Goal: Task Accomplishment & Management: Manage account settings

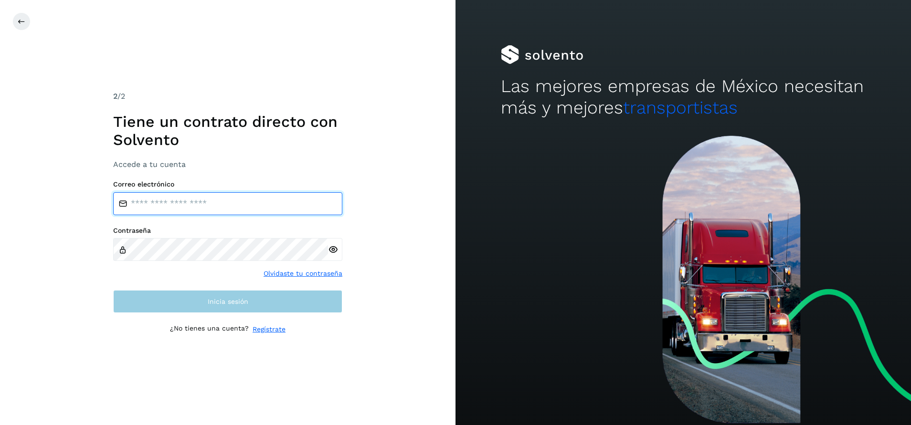
type input "**********"
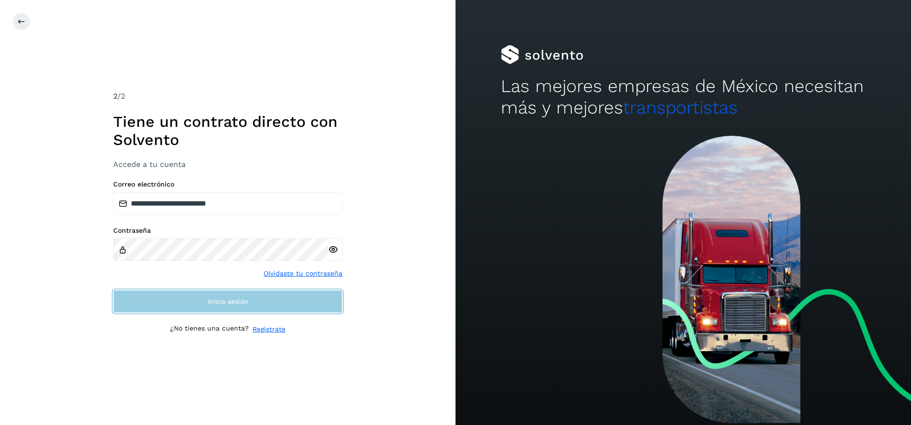
click at [211, 311] on button "Inicia sesión" at bounding box center [227, 301] width 229 height 23
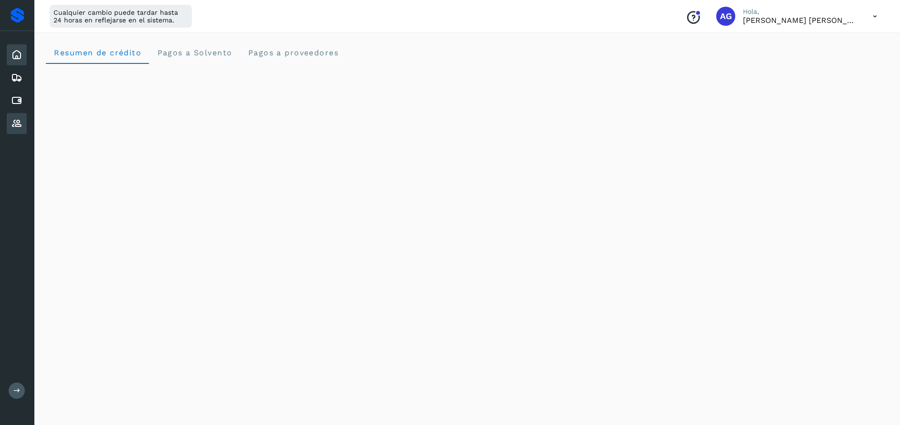
click at [16, 123] on icon at bounding box center [16, 123] width 11 height 11
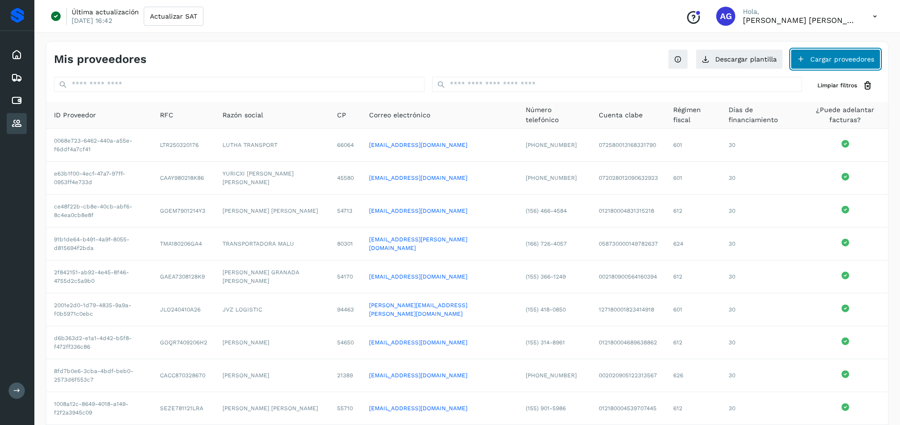
click at [848, 57] on button "Cargar proveedores" at bounding box center [836, 59] width 90 height 20
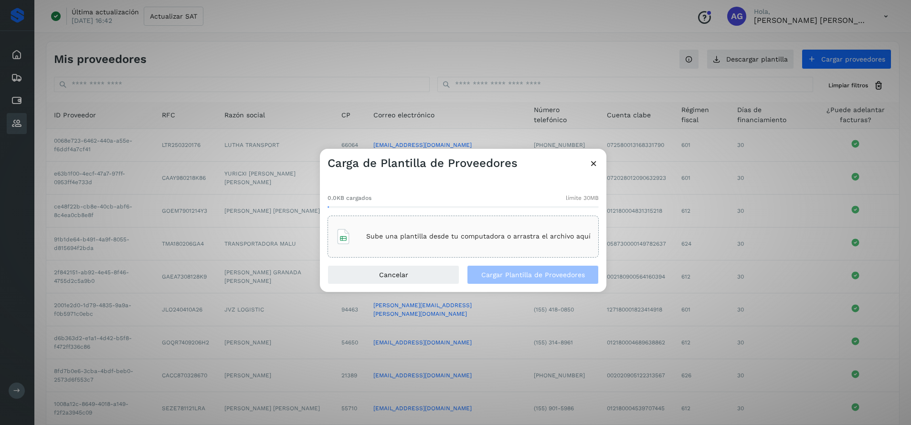
click at [590, 163] on icon at bounding box center [594, 164] width 10 height 10
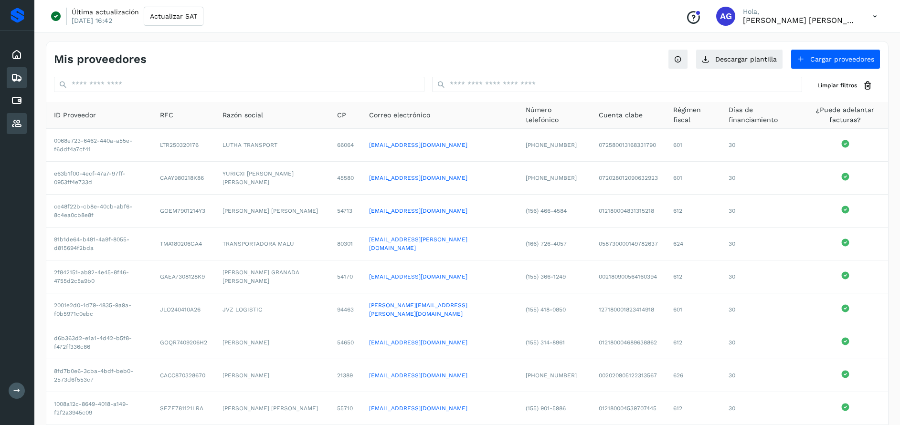
click at [13, 76] on icon at bounding box center [16, 77] width 11 height 11
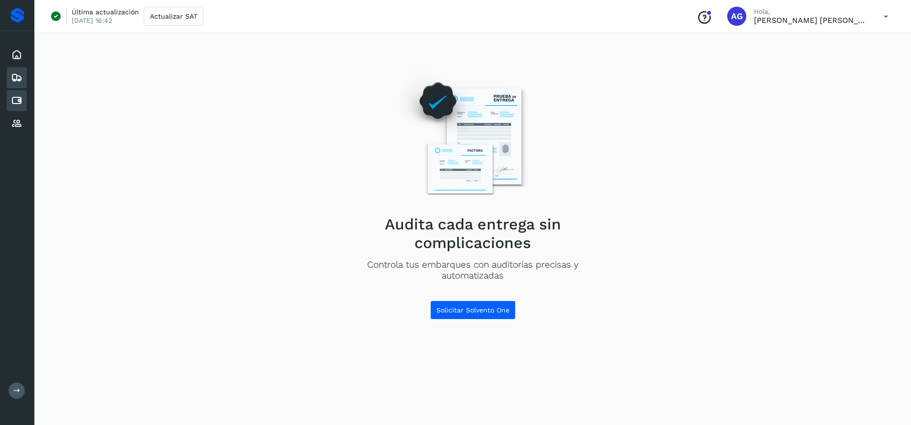
click at [16, 100] on icon at bounding box center [16, 100] width 11 height 11
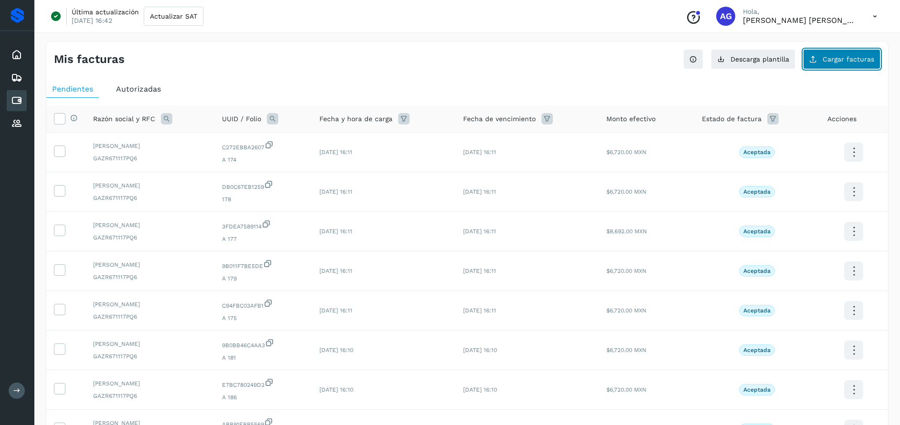
click at [863, 65] on button "Cargar facturas" at bounding box center [841, 59] width 77 height 20
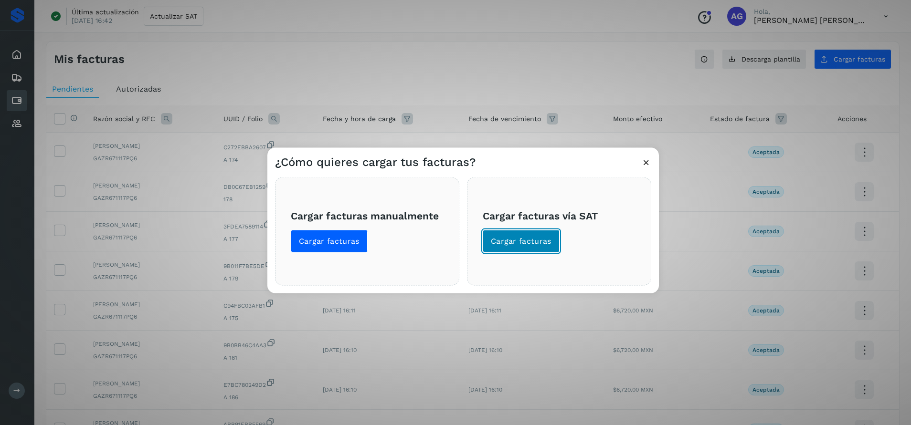
click at [532, 242] on span "Cargar facturas" at bounding box center [521, 241] width 61 height 11
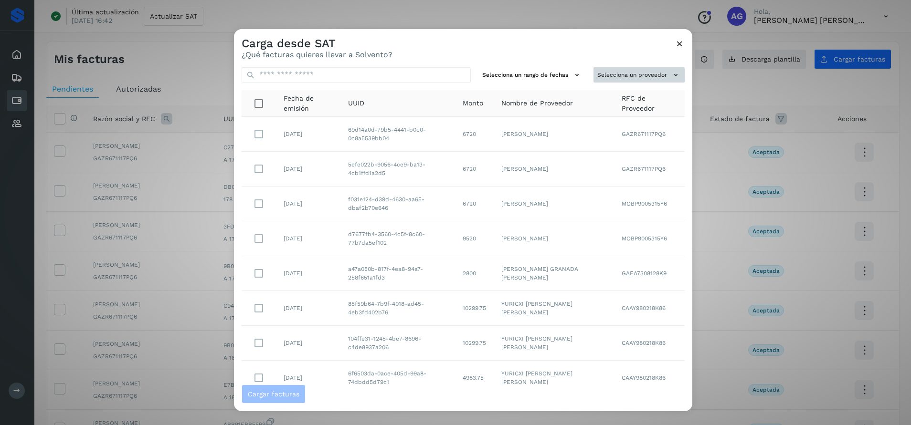
click at [613, 70] on button "Selecciona un proveedor" at bounding box center [638, 75] width 91 height 16
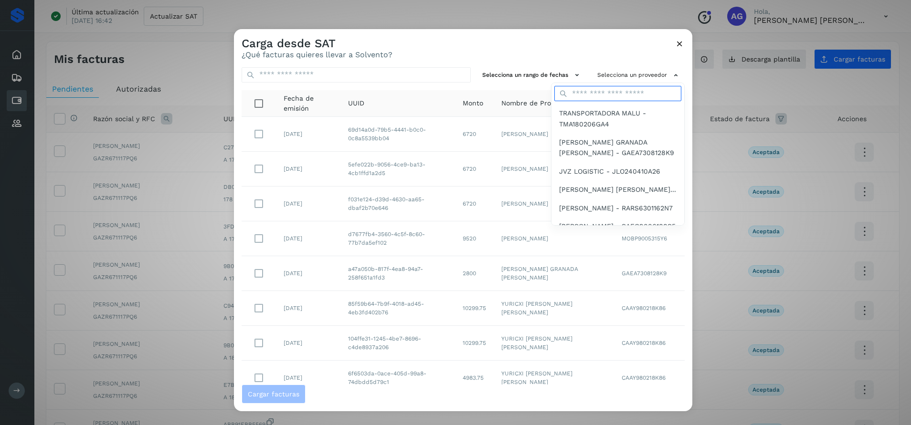
click at [595, 91] on input "text" at bounding box center [617, 93] width 127 height 15
type input "*"
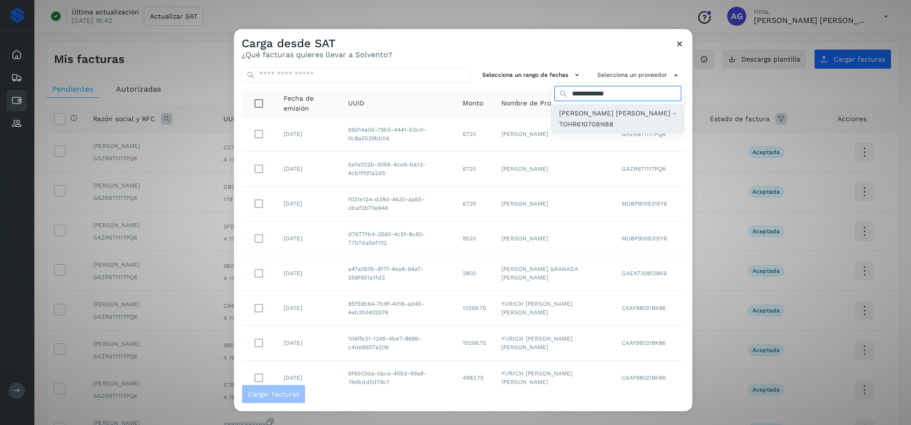
type input "**********"
click at [603, 114] on span "[PERSON_NAME] [PERSON_NAME] - TOHR610708N88" at bounding box center [617, 118] width 117 height 21
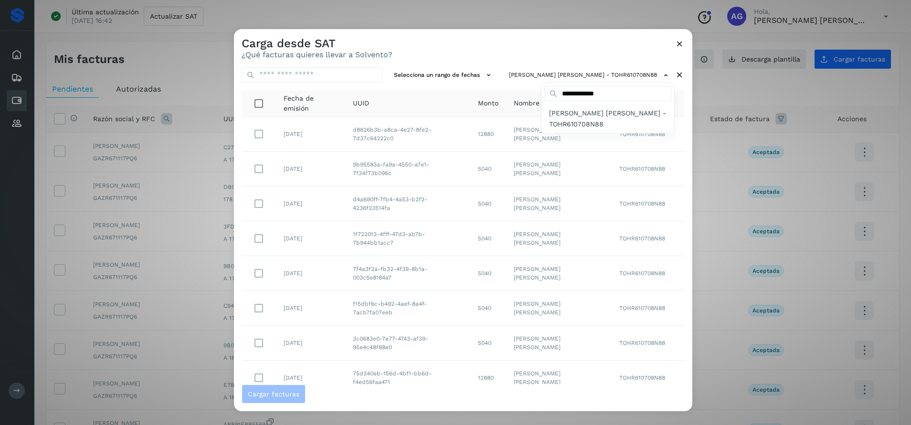
click at [438, 75] on div at bounding box center [689, 241] width 911 height 425
click at [457, 78] on button "Selecciona un rango de fechas" at bounding box center [443, 75] width 107 height 16
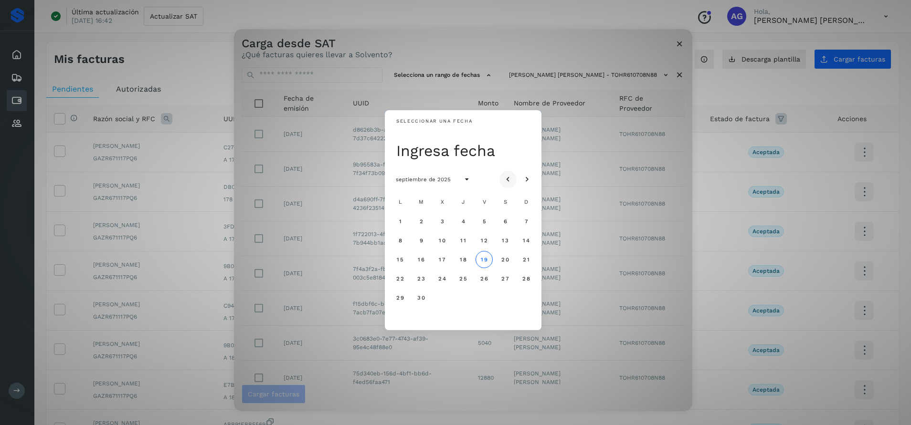
click at [507, 178] on icon "Mes anterior" at bounding box center [508, 180] width 10 height 10
click at [509, 297] on span "30" at bounding box center [505, 298] width 8 height 7
click at [526, 298] on span "31" at bounding box center [525, 298] width 7 height 7
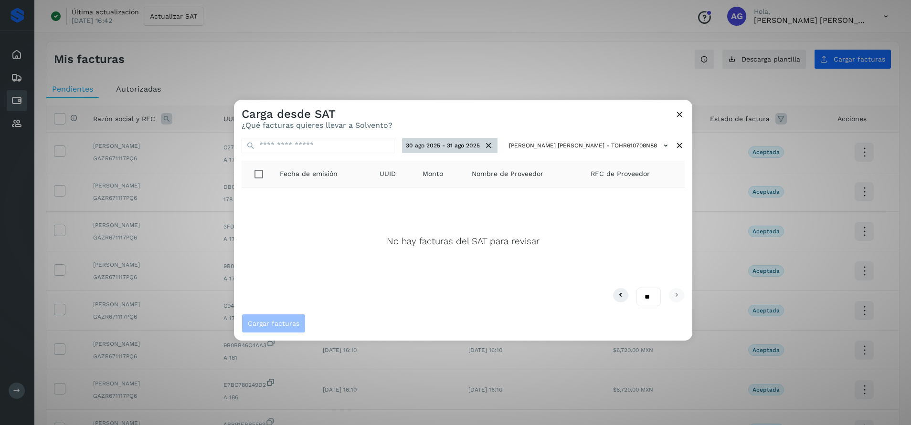
click at [494, 142] on icon at bounding box center [489, 146] width 10 height 10
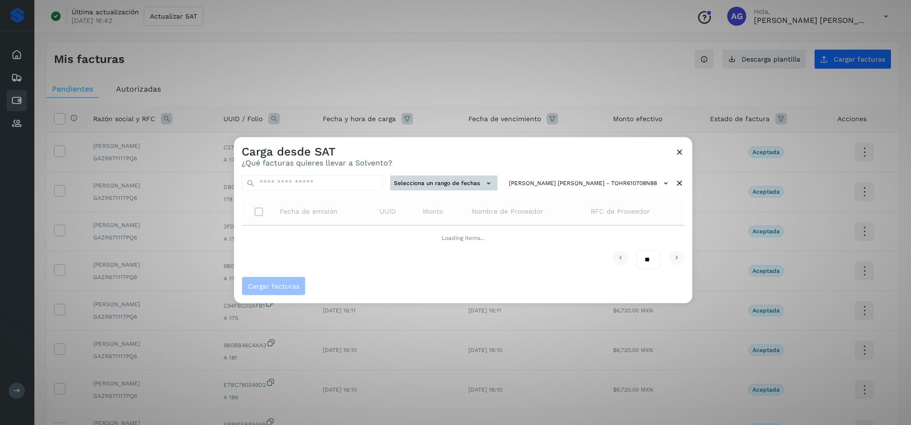
click at [490, 182] on button "Selecciona un rango de fechas" at bounding box center [443, 183] width 107 height 16
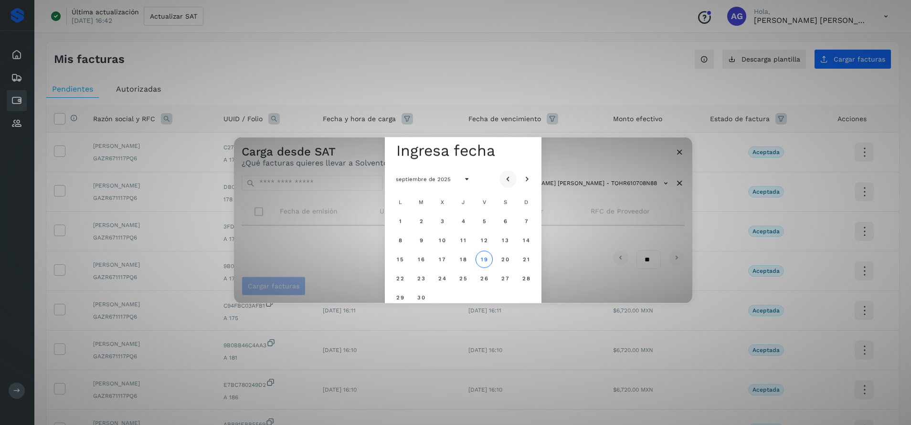
click at [507, 183] on icon "Mes anterior" at bounding box center [508, 180] width 10 height 10
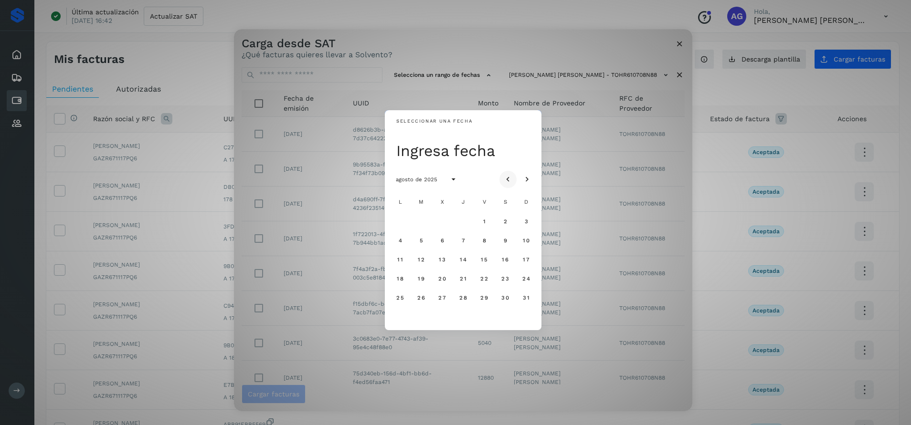
click at [507, 176] on icon "Mes anterior" at bounding box center [508, 180] width 10 height 10
click at [444, 297] on span "30" at bounding box center [442, 298] width 8 height 7
click at [468, 299] on button "31" at bounding box center [462, 297] width 17 height 17
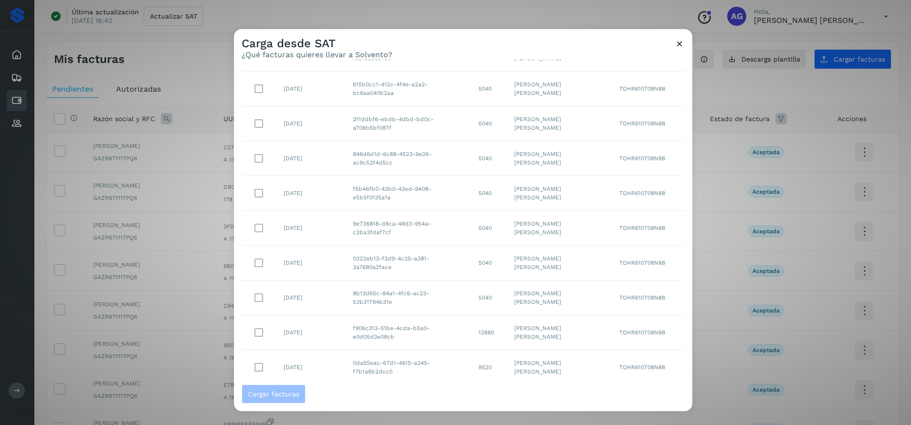
scroll to position [106, 0]
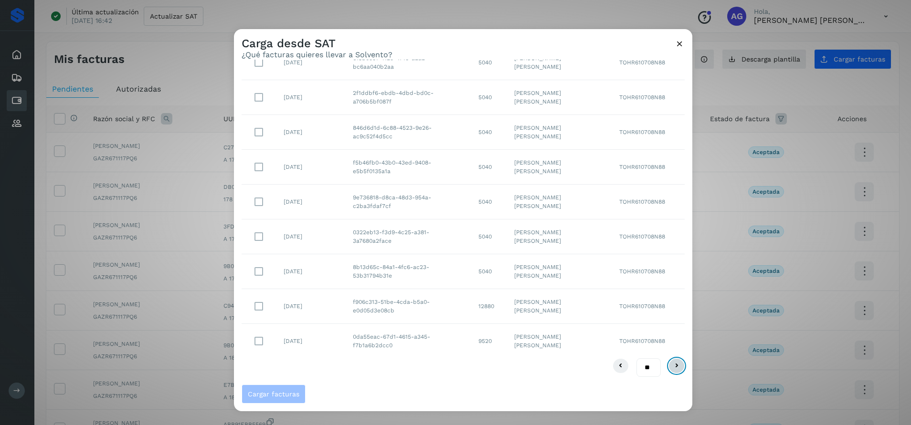
click at [671, 365] on icon at bounding box center [676, 365] width 11 height 11
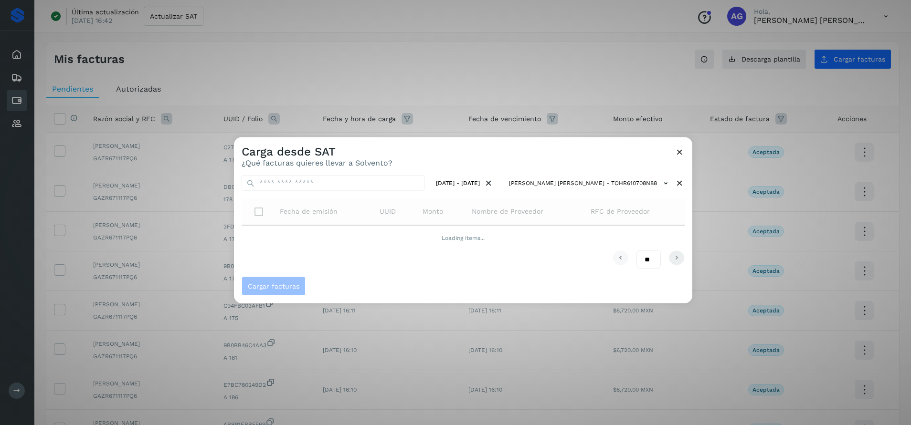
scroll to position [0, 0]
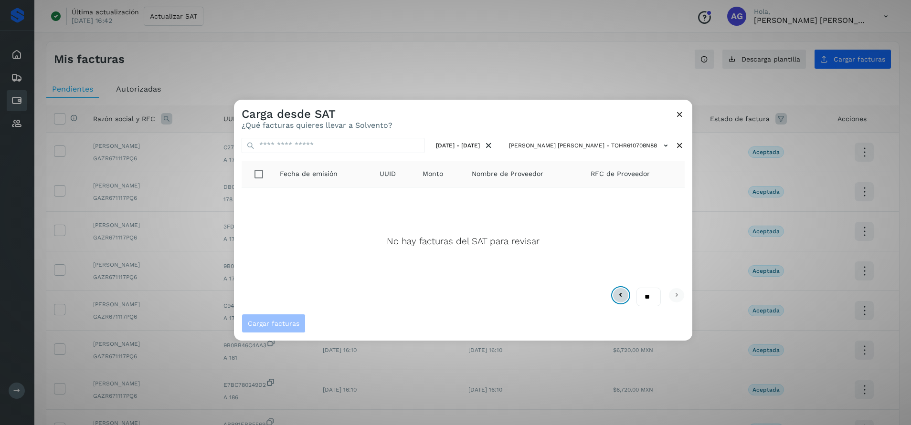
click at [625, 294] on icon at bounding box center [620, 295] width 11 height 11
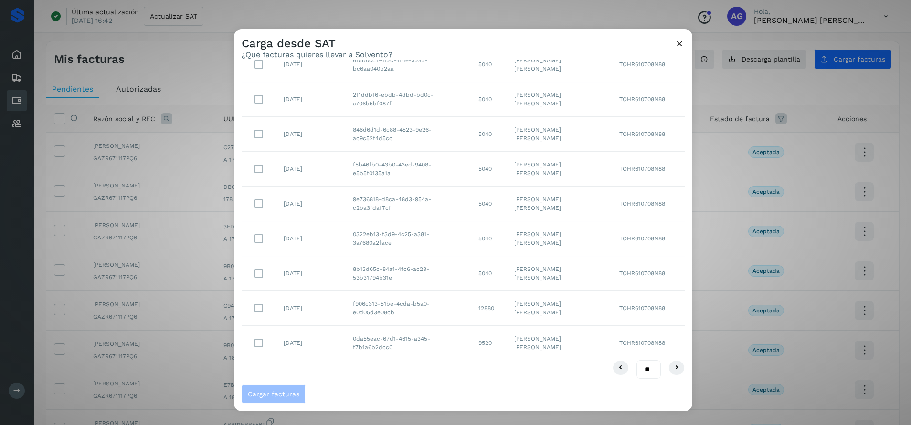
scroll to position [106, 0]
click at [671, 365] on icon at bounding box center [676, 365] width 11 height 11
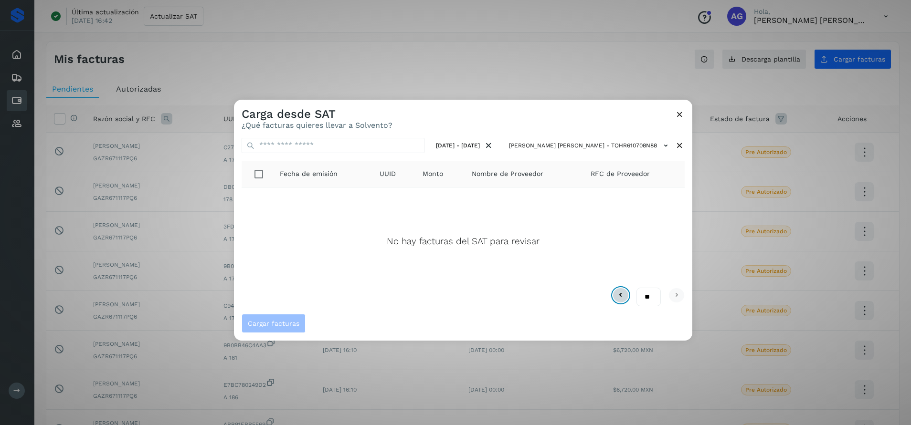
click at [621, 299] on icon at bounding box center [620, 295] width 11 height 11
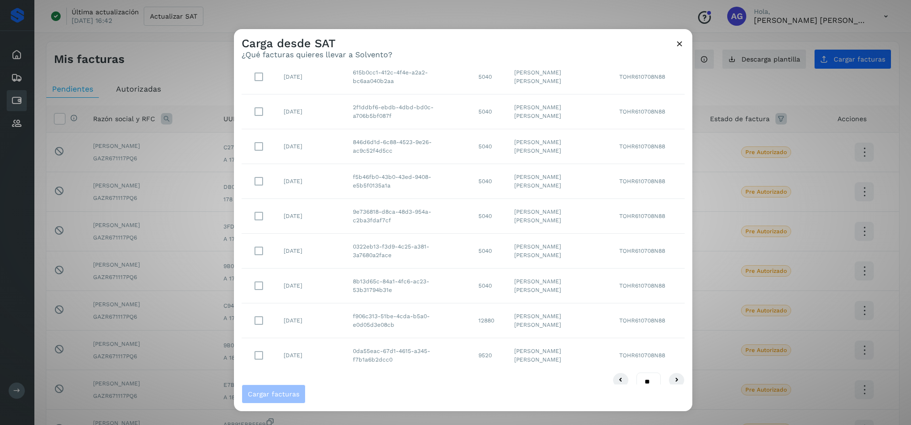
scroll to position [106, 0]
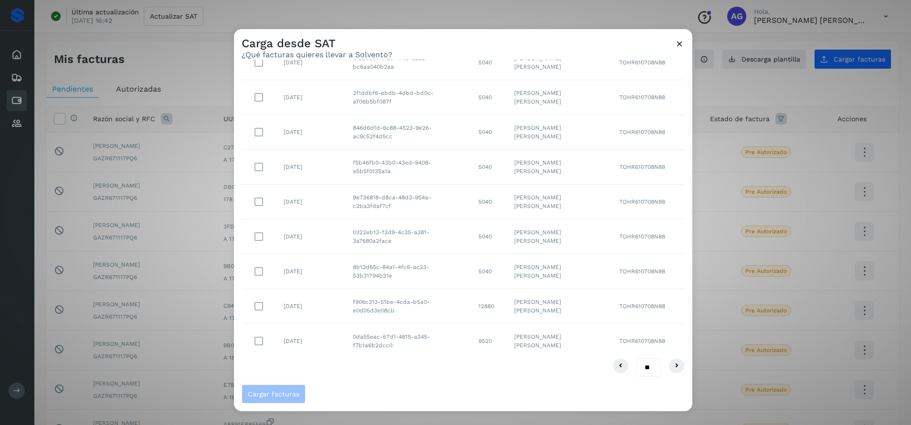
click at [678, 45] on icon at bounding box center [680, 44] width 10 height 10
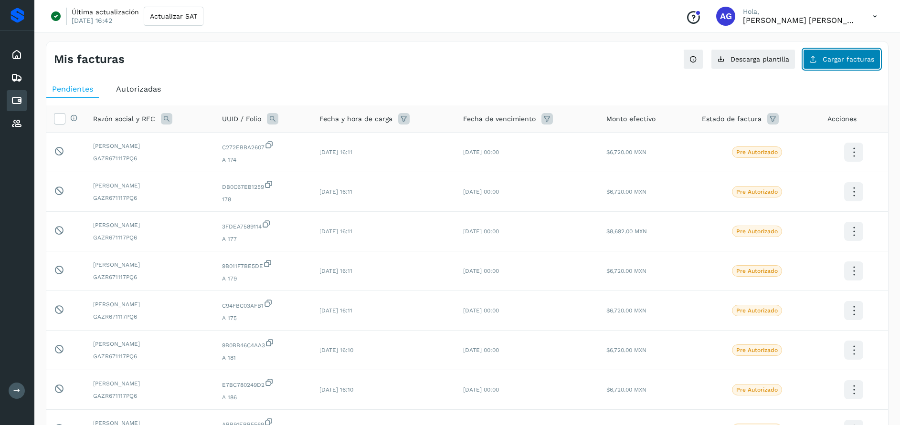
click at [830, 62] on span "Cargar facturas" at bounding box center [849, 59] width 52 height 7
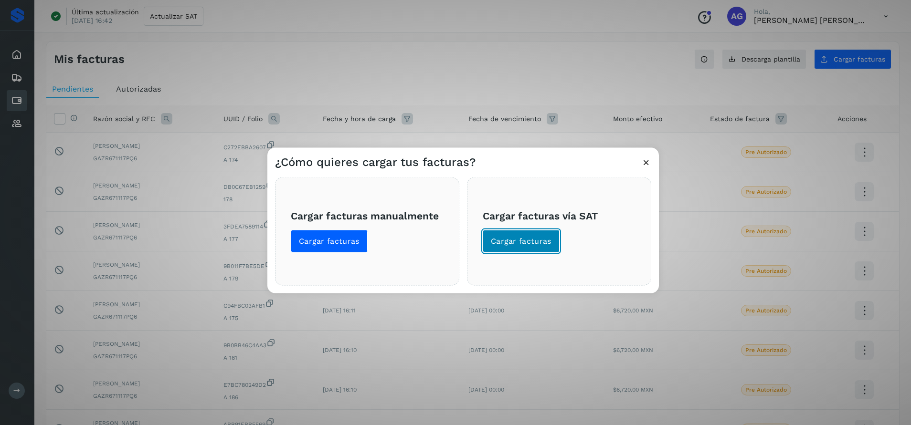
click at [532, 232] on button "Cargar facturas" at bounding box center [521, 241] width 77 height 23
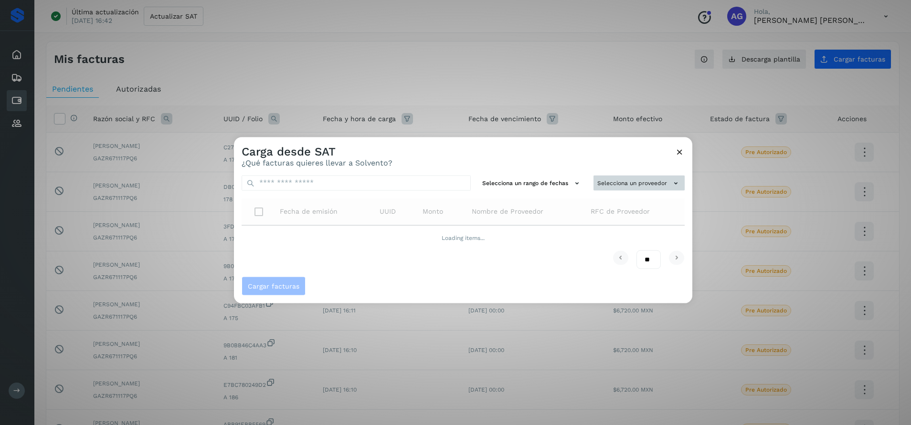
click at [635, 182] on button "Selecciona un proveedor" at bounding box center [638, 183] width 91 height 16
click at [622, 199] on input "text" at bounding box center [622, 201] width 117 height 15
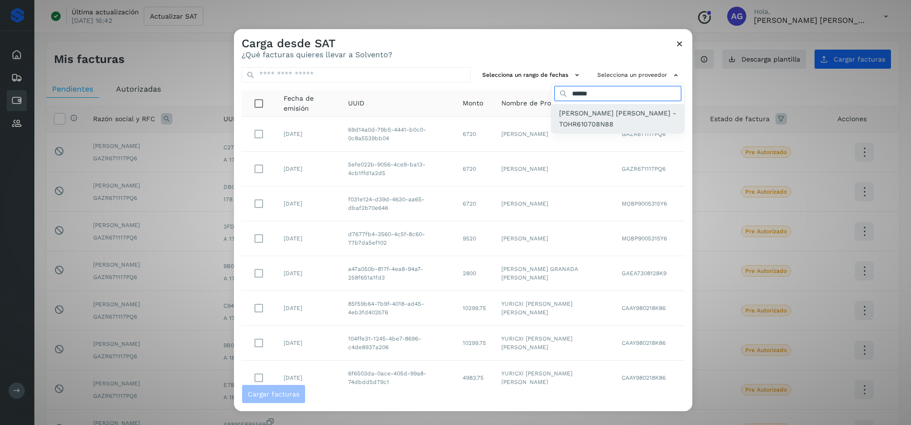
type input "******"
click at [605, 112] on span "[PERSON_NAME] [PERSON_NAME] - TOHR610708N88" at bounding box center [617, 118] width 117 height 21
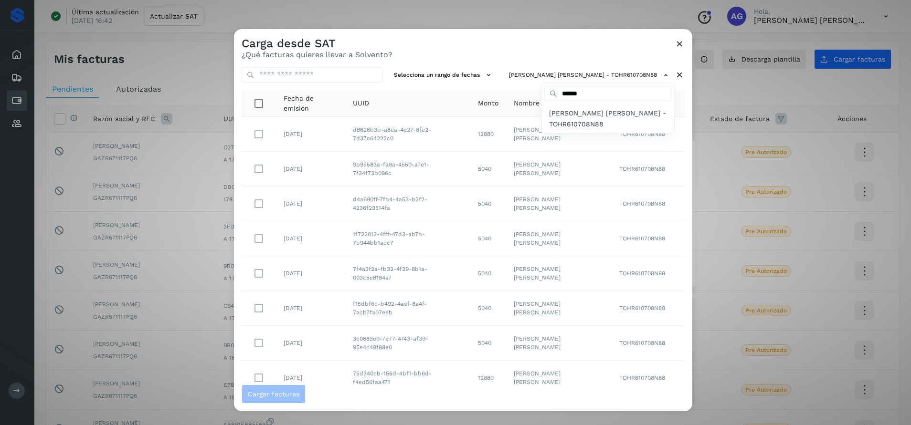
click at [466, 75] on div at bounding box center [689, 241] width 911 height 425
click at [466, 75] on button "Selecciona un rango de fechas" at bounding box center [443, 75] width 107 height 16
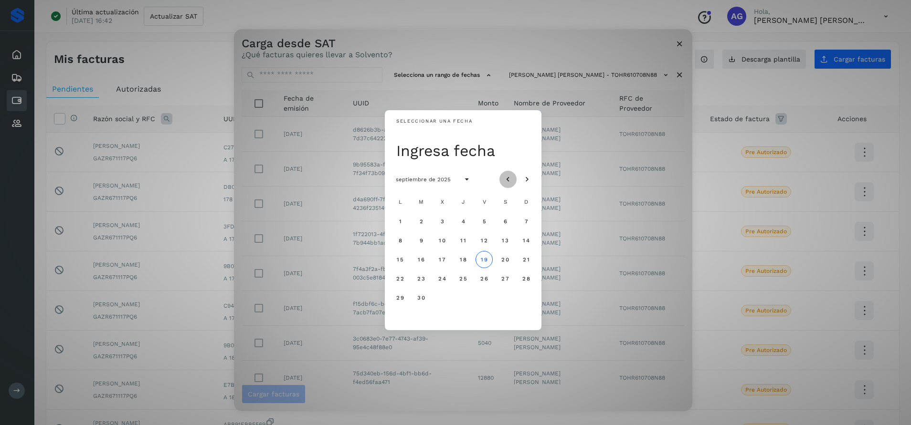
click at [507, 177] on icon "Mes anterior" at bounding box center [508, 180] width 10 height 10
click at [424, 297] on span "29" at bounding box center [421, 298] width 8 height 7
click at [438, 296] on span "30" at bounding box center [442, 298] width 8 height 7
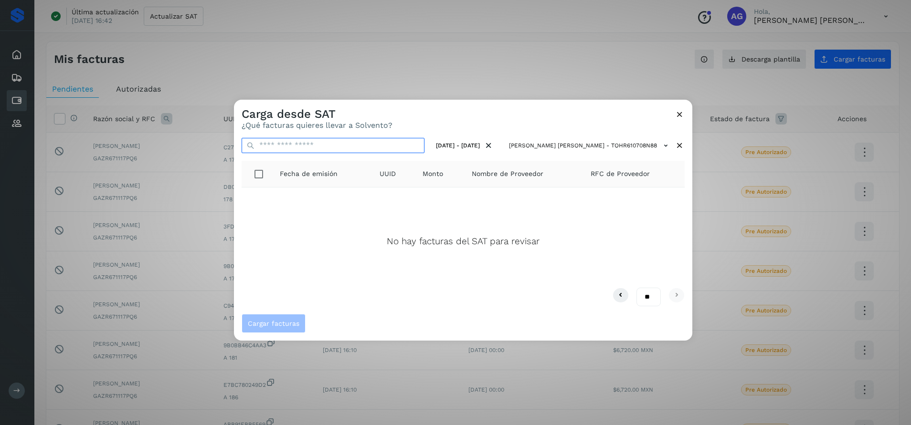
click at [372, 147] on input "text" at bounding box center [333, 145] width 183 height 15
type input "*"
click at [264, 145] on input "**********" at bounding box center [333, 145] width 183 height 15
type input "**********"
drag, startPoint x: 397, startPoint y: 145, endPoint x: 234, endPoint y: 142, distance: 163.3
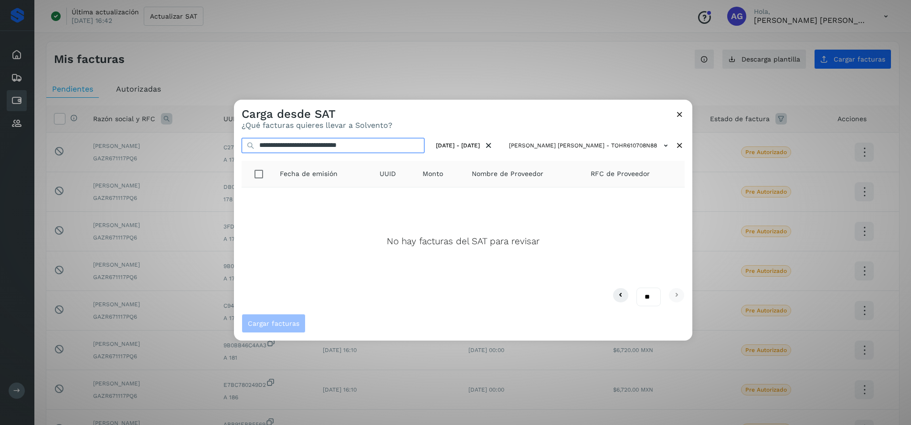
click at [234, 142] on div "**********" at bounding box center [463, 222] width 458 height 184
click at [494, 145] on icon at bounding box center [489, 146] width 10 height 10
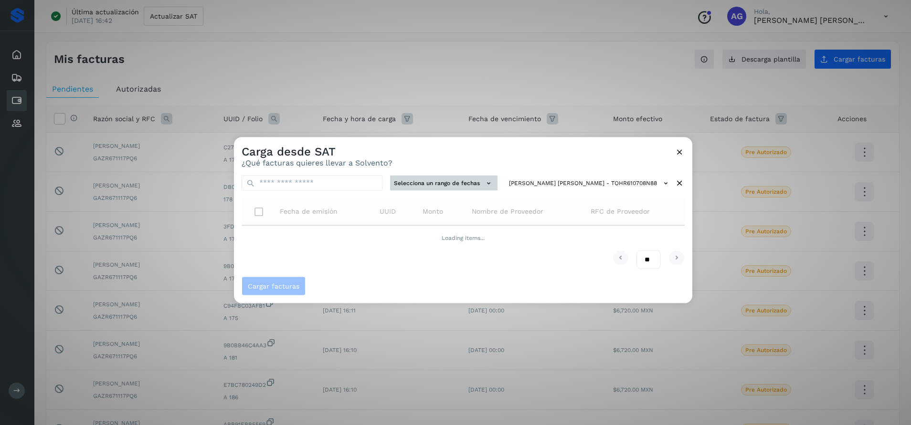
click at [468, 189] on button "Selecciona un rango de fechas" at bounding box center [443, 183] width 107 height 16
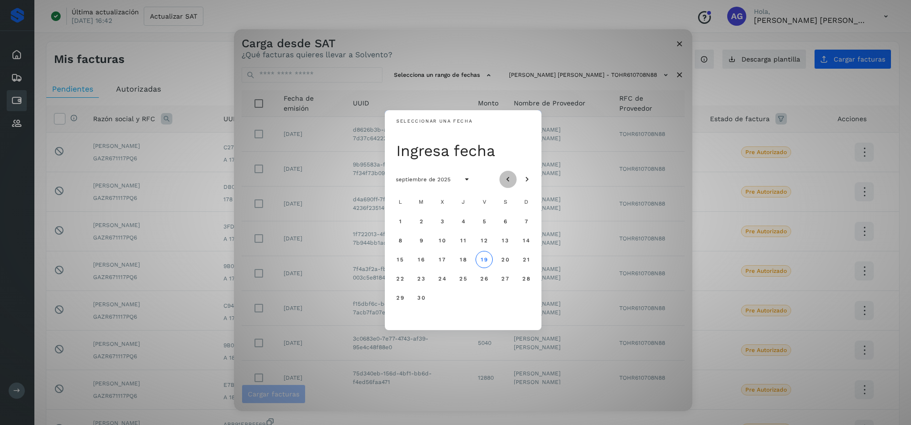
click at [505, 180] on icon "Mes anterior" at bounding box center [508, 180] width 10 height 10
click at [441, 298] on span "30" at bounding box center [442, 298] width 8 height 7
click at [462, 297] on span "31" at bounding box center [462, 298] width 7 height 7
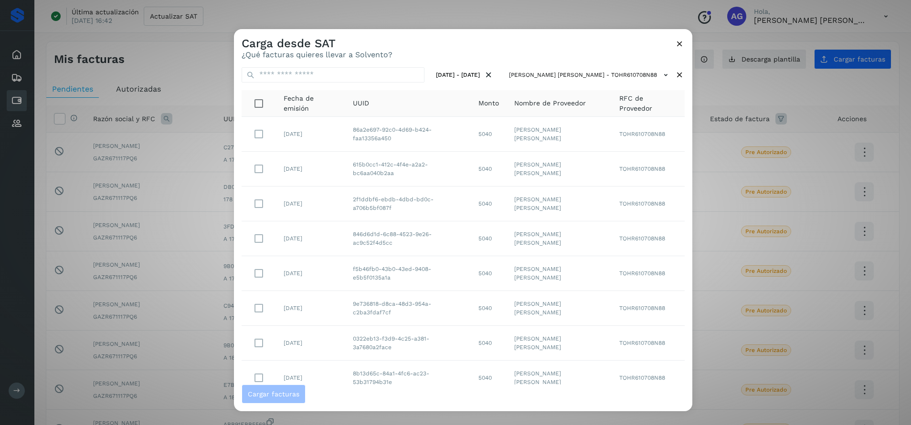
click at [705, 169] on div "Carga desde SAT ¿Qué facturas quieres llevar a Solvento? [DATE] - [DATE] [PERSO…" at bounding box center [455, 212] width 911 height 425
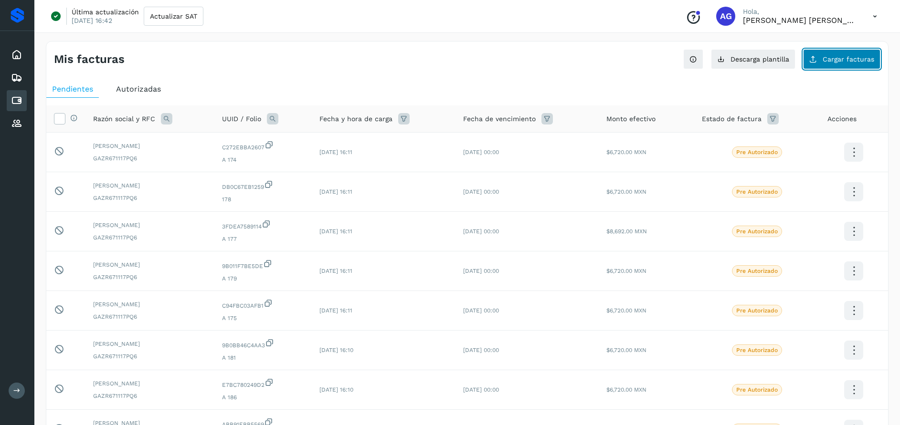
click at [853, 62] on span "Cargar facturas" at bounding box center [849, 59] width 52 height 7
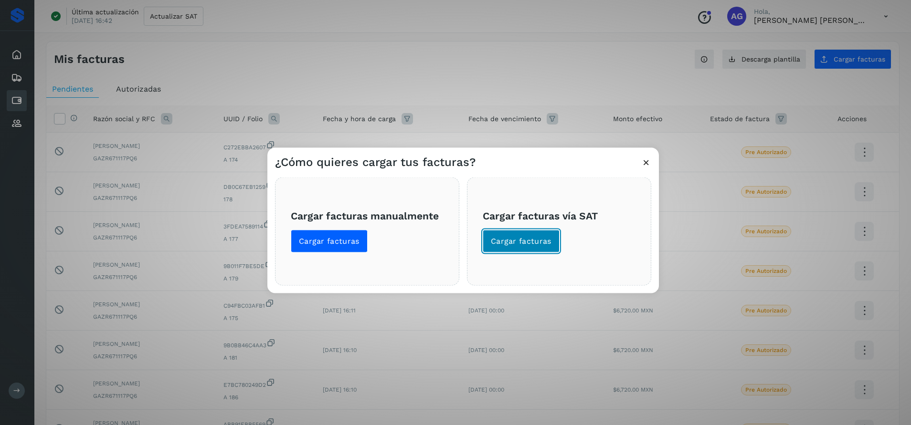
click at [528, 236] on span "Cargar facturas" at bounding box center [521, 241] width 61 height 11
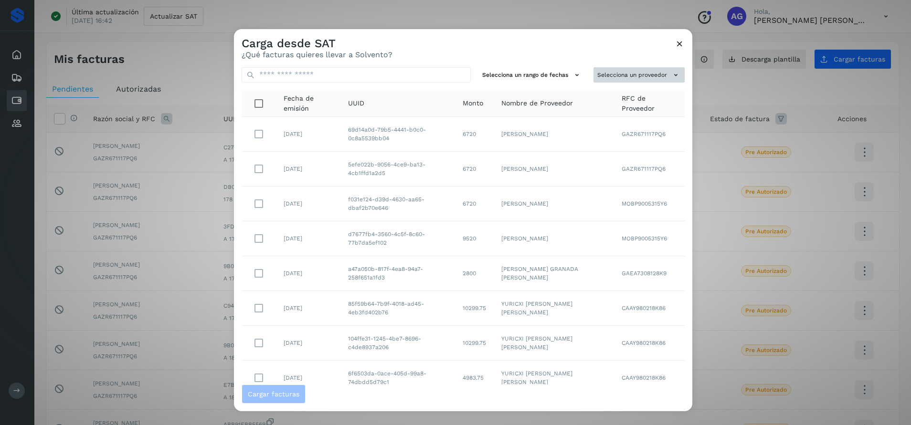
click at [615, 71] on button "Selecciona un proveedor" at bounding box center [638, 75] width 91 height 16
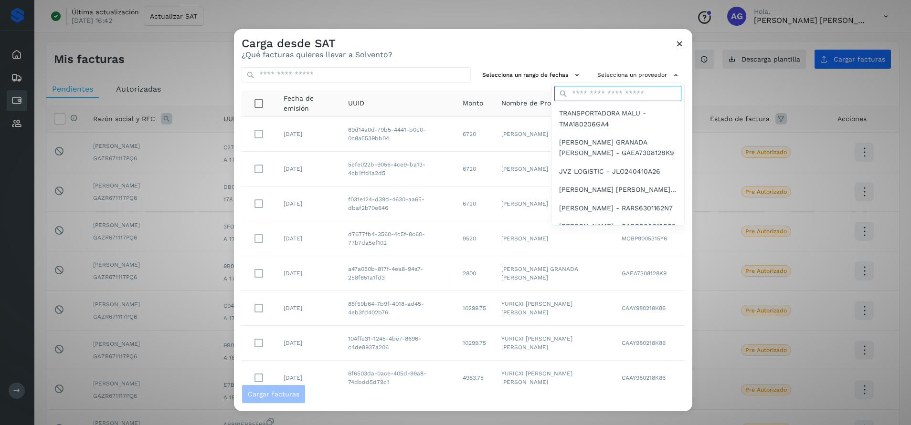
click at [589, 90] on input "text" at bounding box center [617, 93] width 127 height 15
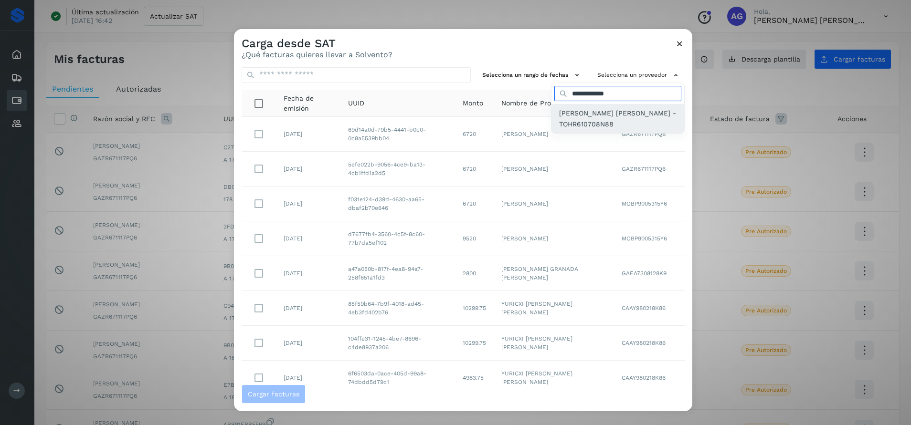
type input "**********"
click at [595, 107] on div "[PERSON_NAME] [PERSON_NAME] - TOHR610708N88" at bounding box center [617, 118] width 133 height 29
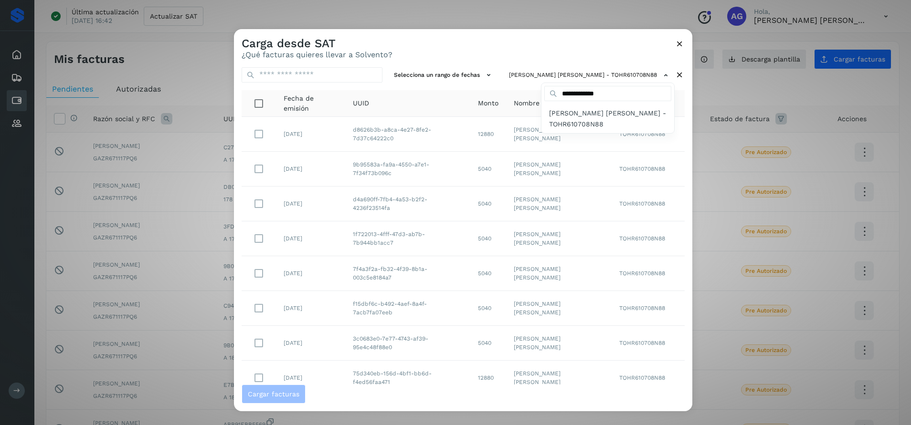
click at [337, 75] on div at bounding box center [689, 241] width 911 height 425
click at [327, 76] on input "text" at bounding box center [312, 74] width 141 height 15
type input "*"
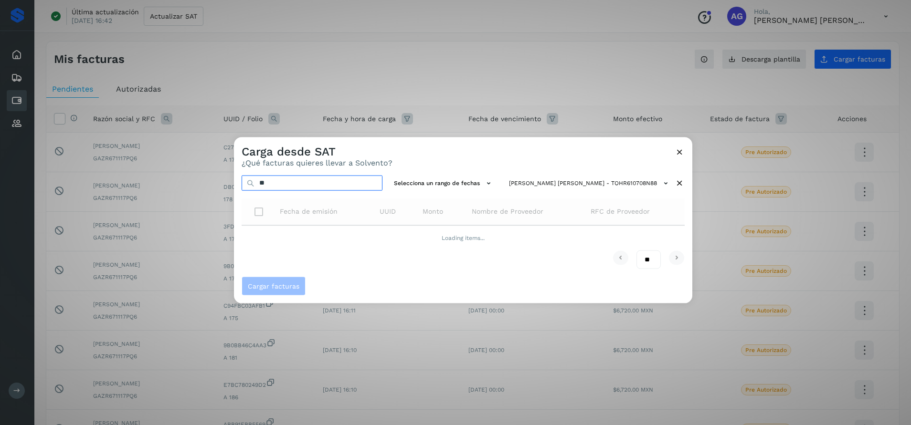
type input "*"
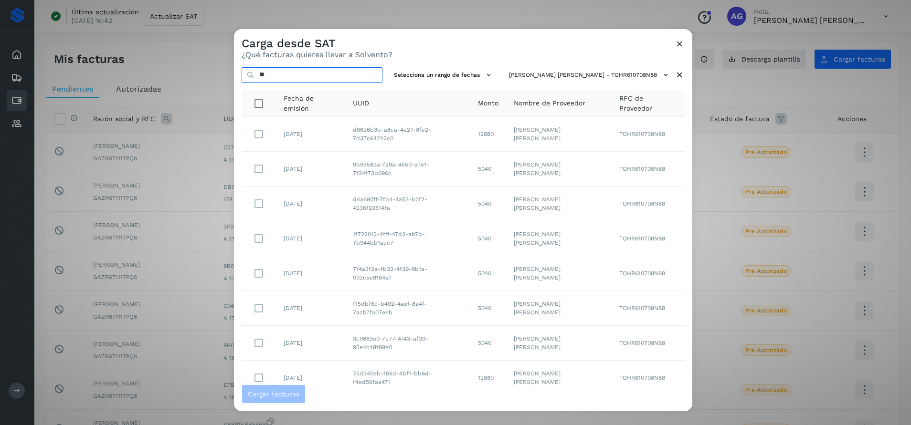
type input "*"
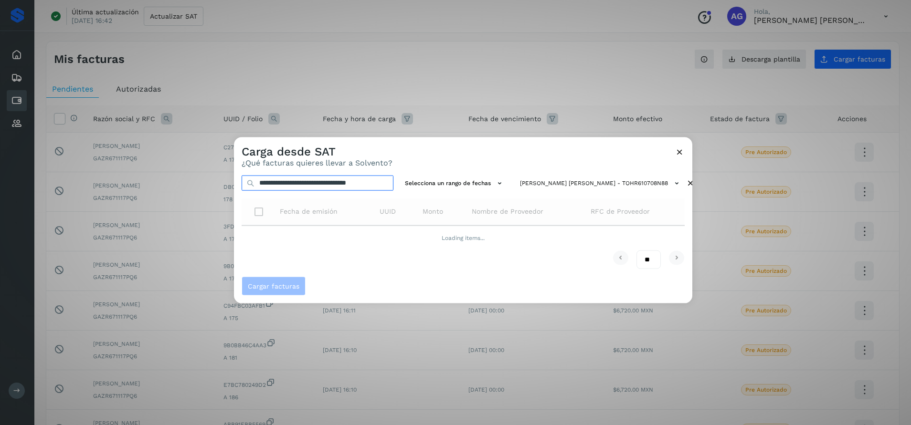
scroll to position [0, 13]
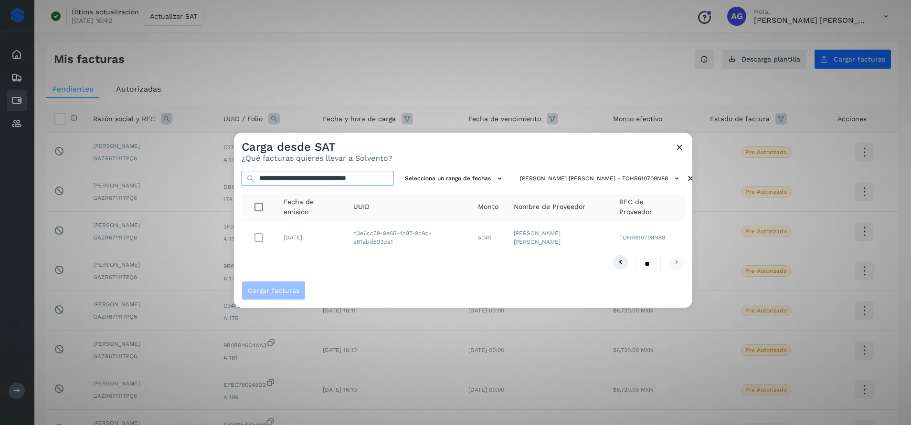
type input "**********"
click at [285, 289] on span "Cargar facturas" at bounding box center [274, 290] width 52 height 7
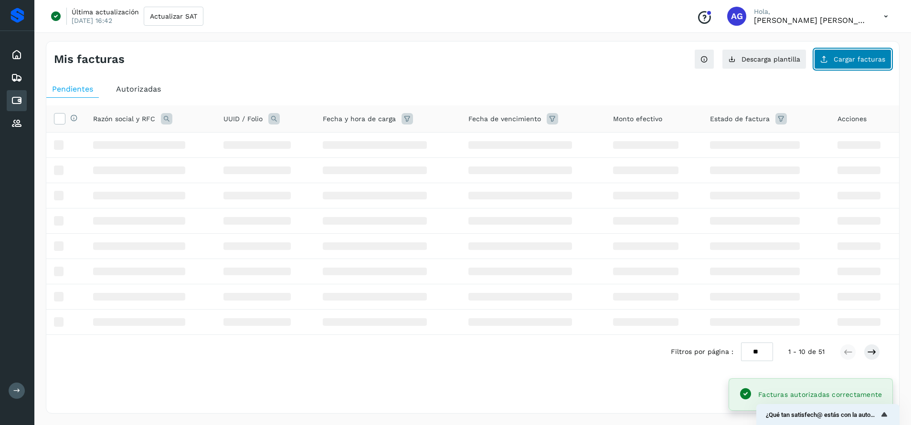
click at [863, 63] on button "Cargar facturas" at bounding box center [852, 59] width 77 height 20
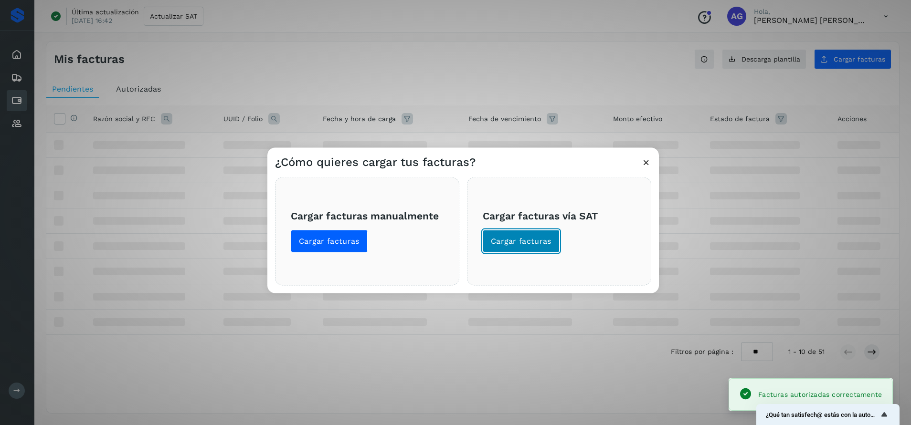
click at [543, 239] on span "Cargar facturas" at bounding box center [521, 241] width 61 height 11
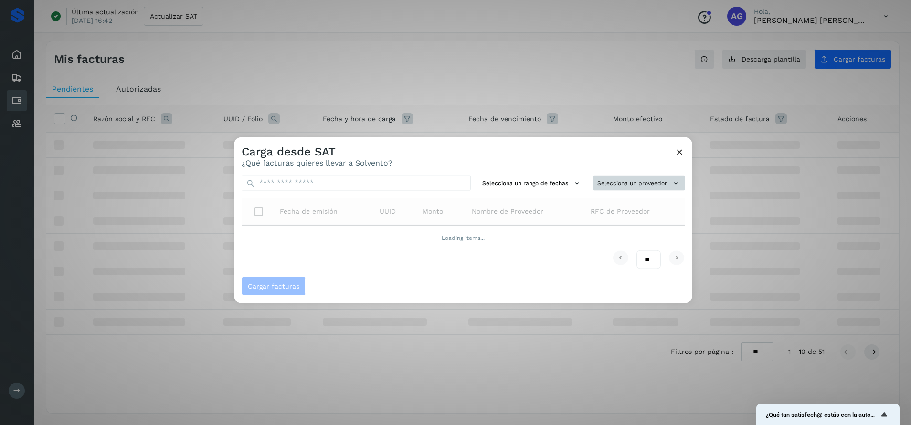
click at [613, 178] on button "Selecciona un proveedor" at bounding box center [638, 183] width 91 height 16
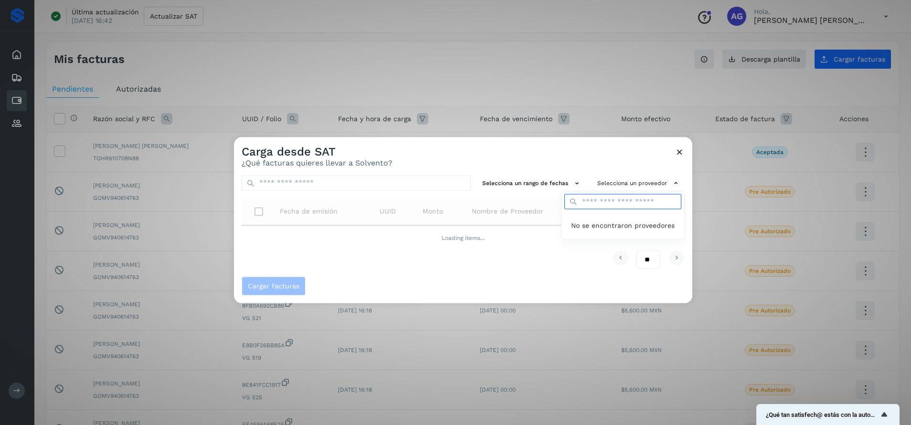
click at [602, 202] on input "text" at bounding box center [622, 201] width 117 height 15
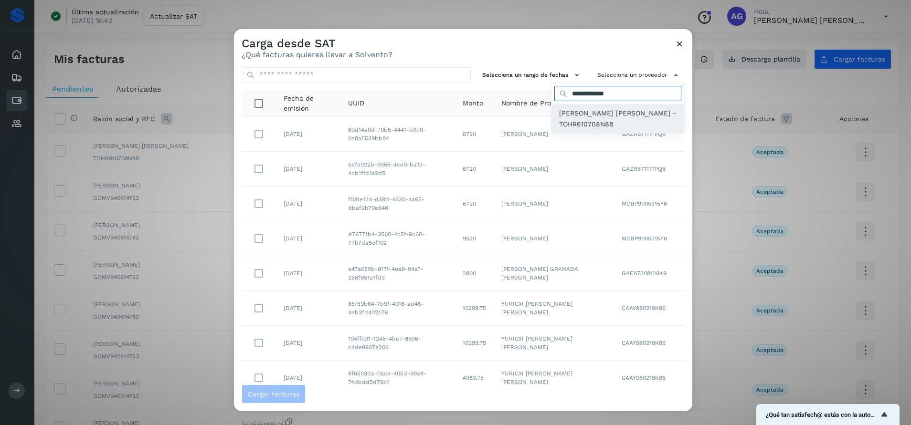
type input "**********"
click at [610, 115] on span "[PERSON_NAME] [PERSON_NAME] - TOHR610708N88" at bounding box center [617, 118] width 117 height 21
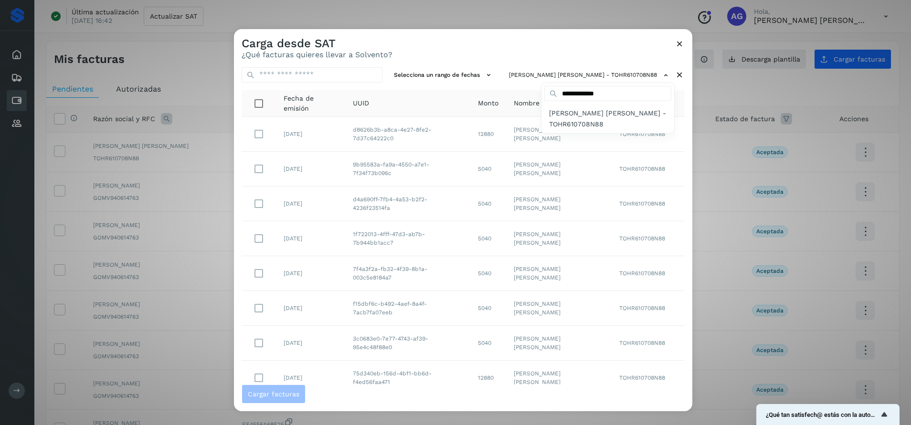
drag, startPoint x: 682, startPoint y: 196, endPoint x: 683, endPoint y: 264, distance: 67.8
click at [683, 264] on div at bounding box center [689, 241] width 911 height 425
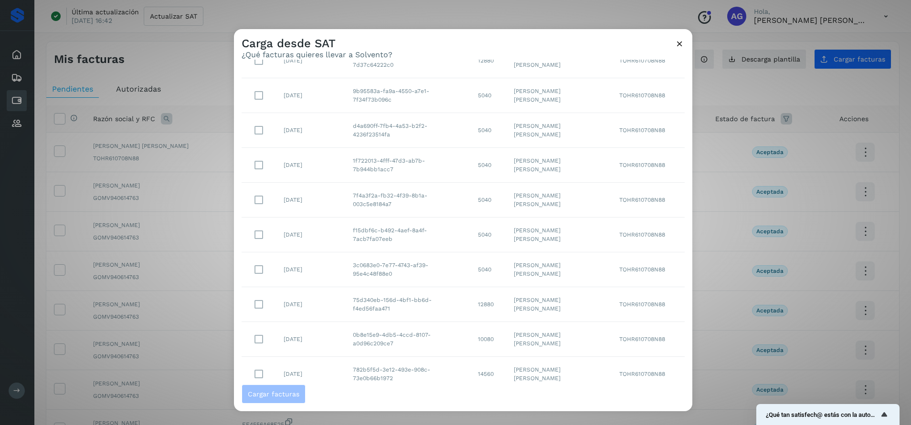
scroll to position [106, 0]
click at [671, 365] on icon at bounding box center [676, 365] width 11 height 11
click at [671, 366] on icon at bounding box center [676, 365] width 11 height 11
click at [671, 362] on icon at bounding box center [676, 365] width 11 height 11
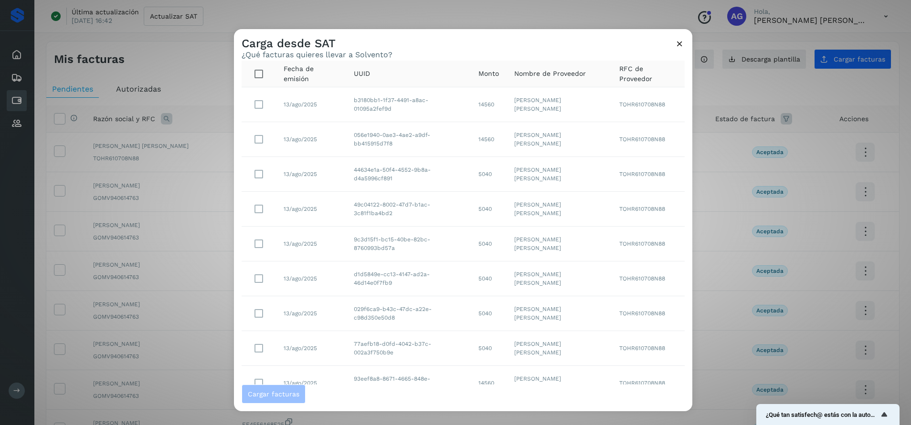
scroll to position [0, 0]
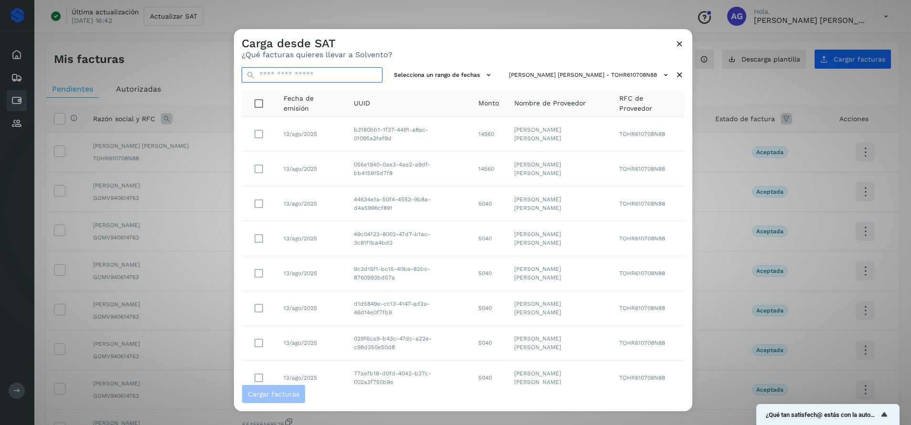
click at [332, 78] on input "text" at bounding box center [312, 74] width 141 height 15
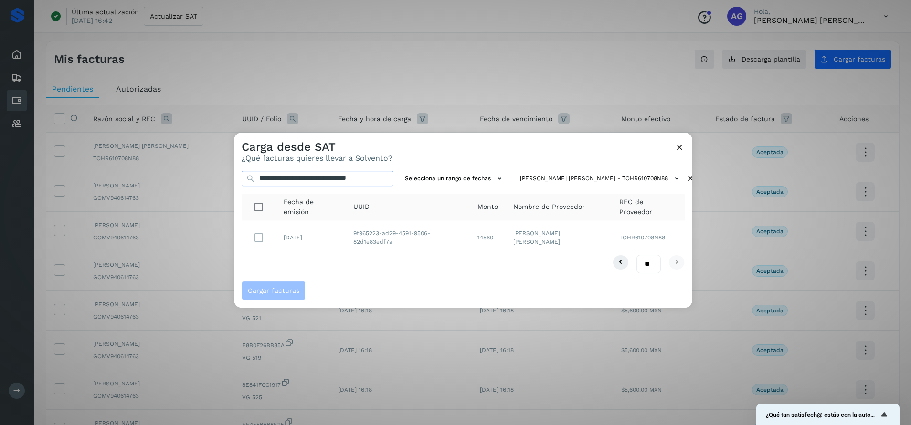
scroll to position [0, 11]
type input "**********"
click at [271, 293] on span "Cargar facturas" at bounding box center [274, 290] width 52 height 7
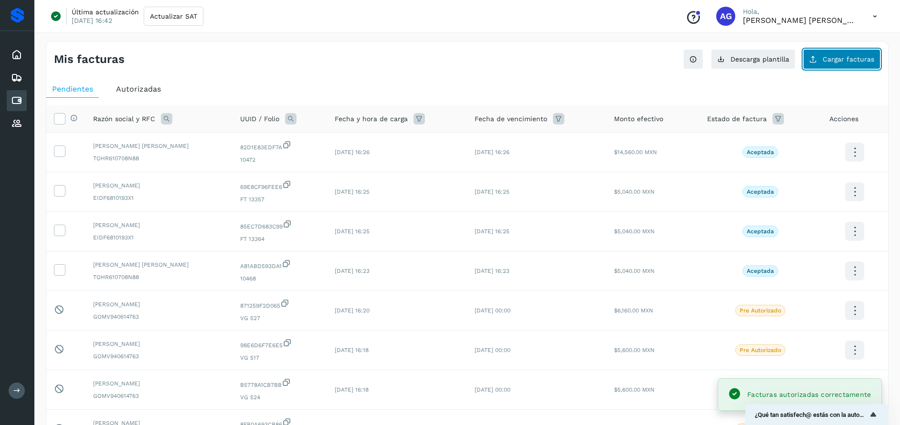
click at [847, 65] on button "Cargar facturas" at bounding box center [841, 59] width 77 height 20
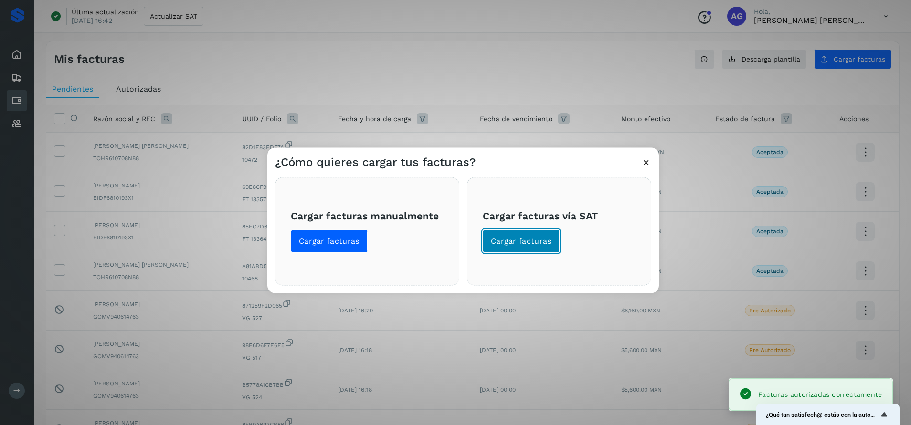
click at [539, 246] on span "Cargar facturas" at bounding box center [521, 241] width 61 height 11
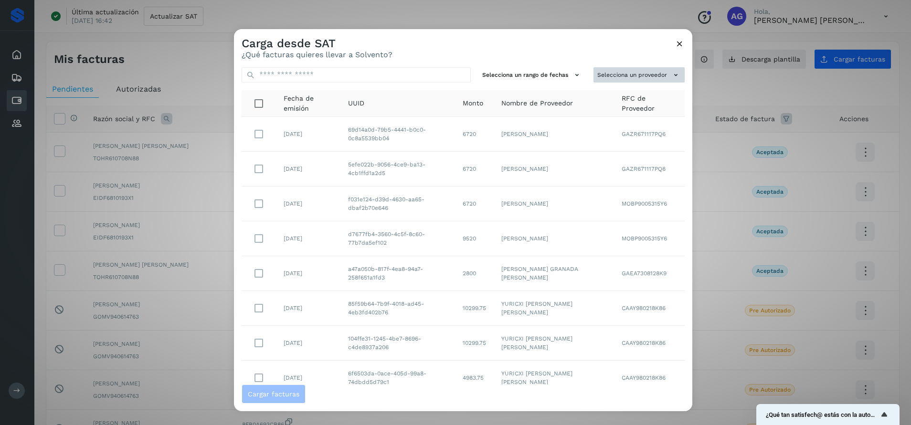
click at [602, 73] on button "Selecciona un proveedor" at bounding box center [638, 75] width 91 height 16
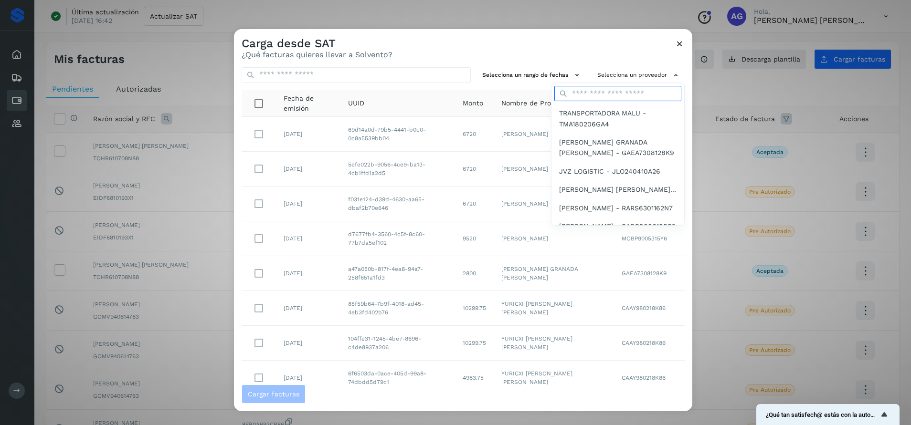
click at [581, 94] on input "text" at bounding box center [617, 93] width 127 height 15
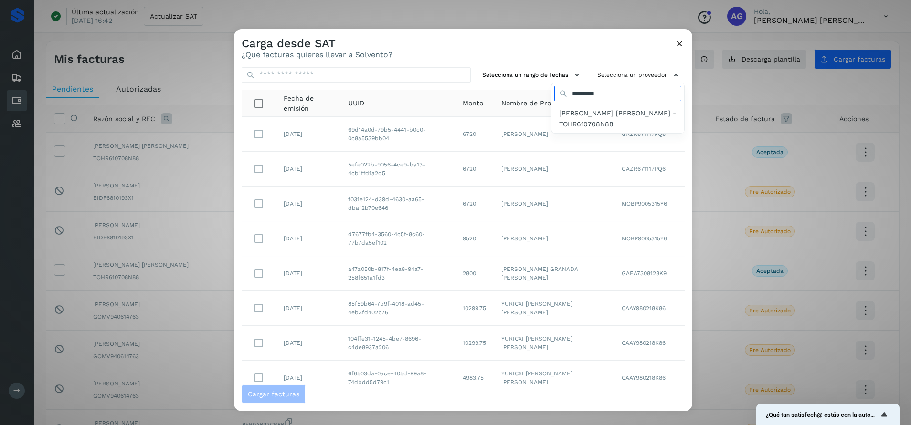
type input "**********"
click at [599, 111] on span "[PERSON_NAME] [PERSON_NAME] - TOHR610708N88" at bounding box center [617, 118] width 117 height 21
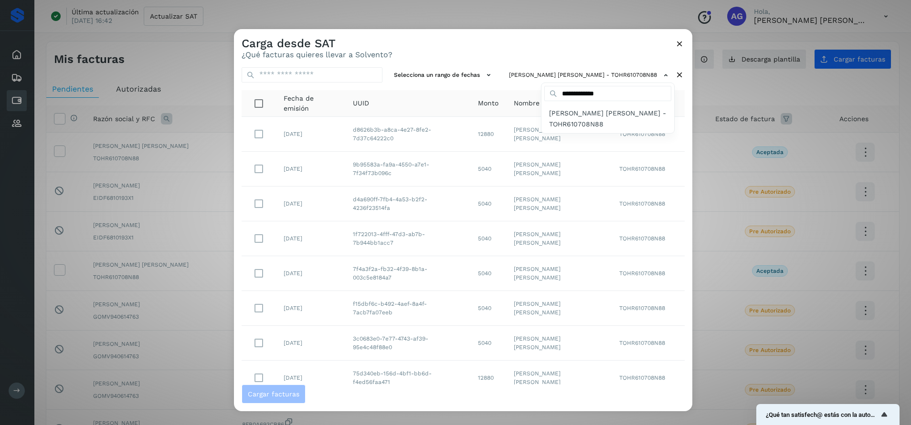
click at [480, 80] on div at bounding box center [689, 241] width 911 height 425
click at [478, 75] on button "Selecciona un rango de fechas" at bounding box center [443, 75] width 107 height 16
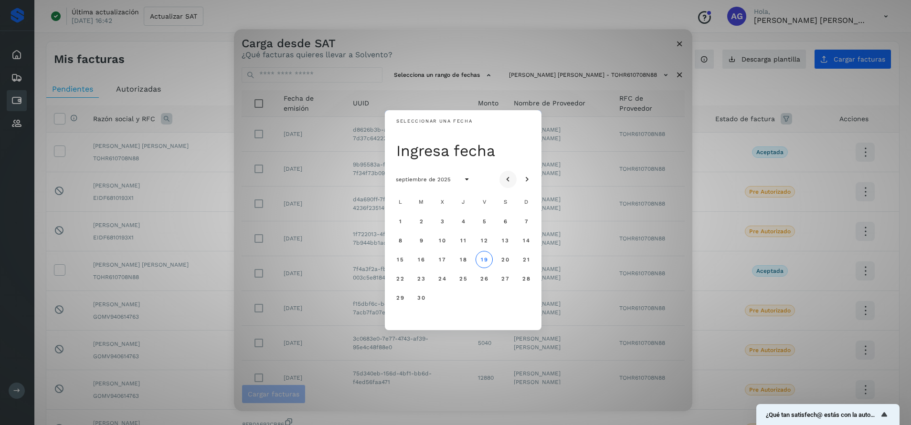
click at [508, 178] on icon "Mes anterior" at bounding box center [508, 180] width 10 height 10
click at [507, 178] on icon "Mes anterior" at bounding box center [508, 180] width 10 height 10
click at [441, 298] on span "30" at bounding box center [442, 298] width 8 height 7
click at [464, 297] on span "31" at bounding box center [462, 298] width 7 height 7
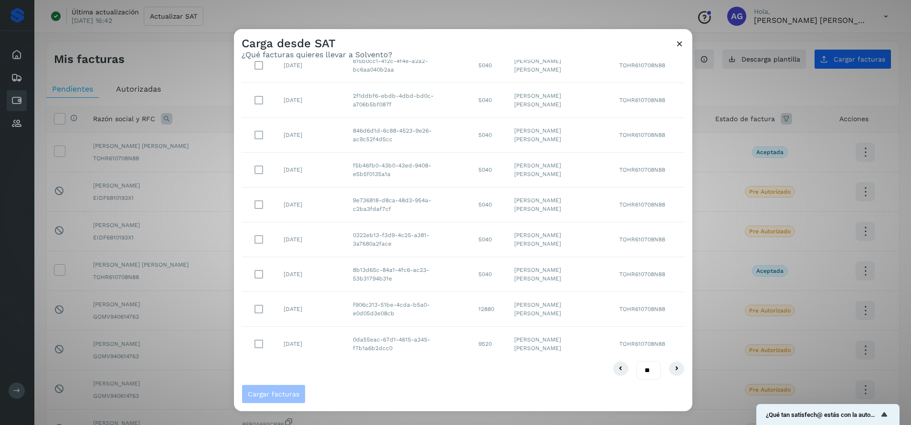
scroll to position [106, 0]
click at [642, 367] on select "** ** **" at bounding box center [648, 368] width 24 height 19
select select "**"
click at [636, 359] on select "** ** **" at bounding box center [648, 368] width 24 height 19
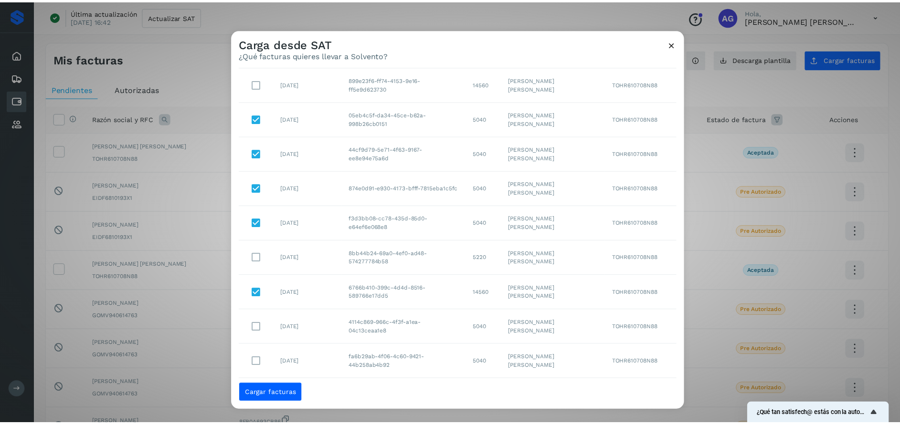
scroll to position [628, 0]
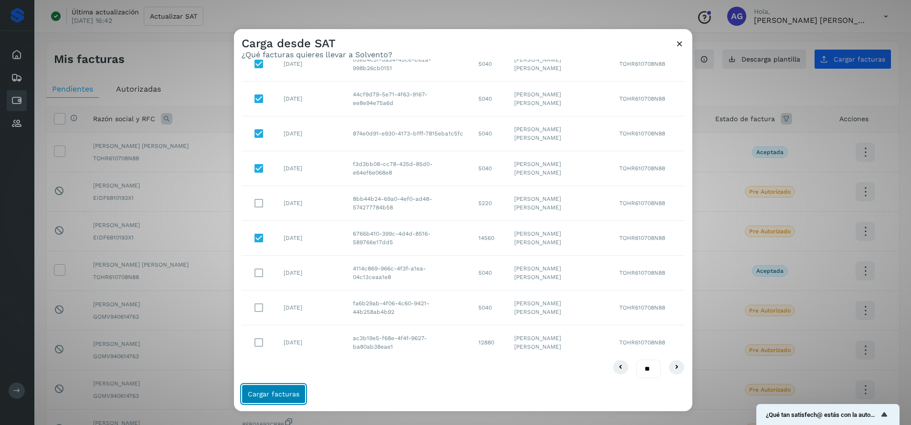
click at [285, 390] on button "Cargar facturas" at bounding box center [274, 394] width 64 height 19
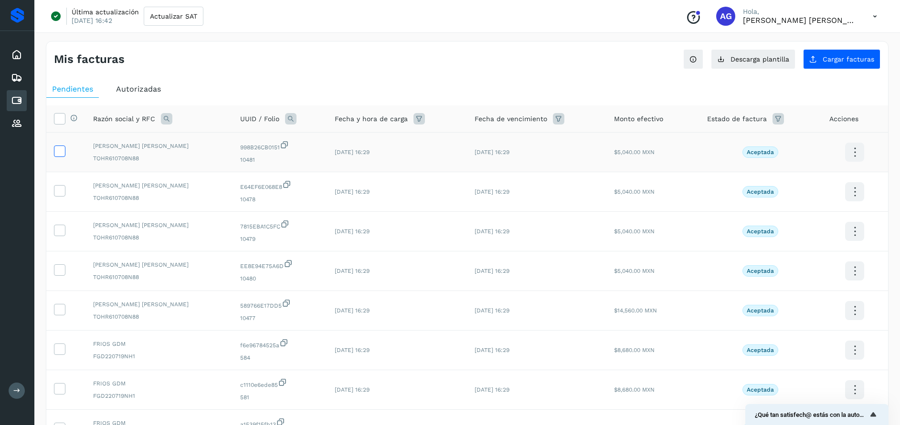
click at [59, 152] on icon at bounding box center [59, 151] width 10 height 10
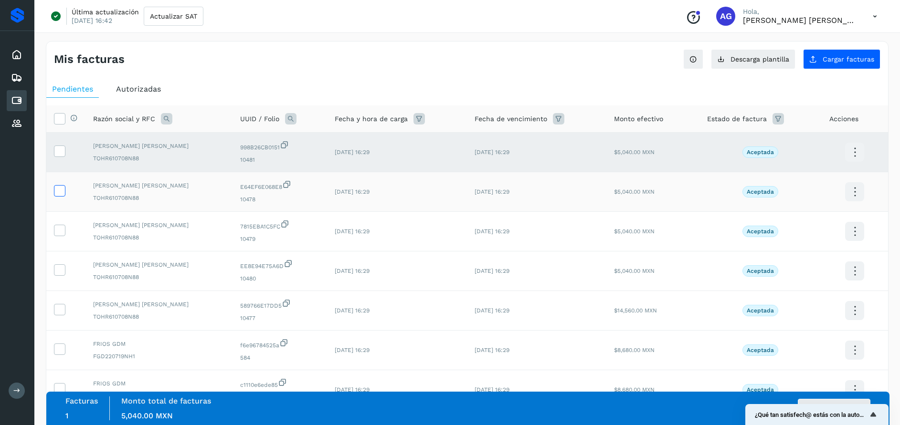
click at [55, 191] on icon at bounding box center [59, 190] width 10 height 10
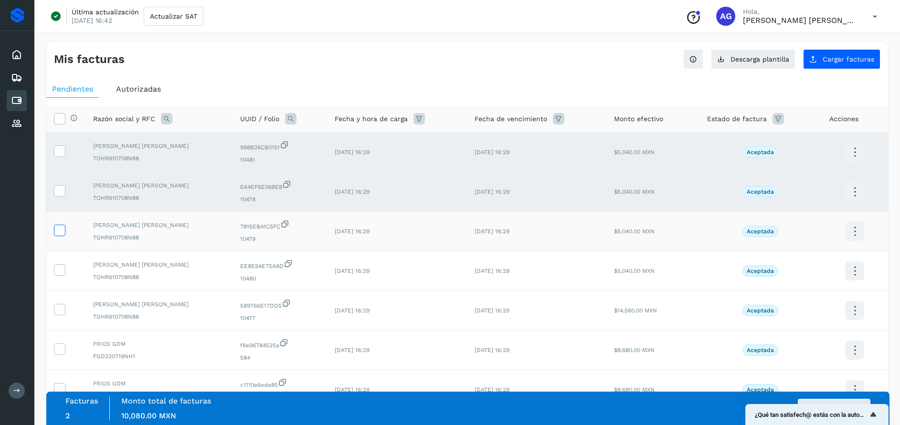
click at [59, 231] on icon at bounding box center [59, 230] width 10 height 10
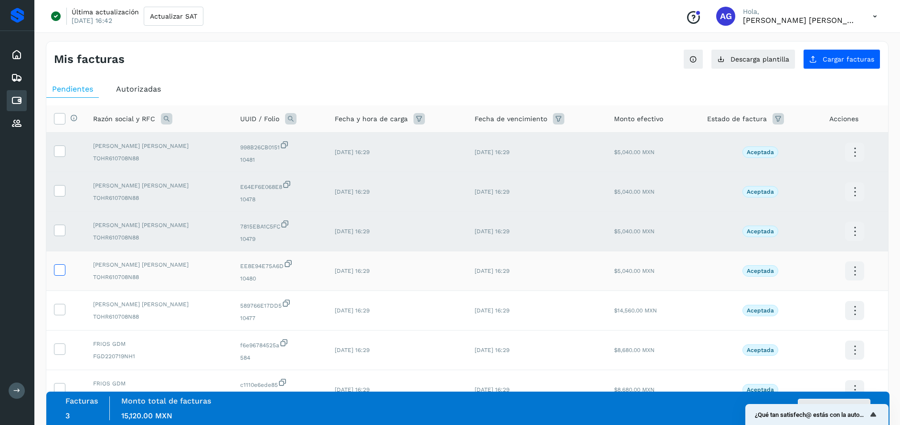
click at [56, 273] on icon at bounding box center [59, 269] width 10 height 10
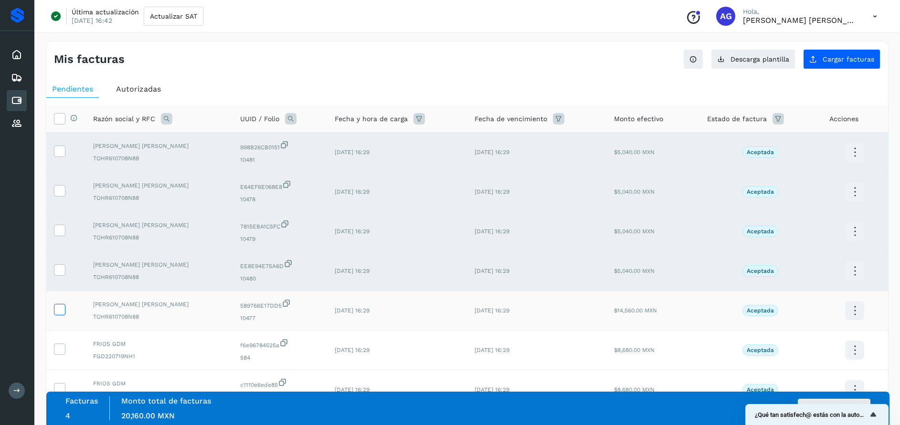
click at [56, 315] on label at bounding box center [59, 309] width 11 height 11
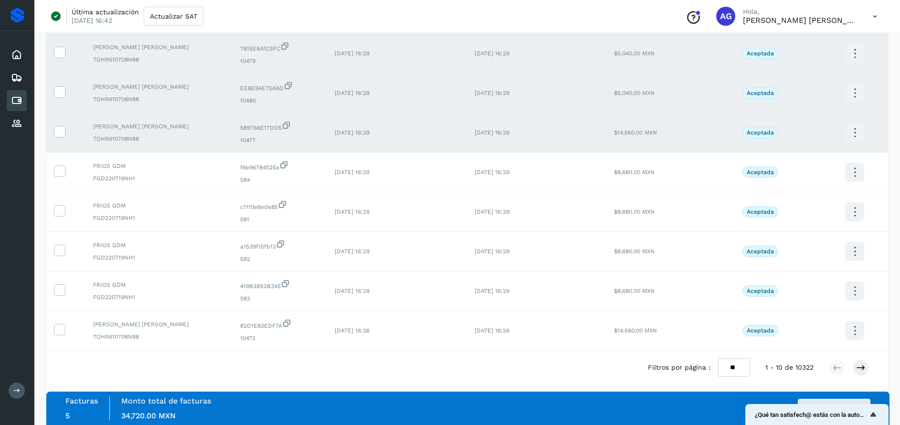
scroll to position [185, 0]
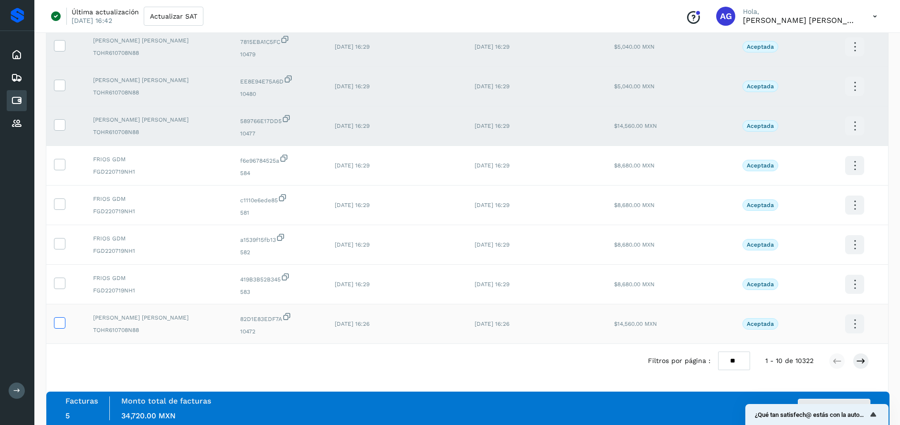
click at [63, 321] on icon at bounding box center [59, 322] width 10 height 10
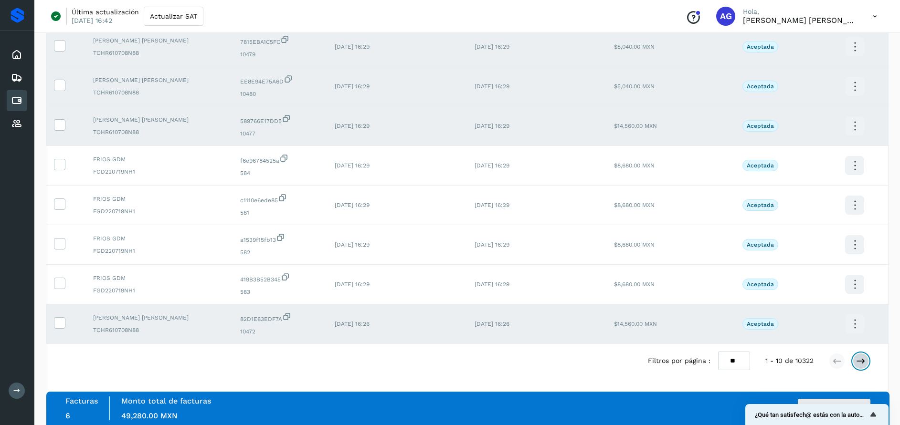
click at [861, 365] on icon at bounding box center [861, 362] width 10 height 10
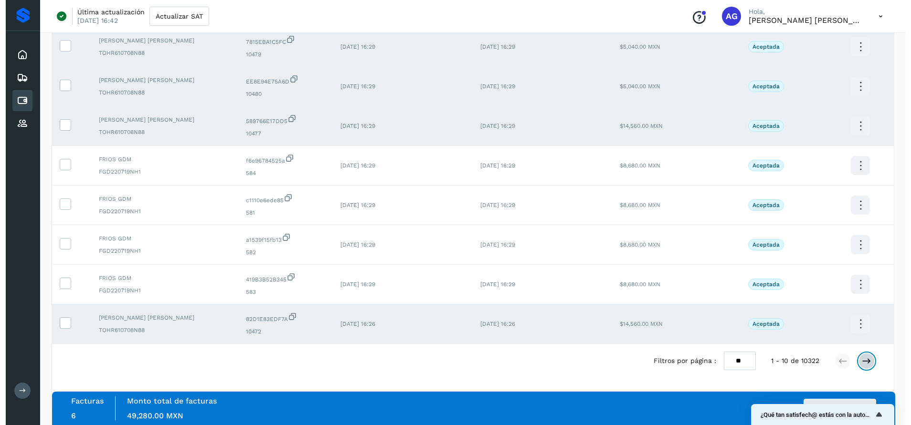
scroll to position [0, 0]
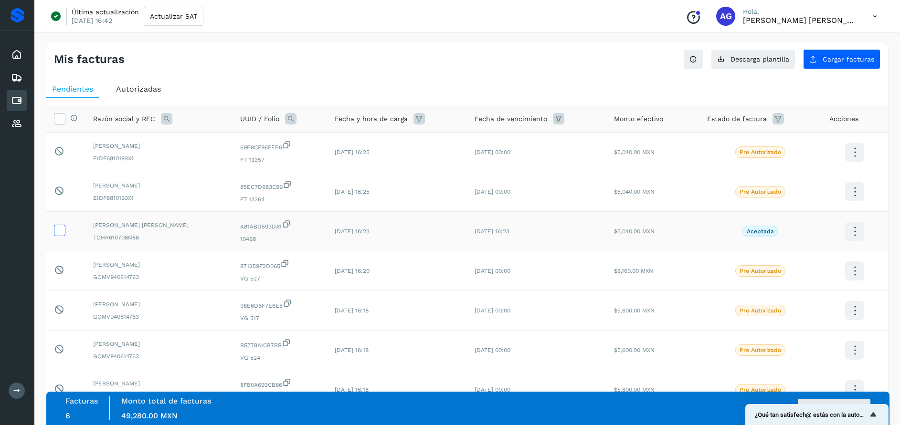
click at [59, 231] on icon at bounding box center [59, 230] width 10 height 10
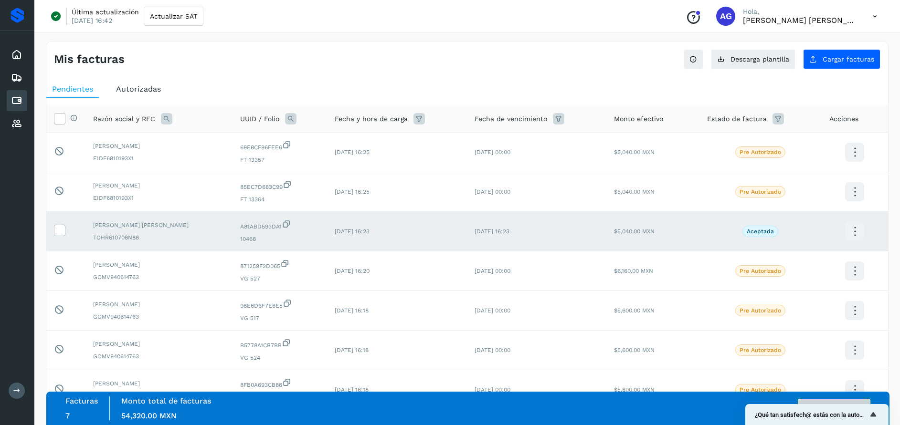
click at [859, 399] on button "Autorizar facturas" at bounding box center [834, 408] width 73 height 19
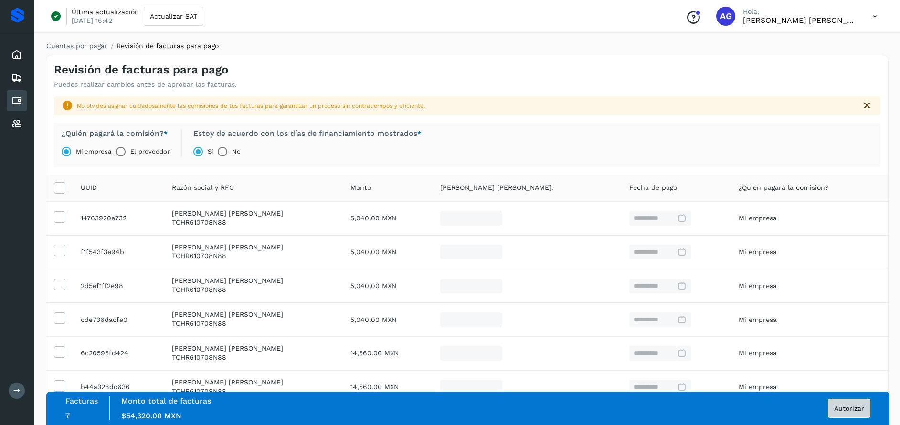
click at [855, 409] on span "Autorizar" at bounding box center [849, 408] width 30 height 7
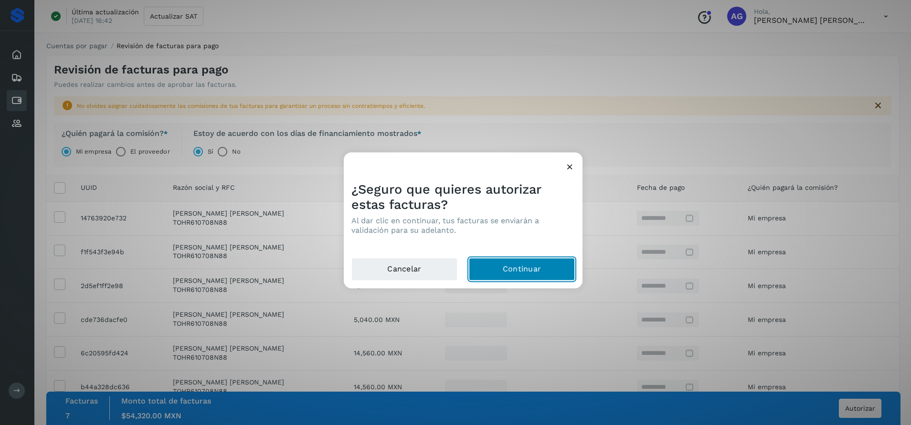
click at [535, 268] on button "Continuar" at bounding box center [522, 269] width 106 height 23
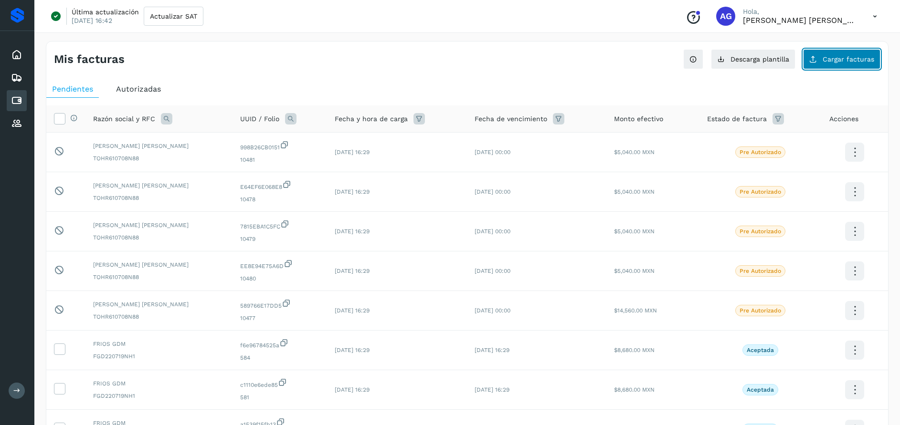
click at [857, 60] on span "Cargar facturas" at bounding box center [849, 59] width 52 height 7
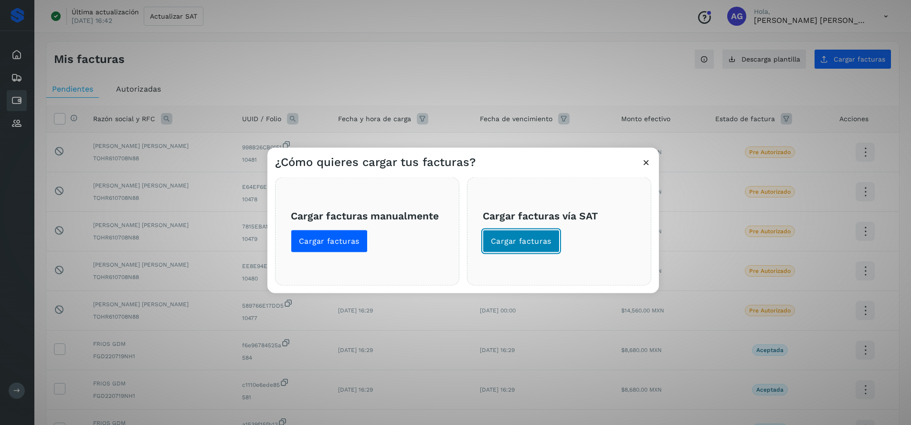
click at [522, 242] on span "Cargar facturas" at bounding box center [521, 241] width 61 height 11
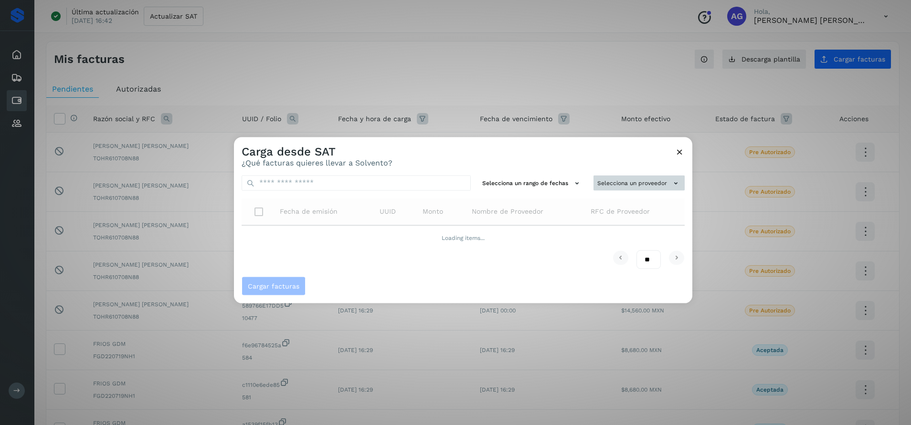
click at [636, 183] on button "Selecciona un proveedor" at bounding box center [638, 183] width 91 height 16
click at [623, 203] on input "text" at bounding box center [622, 201] width 117 height 15
type input "*"
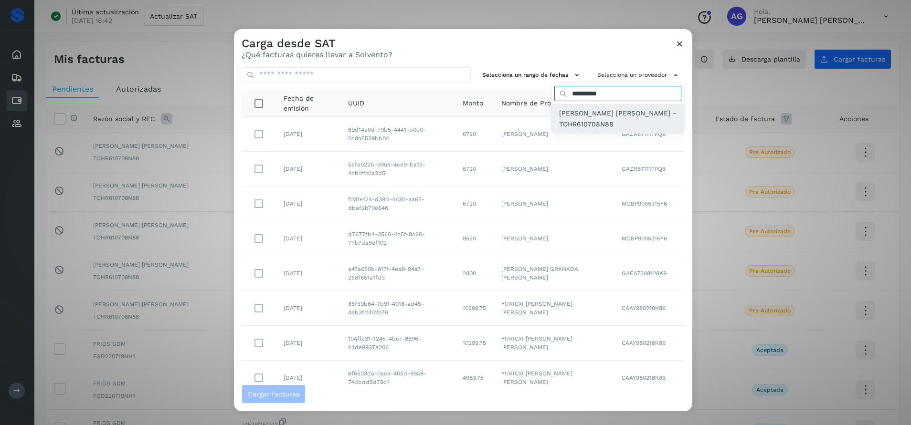
type input "**********"
click at [560, 120] on span "[PERSON_NAME] [PERSON_NAME] - TOHR610708N88" at bounding box center [617, 118] width 117 height 21
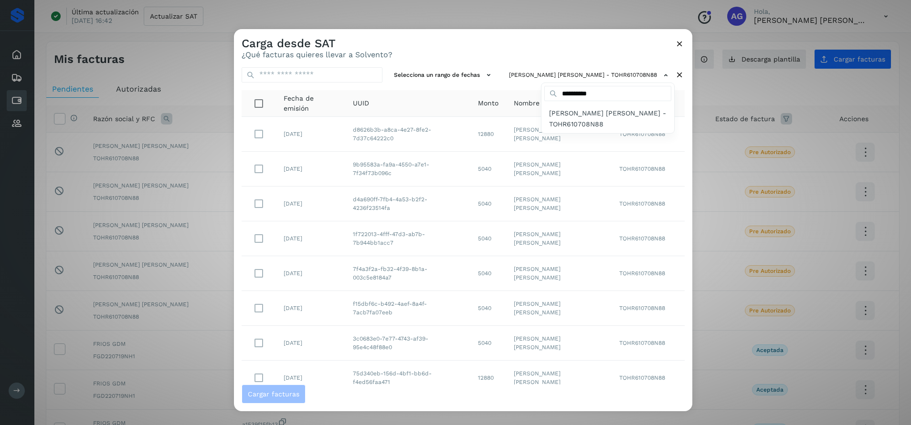
drag, startPoint x: 687, startPoint y: 284, endPoint x: 687, endPoint y: 350, distance: 65.9
click at [687, 350] on div at bounding box center [689, 241] width 911 height 425
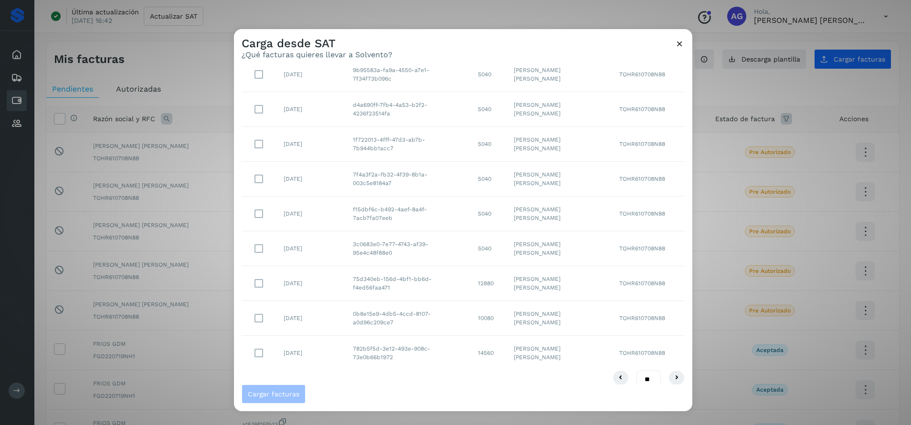
scroll to position [106, 0]
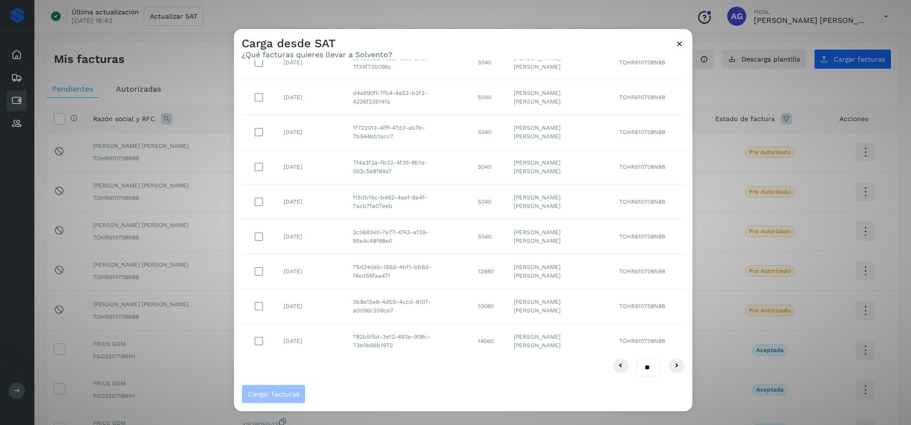
click at [641, 366] on select "** ** **" at bounding box center [648, 368] width 24 height 19
select select "**"
click at [636, 359] on select "** ** **" at bounding box center [648, 368] width 24 height 19
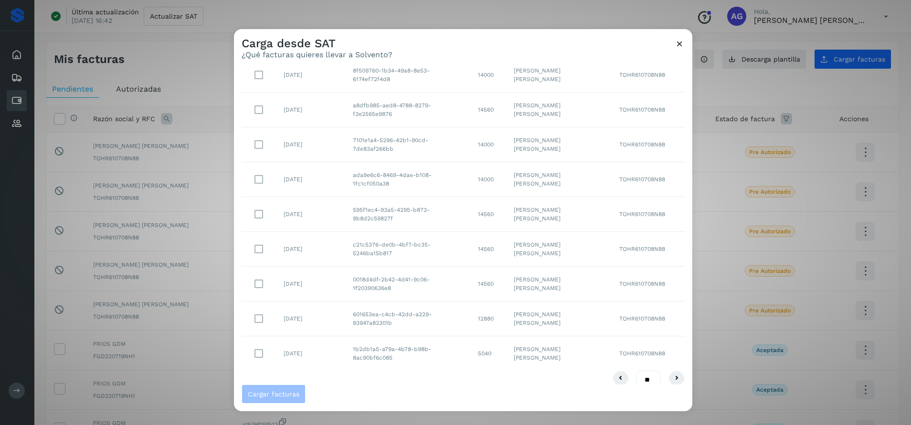
scroll to position [629, 0]
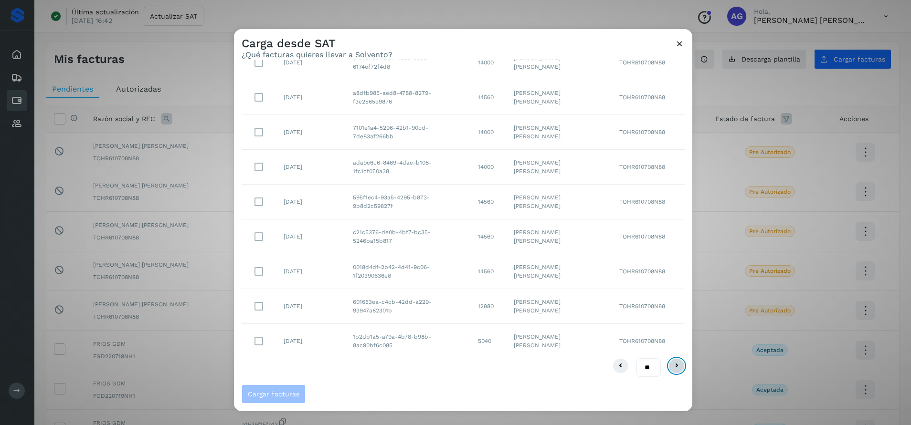
click at [671, 366] on icon at bounding box center [676, 365] width 11 height 11
click at [671, 364] on icon at bounding box center [676, 365] width 11 height 11
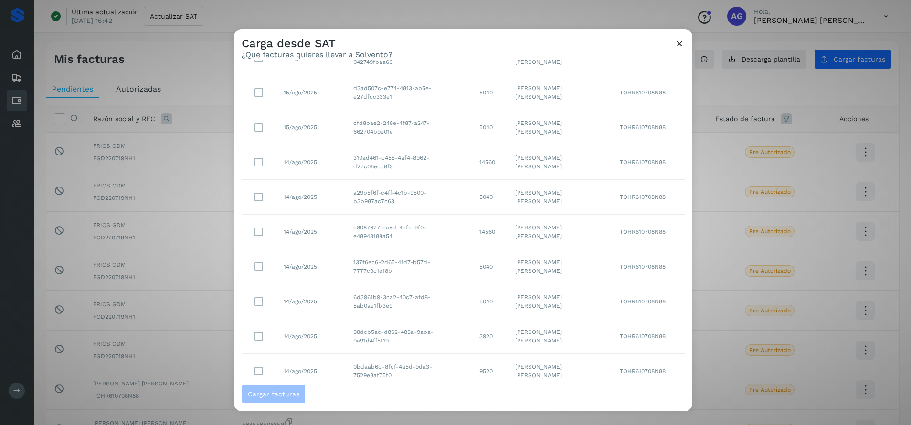
scroll to position [0, 0]
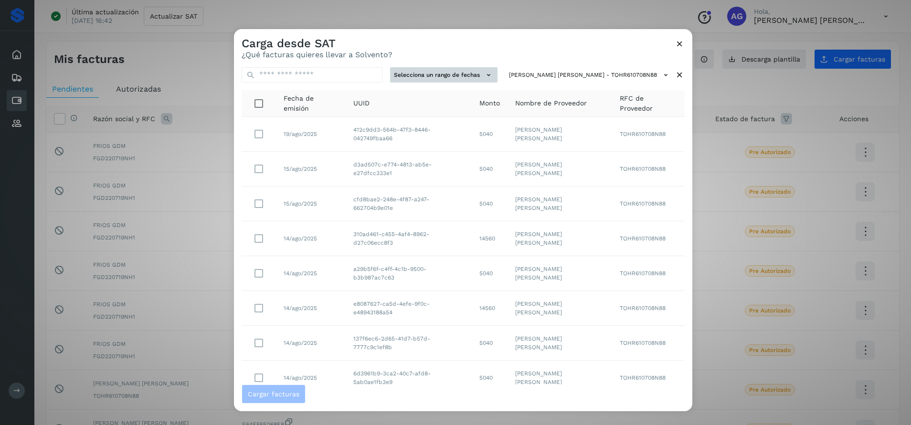
click at [489, 76] on icon at bounding box center [489, 75] width 10 height 10
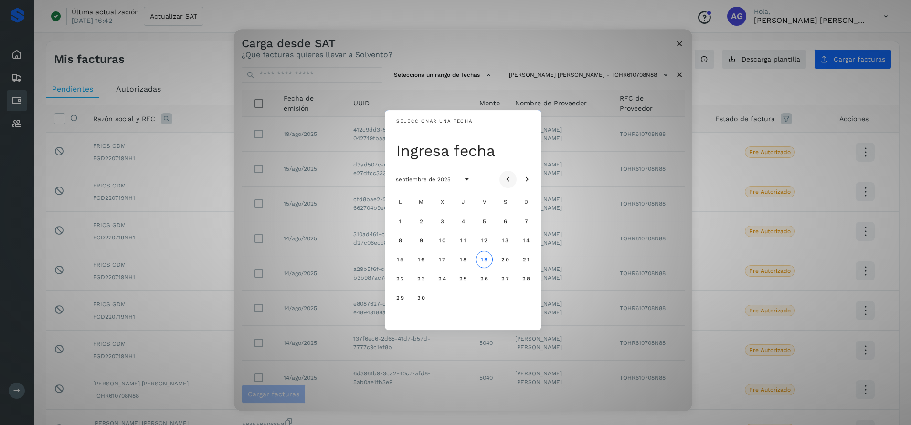
click at [507, 181] on icon "Mes anterior" at bounding box center [508, 180] width 10 height 10
click at [422, 301] on button "29" at bounding box center [420, 297] width 17 height 17
click at [466, 297] on span "31" at bounding box center [462, 298] width 7 height 7
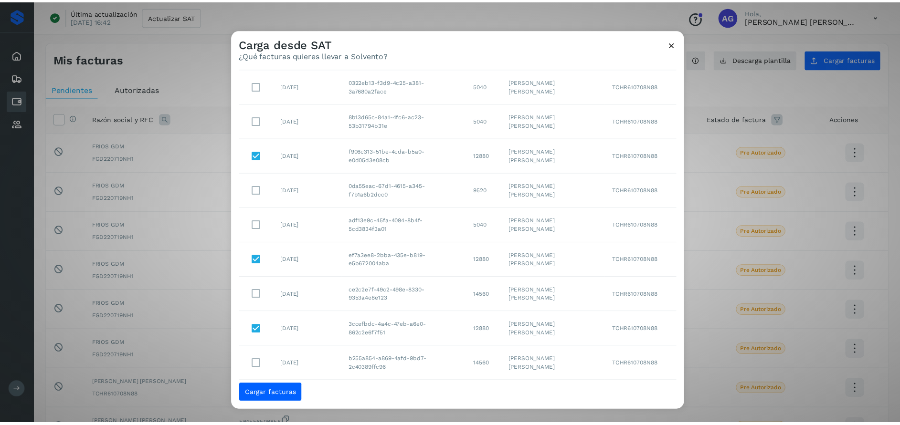
scroll to position [295, 0]
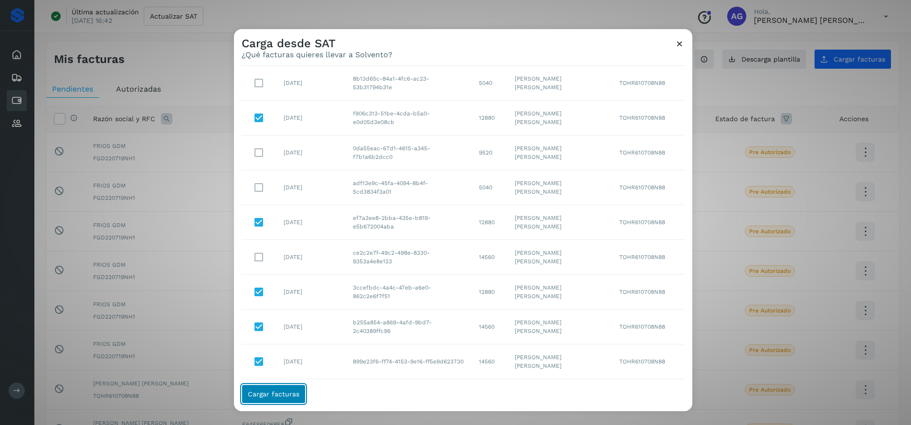
click at [283, 401] on button "Cargar facturas" at bounding box center [274, 394] width 64 height 19
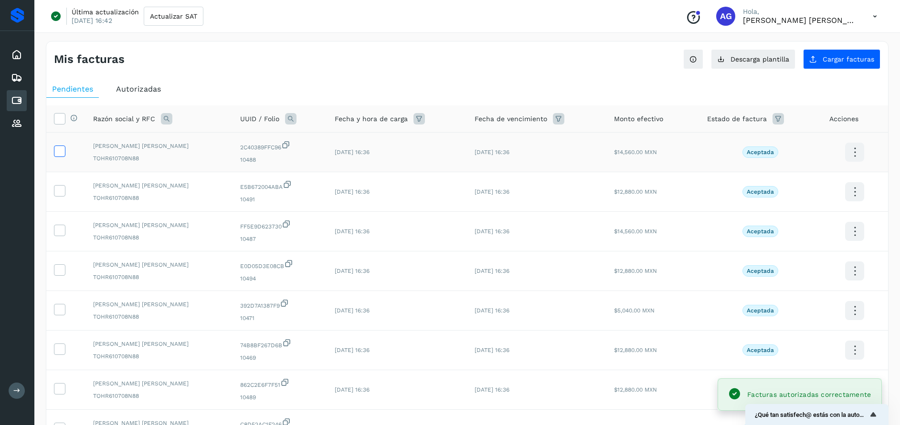
click at [63, 151] on icon at bounding box center [59, 151] width 10 height 10
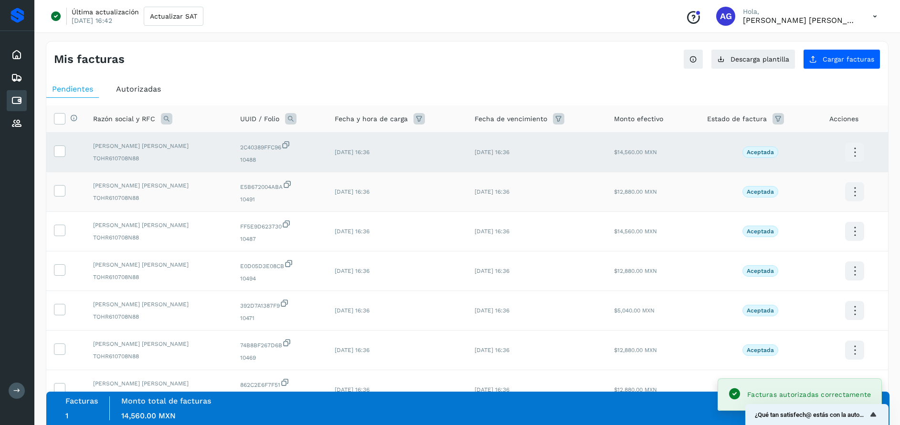
drag, startPoint x: 65, startPoint y: 193, endPoint x: 60, endPoint y: 210, distance: 17.4
click at [65, 194] on label at bounding box center [59, 190] width 11 height 11
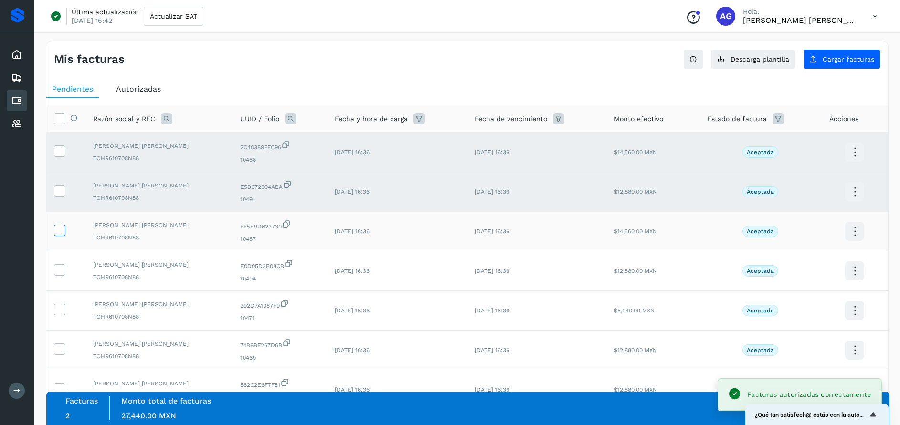
click at [55, 230] on icon at bounding box center [59, 230] width 10 height 10
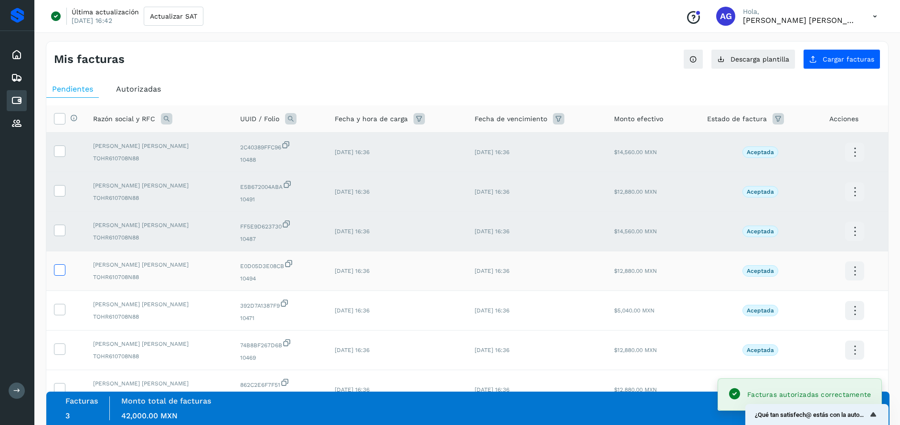
click at [63, 271] on icon at bounding box center [59, 269] width 10 height 10
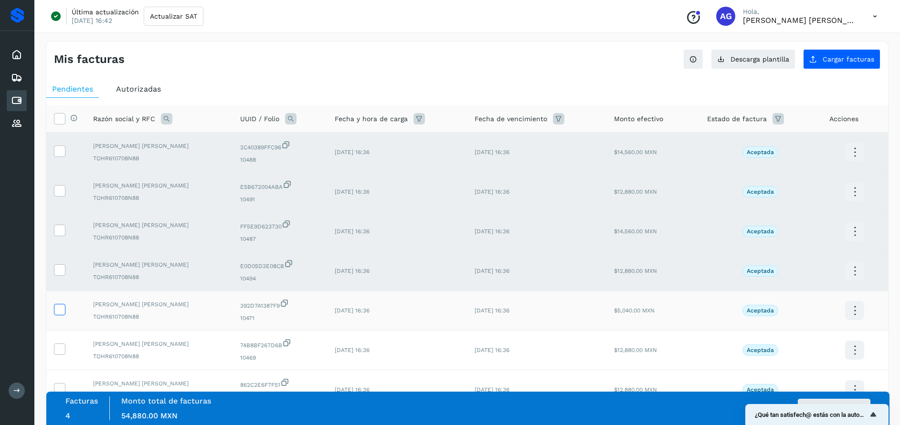
click at [64, 311] on icon at bounding box center [59, 309] width 10 height 10
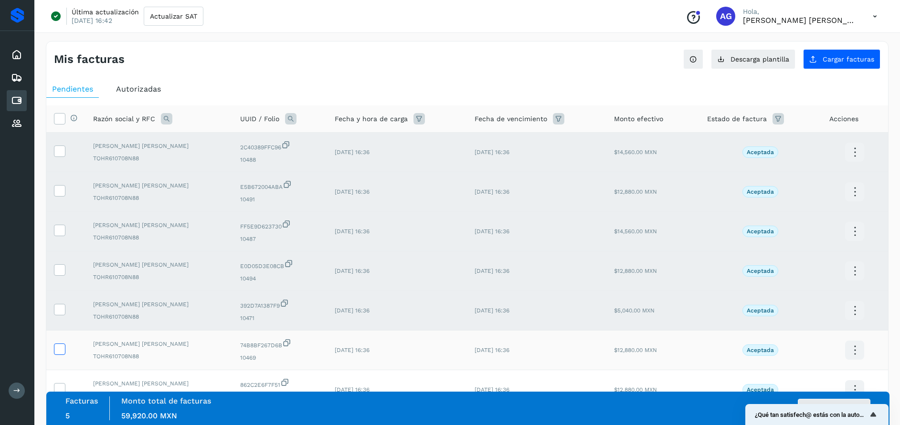
click at [61, 351] on icon at bounding box center [59, 349] width 10 height 10
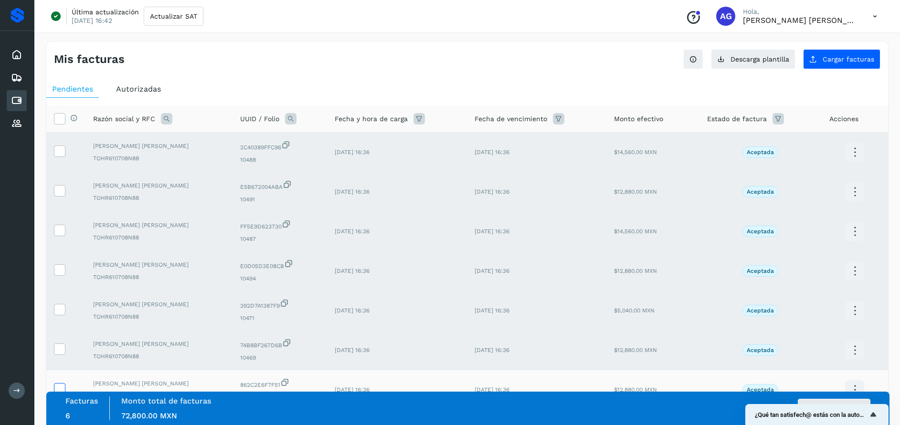
click at [60, 386] on icon at bounding box center [59, 388] width 10 height 10
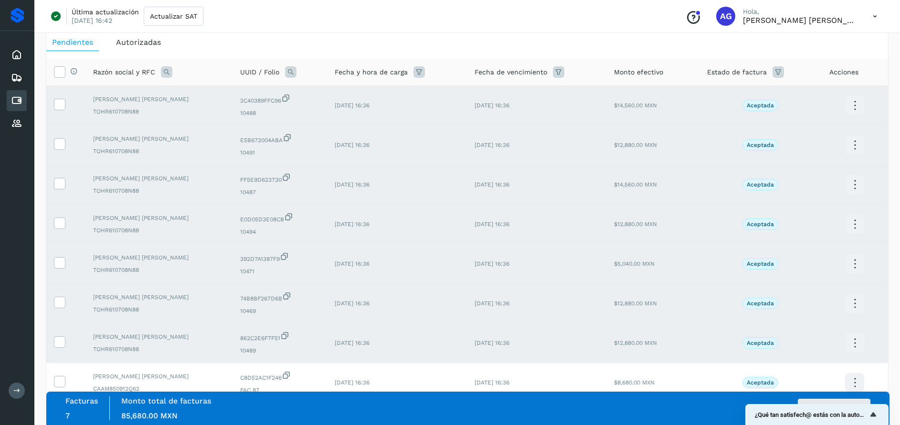
scroll to position [79, 0]
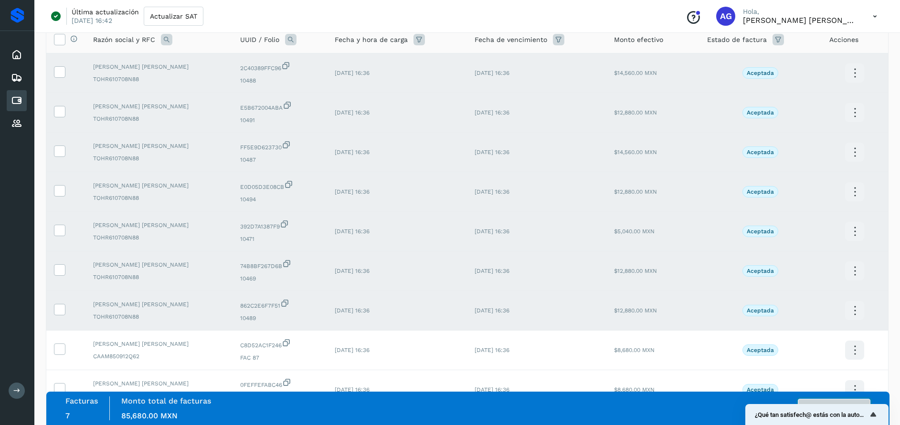
click at [854, 400] on button "Autorizar facturas" at bounding box center [834, 408] width 73 height 19
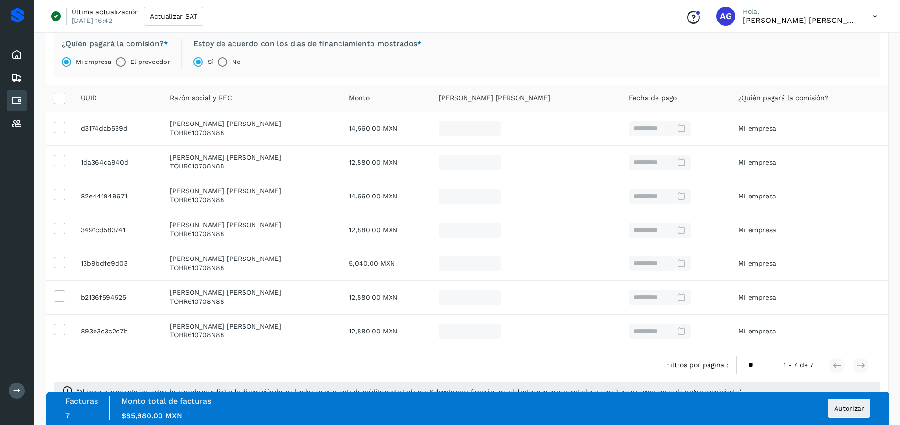
scroll to position [100, 0]
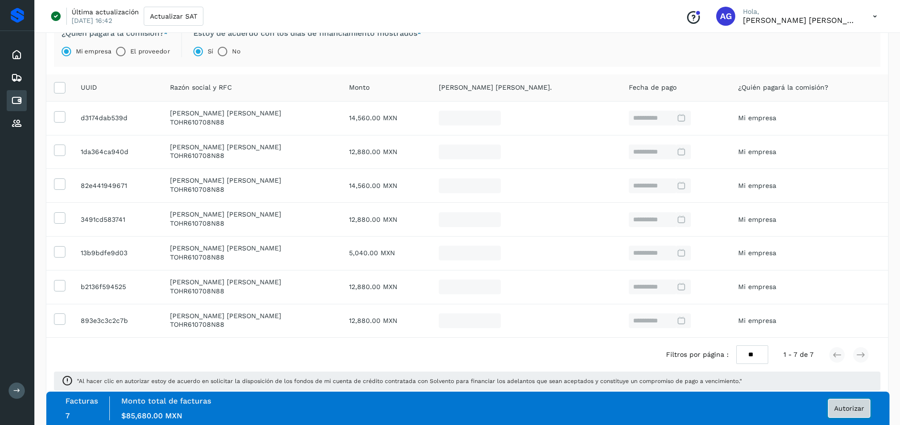
click at [844, 405] on span "Autorizar" at bounding box center [849, 408] width 30 height 7
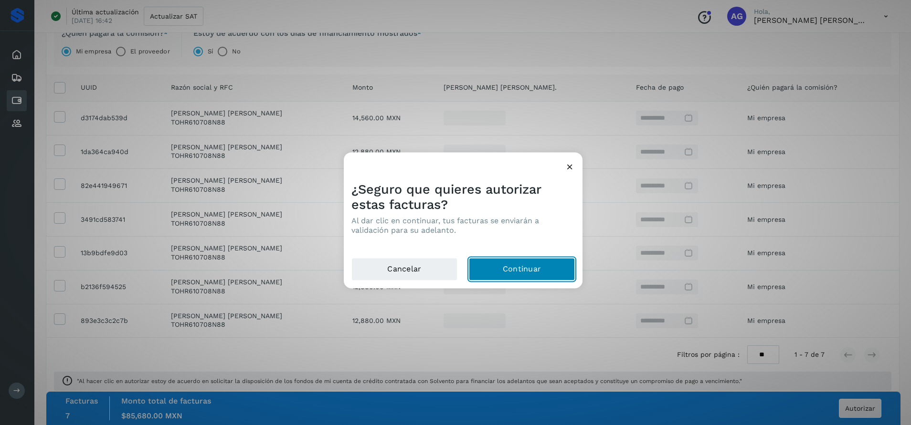
click at [507, 273] on button "Continuar" at bounding box center [522, 269] width 106 height 23
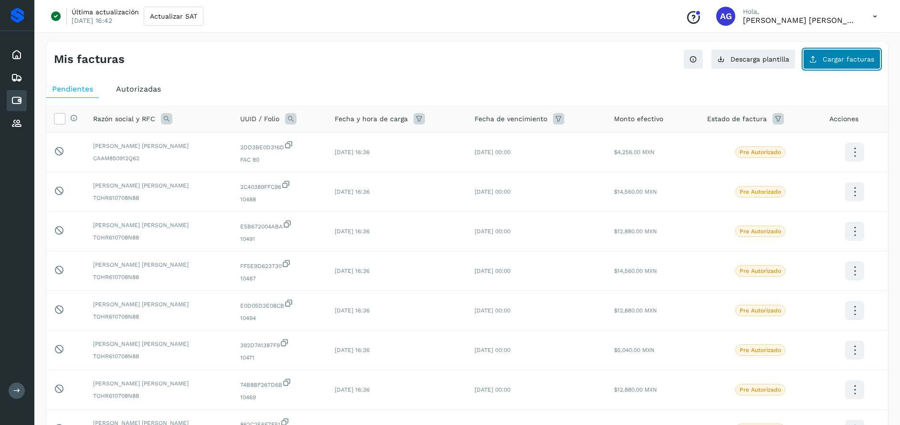
click at [860, 59] on span "Cargar facturas" at bounding box center [849, 59] width 52 height 7
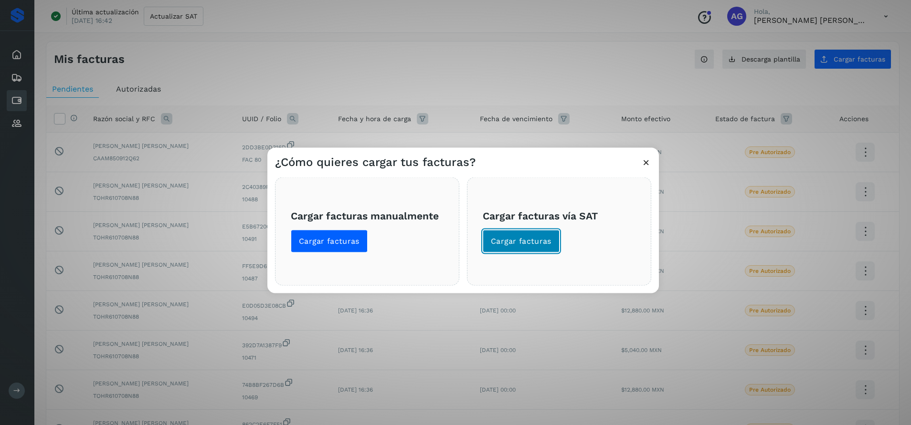
click at [534, 239] on span "Cargar facturas" at bounding box center [521, 241] width 61 height 11
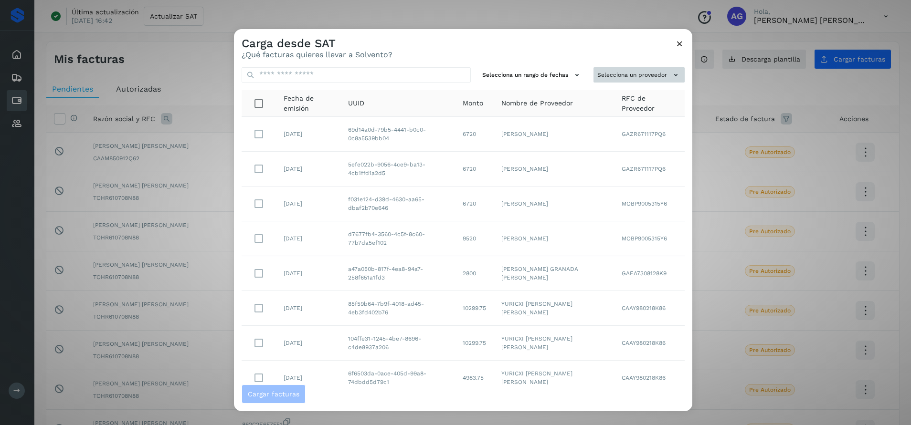
click at [643, 77] on button "Selecciona un proveedor" at bounding box center [638, 75] width 91 height 16
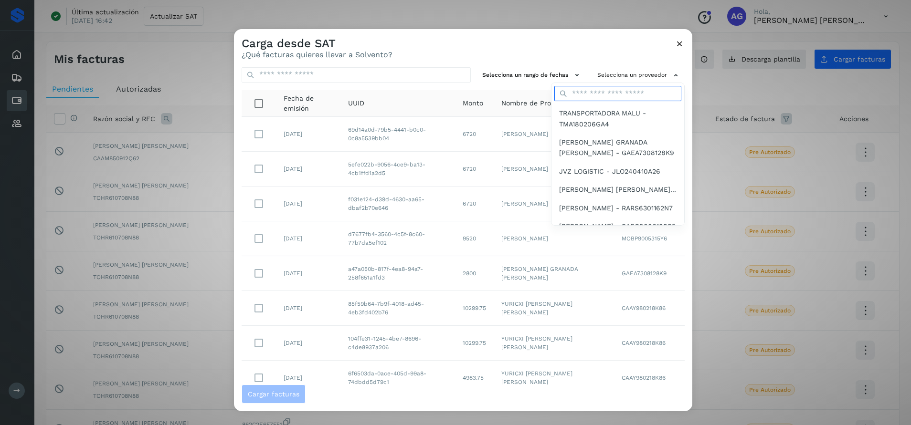
click at [604, 98] on input "text" at bounding box center [617, 93] width 127 height 15
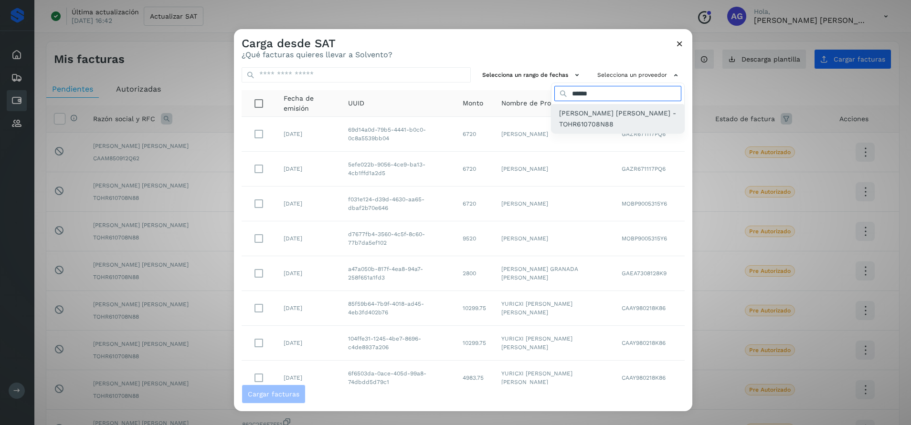
type input "******"
click at [563, 113] on span "[PERSON_NAME] [PERSON_NAME] - TOHR610708N88" at bounding box center [617, 118] width 117 height 21
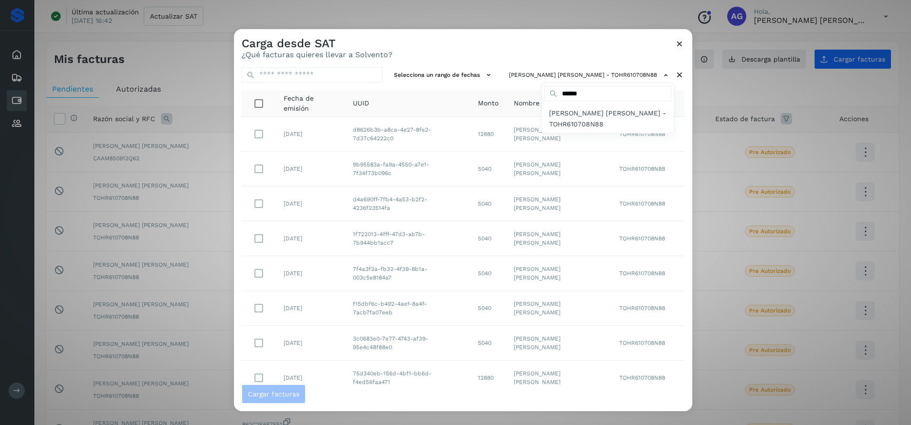
click at [473, 72] on div at bounding box center [689, 241] width 911 height 425
click at [468, 75] on button "Selecciona un rango de fechas" at bounding box center [443, 75] width 107 height 16
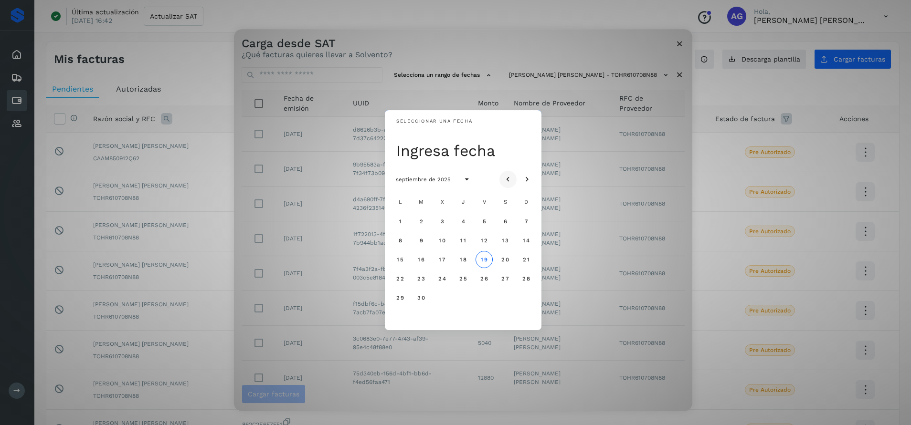
click at [507, 179] on icon "Mes anterior" at bounding box center [508, 180] width 10 height 10
click at [423, 297] on span "29" at bounding box center [421, 298] width 8 height 7
click at [462, 300] on span "31" at bounding box center [462, 298] width 7 height 7
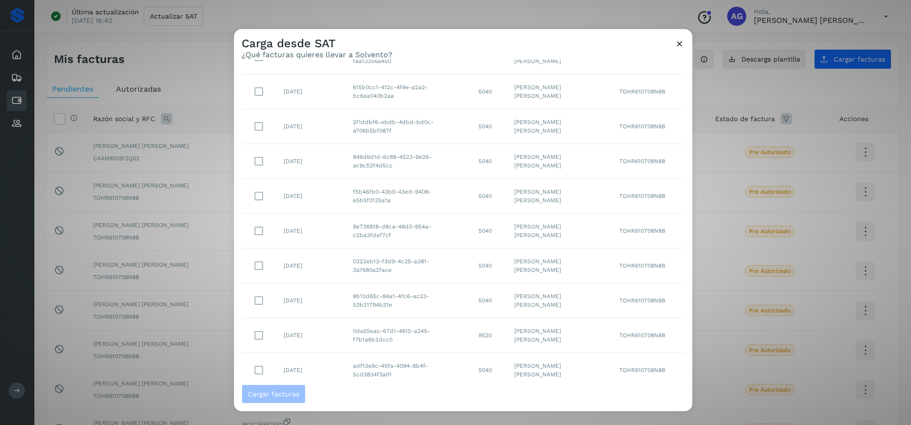
scroll to position [106, 0]
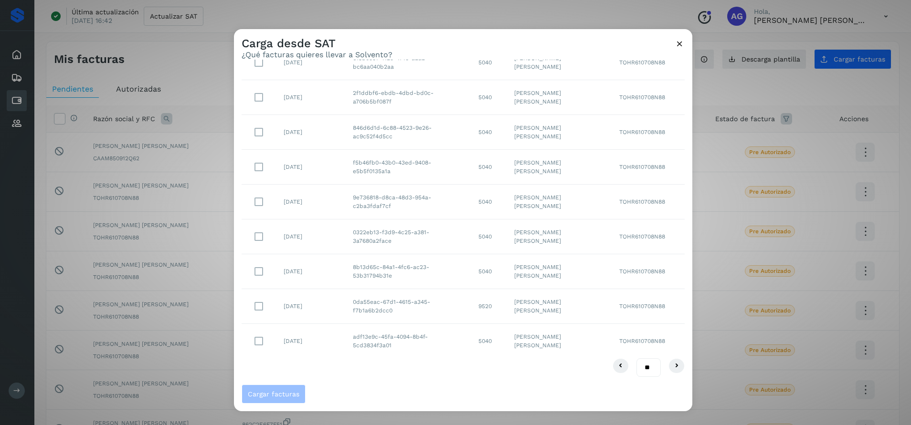
click at [640, 368] on select "** ** **" at bounding box center [648, 368] width 24 height 19
select select "**"
click at [636, 359] on select "** ** **" at bounding box center [648, 368] width 24 height 19
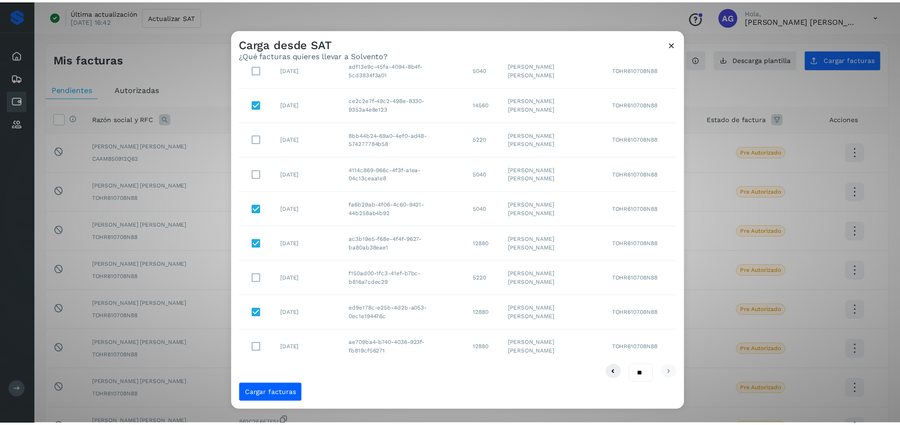
scroll to position [385, 0]
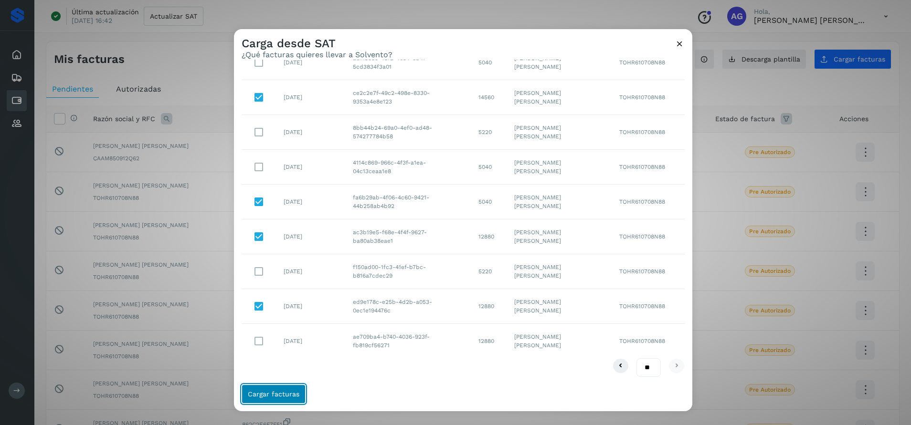
click at [276, 396] on span "Cargar facturas" at bounding box center [274, 394] width 52 height 7
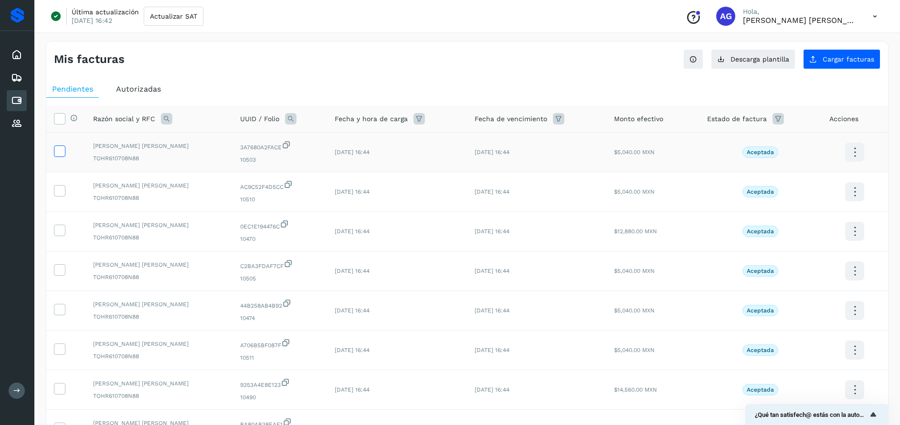
click at [65, 154] on label at bounding box center [59, 151] width 11 height 11
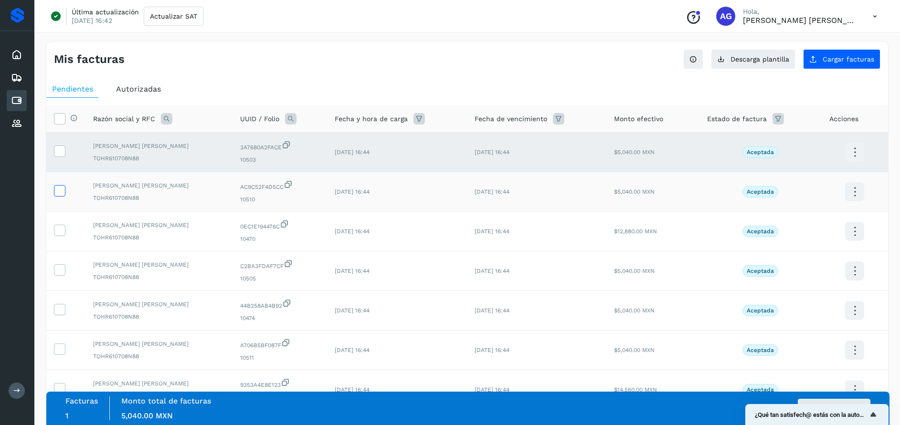
click at [61, 190] on icon at bounding box center [59, 190] width 10 height 10
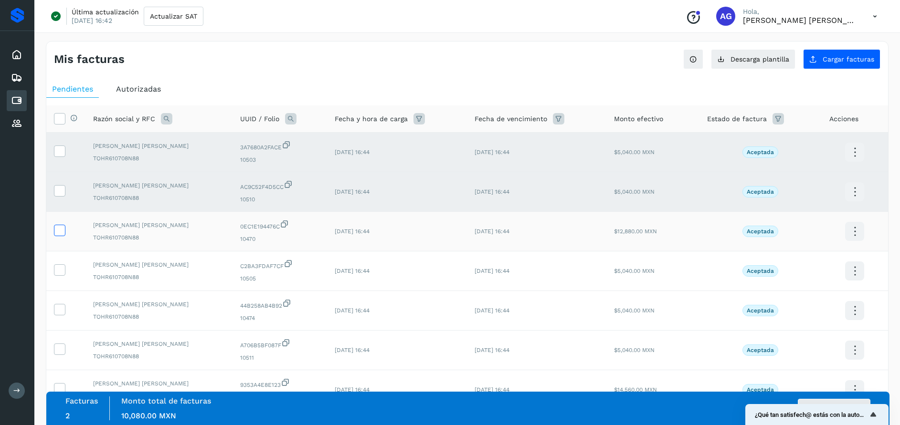
click at [61, 232] on icon at bounding box center [59, 230] width 10 height 10
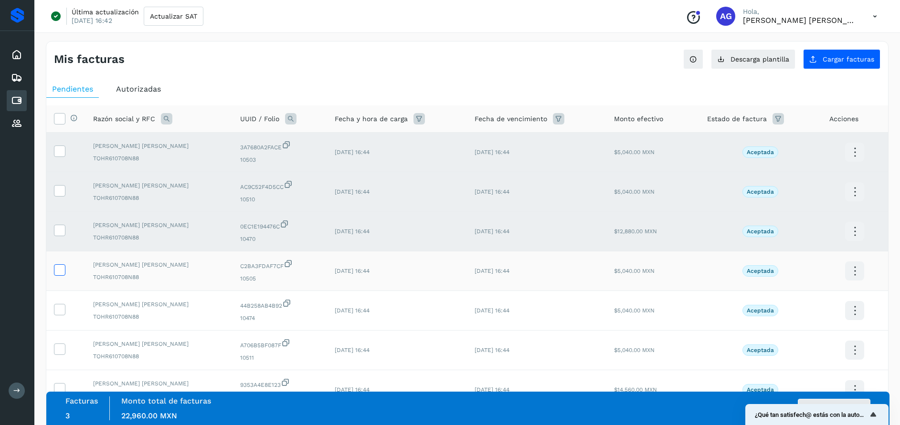
click at [59, 270] on icon at bounding box center [59, 269] width 10 height 10
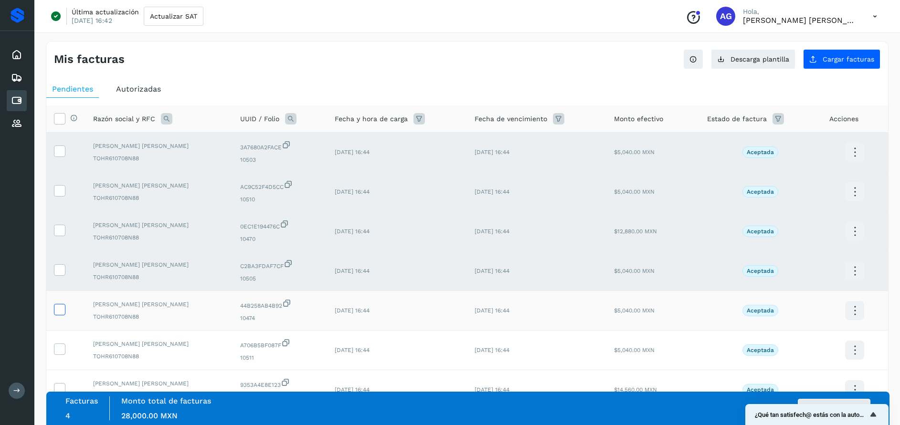
click at [61, 310] on icon at bounding box center [59, 309] width 10 height 10
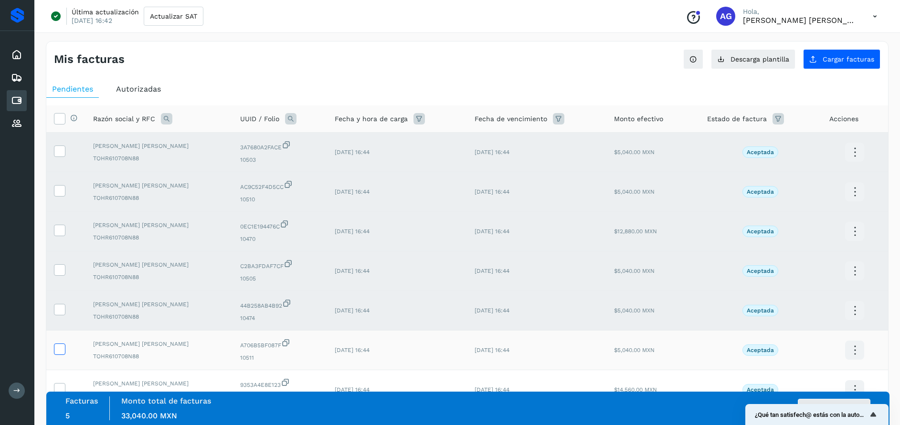
click at [60, 345] on icon at bounding box center [59, 349] width 10 height 10
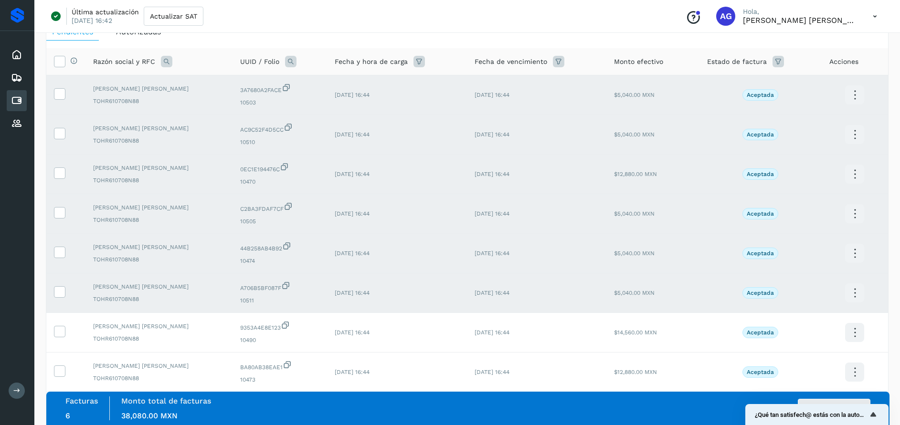
scroll to position [77, 0]
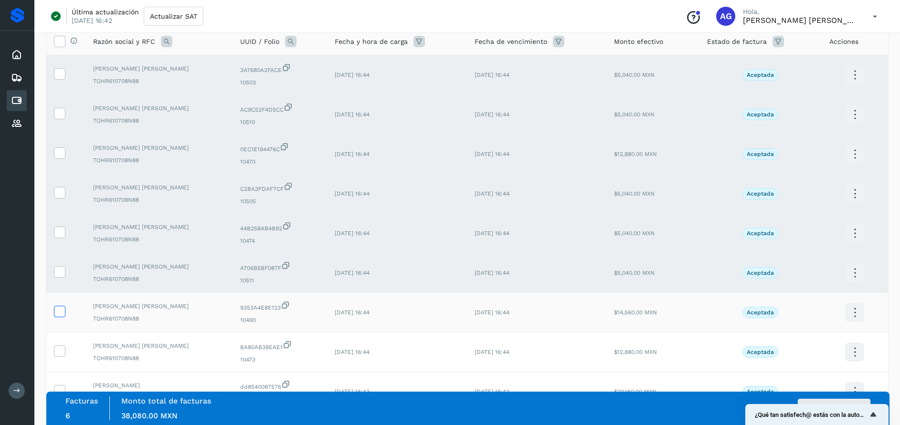
click at [62, 313] on icon at bounding box center [59, 311] width 10 height 10
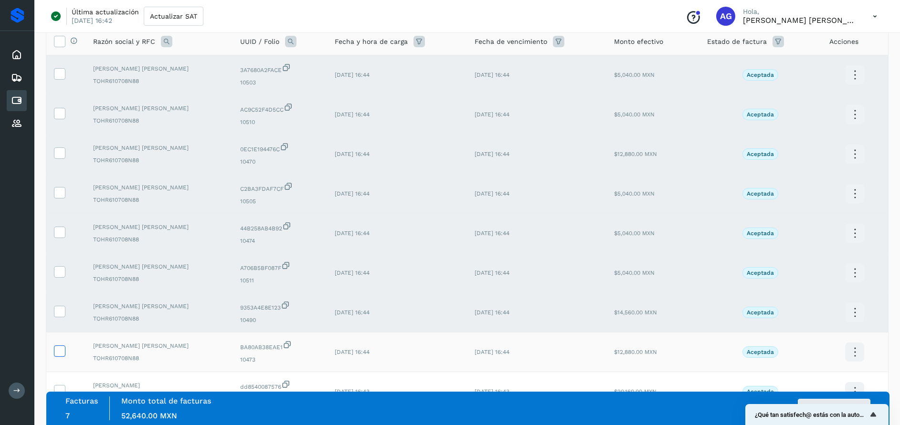
click at [62, 353] on icon at bounding box center [59, 351] width 10 height 10
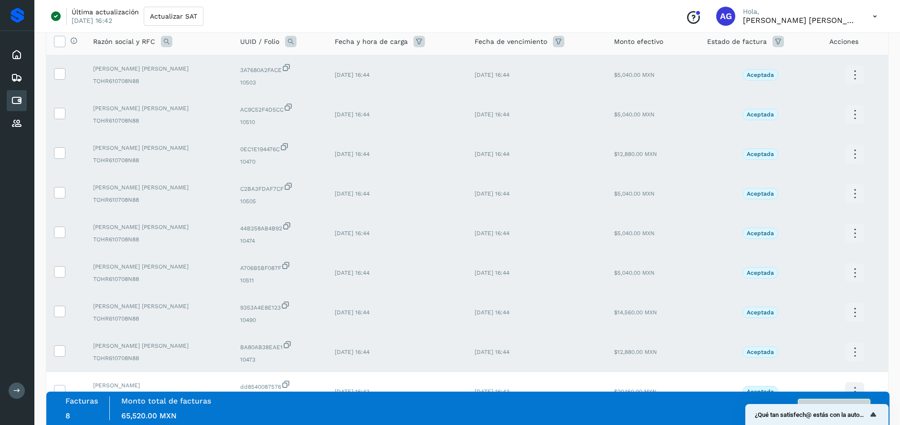
click at [846, 401] on button "Autorizar facturas" at bounding box center [834, 408] width 73 height 19
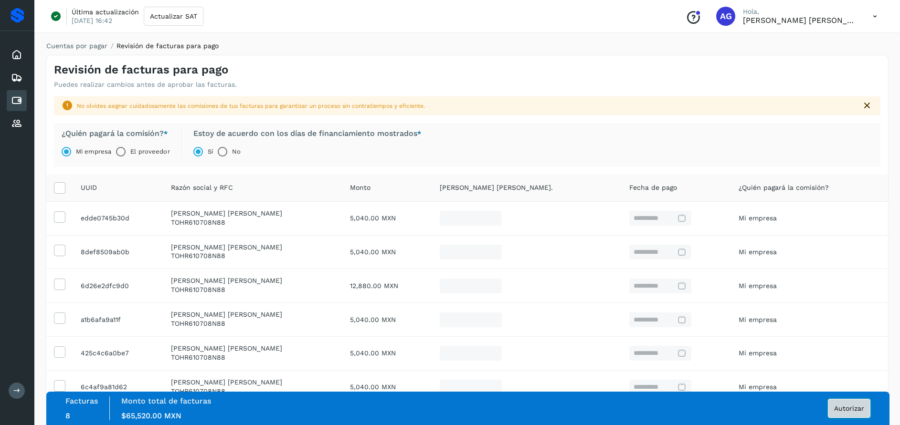
click at [860, 409] on span "Autorizar" at bounding box center [849, 408] width 30 height 7
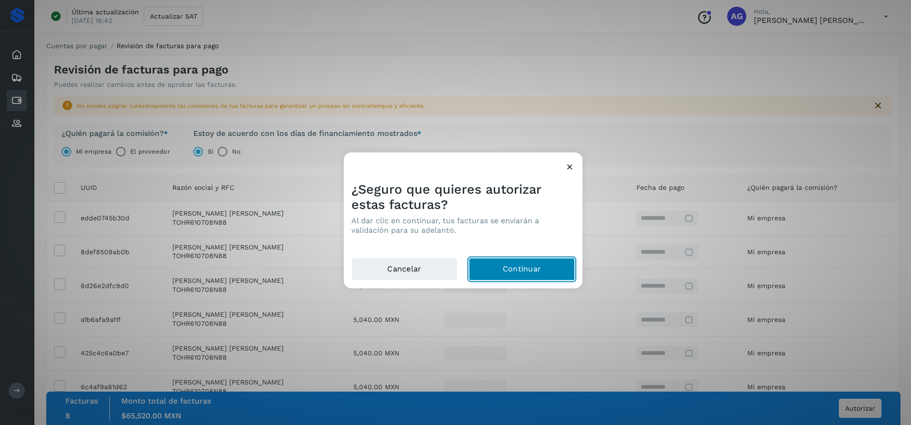
click at [517, 274] on button "Continuar" at bounding box center [522, 269] width 106 height 23
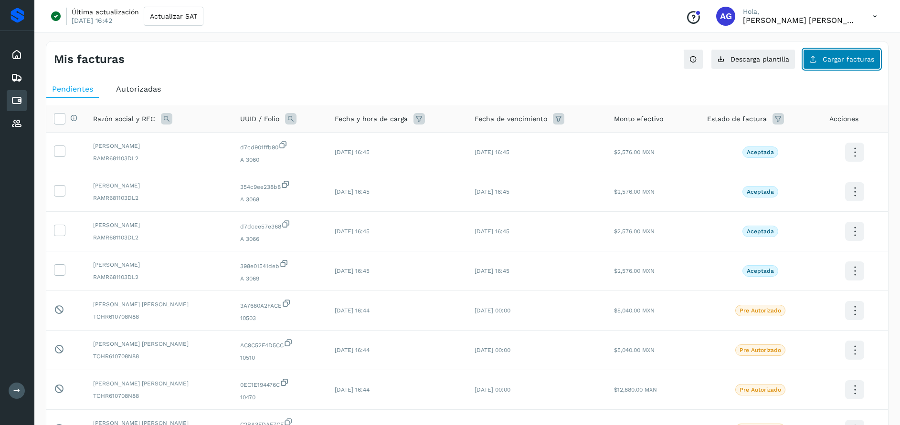
click at [867, 62] on span "Cargar facturas" at bounding box center [849, 59] width 52 height 7
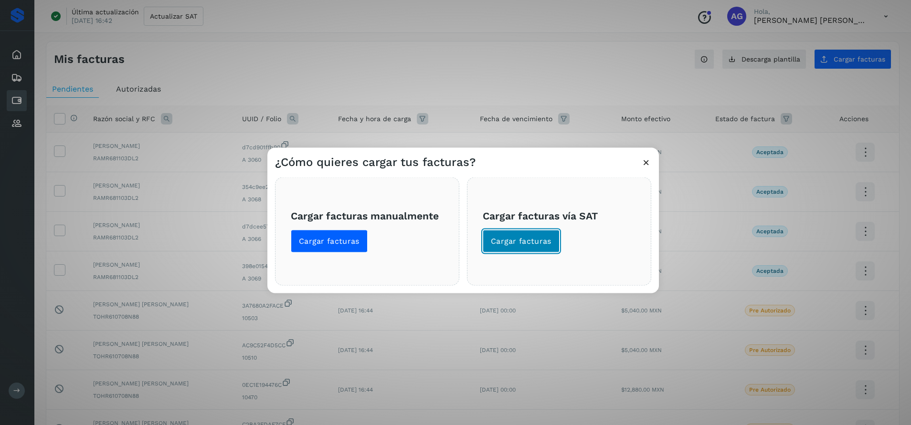
click at [528, 237] on span "Cargar facturas" at bounding box center [521, 241] width 61 height 11
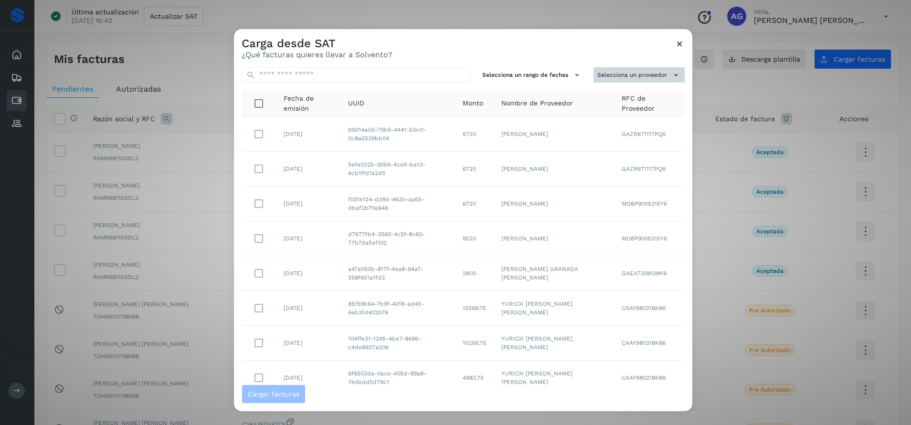
click at [617, 72] on button "Selecciona un proveedor" at bounding box center [638, 75] width 91 height 16
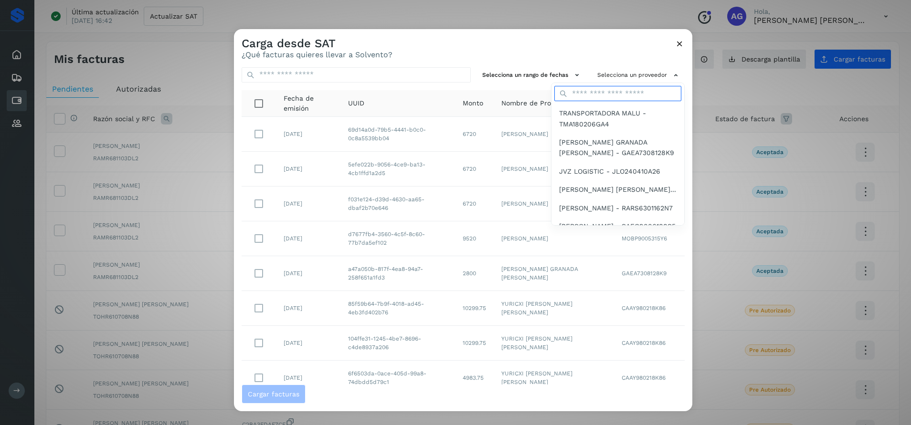
click at [576, 92] on input "text" at bounding box center [617, 93] width 127 height 15
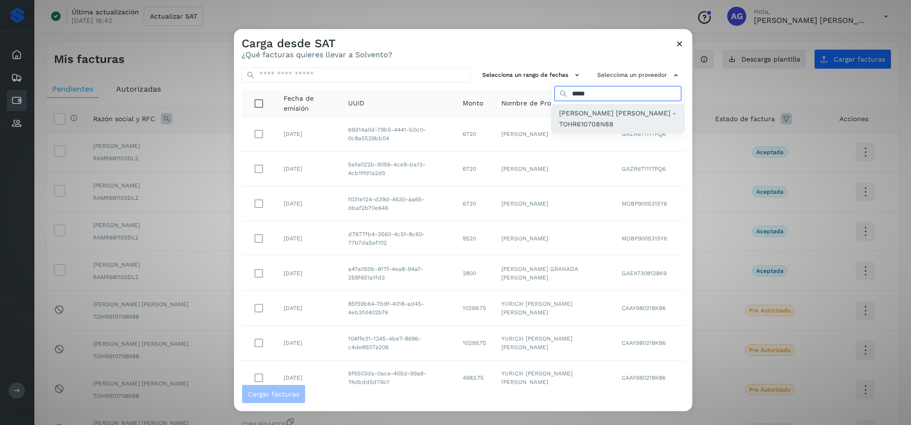
type input "*****"
click at [568, 121] on span "[PERSON_NAME] [PERSON_NAME] - TOHR610708N88" at bounding box center [617, 118] width 117 height 21
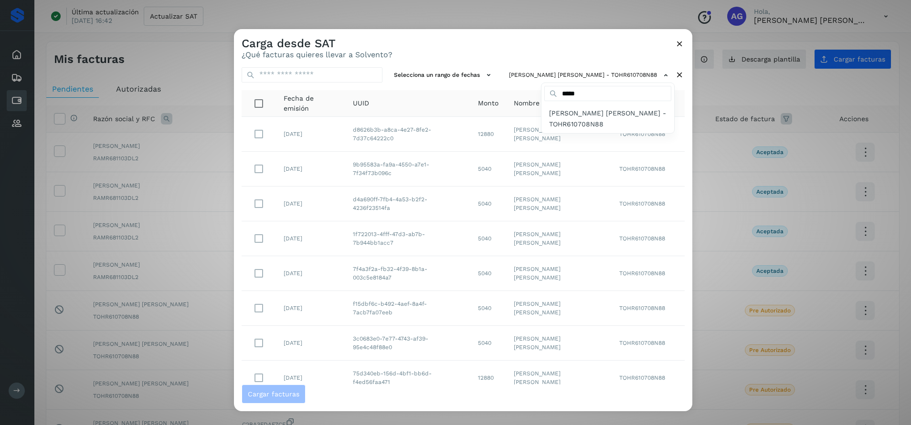
click at [306, 71] on div at bounding box center [689, 241] width 911 height 425
click at [292, 76] on input "text" at bounding box center [312, 74] width 141 height 15
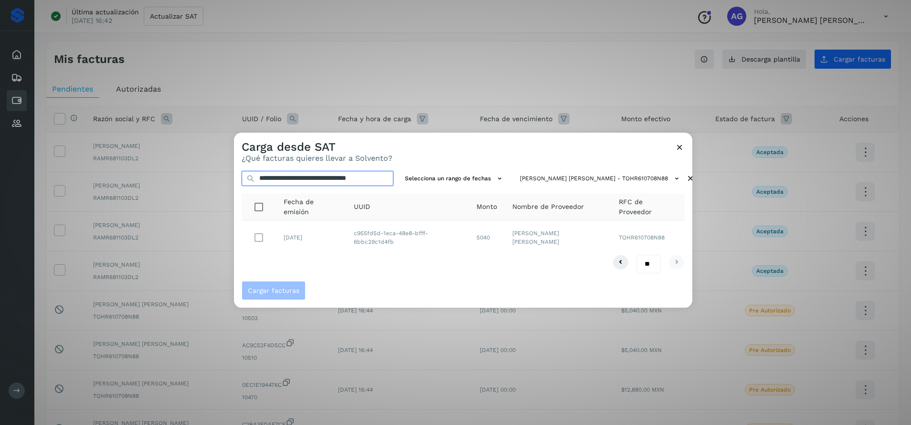
type input "**********"
click at [284, 294] on span "Cargar facturas" at bounding box center [274, 290] width 52 height 7
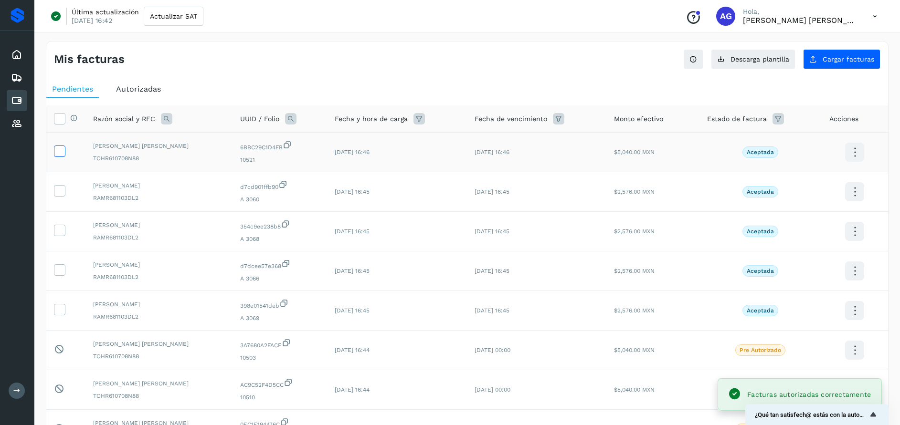
click at [61, 155] on icon at bounding box center [59, 151] width 10 height 10
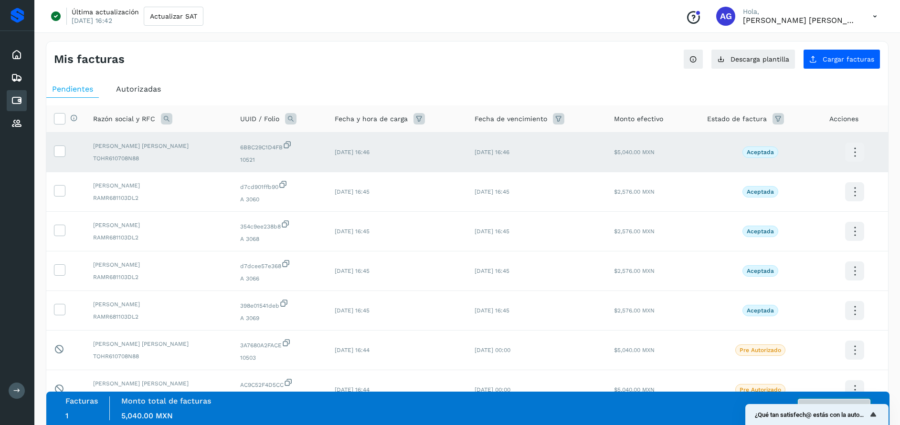
click at [831, 402] on button "Autorizar facturas" at bounding box center [834, 408] width 73 height 19
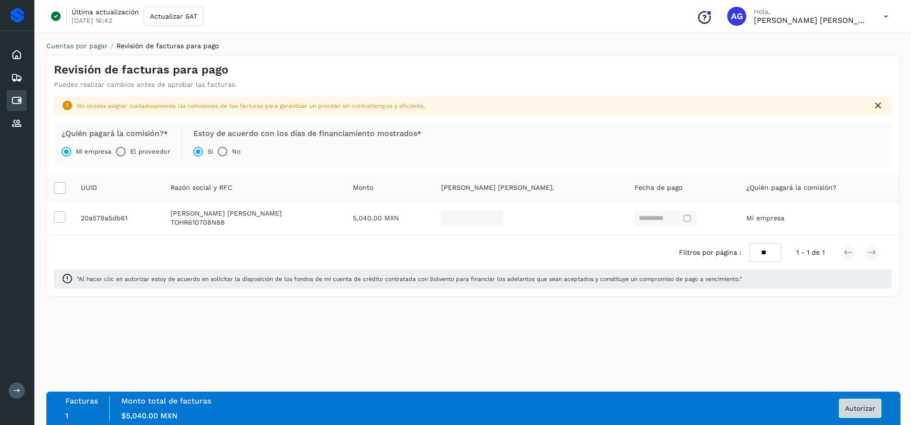
click at [853, 410] on span "Autorizar" at bounding box center [860, 408] width 30 height 7
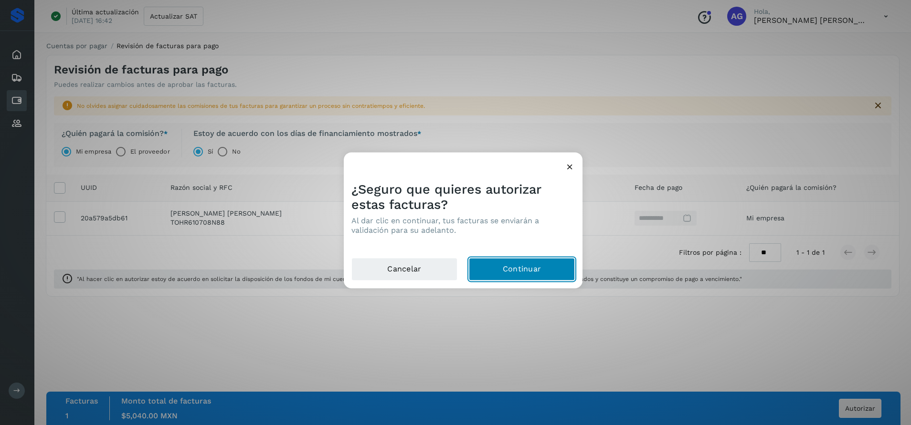
click at [561, 272] on button "Continuar" at bounding box center [522, 269] width 106 height 23
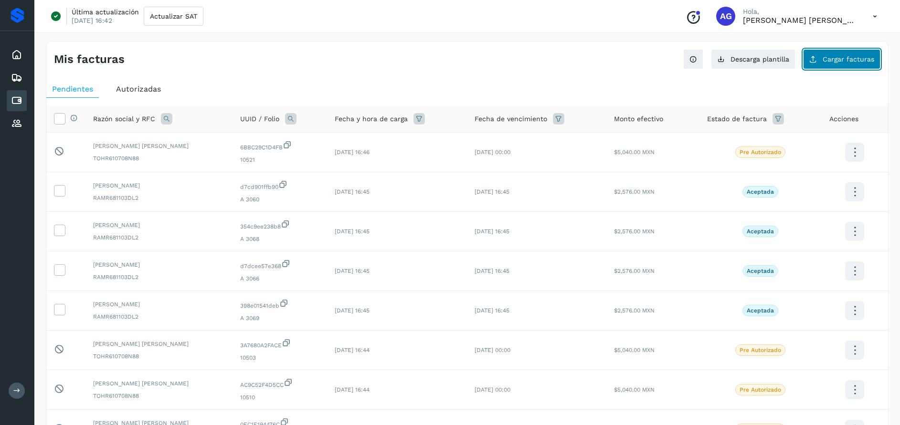
click at [859, 66] on button "Cargar facturas" at bounding box center [841, 59] width 77 height 20
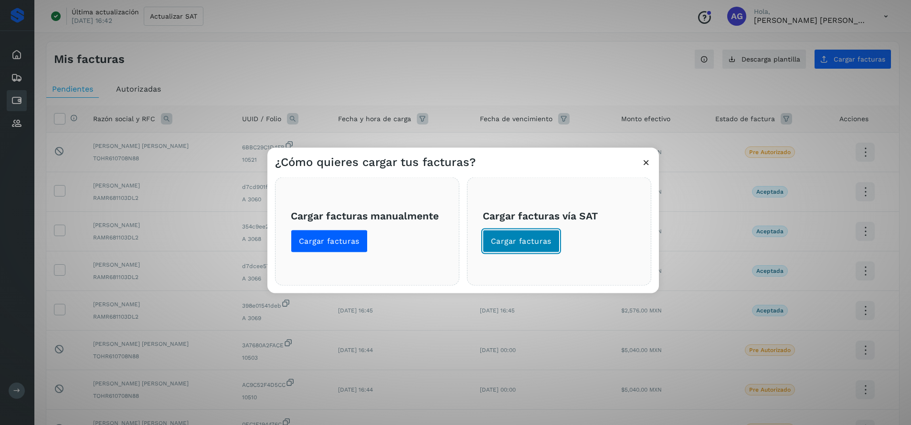
click at [532, 237] on span "Cargar facturas" at bounding box center [521, 241] width 61 height 11
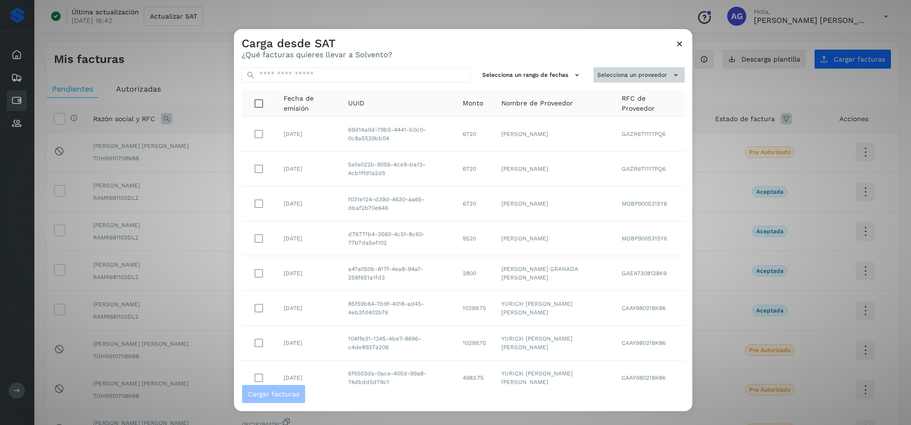
click at [608, 74] on button "Selecciona un proveedor" at bounding box center [638, 75] width 91 height 16
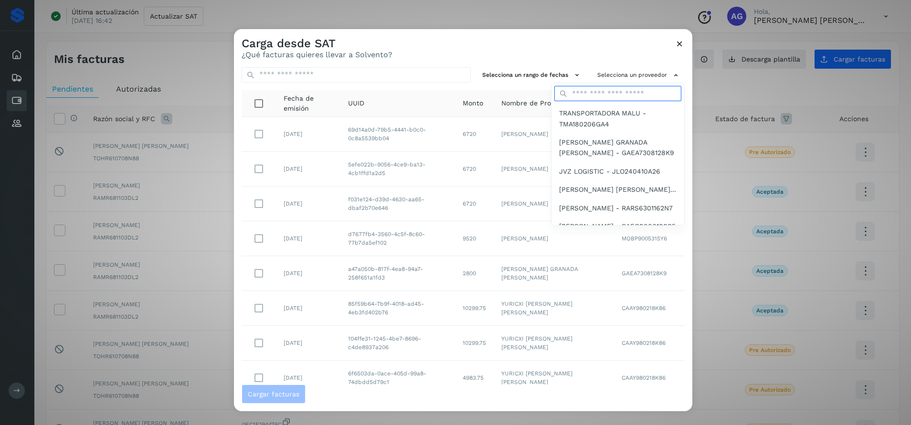
click at [598, 90] on input "text" at bounding box center [617, 93] width 127 height 15
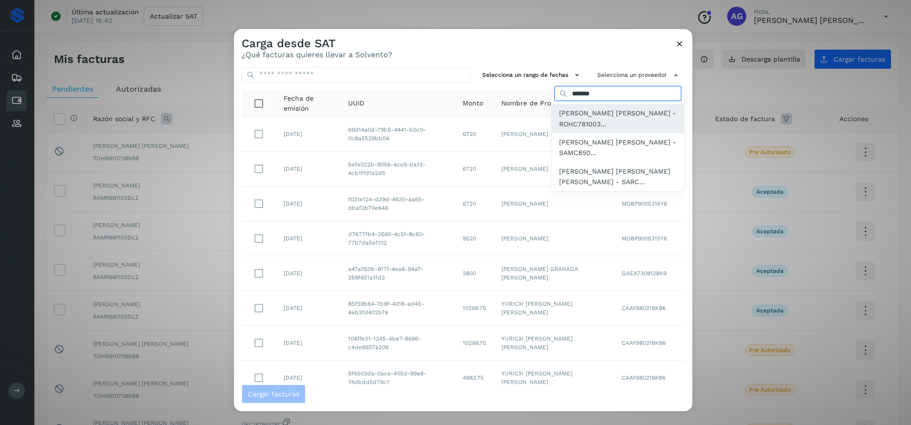
type input "*******"
click at [609, 115] on span "[PERSON_NAME] [PERSON_NAME] - ROHC781003..." at bounding box center [617, 118] width 117 height 21
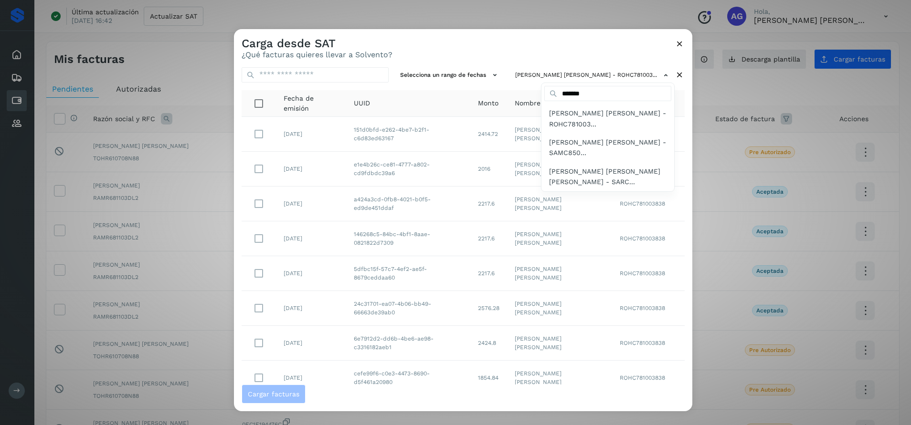
click at [455, 74] on div at bounding box center [689, 241] width 911 height 425
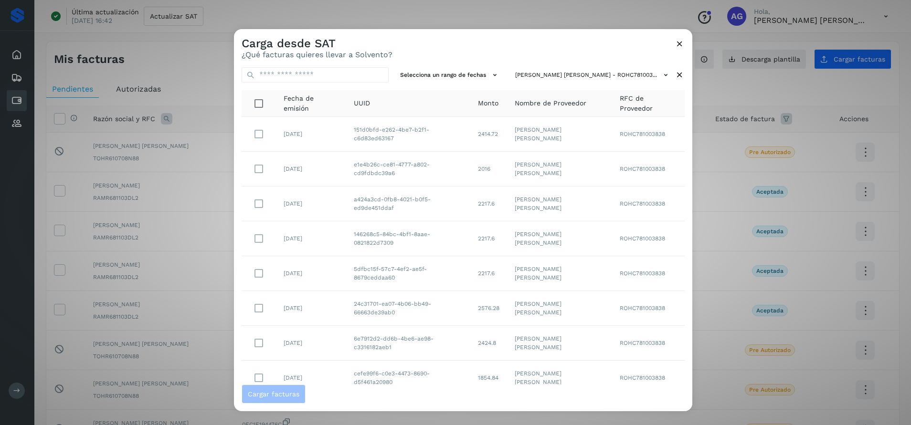
click at [455, 74] on button "Selecciona un rango de fechas" at bounding box center [449, 75] width 107 height 16
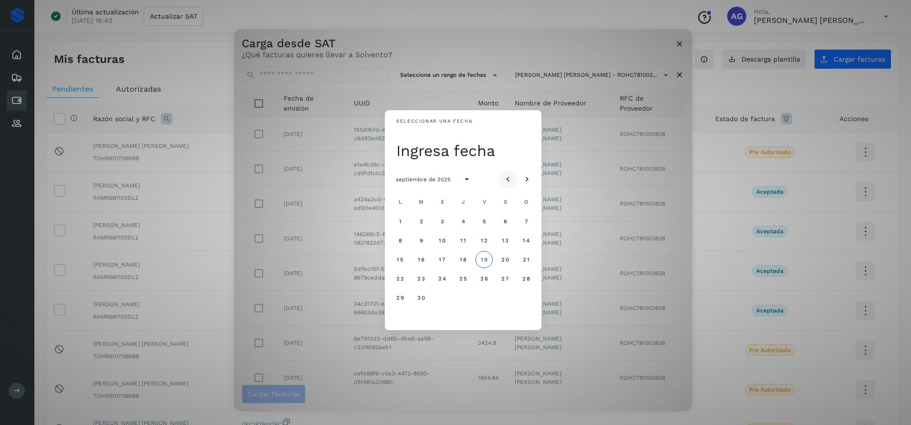
click at [511, 180] on icon "Mes anterior" at bounding box center [508, 180] width 10 height 10
click at [423, 239] on span "5" at bounding box center [421, 240] width 4 height 7
click at [437, 242] on button "6" at bounding box center [441, 240] width 17 height 17
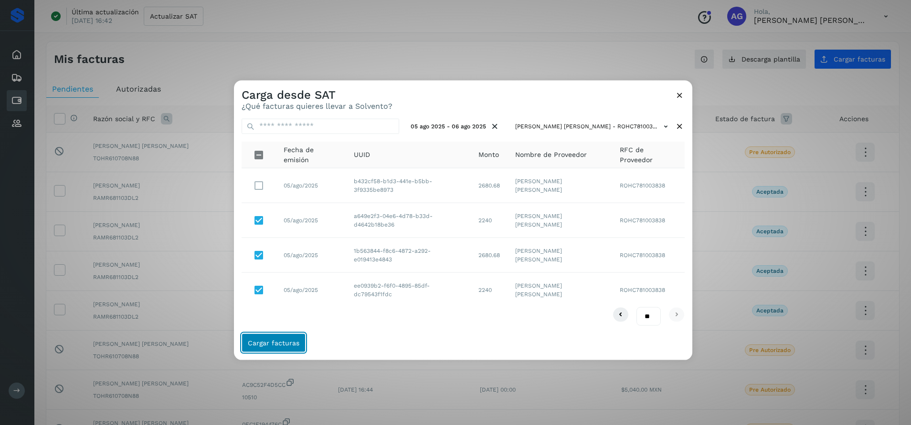
click at [278, 341] on span "Cargar facturas" at bounding box center [274, 343] width 52 height 7
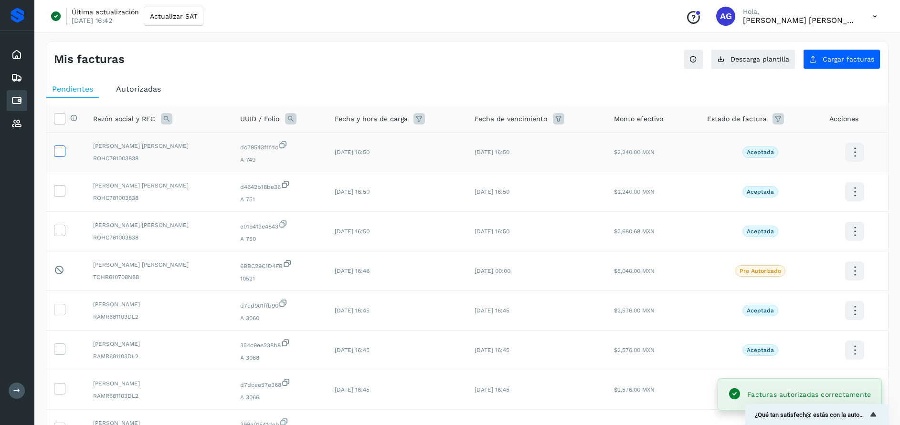
click at [58, 155] on icon at bounding box center [59, 151] width 10 height 10
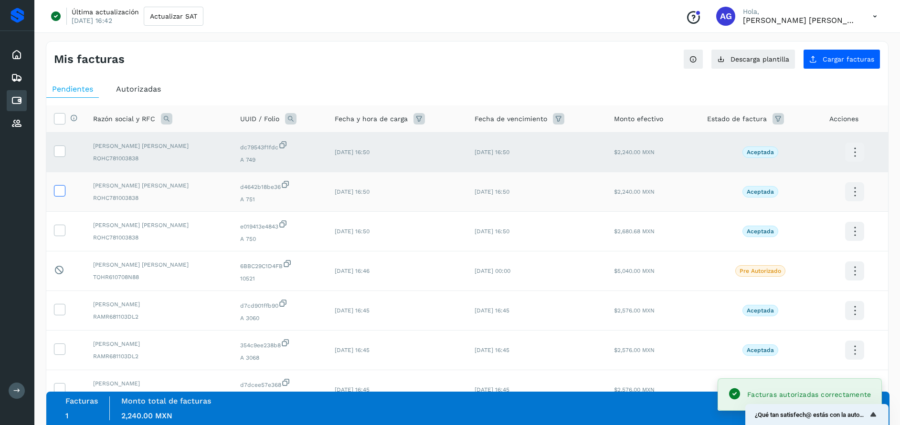
click at [60, 192] on icon at bounding box center [59, 190] width 10 height 10
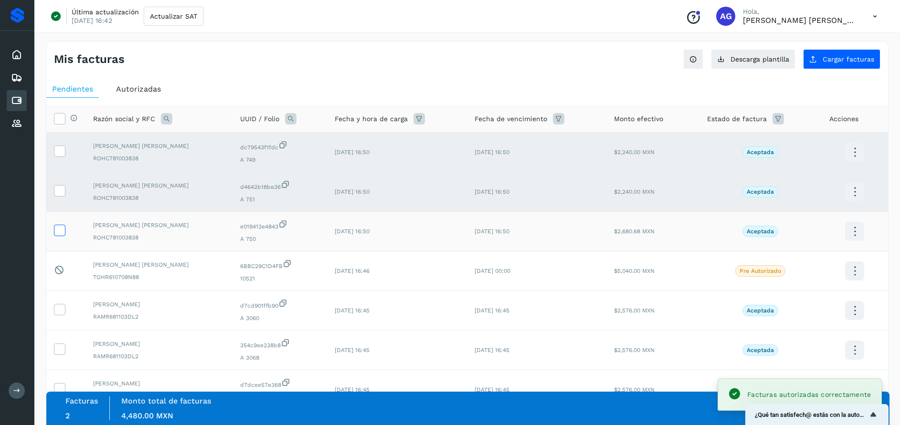
click at [59, 231] on icon at bounding box center [59, 230] width 10 height 10
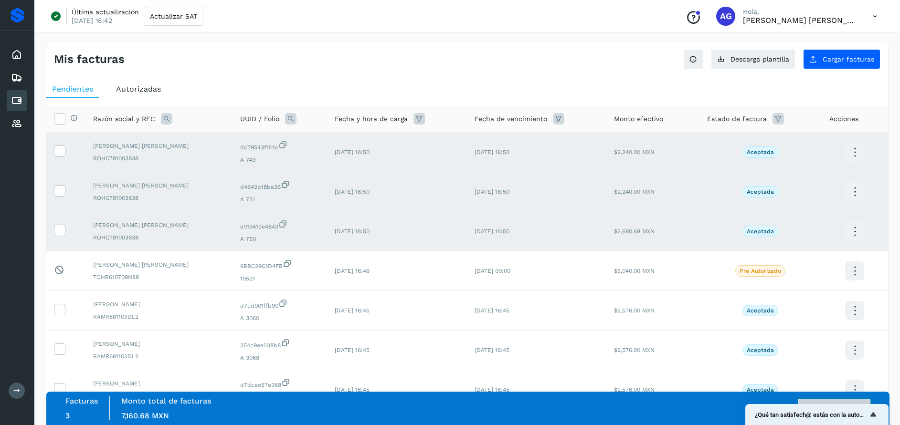
click at [858, 403] on button "Autorizar facturas" at bounding box center [834, 408] width 73 height 19
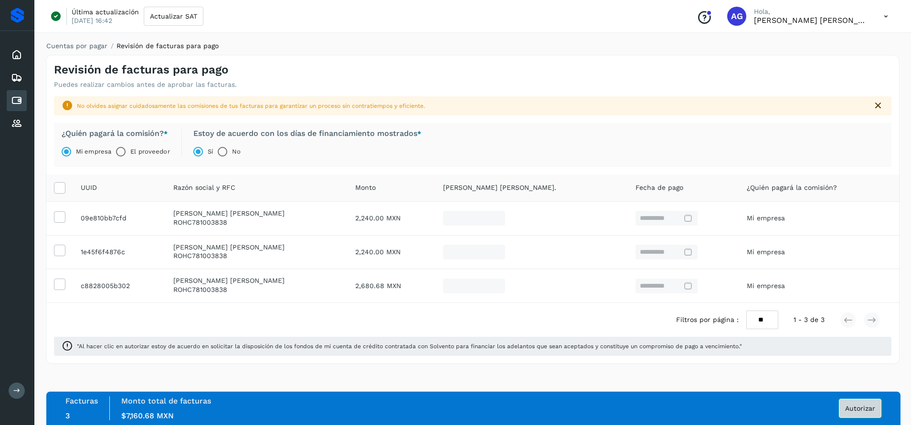
click at [846, 405] on span "Autorizar" at bounding box center [860, 408] width 30 height 7
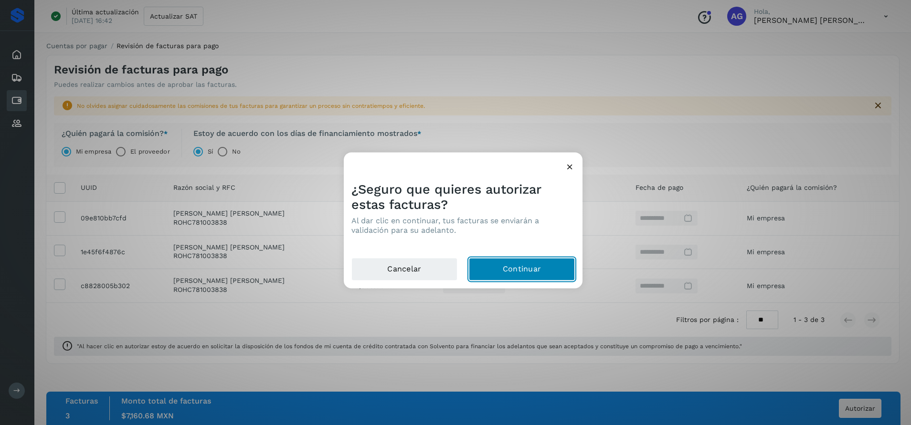
click at [548, 274] on button "Continuar" at bounding box center [522, 269] width 106 height 23
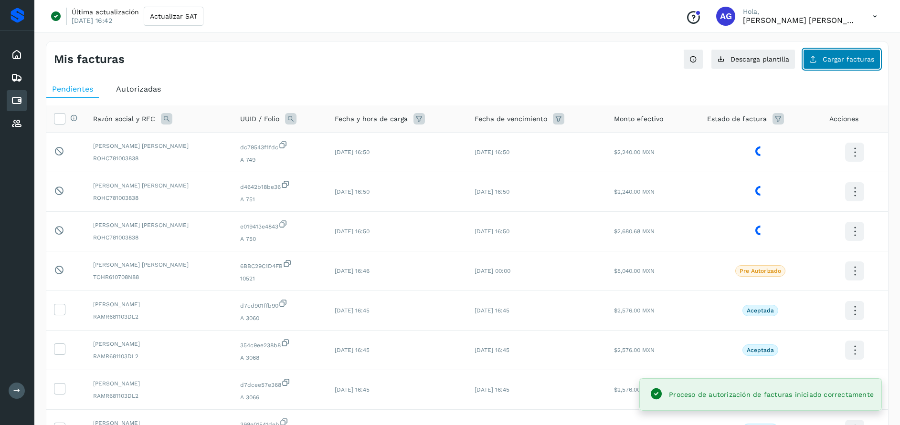
click at [852, 63] on button "Cargar facturas" at bounding box center [841, 59] width 77 height 20
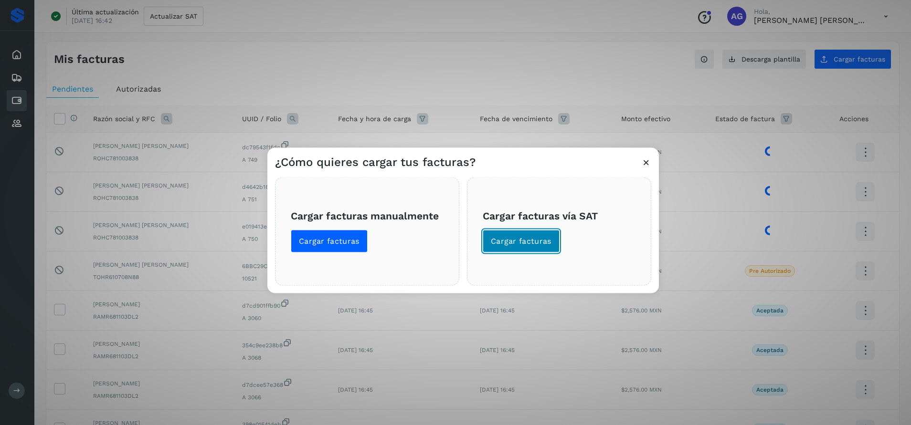
click at [519, 236] on span "Cargar facturas" at bounding box center [521, 241] width 61 height 11
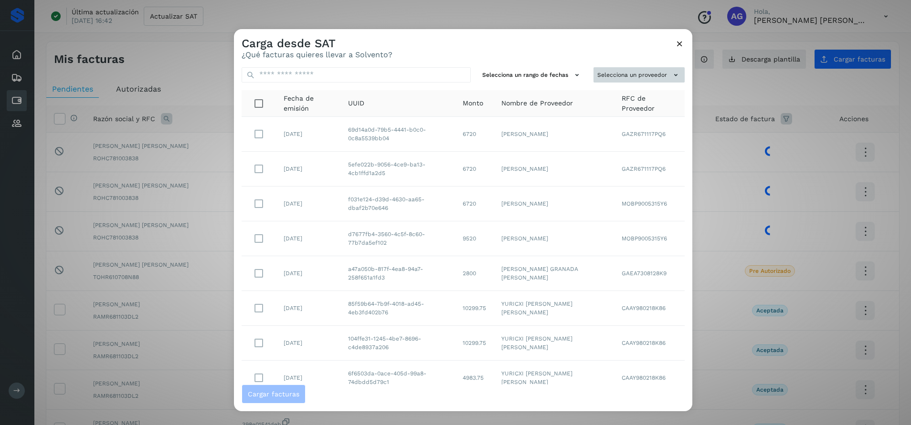
click at [627, 70] on button "Selecciona un proveedor" at bounding box center [638, 75] width 91 height 16
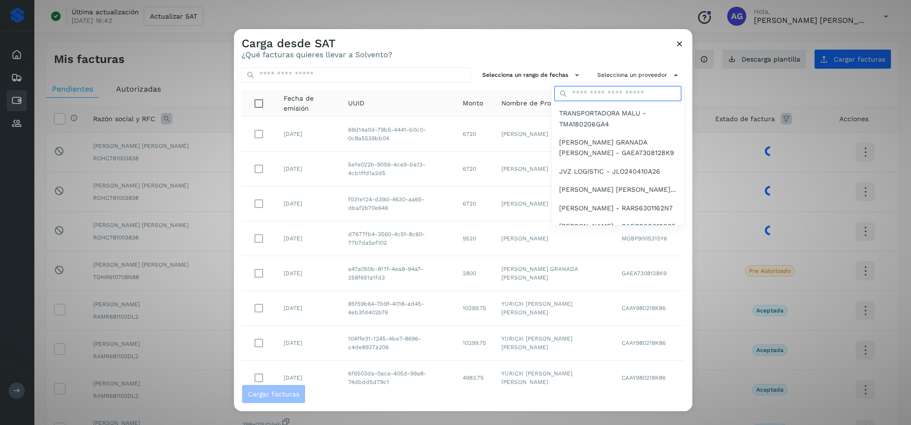
click at [600, 97] on input "text" at bounding box center [617, 93] width 127 height 15
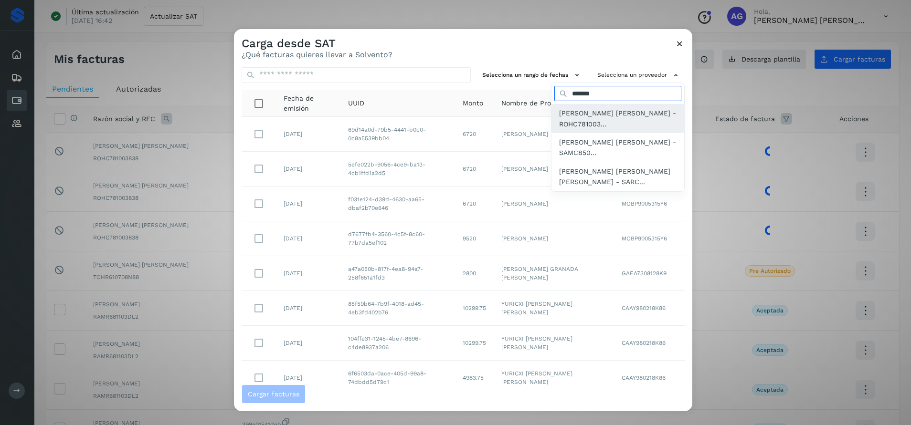
type input "*******"
click at [607, 115] on span "[PERSON_NAME] [PERSON_NAME] - ROHC781003..." at bounding box center [617, 118] width 117 height 21
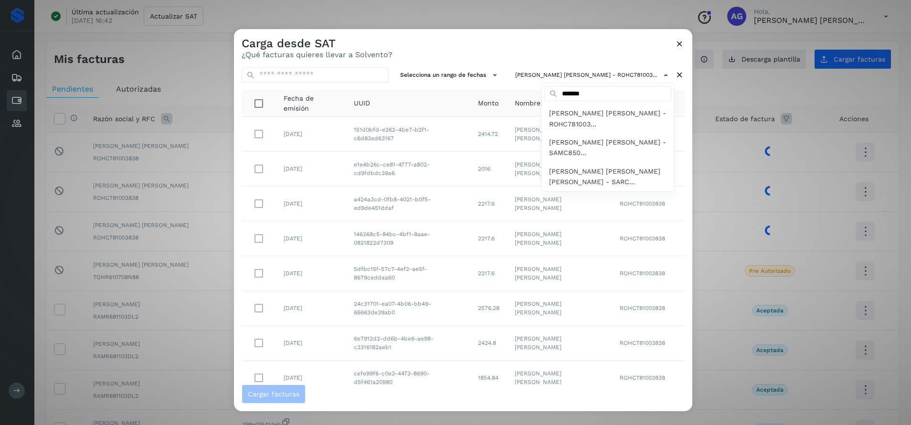
click at [431, 75] on div at bounding box center [689, 241] width 911 height 425
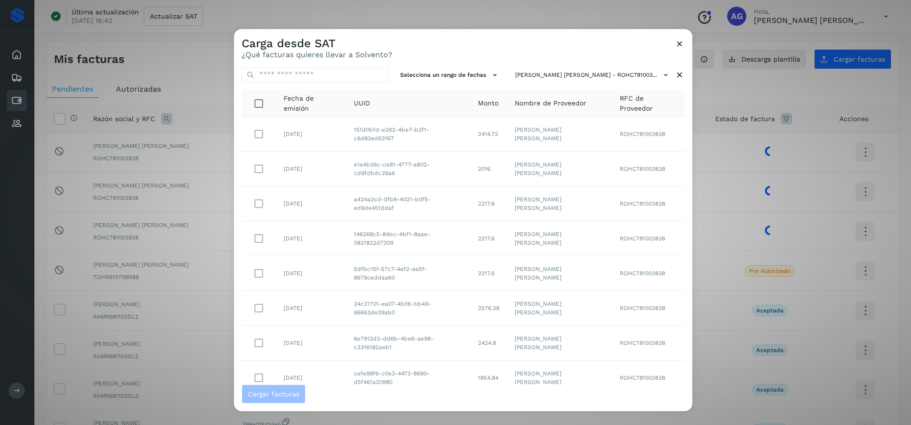
click at [431, 75] on button "Selecciona un rango de fechas" at bounding box center [449, 75] width 107 height 16
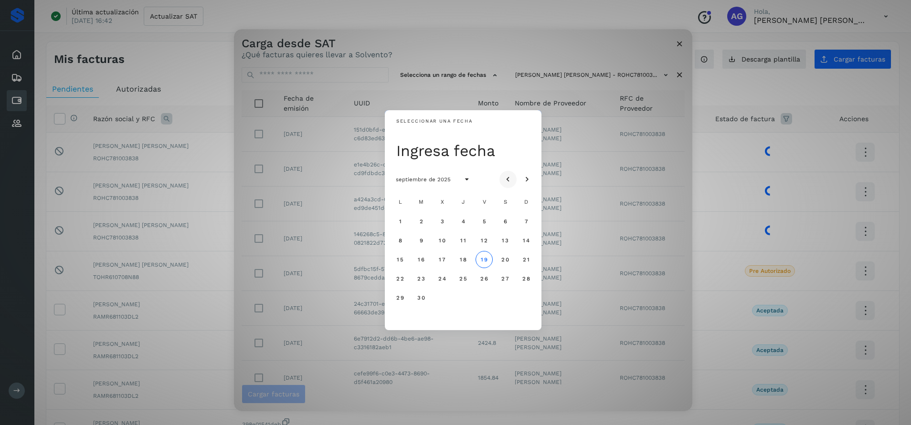
click at [510, 179] on icon "Mes anterior" at bounding box center [508, 180] width 10 height 10
click at [465, 239] on span "7" at bounding box center [463, 240] width 4 height 7
click at [484, 243] on span "8" at bounding box center [484, 240] width 4 height 7
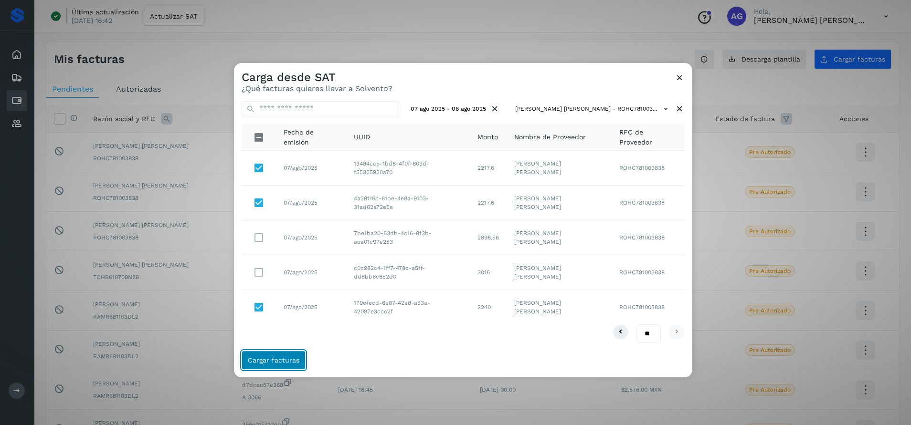
click at [282, 359] on span "Cargar facturas" at bounding box center [274, 360] width 52 height 7
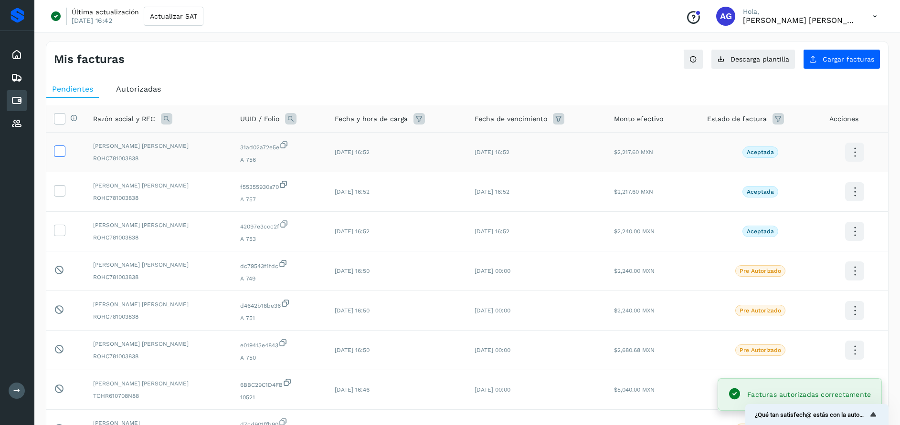
click at [59, 153] on icon at bounding box center [59, 151] width 10 height 10
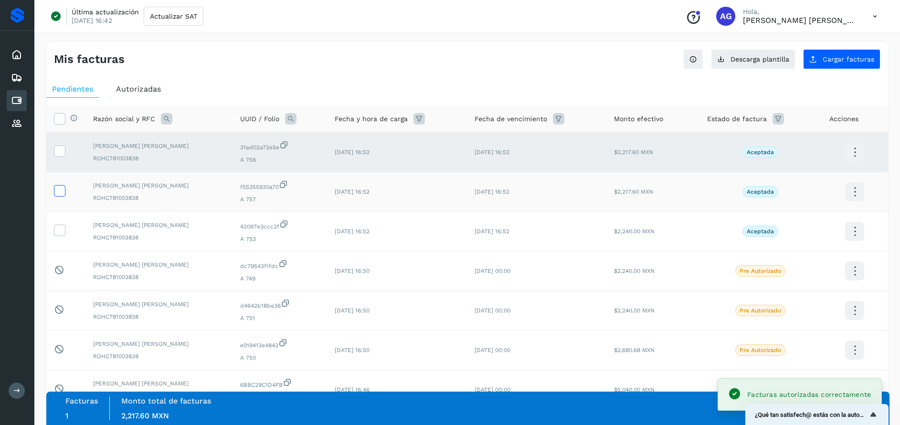
click at [62, 190] on icon at bounding box center [59, 190] width 10 height 10
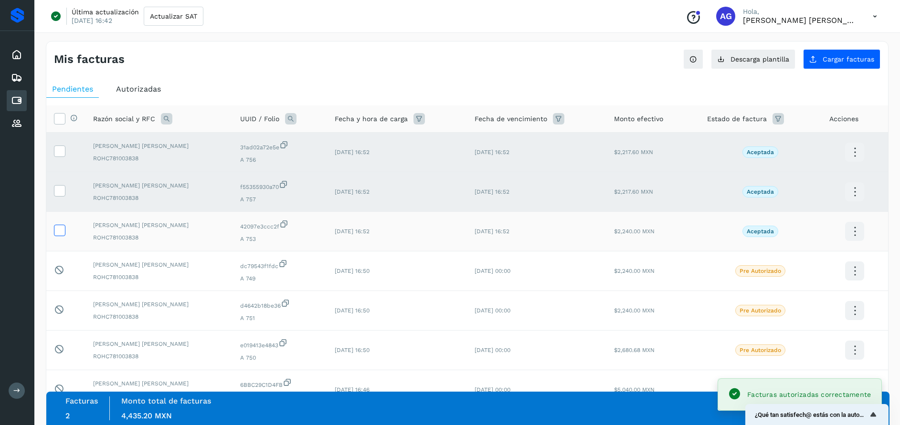
click at [56, 229] on icon at bounding box center [59, 230] width 10 height 10
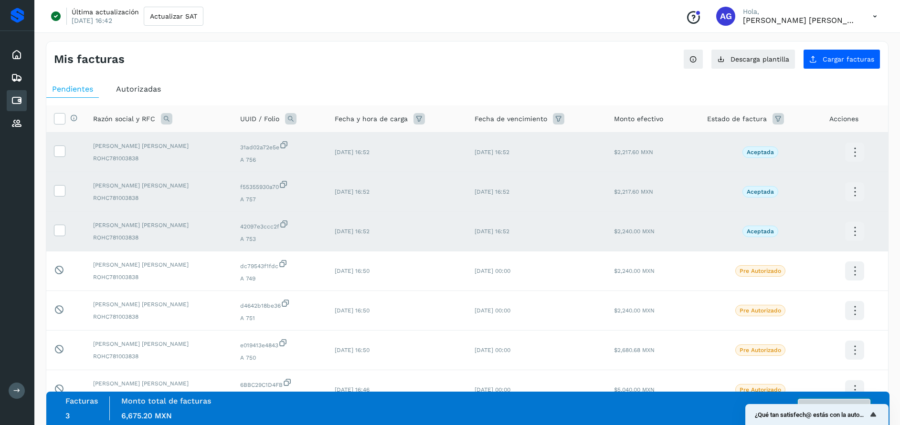
click at [843, 400] on button "Autorizar facturas" at bounding box center [834, 408] width 73 height 19
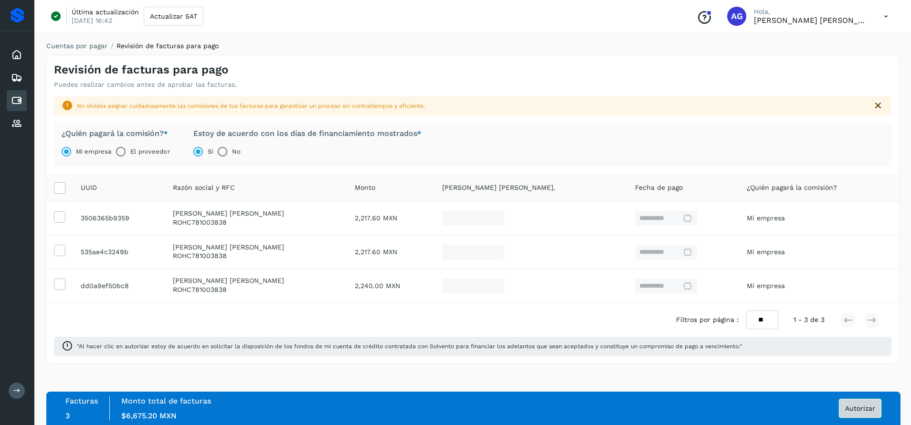
click at [859, 406] on span "Autorizar" at bounding box center [860, 408] width 30 height 7
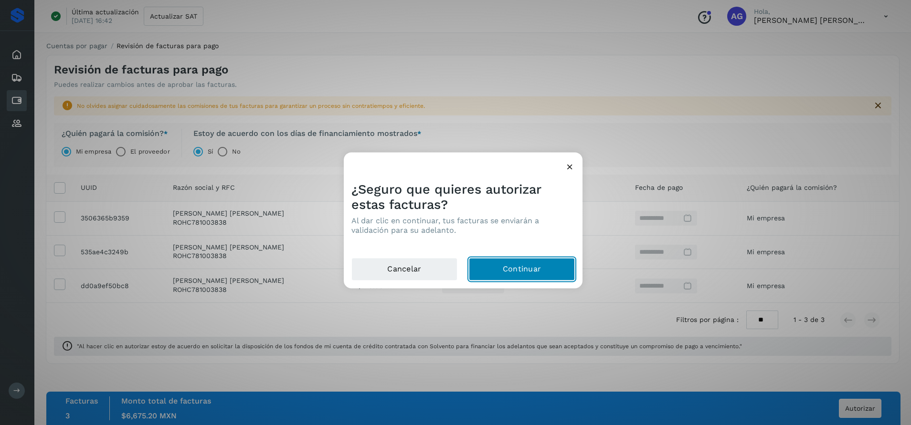
click at [535, 270] on button "Continuar" at bounding box center [522, 269] width 106 height 23
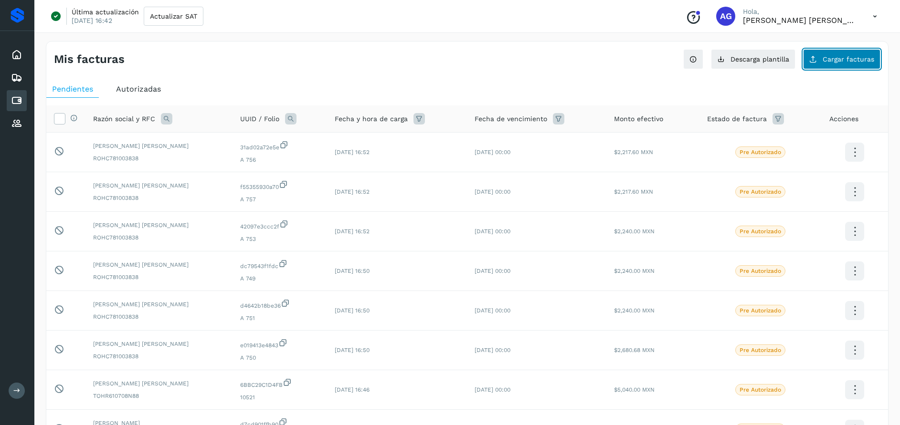
click at [849, 62] on span "Cargar facturas" at bounding box center [849, 59] width 52 height 7
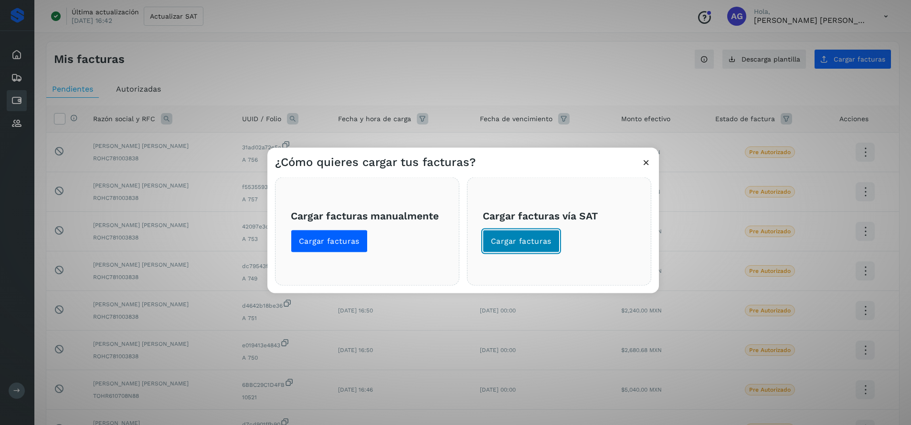
click at [528, 243] on span "Cargar facturas" at bounding box center [521, 241] width 61 height 11
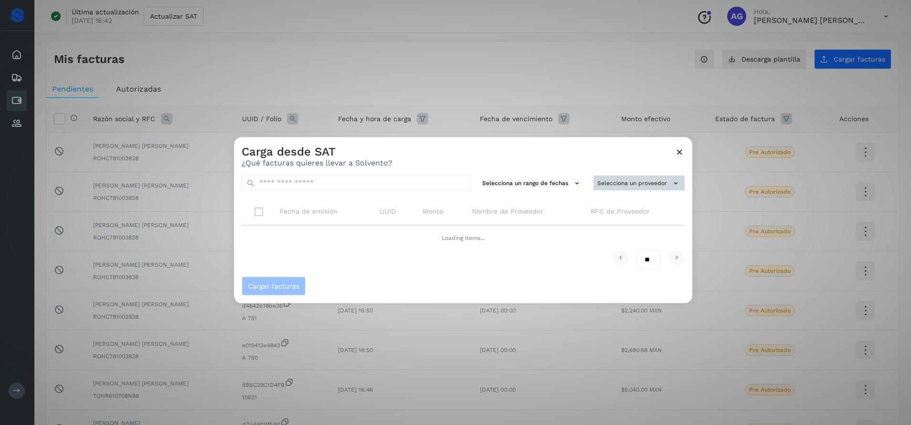
click at [619, 181] on button "Selecciona un proveedor" at bounding box center [638, 183] width 91 height 16
click at [604, 205] on input "text" at bounding box center [622, 201] width 117 height 15
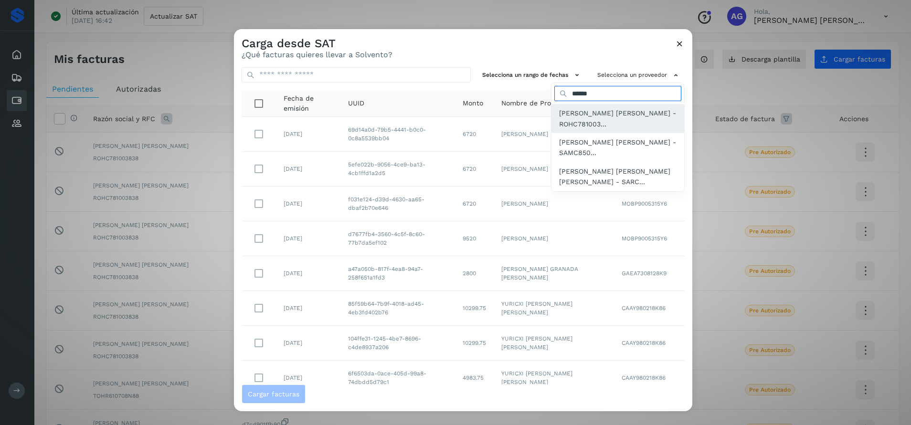
type input "******"
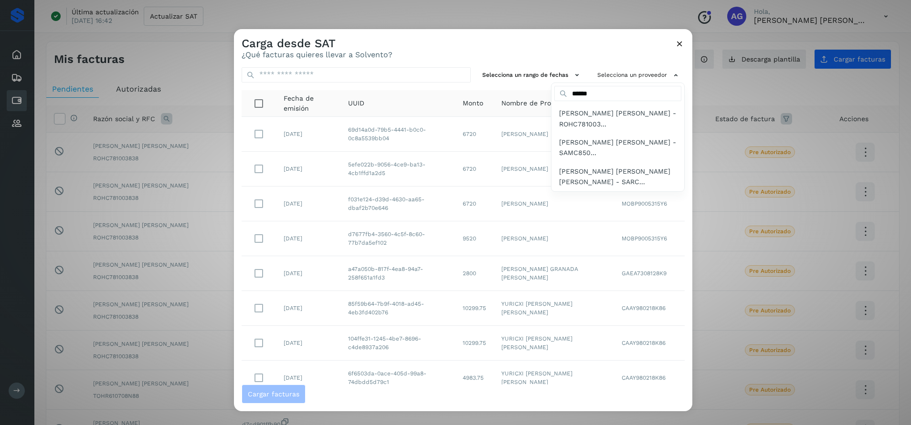
click at [613, 117] on span "[PERSON_NAME] [PERSON_NAME] - ROHC781003..." at bounding box center [617, 118] width 117 height 21
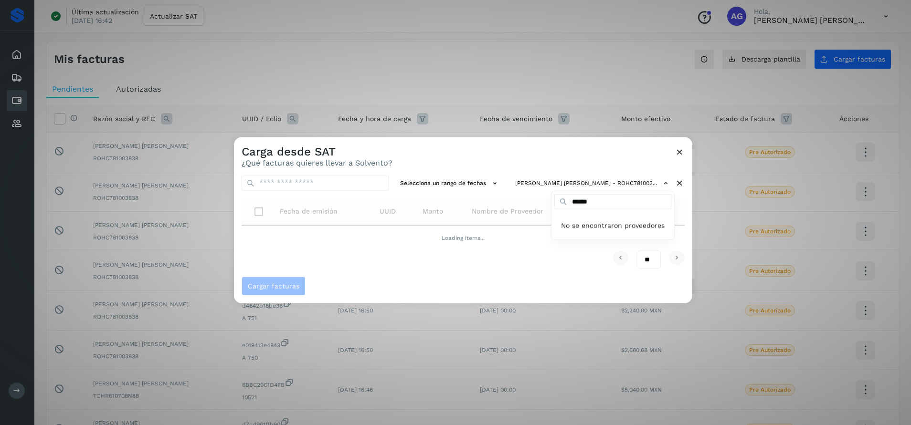
click at [457, 186] on div at bounding box center [689, 349] width 911 height 425
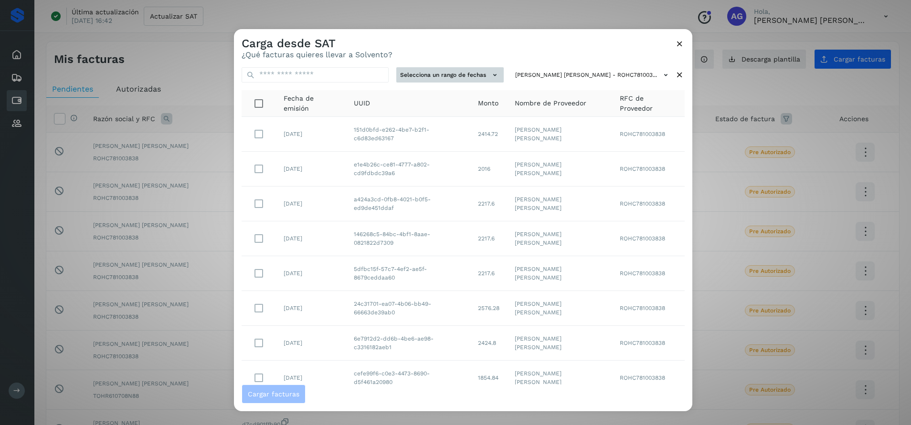
click at [462, 72] on button "Selecciona un rango de fechas" at bounding box center [449, 75] width 107 height 16
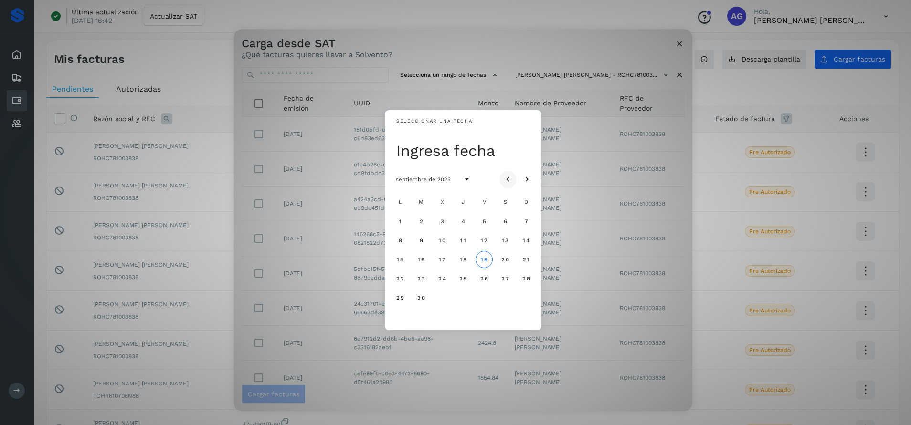
click at [506, 179] on icon "Mes anterior" at bounding box center [508, 180] width 10 height 10
click at [403, 262] on button "11" at bounding box center [399, 259] width 17 height 17
click at [424, 260] on span "12" at bounding box center [420, 259] width 7 height 7
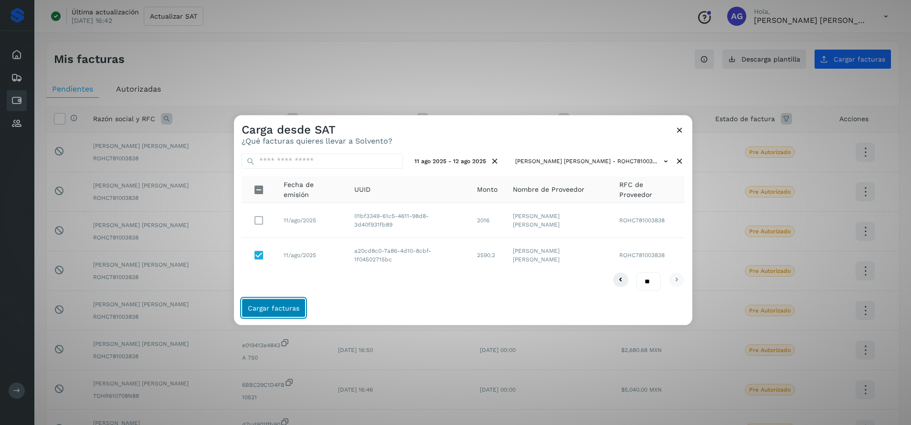
click at [286, 309] on span "Cargar facturas" at bounding box center [274, 308] width 52 height 7
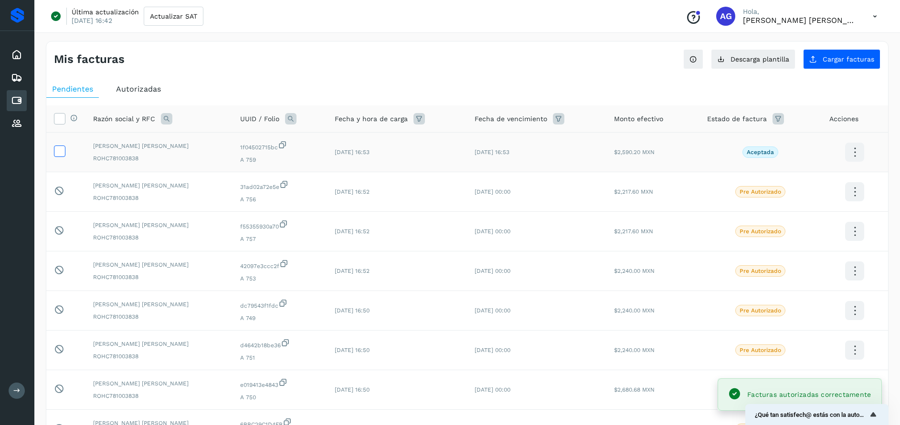
click at [55, 149] on icon at bounding box center [59, 151] width 10 height 10
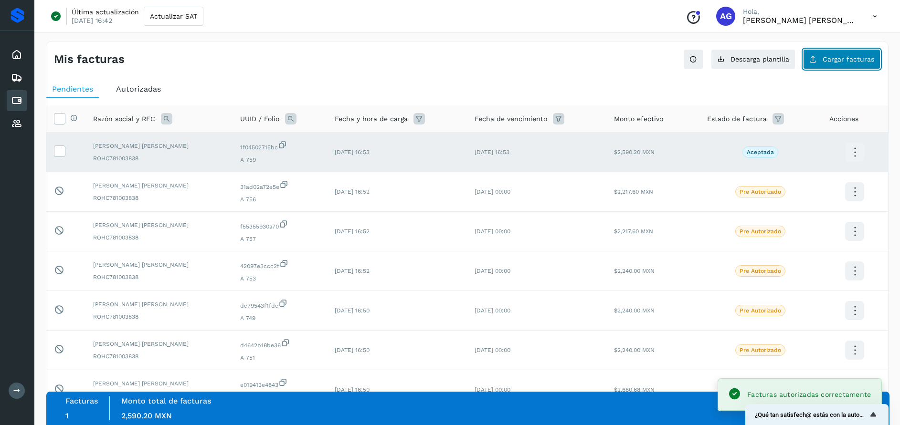
click at [843, 62] on span "Cargar facturas" at bounding box center [849, 59] width 52 height 7
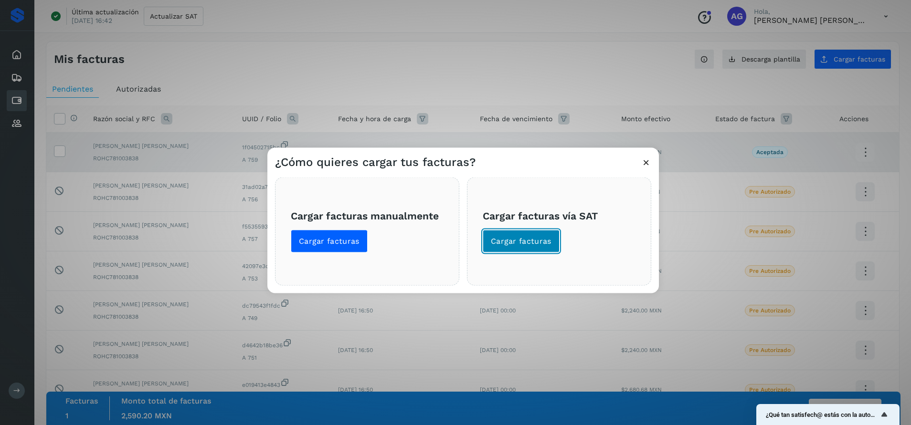
click at [535, 242] on span "Cargar facturas" at bounding box center [521, 241] width 61 height 11
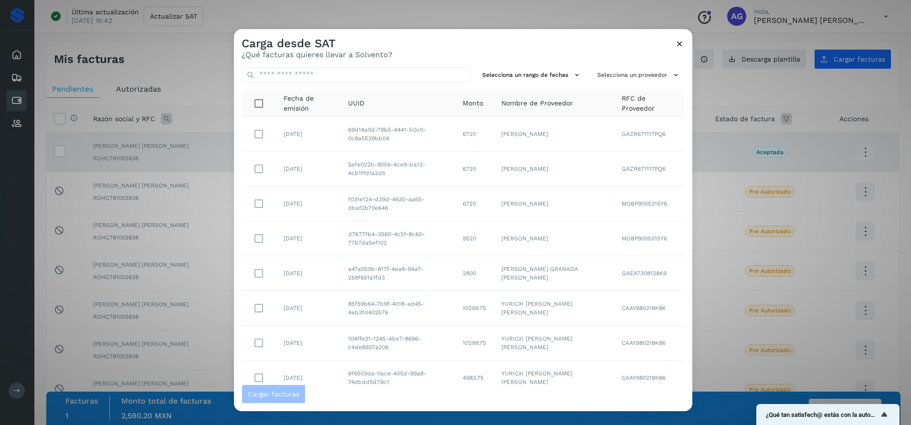
click at [681, 45] on icon at bounding box center [680, 44] width 10 height 10
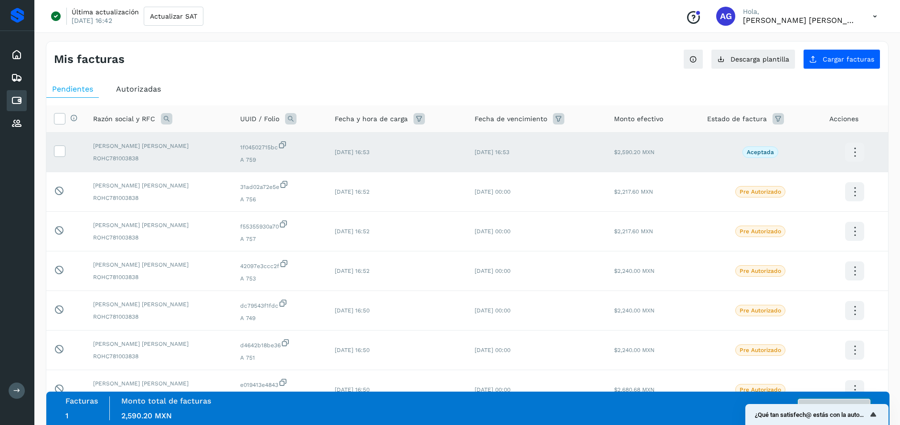
click at [844, 400] on button "Autorizar facturas" at bounding box center [834, 408] width 73 height 19
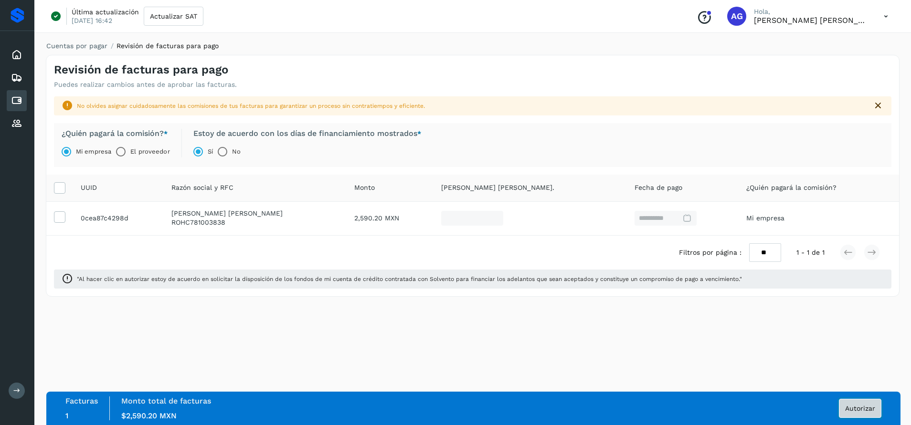
click at [857, 413] on button "Autorizar" at bounding box center [860, 408] width 42 height 19
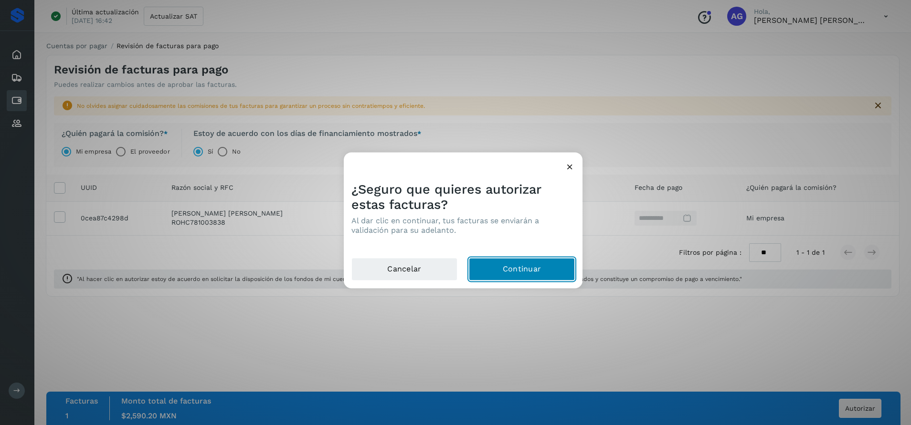
click at [539, 267] on button "Continuar" at bounding box center [522, 269] width 106 height 23
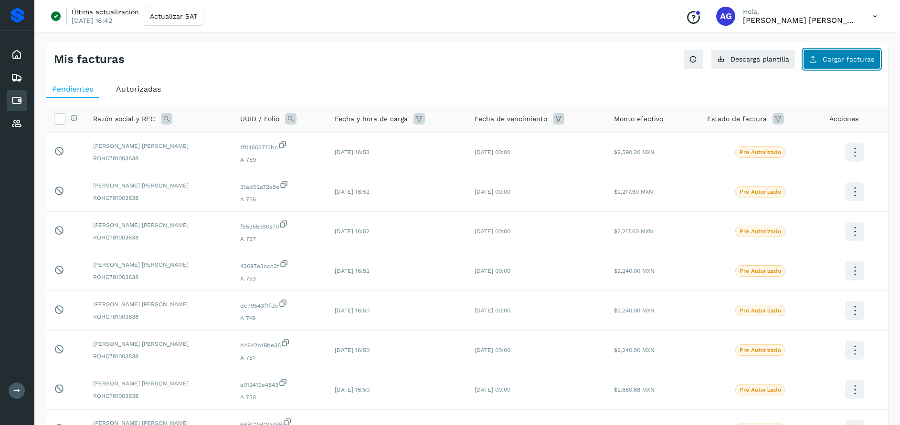
click at [870, 63] on button "Cargar facturas" at bounding box center [841, 59] width 77 height 20
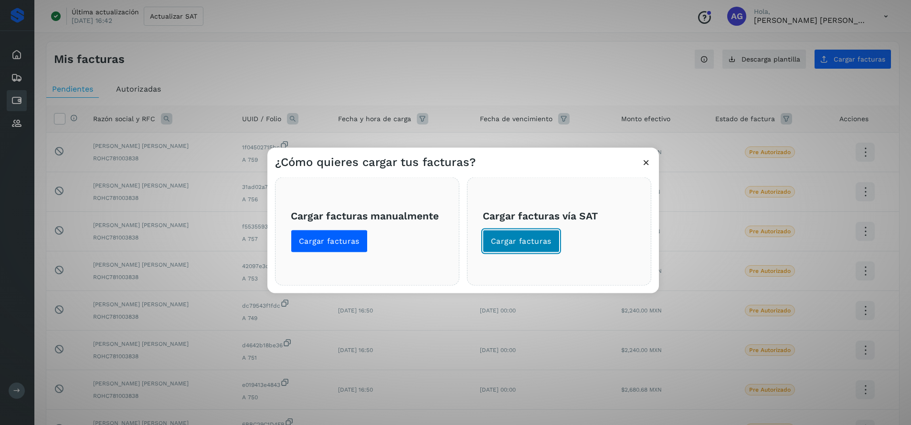
click at [545, 243] on span "Cargar facturas" at bounding box center [521, 241] width 61 height 11
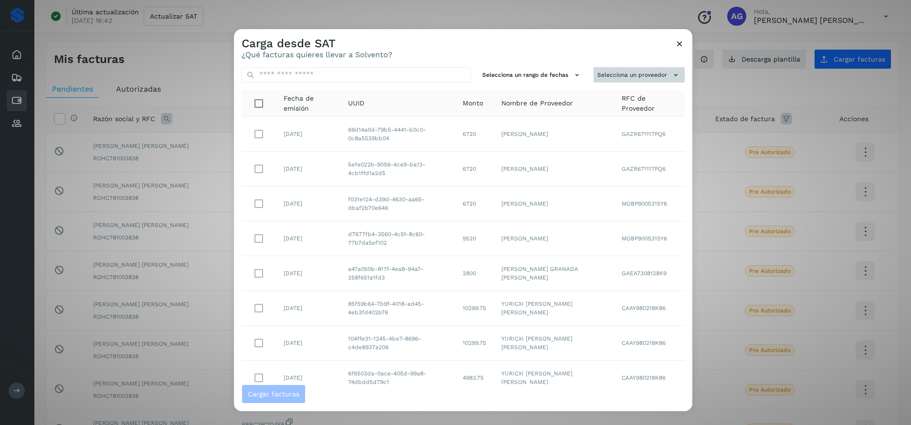
click at [616, 73] on button "Selecciona un proveedor" at bounding box center [638, 75] width 91 height 16
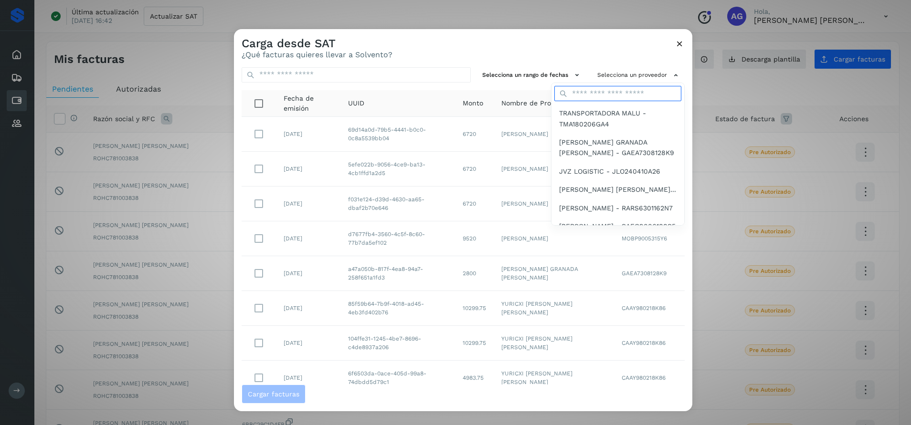
click at [608, 95] on input "text" at bounding box center [617, 93] width 127 height 15
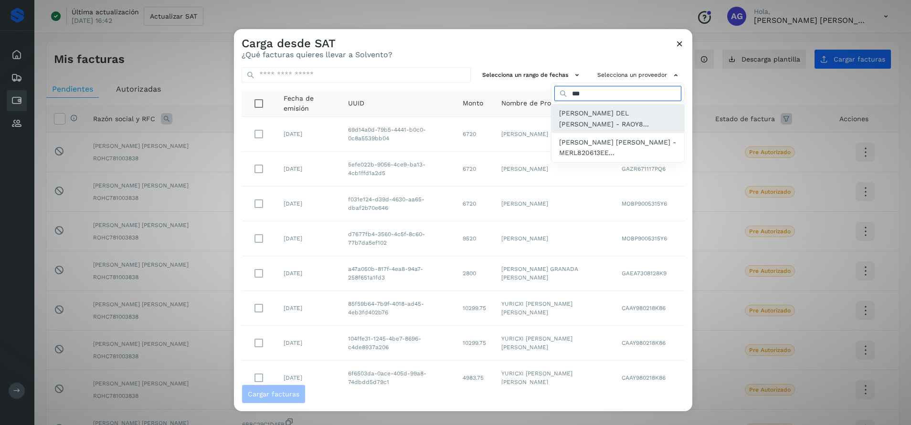
type input "***"
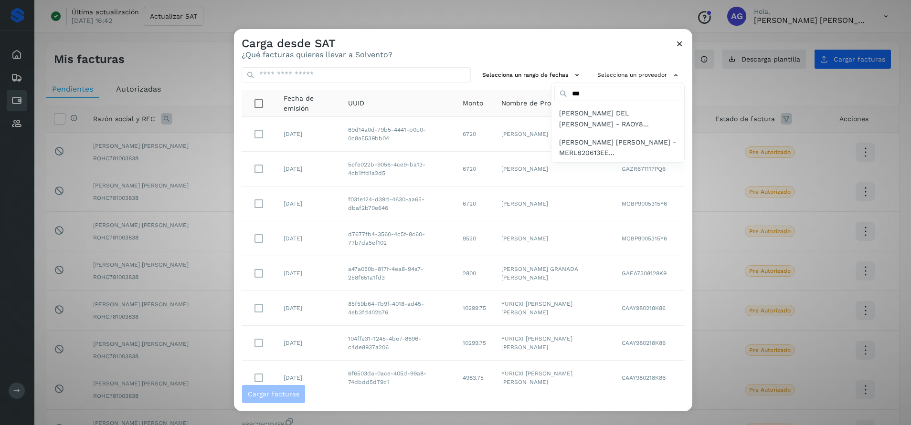
click at [607, 112] on span "[PERSON_NAME] DEL [PERSON_NAME] - RAOY8..." at bounding box center [617, 118] width 117 height 21
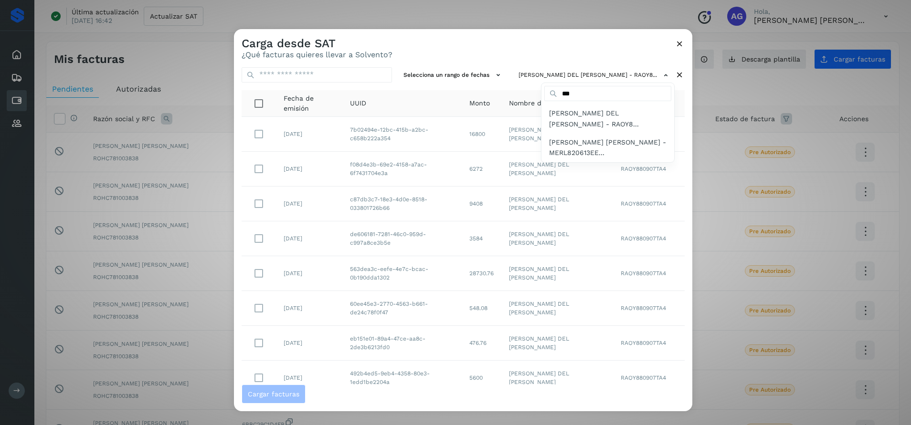
click at [449, 73] on div at bounding box center [689, 241] width 911 height 425
click at [448, 73] on button "Selecciona un rango de fechas" at bounding box center [453, 75] width 107 height 16
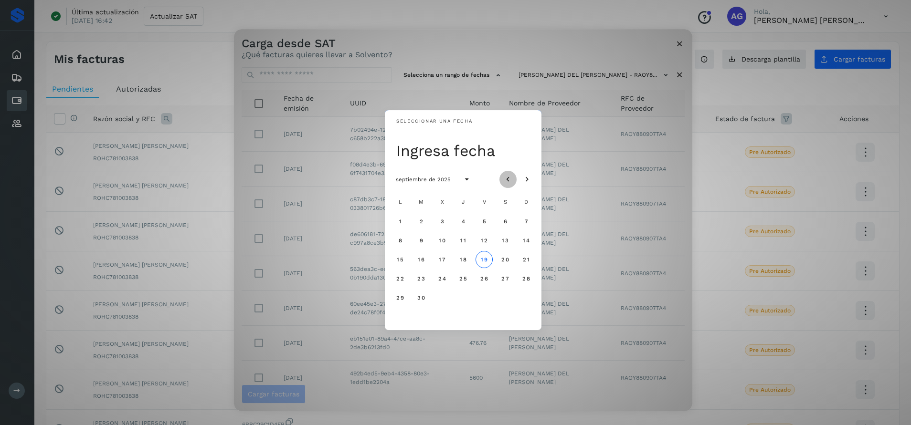
click at [504, 182] on icon "Mes anterior" at bounding box center [508, 180] width 10 height 10
click at [462, 240] on span "10" at bounding box center [462, 240] width 7 height 7
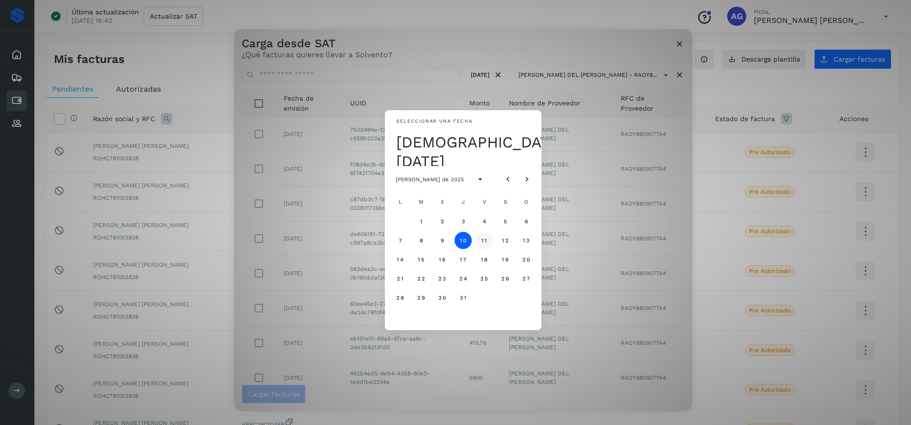
click at [482, 241] on button "11" at bounding box center [484, 240] width 17 height 17
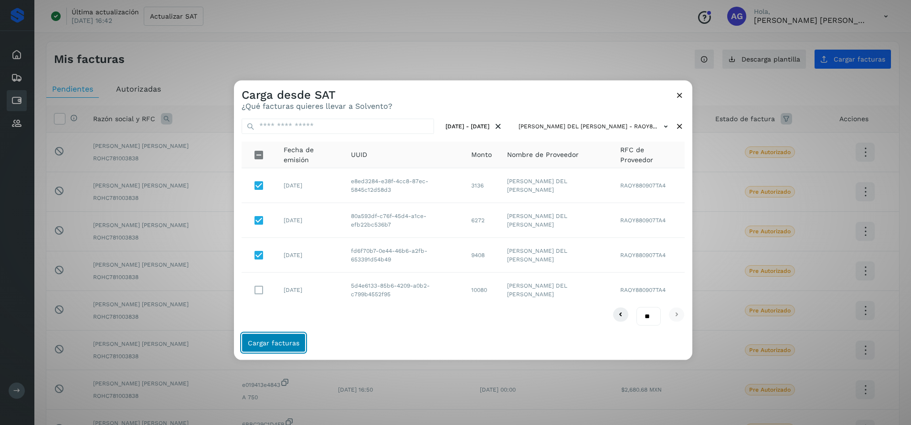
click at [280, 338] on button "Cargar facturas" at bounding box center [274, 343] width 64 height 19
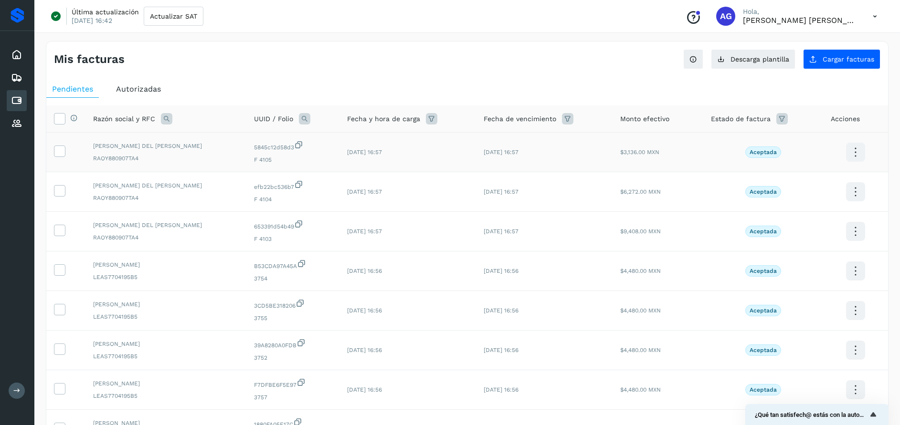
drag, startPoint x: 61, startPoint y: 151, endPoint x: 59, endPoint y: 169, distance: 17.3
click at [62, 151] on icon at bounding box center [59, 151] width 10 height 10
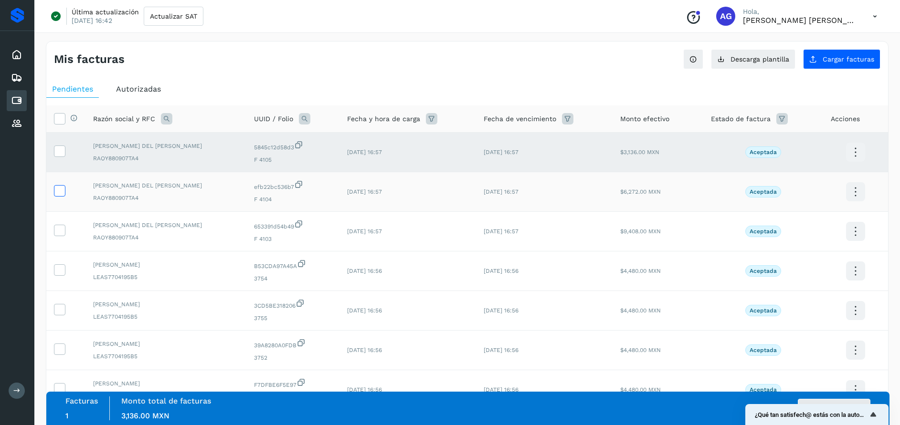
click at [58, 190] on icon at bounding box center [59, 190] width 10 height 10
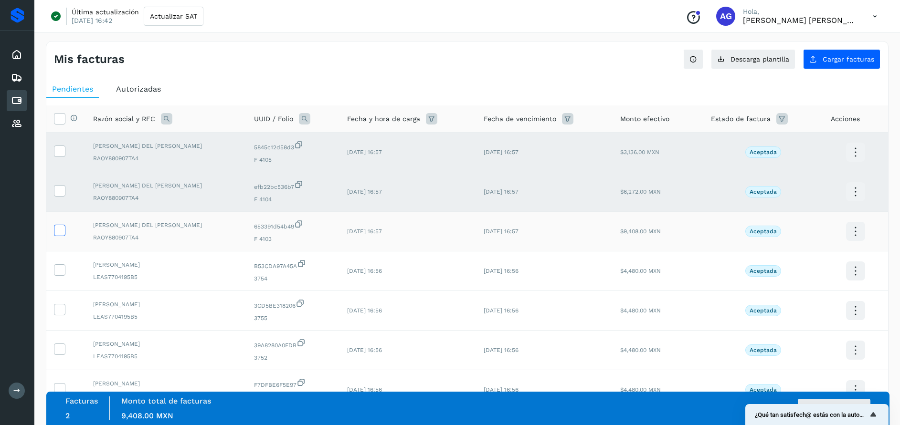
click at [60, 227] on icon at bounding box center [59, 230] width 10 height 10
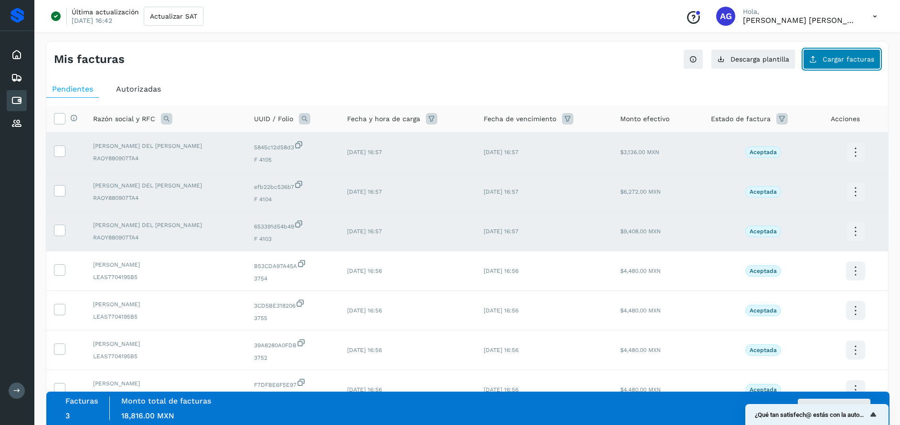
click at [830, 57] on span "Cargar facturas" at bounding box center [849, 59] width 52 height 7
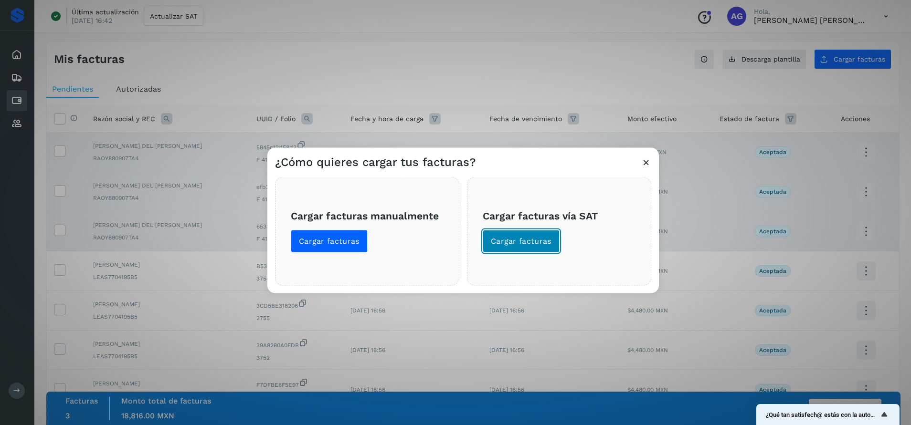
click at [547, 243] on span "Cargar facturas" at bounding box center [521, 241] width 61 height 11
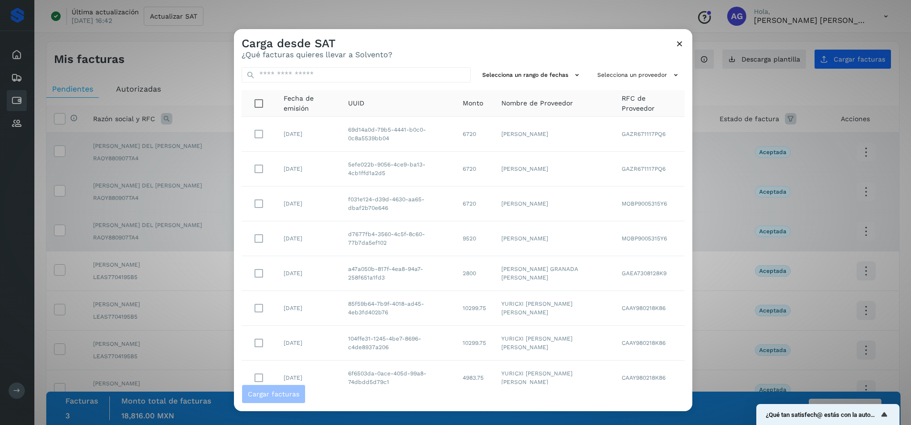
click at [681, 44] on icon at bounding box center [680, 44] width 10 height 10
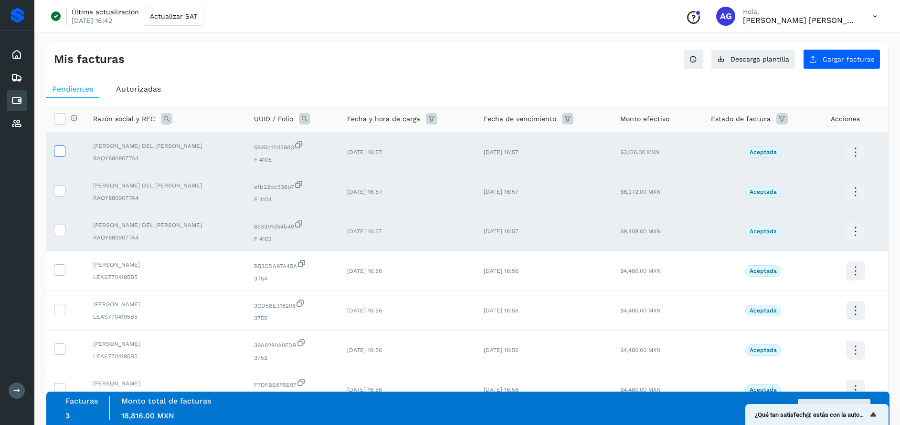
click at [60, 149] on icon at bounding box center [59, 151] width 10 height 10
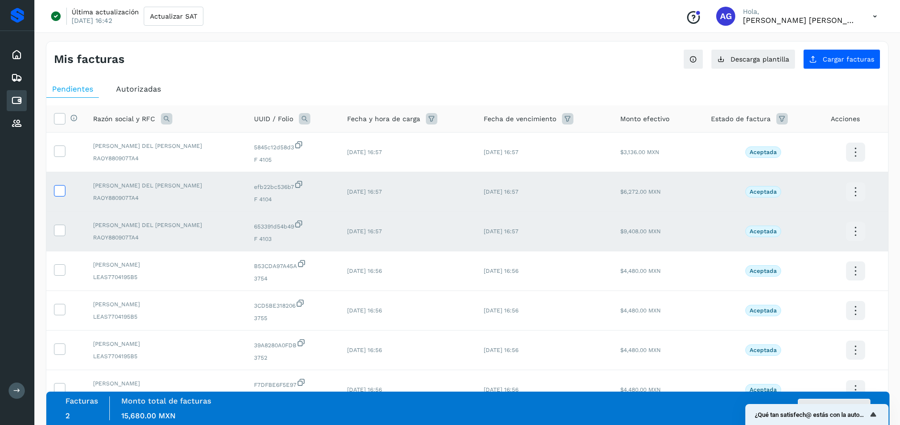
click at [59, 185] on icon at bounding box center [59, 190] width 10 height 10
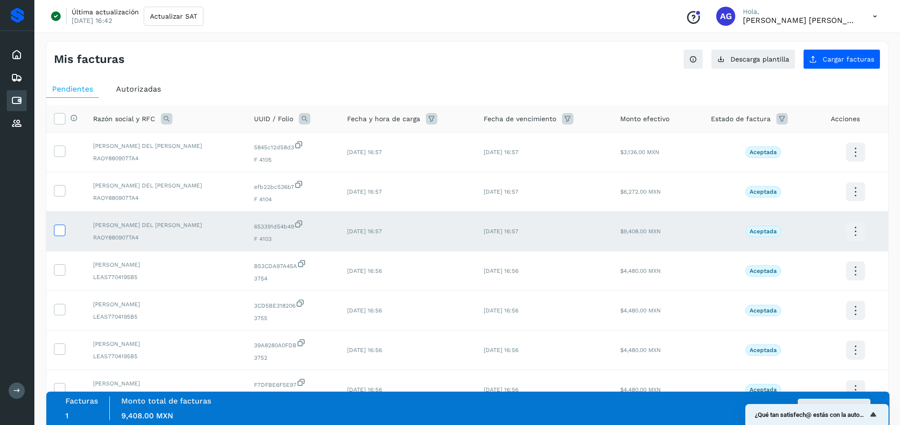
click at [62, 230] on icon at bounding box center [59, 230] width 10 height 10
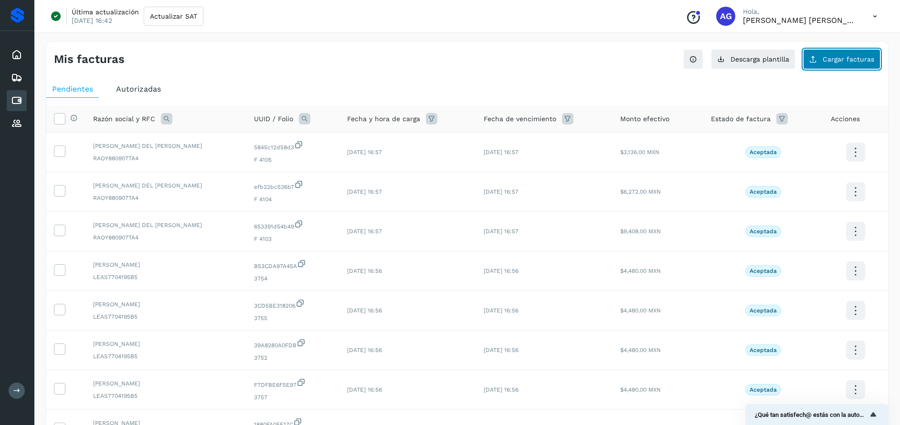
click at [832, 58] on span "Cargar facturas" at bounding box center [849, 59] width 52 height 7
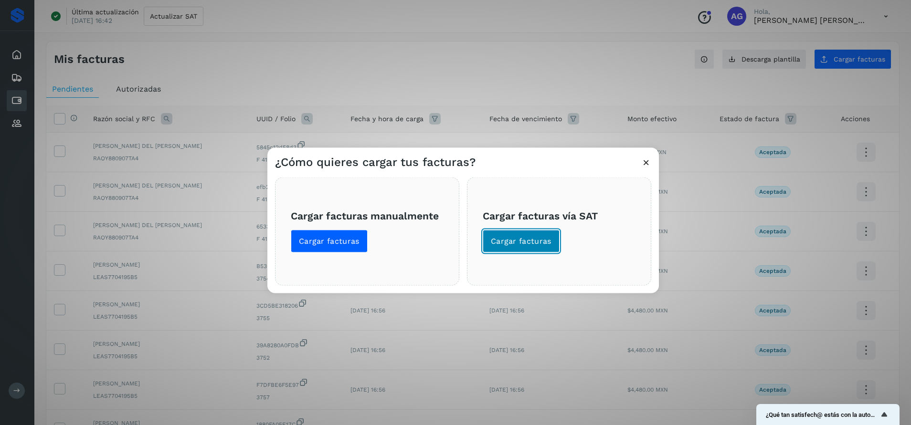
click at [543, 239] on span "Cargar facturas" at bounding box center [521, 241] width 61 height 11
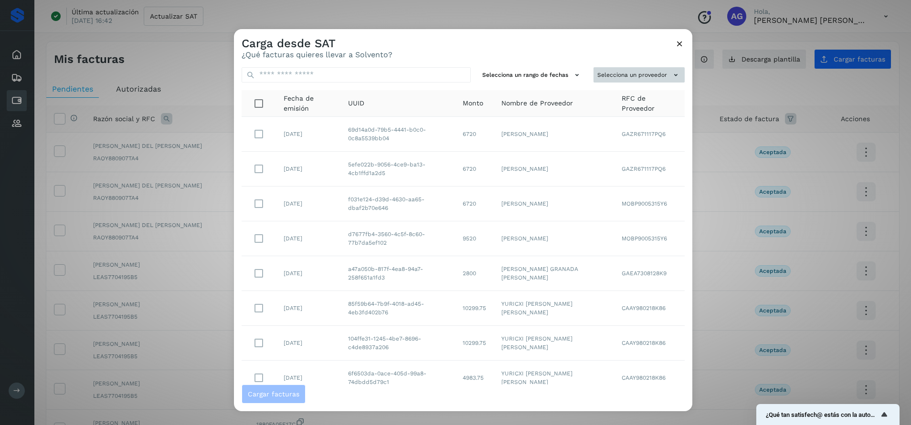
click at [611, 75] on button "Selecciona un proveedor" at bounding box center [638, 75] width 91 height 16
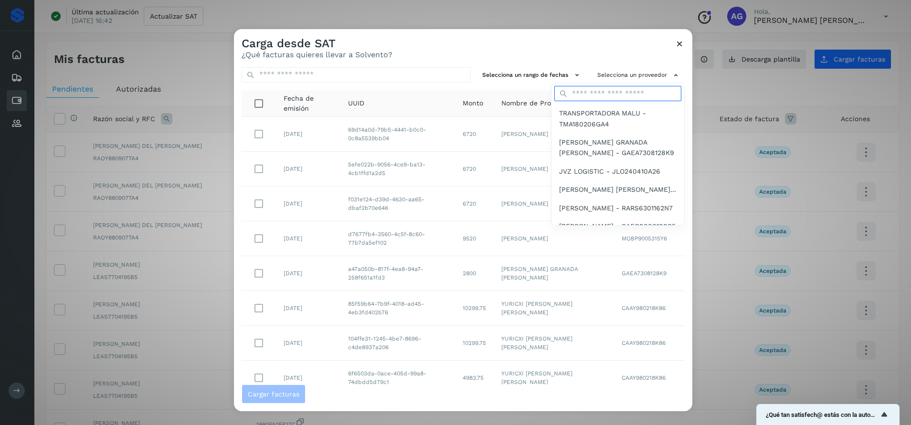
click at [589, 91] on input "text" at bounding box center [617, 93] width 127 height 15
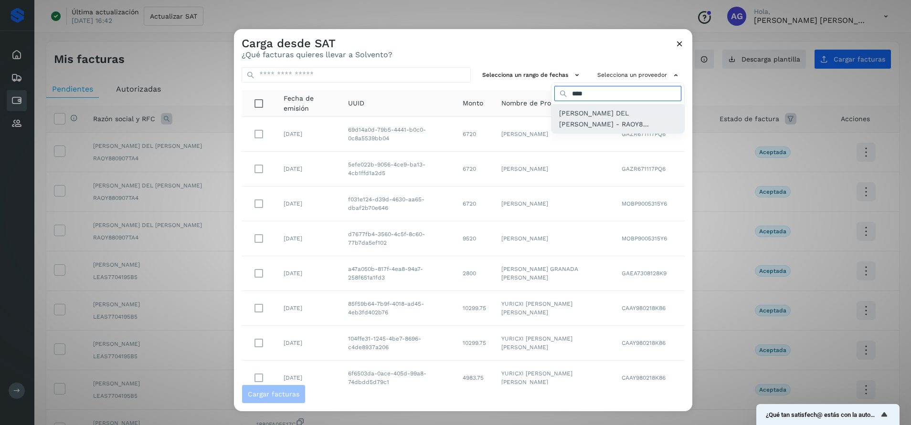
type input "****"
click at [588, 114] on span "[PERSON_NAME] DEL [PERSON_NAME] - RAOY8..." at bounding box center [617, 118] width 117 height 21
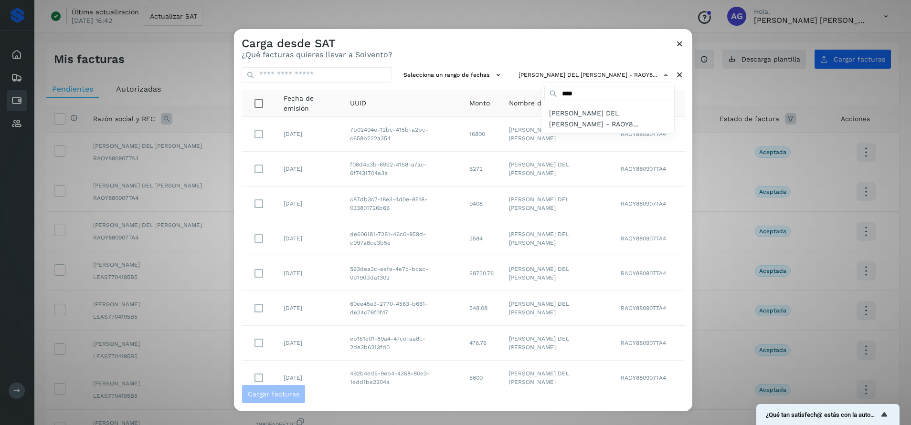
click at [479, 72] on div at bounding box center [689, 241] width 911 height 425
click at [493, 77] on icon at bounding box center [498, 75] width 10 height 10
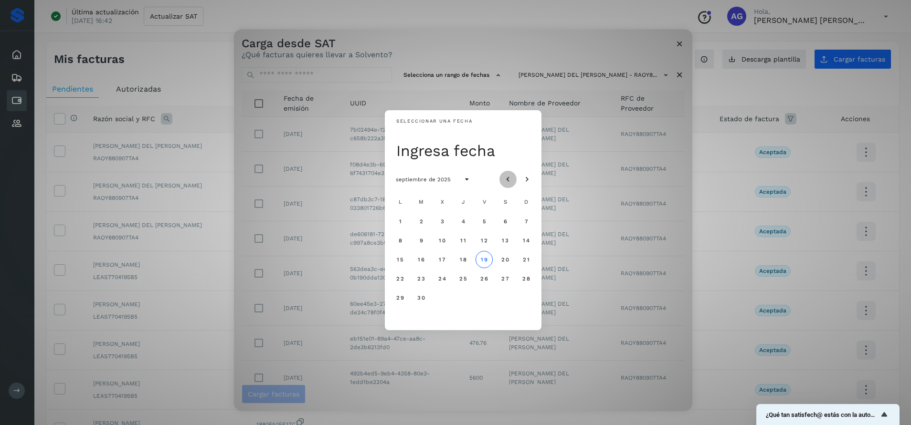
click at [509, 185] on button "Mes anterior" at bounding box center [507, 179] width 17 height 17
click at [404, 279] on button "21" at bounding box center [399, 278] width 17 height 17
click at [425, 280] on button "22" at bounding box center [420, 278] width 17 height 17
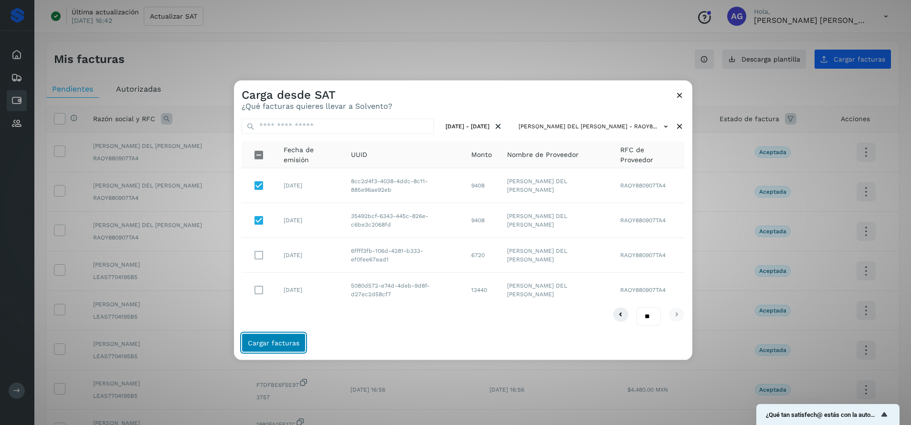
click at [288, 341] on span "Cargar facturas" at bounding box center [274, 343] width 52 height 7
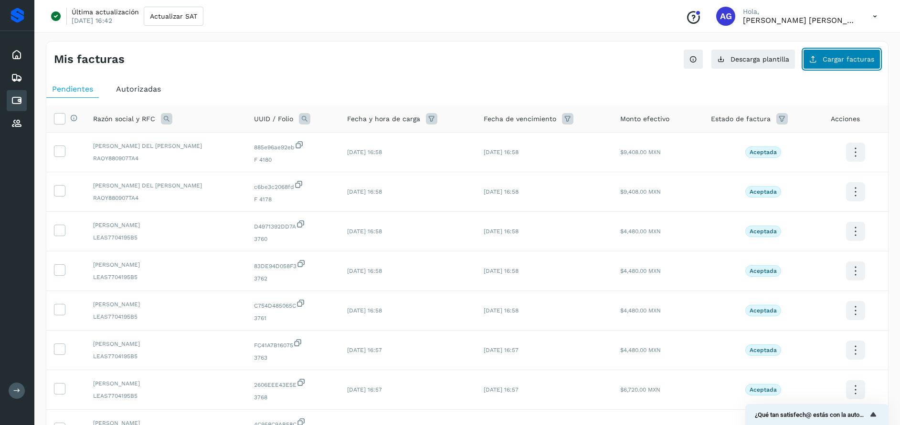
click at [814, 59] on icon at bounding box center [813, 59] width 8 height 8
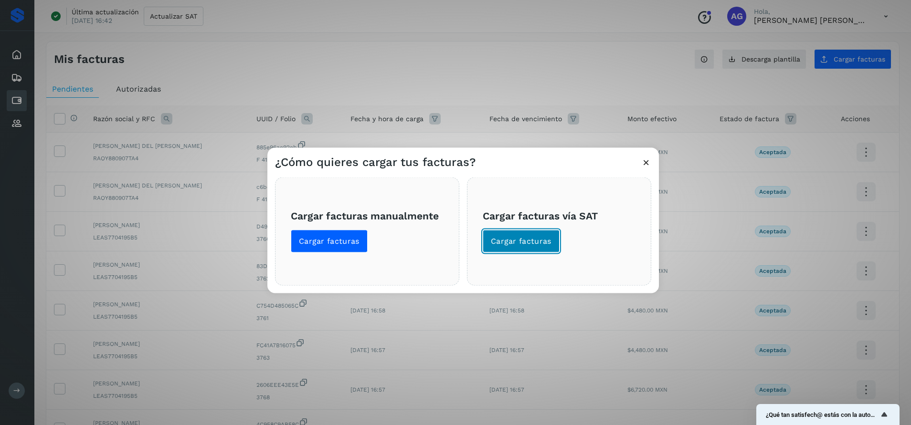
click at [538, 238] on span "Cargar facturas" at bounding box center [521, 241] width 61 height 11
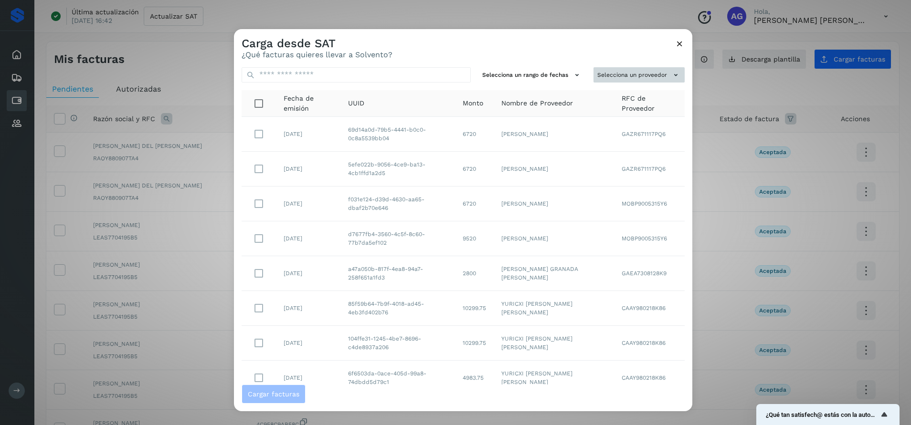
click at [638, 73] on button "Selecciona un proveedor" at bounding box center [638, 75] width 91 height 16
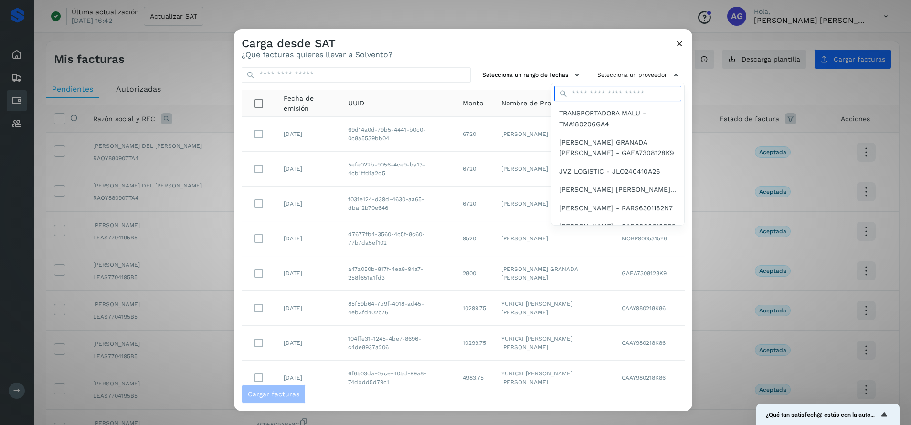
click at [630, 101] on input "text" at bounding box center [617, 93] width 127 height 15
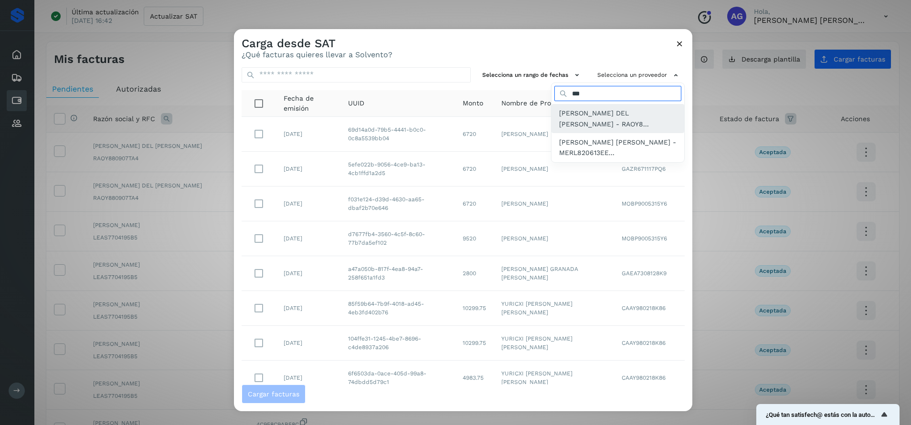
type input "***"
click at [565, 122] on span "[PERSON_NAME] DEL [PERSON_NAME] - RAOY8..." at bounding box center [617, 118] width 117 height 21
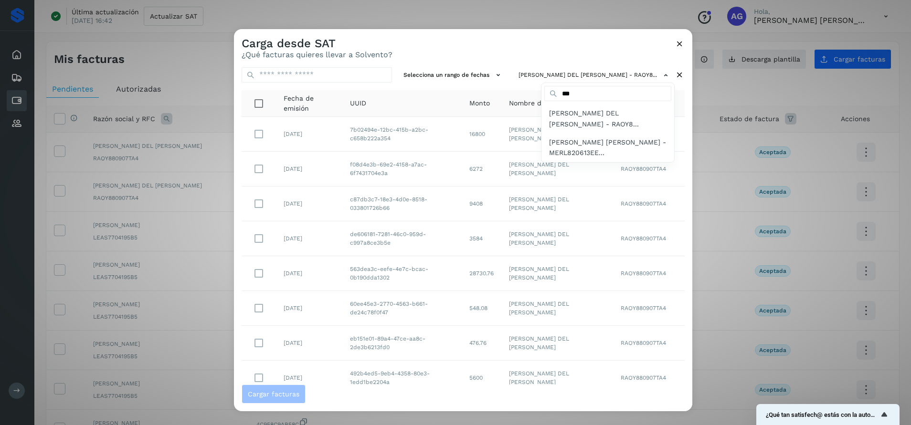
click at [440, 76] on div at bounding box center [689, 241] width 911 height 425
click at [440, 76] on button "Selecciona un rango de fechas" at bounding box center [453, 75] width 107 height 16
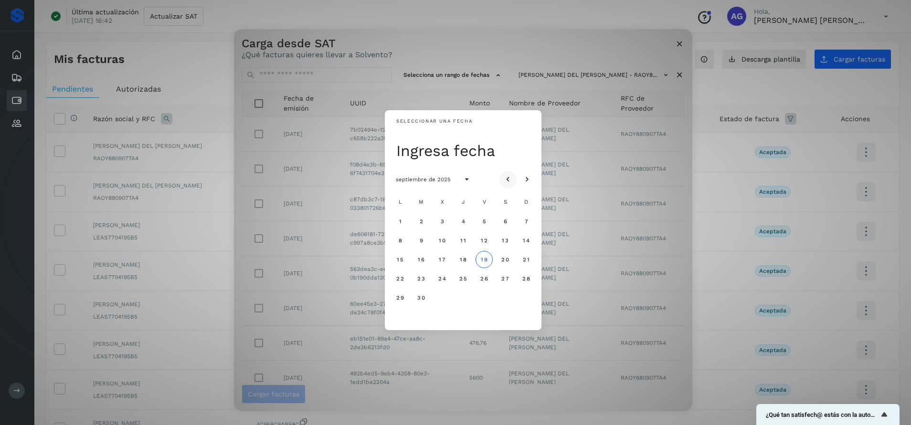
click at [507, 183] on icon "Mes anterior" at bounding box center [508, 180] width 10 height 10
click at [465, 295] on span "31" at bounding box center [462, 298] width 7 height 7
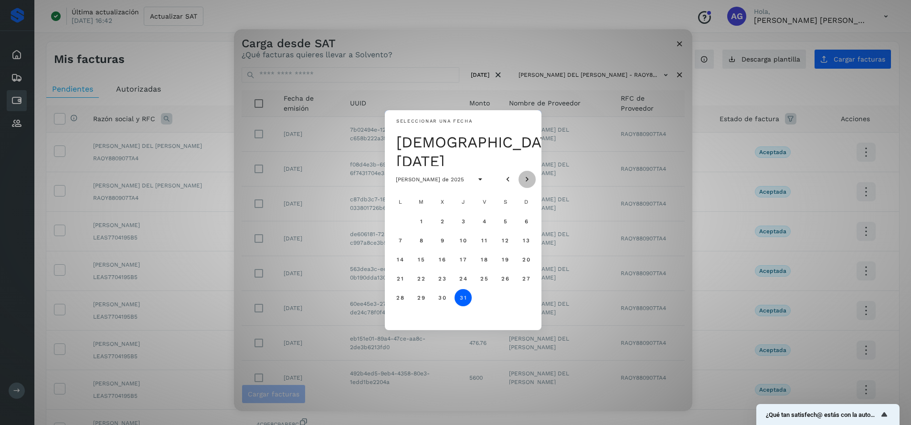
click at [528, 180] on icon "Mes siguiente" at bounding box center [527, 180] width 10 height 10
click at [504, 221] on span "2" at bounding box center [505, 221] width 4 height 7
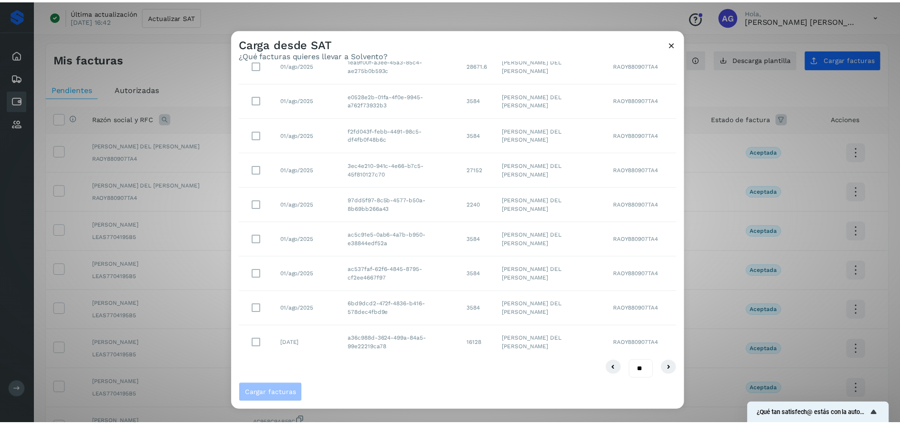
scroll to position [106, 0]
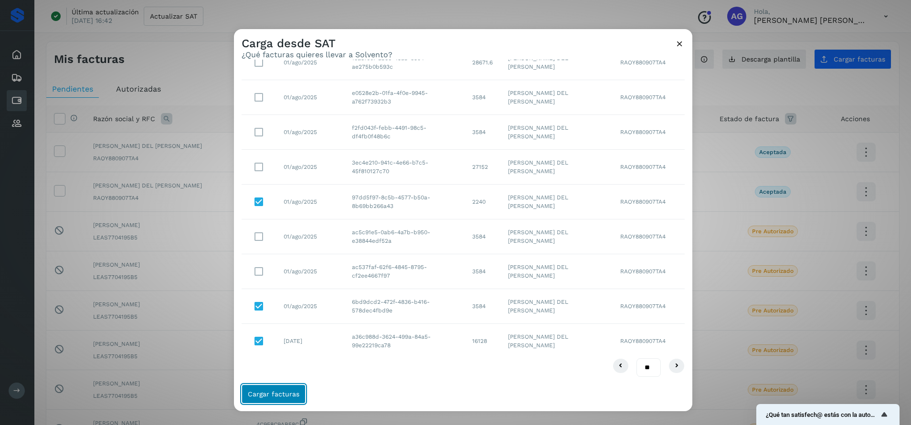
click at [283, 391] on span "Cargar facturas" at bounding box center [274, 394] width 52 height 7
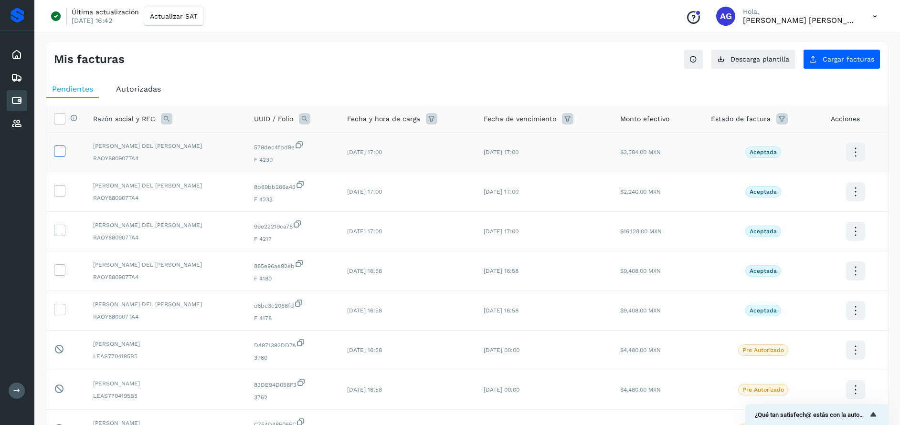
click at [60, 154] on icon at bounding box center [59, 151] width 10 height 10
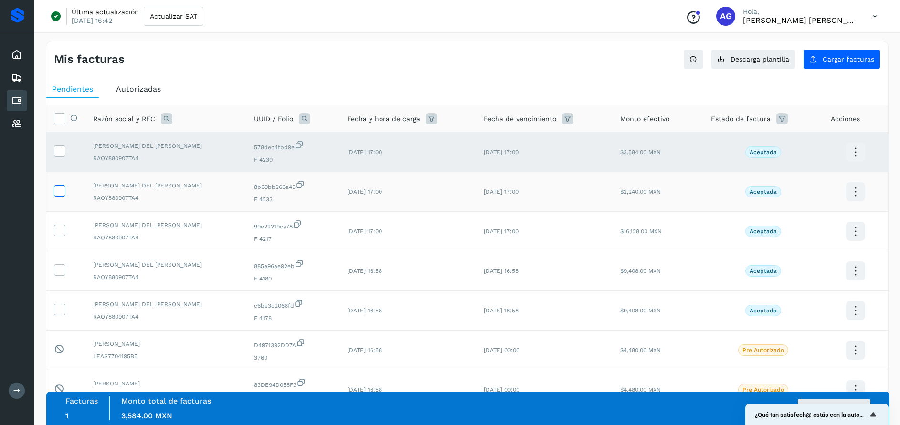
click at [63, 192] on icon at bounding box center [59, 190] width 10 height 10
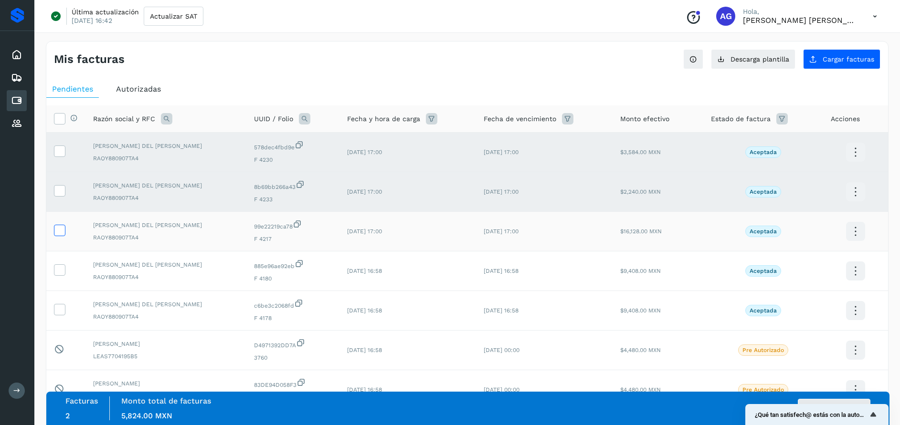
click at [63, 229] on icon at bounding box center [59, 230] width 10 height 10
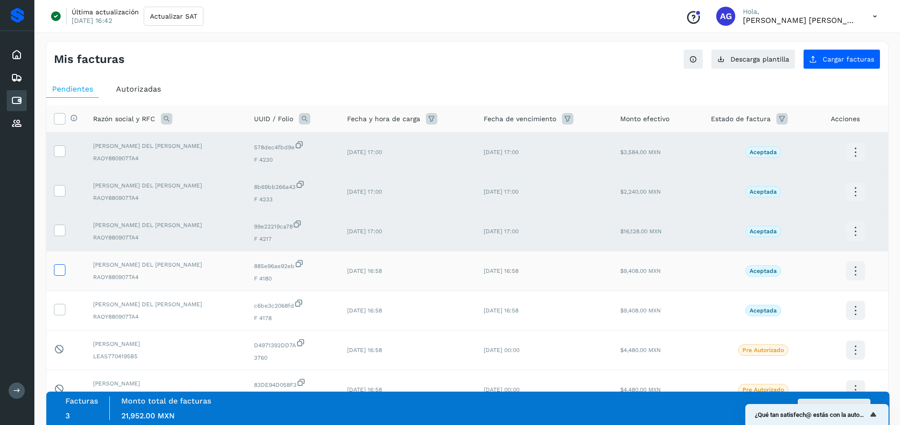
click at [57, 270] on icon at bounding box center [59, 269] width 10 height 10
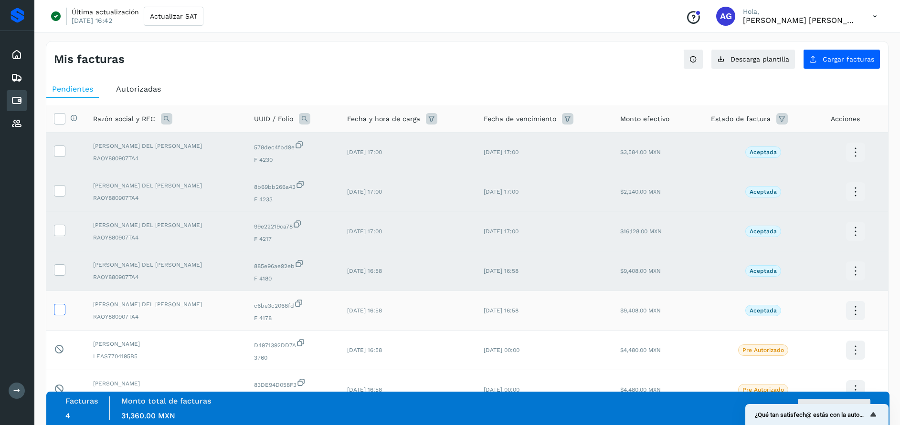
click at [61, 311] on icon at bounding box center [59, 309] width 10 height 10
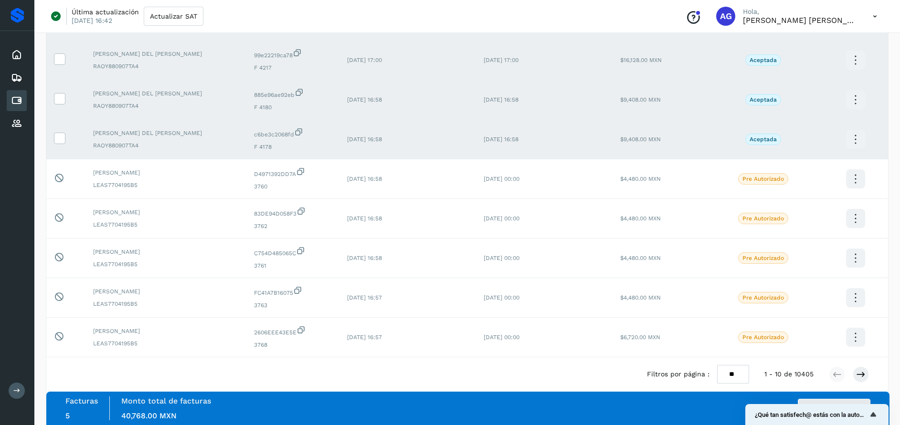
scroll to position [185, 0]
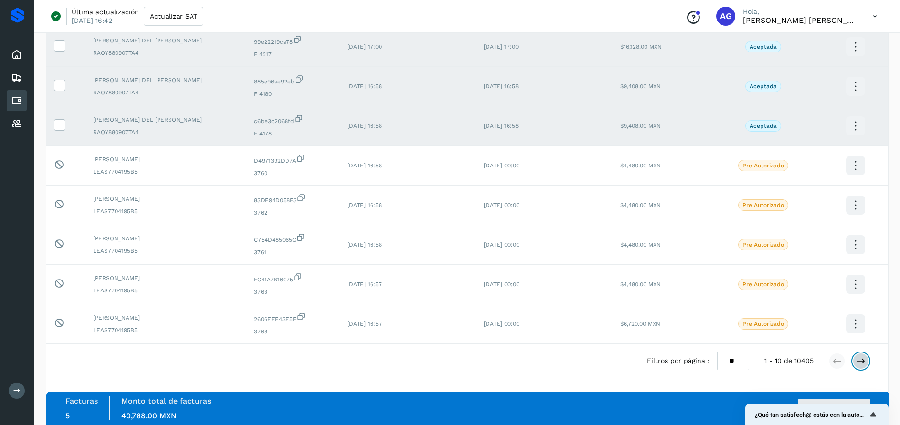
click at [863, 359] on icon at bounding box center [861, 362] width 10 height 10
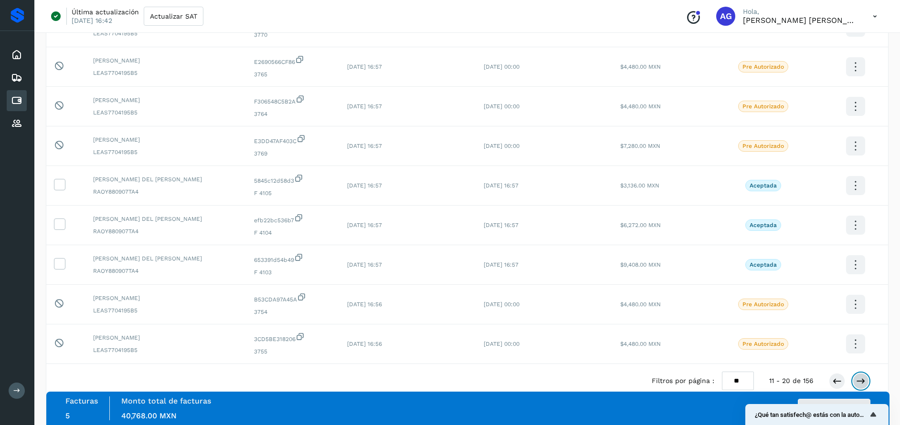
scroll to position [174, 0]
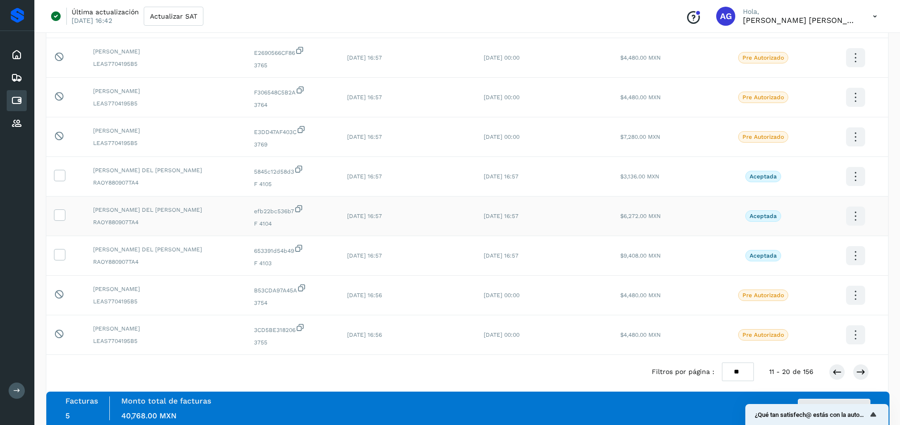
drag, startPoint x: 60, startPoint y: 176, endPoint x: 54, endPoint y: 196, distance: 20.7
click at [61, 176] on icon at bounding box center [59, 175] width 10 height 10
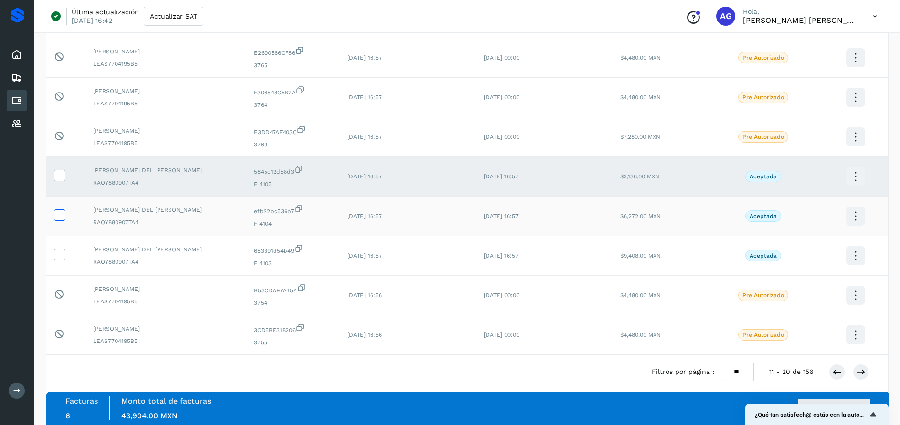
click at [58, 215] on icon at bounding box center [59, 215] width 10 height 10
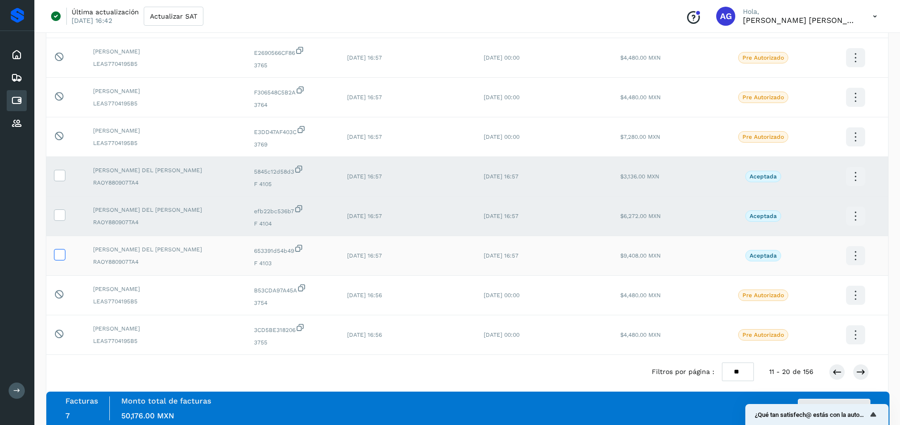
click at [64, 255] on icon at bounding box center [59, 254] width 10 height 10
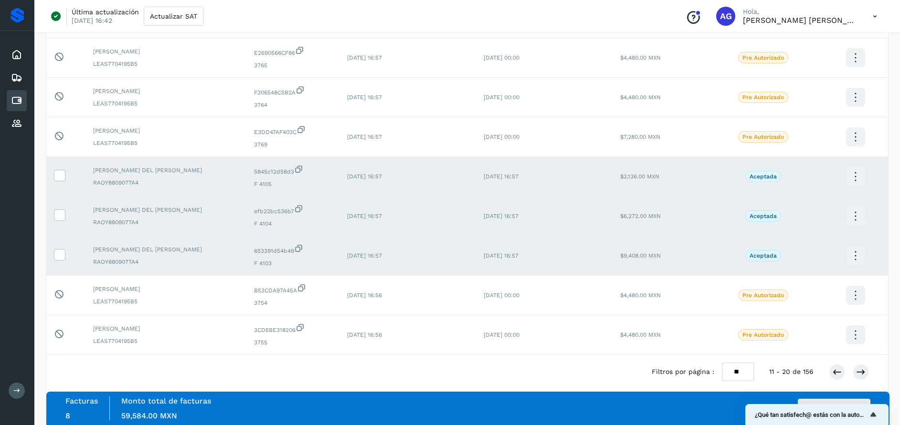
scroll to position [185, 0]
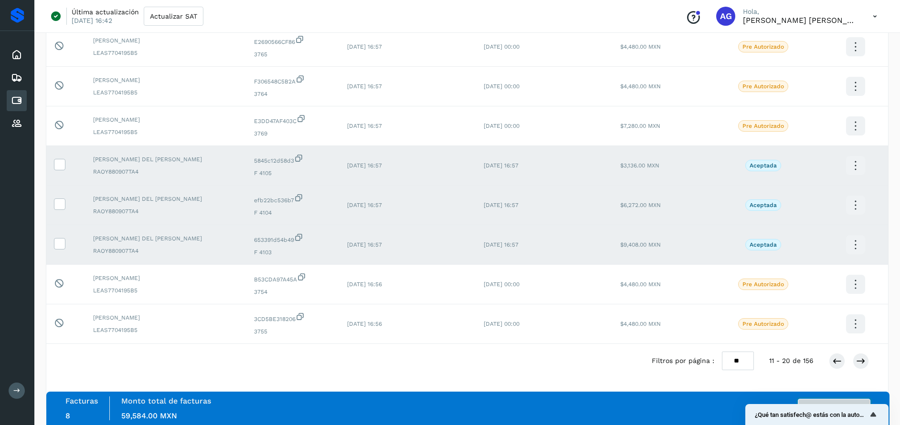
click at [841, 400] on button "Autorizar facturas" at bounding box center [834, 408] width 73 height 19
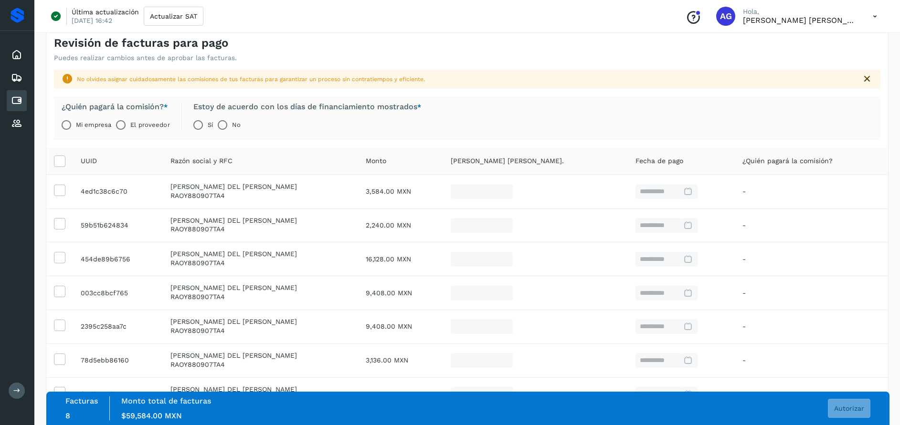
scroll to position [8, 0]
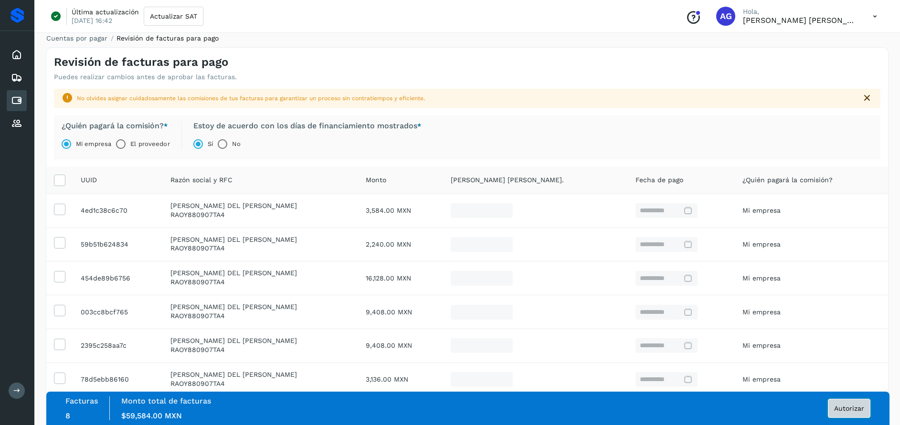
click at [838, 406] on span "Autorizar" at bounding box center [849, 408] width 30 height 7
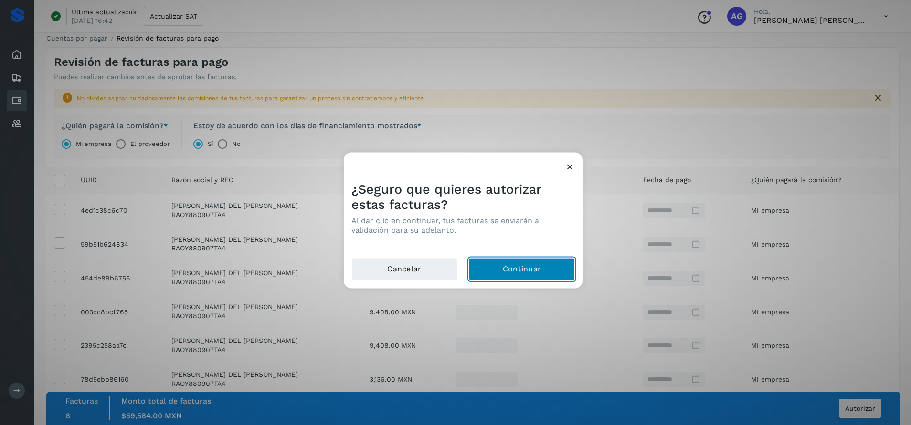
click at [505, 264] on button "Continuar" at bounding box center [522, 269] width 106 height 23
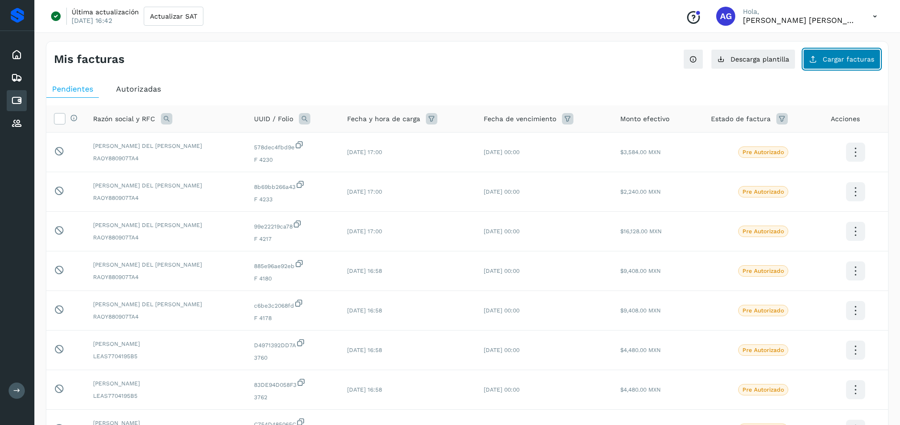
click at [846, 56] on span "Cargar facturas" at bounding box center [849, 59] width 52 height 7
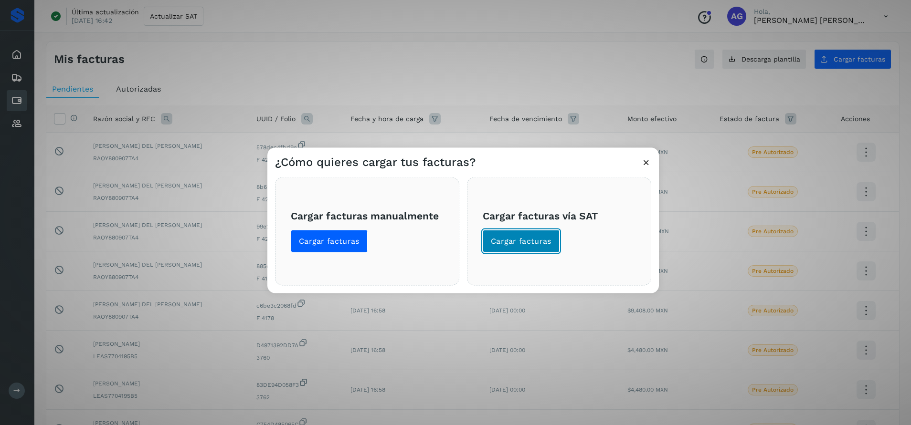
click at [540, 240] on span "Cargar facturas" at bounding box center [521, 241] width 61 height 11
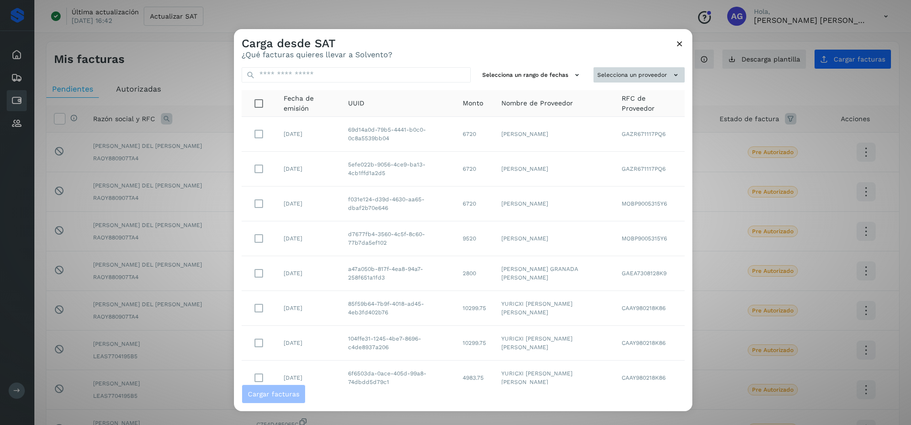
click at [634, 74] on button "Selecciona un proveedor" at bounding box center [638, 75] width 91 height 16
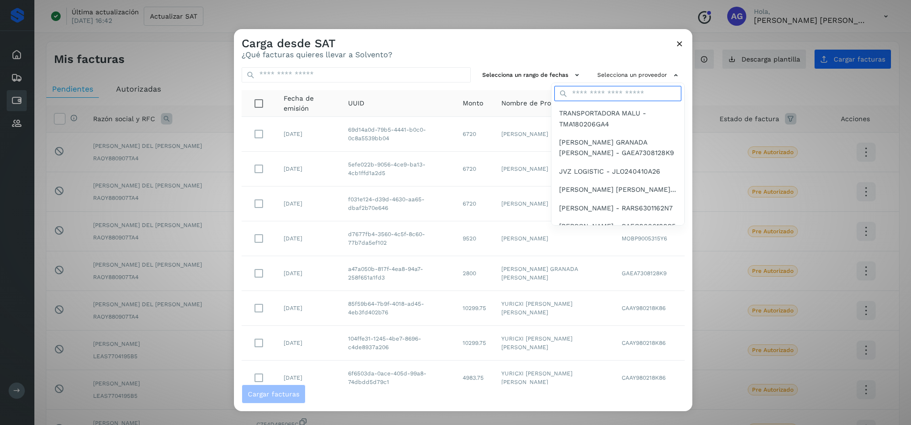
click at [591, 93] on input "text" at bounding box center [617, 93] width 127 height 15
type input "*"
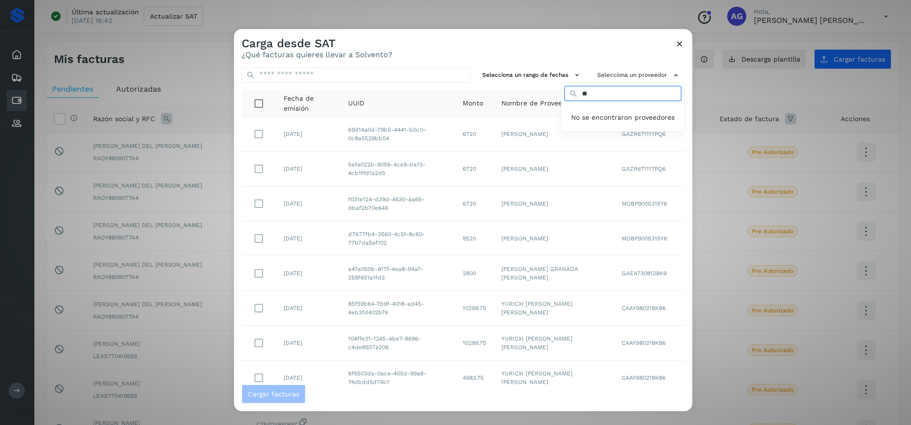
type input "*"
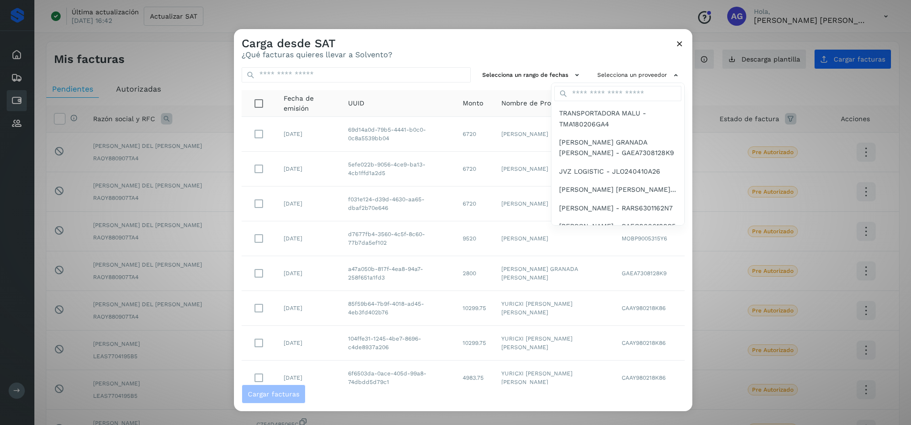
click at [684, 47] on div at bounding box center [689, 241] width 911 height 425
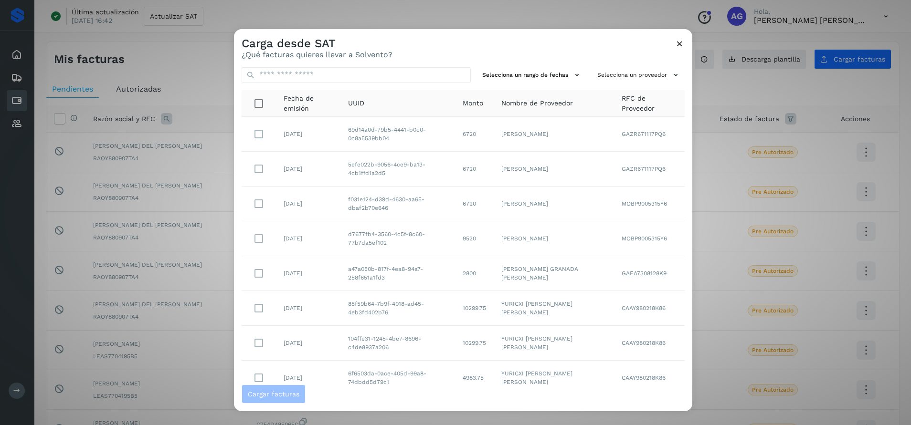
click at [678, 43] on icon at bounding box center [680, 44] width 10 height 10
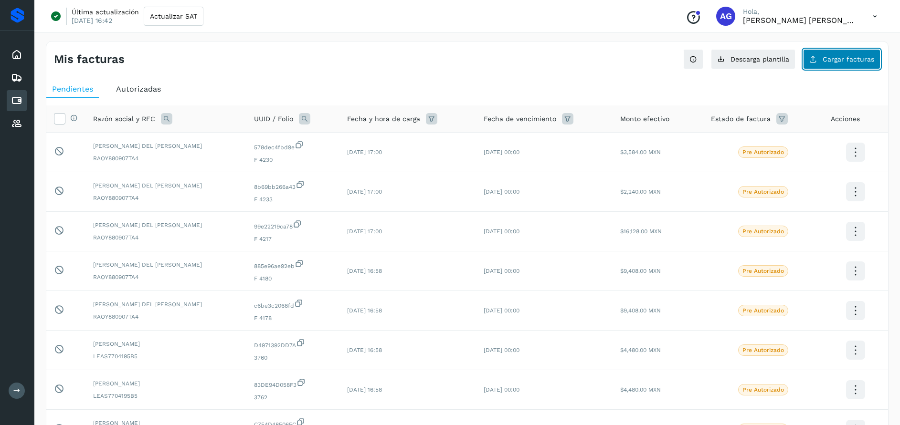
click at [841, 62] on span "Cargar facturas" at bounding box center [849, 59] width 52 height 7
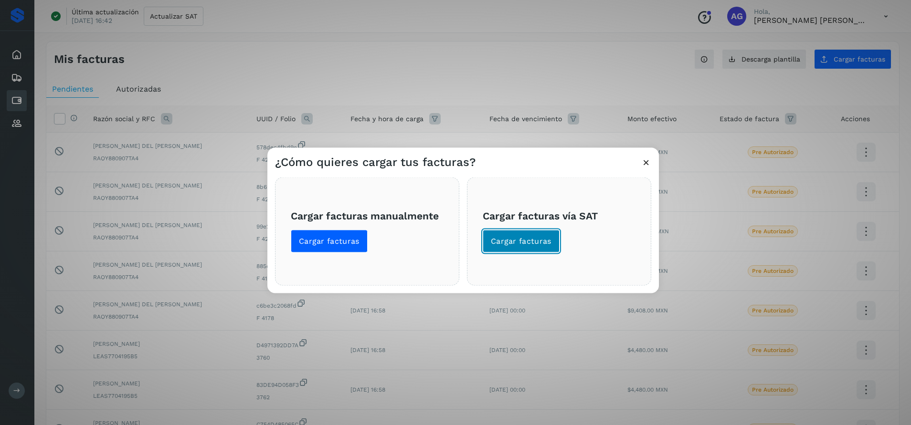
click at [528, 238] on span "Cargar facturas" at bounding box center [521, 241] width 61 height 11
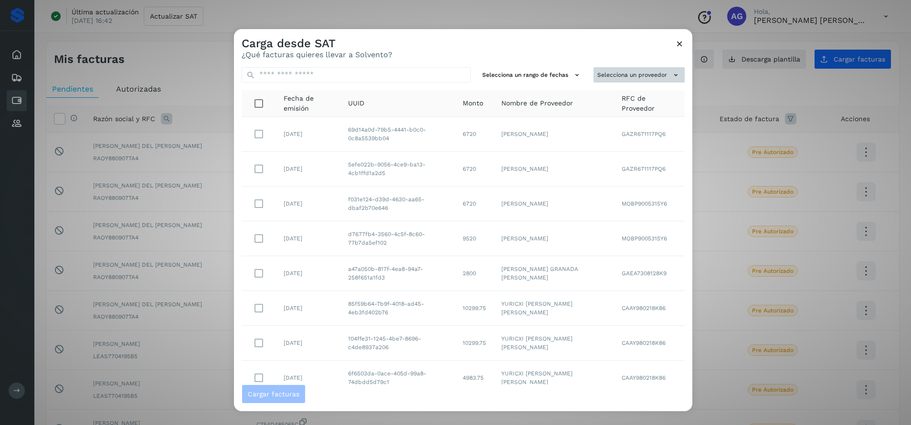
click at [614, 78] on button "Selecciona un proveedor" at bounding box center [638, 75] width 91 height 16
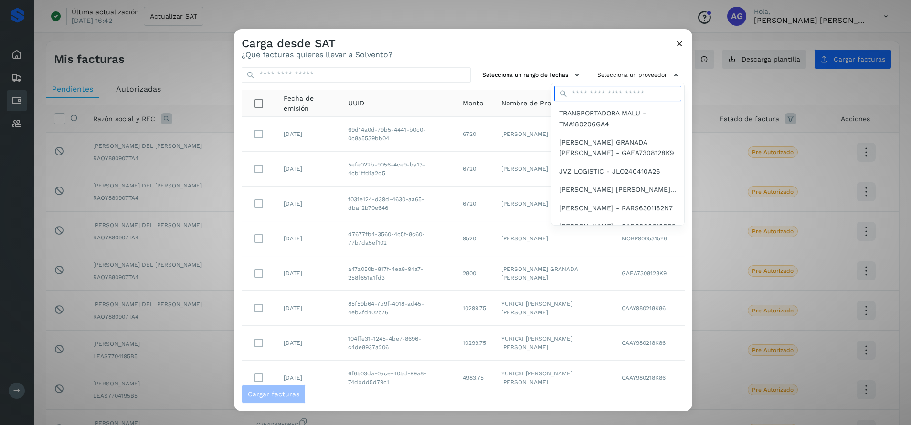
click at [594, 93] on input "text" at bounding box center [617, 93] width 127 height 15
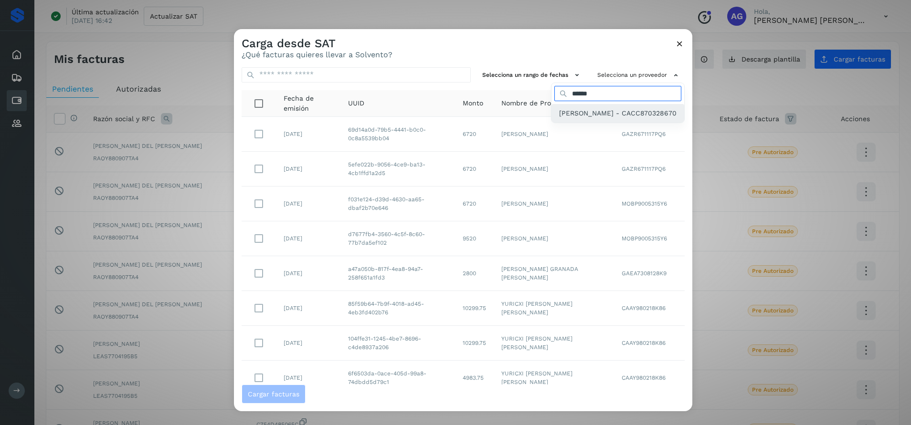
type input "******"
click at [568, 116] on span "[PERSON_NAME] - CACC870328670" at bounding box center [617, 113] width 117 height 11
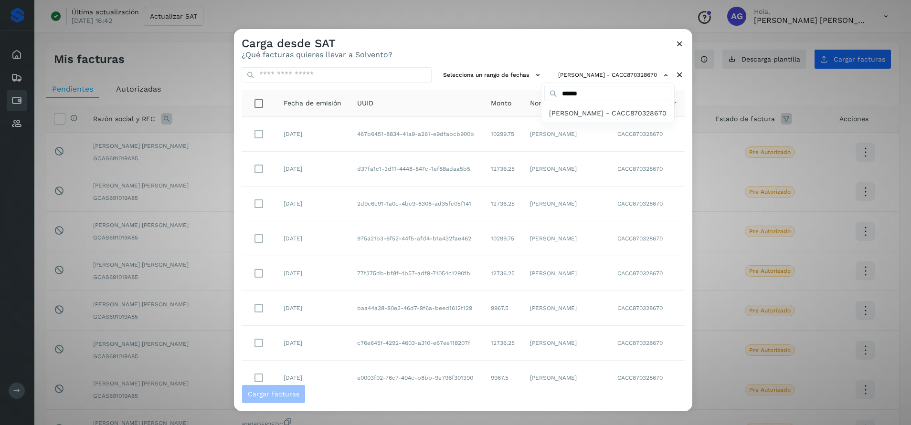
click at [462, 75] on div at bounding box center [689, 241] width 911 height 425
click at [462, 75] on button "Selecciona un rango de fechas" at bounding box center [492, 75] width 107 height 16
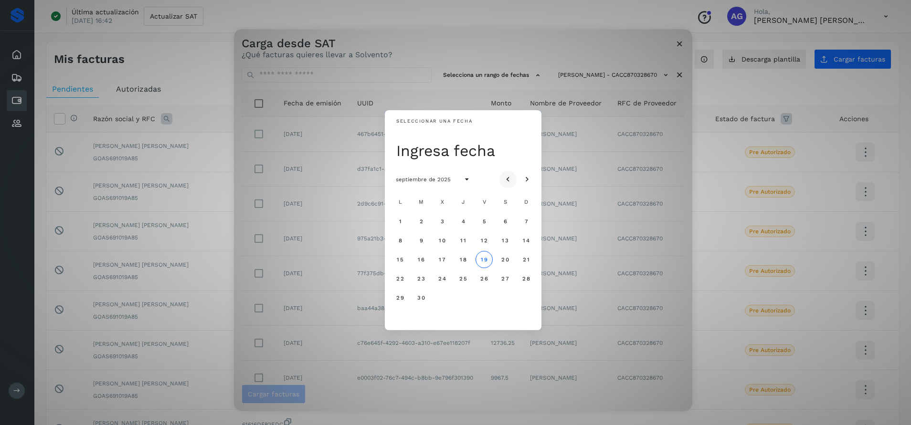
click at [511, 175] on icon "Mes anterior" at bounding box center [508, 180] width 10 height 10
click at [400, 242] on span "4" at bounding box center [400, 240] width 4 height 7
click at [421, 243] on span "5" at bounding box center [421, 240] width 4 height 7
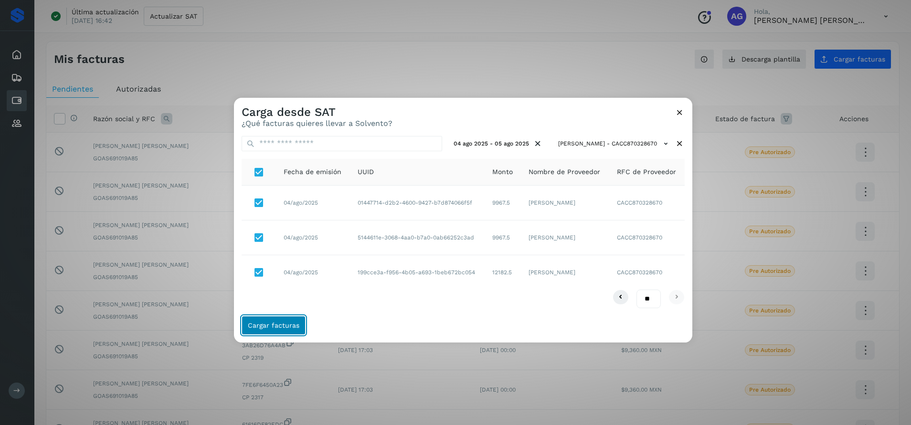
click at [290, 327] on span "Cargar facturas" at bounding box center [274, 325] width 52 height 7
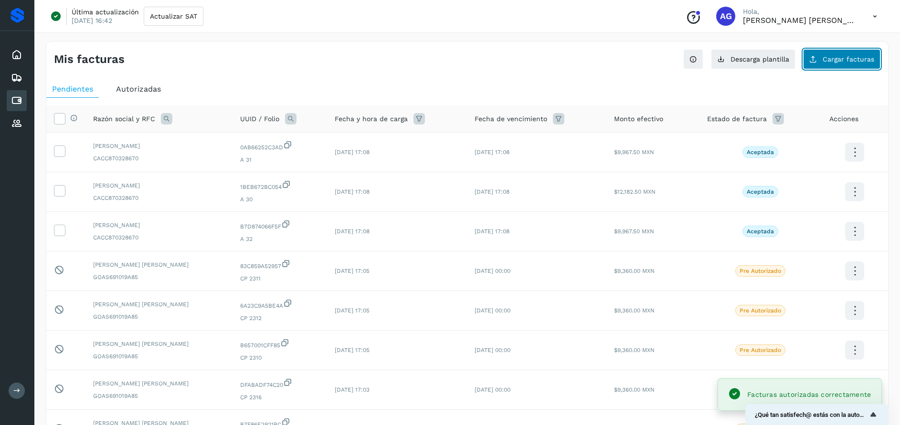
click at [830, 61] on span "Cargar facturas" at bounding box center [849, 59] width 52 height 7
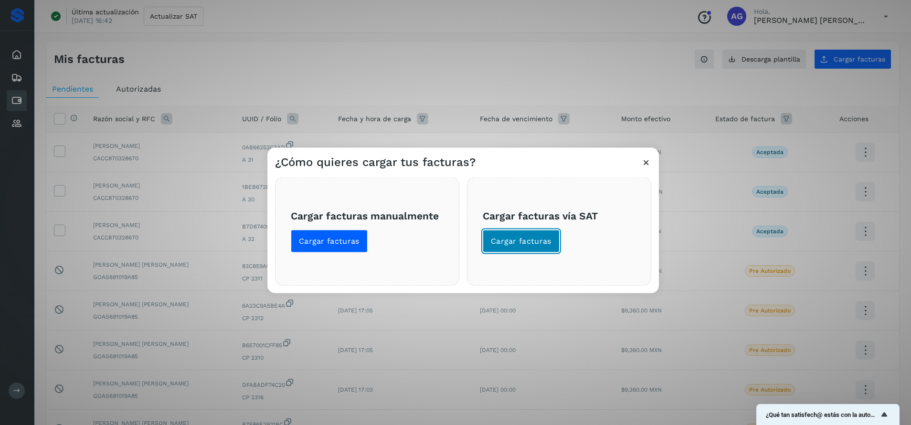
click at [529, 238] on span "Cargar facturas" at bounding box center [521, 241] width 61 height 11
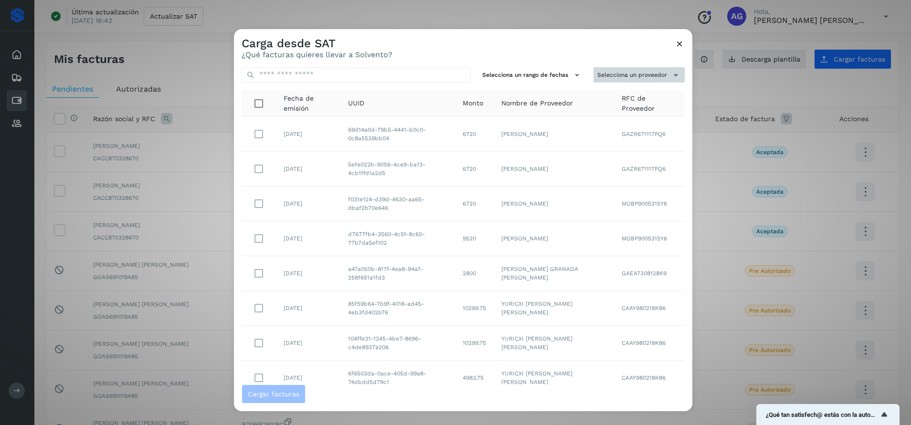
click at [621, 74] on button "Selecciona un proveedor" at bounding box center [638, 75] width 91 height 16
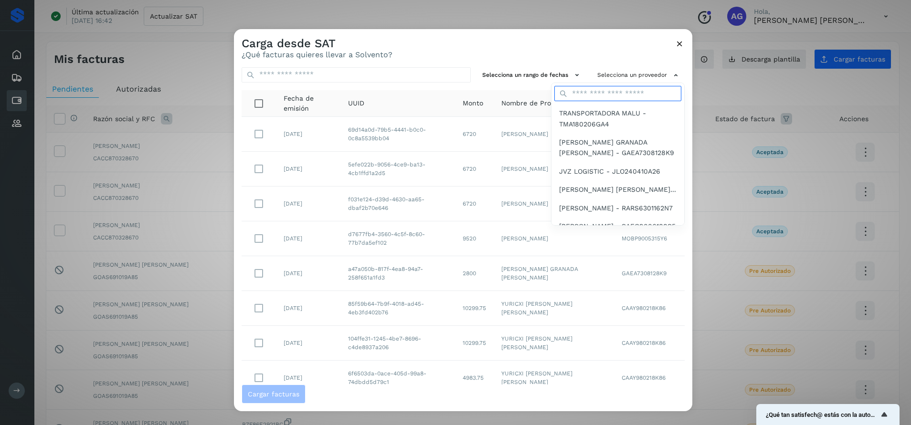
click at [624, 92] on input "text" at bounding box center [617, 93] width 127 height 15
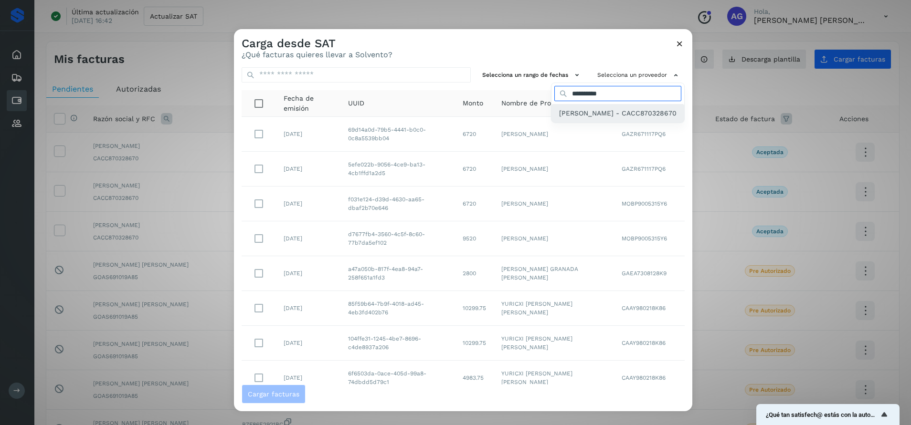
type input "**********"
click at [616, 118] on span "[PERSON_NAME] - CACC870328670" at bounding box center [617, 113] width 117 height 11
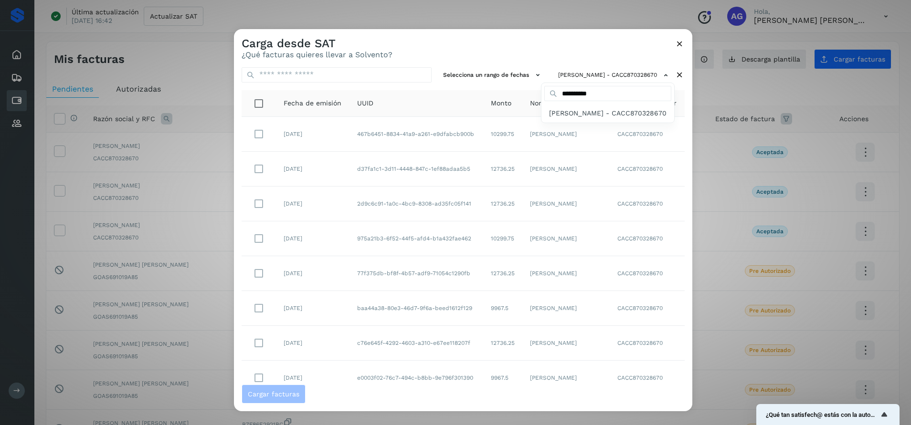
click at [478, 74] on div at bounding box center [689, 241] width 911 height 425
click at [478, 74] on button "Selecciona un rango de fechas" at bounding box center [492, 75] width 107 height 16
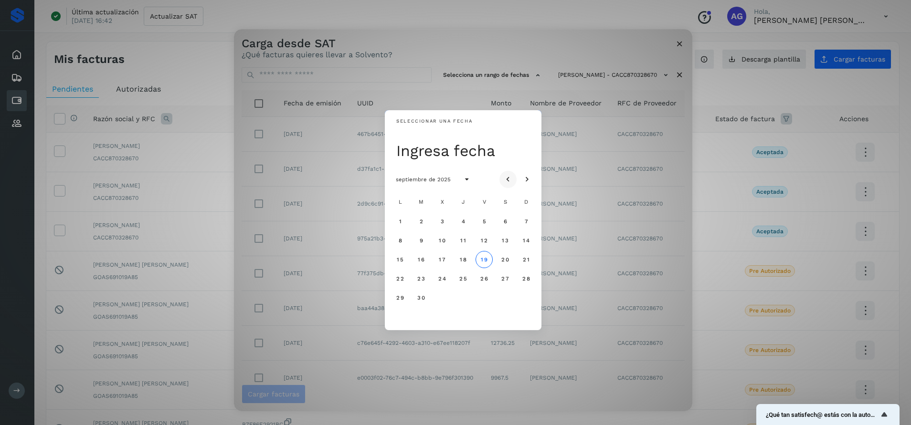
click at [511, 180] on icon "Mes anterior" at bounding box center [508, 180] width 10 height 10
click at [440, 243] on span "6" at bounding box center [442, 240] width 4 height 7
click at [461, 240] on span "7" at bounding box center [463, 240] width 4 height 7
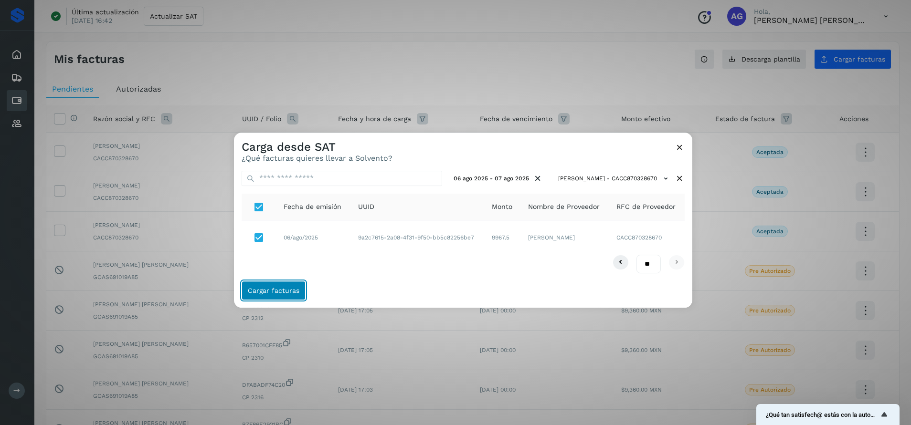
click at [285, 292] on span "Cargar facturas" at bounding box center [274, 290] width 52 height 7
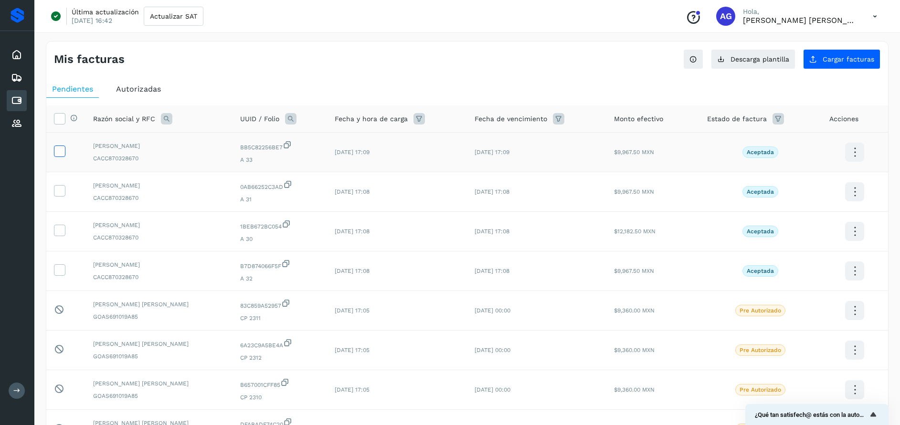
click at [62, 153] on icon at bounding box center [59, 151] width 10 height 10
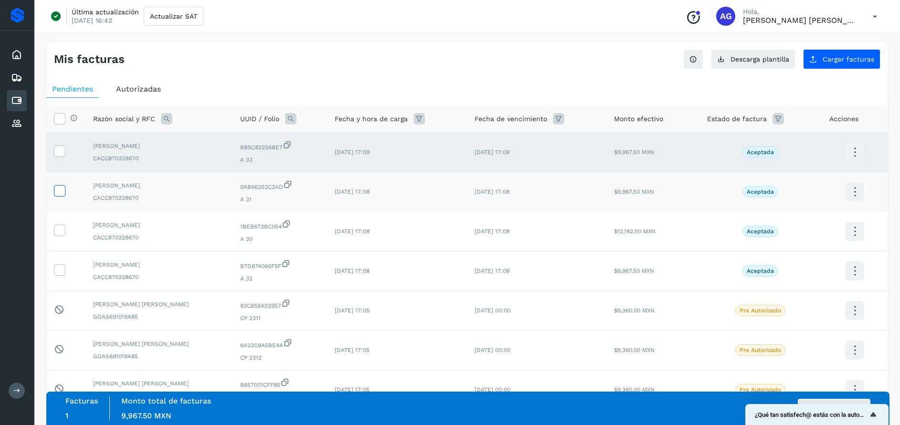
click at [58, 194] on icon at bounding box center [59, 190] width 10 height 10
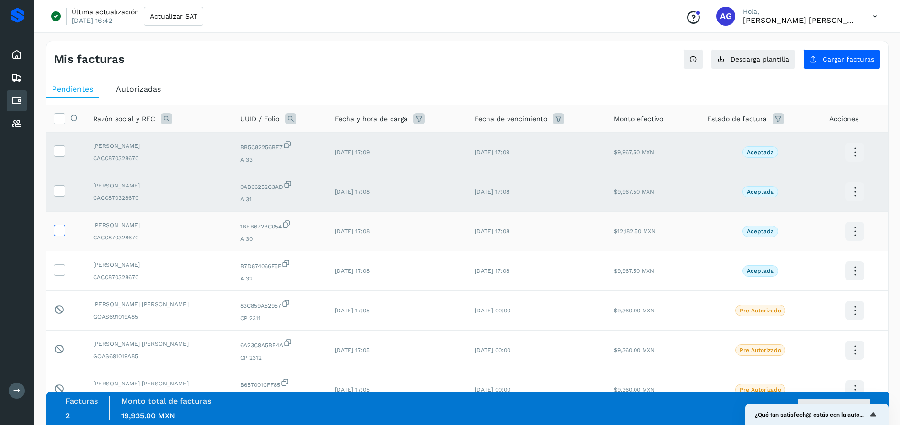
click at [63, 229] on icon at bounding box center [59, 230] width 10 height 10
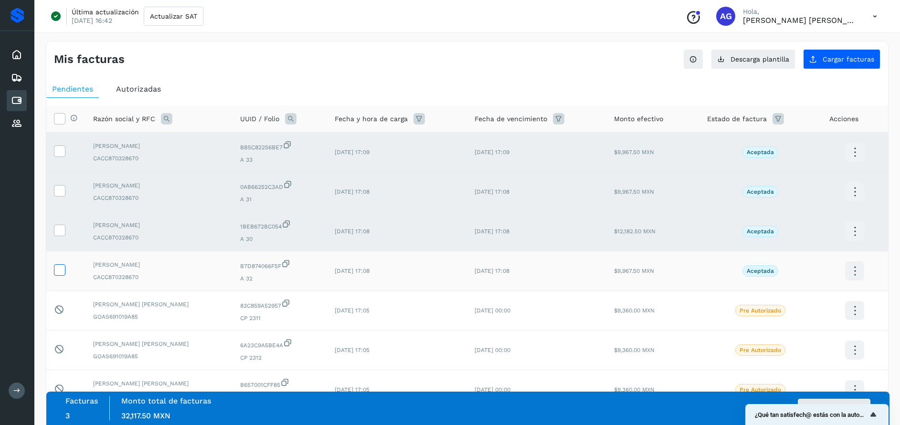
click at [56, 268] on icon at bounding box center [59, 269] width 10 height 10
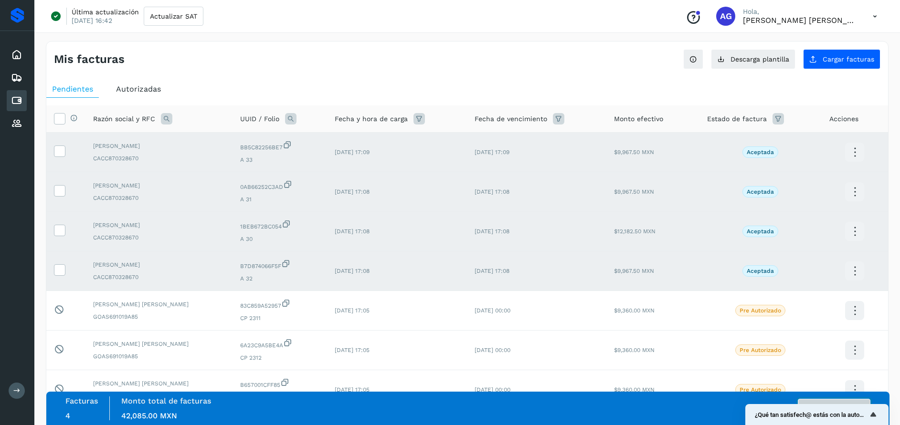
click at [820, 400] on button "Autorizar facturas" at bounding box center [834, 408] width 73 height 19
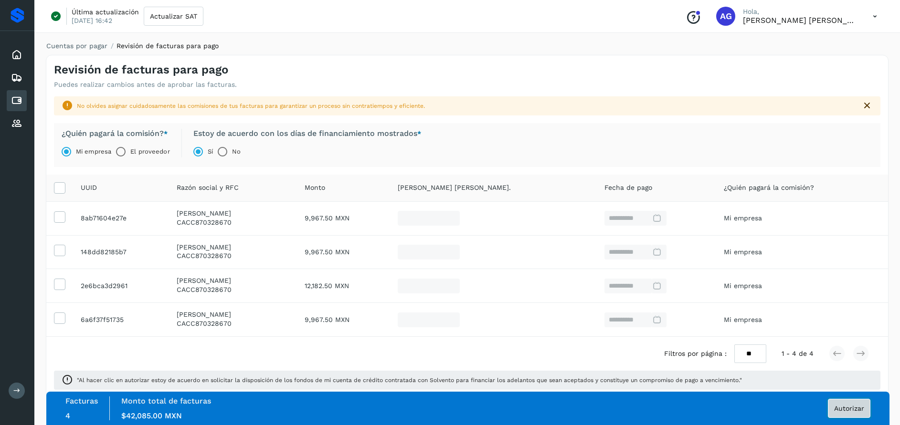
click at [858, 409] on span "Autorizar" at bounding box center [849, 408] width 30 height 7
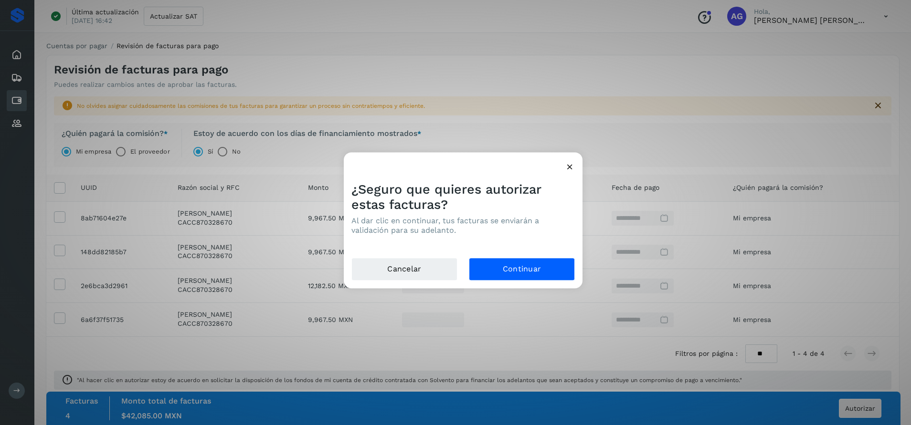
click at [547, 254] on div "¿Seguro que quieres autorizar estas facturas? Al dar clic en continuar, tus fac…" at bounding box center [463, 216] width 239 height 84
click at [555, 269] on button "Continuar" at bounding box center [522, 269] width 106 height 23
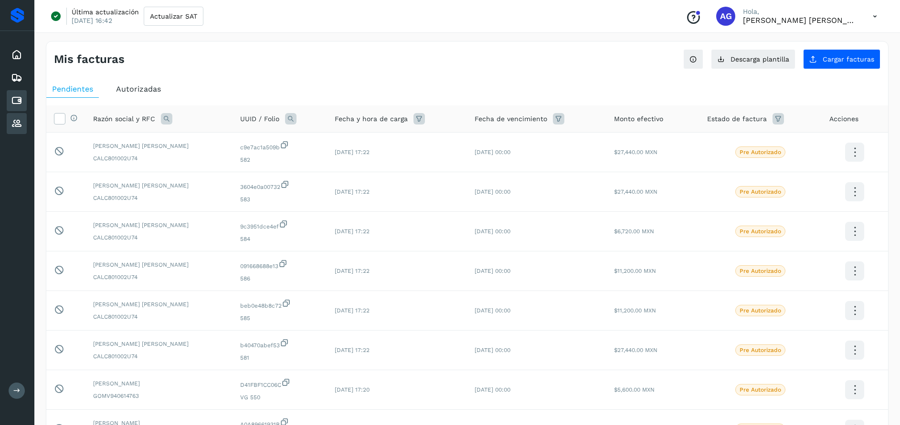
click at [20, 124] on icon at bounding box center [16, 123] width 11 height 11
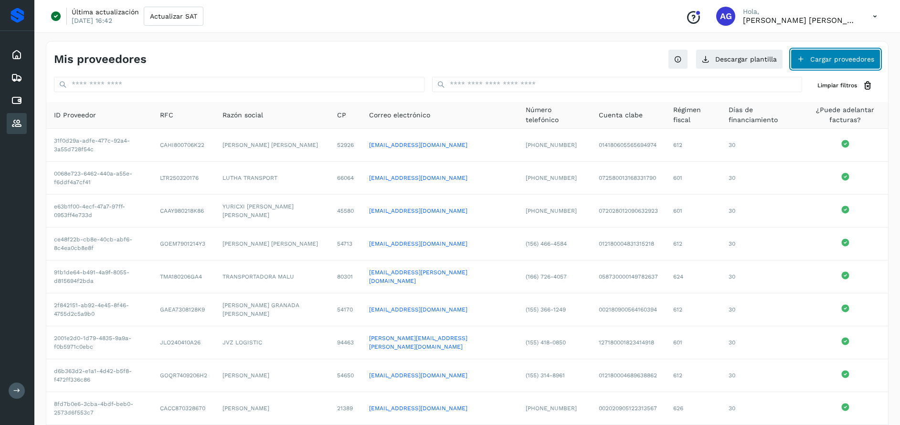
click at [829, 55] on button "Cargar proveedores" at bounding box center [836, 59] width 90 height 20
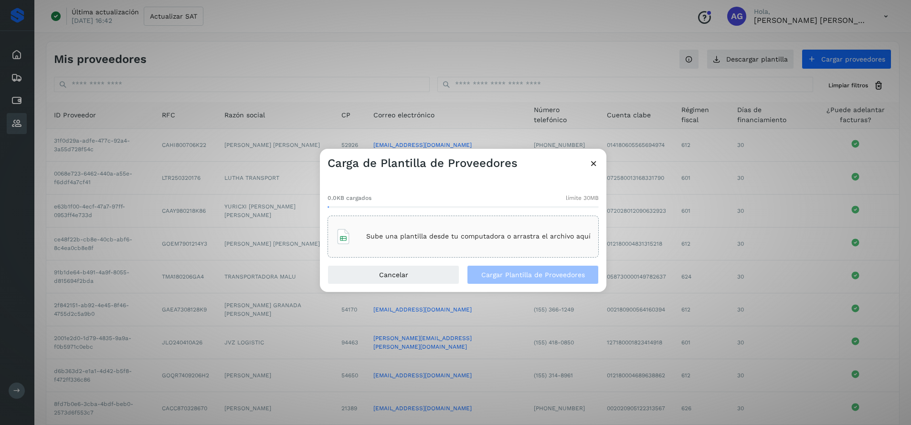
click at [451, 237] on p "Sube una plantilla desde tu computadora o arrastra el archivo aquí" at bounding box center [478, 237] width 224 height 8
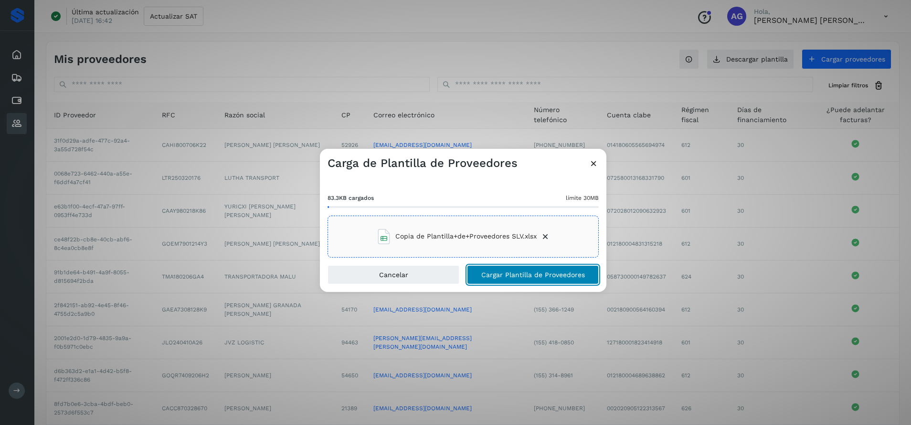
click at [505, 277] on span "Cargar Plantilla de Proveedores" at bounding box center [533, 275] width 104 height 7
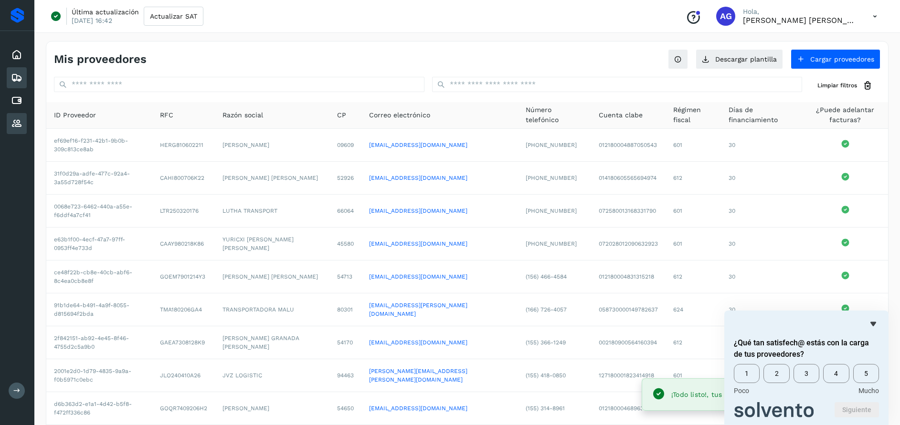
click at [18, 77] on icon at bounding box center [16, 77] width 11 height 11
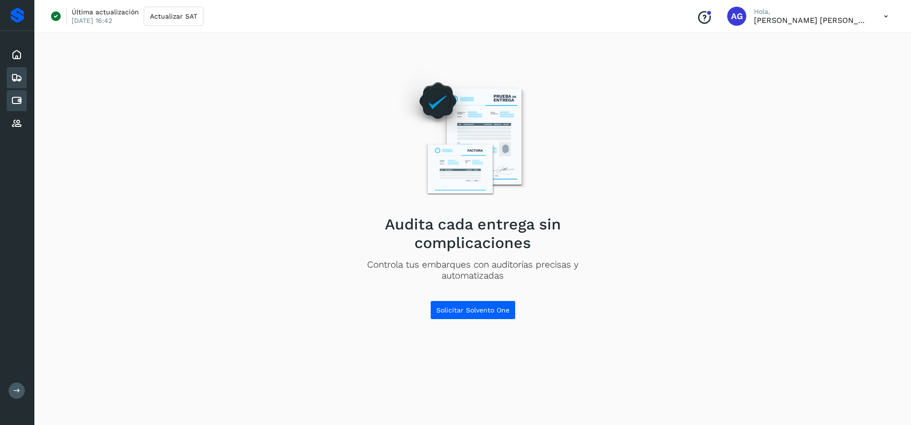
click at [13, 96] on icon at bounding box center [16, 100] width 11 height 11
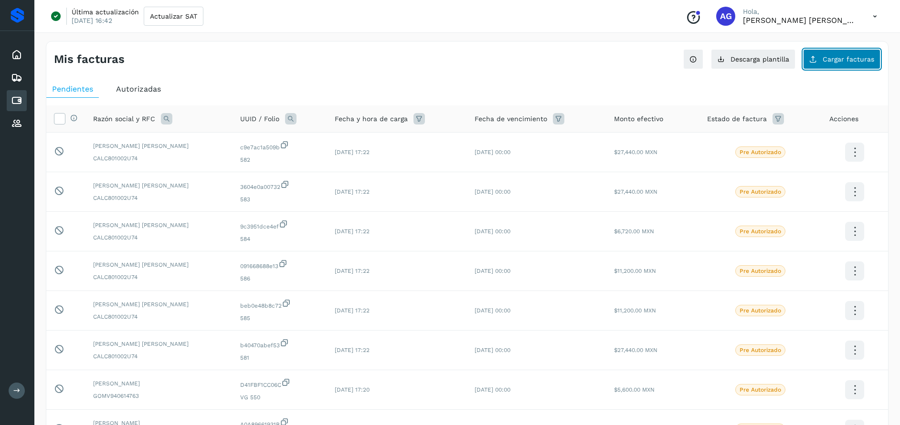
click at [862, 59] on span "Cargar facturas" at bounding box center [849, 59] width 52 height 7
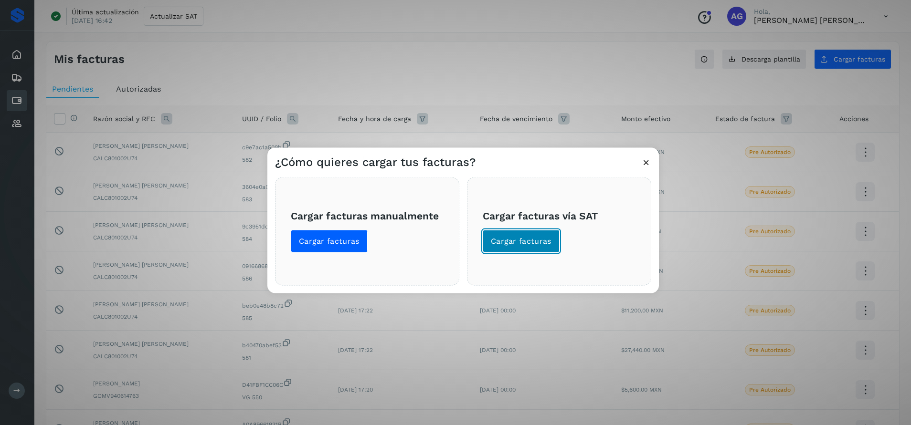
click at [533, 238] on span "Cargar facturas" at bounding box center [521, 241] width 61 height 11
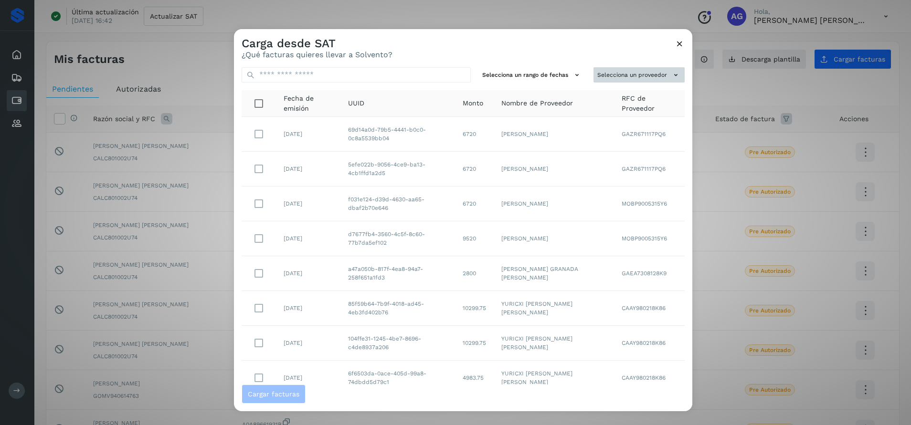
click at [613, 77] on button "Selecciona un proveedor" at bounding box center [638, 75] width 91 height 16
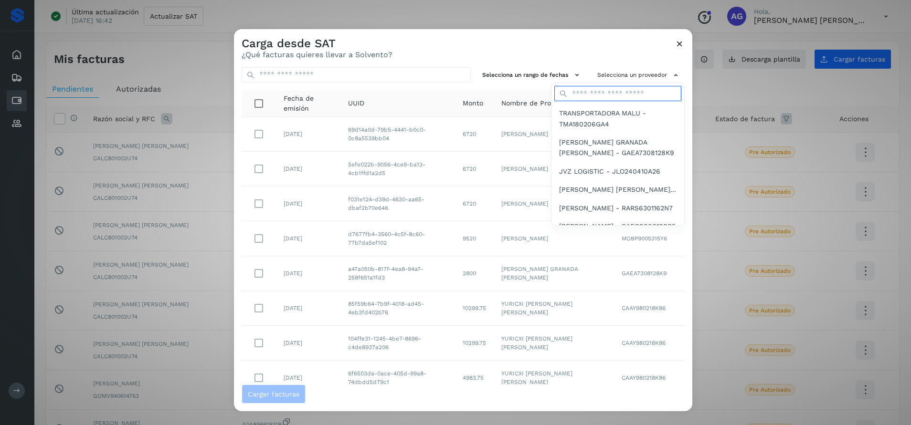
click at [608, 96] on input "text" at bounding box center [617, 93] width 127 height 15
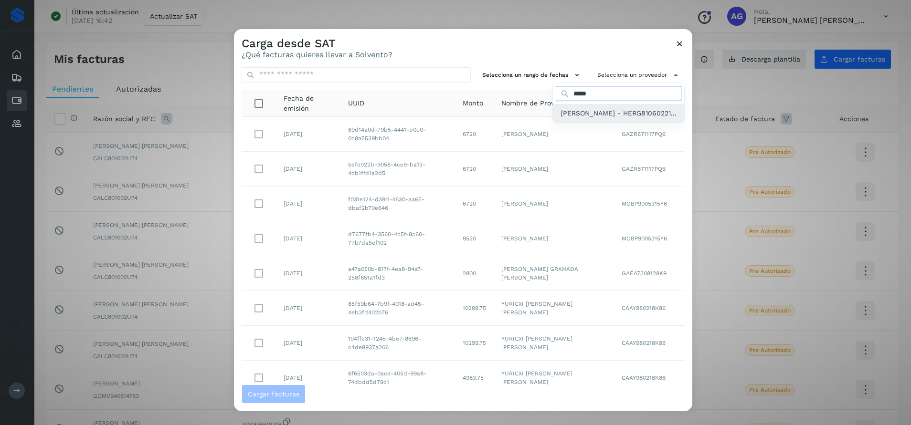
type input "*****"
click at [605, 113] on span "[PERSON_NAME] - HERG81060221..." at bounding box center [618, 113] width 116 height 11
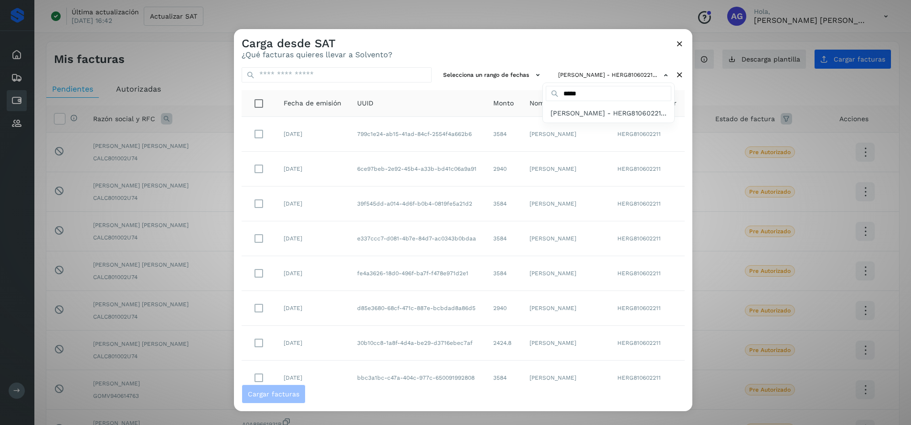
click at [459, 80] on div at bounding box center [689, 241] width 911 height 425
click at [458, 75] on button "Selecciona un rango de fechas" at bounding box center [492, 75] width 107 height 16
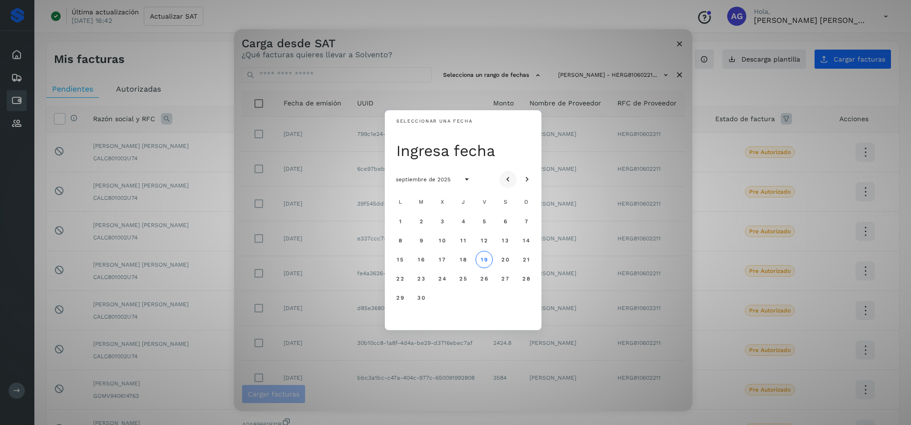
click at [512, 178] on icon "Mes anterior" at bounding box center [508, 180] width 10 height 10
click at [528, 262] on span "17" at bounding box center [525, 259] width 7 height 7
click at [403, 276] on span "18" at bounding box center [399, 278] width 7 height 7
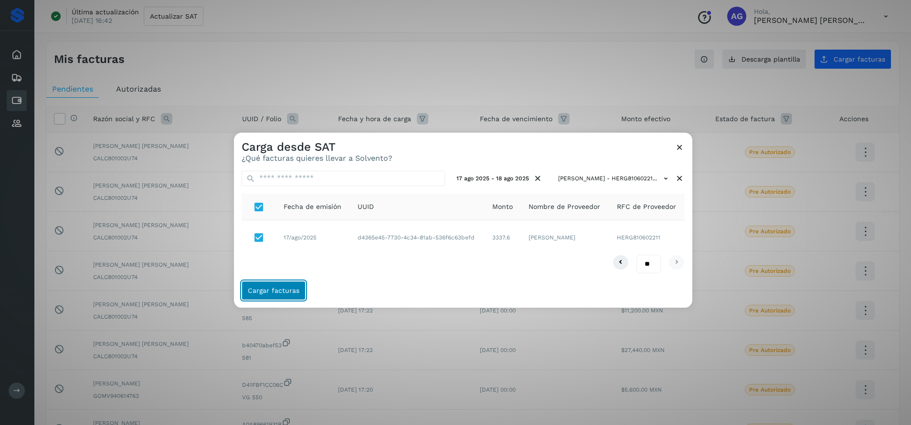
click at [282, 293] on span "Cargar facturas" at bounding box center [274, 290] width 52 height 7
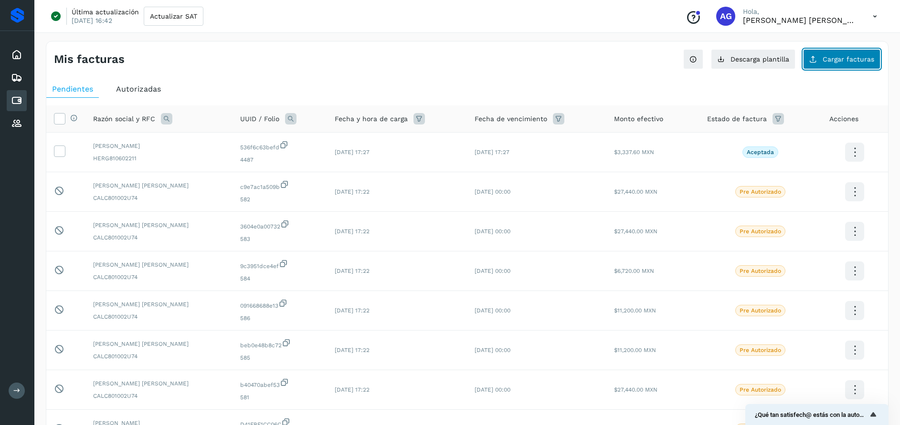
click at [859, 58] on span "Cargar facturas" at bounding box center [849, 59] width 52 height 7
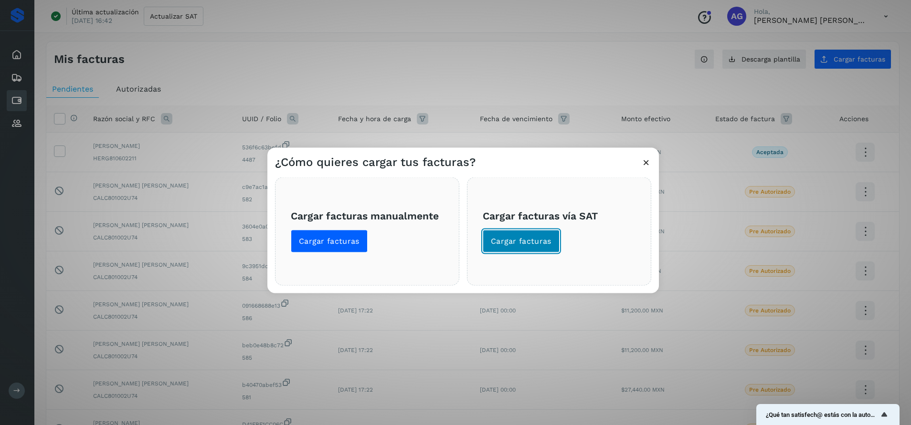
click at [531, 244] on span "Cargar facturas" at bounding box center [521, 241] width 61 height 11
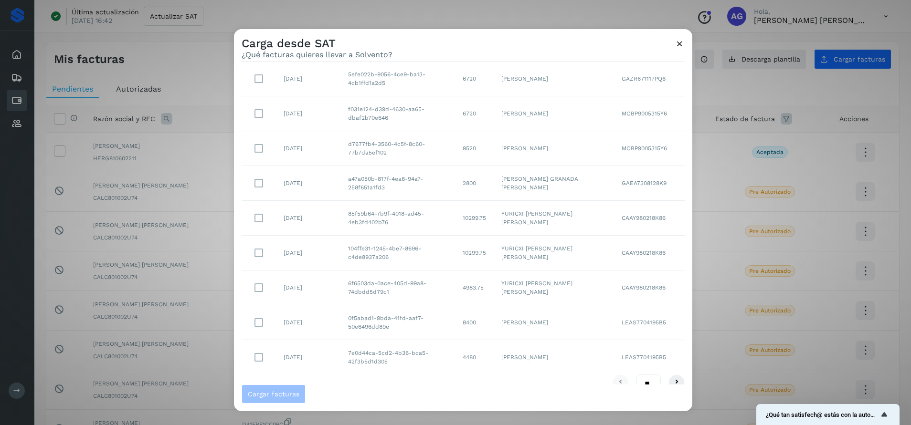
scroll to position [106, 0]
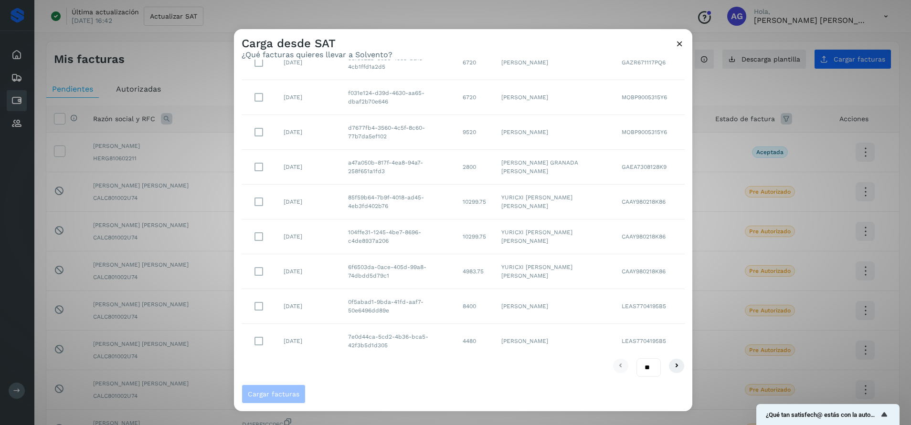
click at [642, 369] on select "** ** **" at bounding box center [648, 368] width 24 height 19
select select "**"
click at [636, 359] on select "** ** **" at bounding box center [648, 368] width 24 height 19
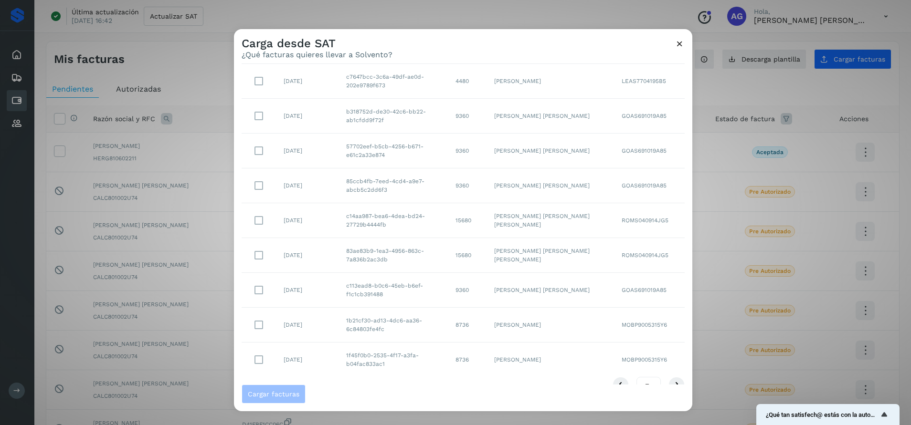
scroll to position [629, 0]
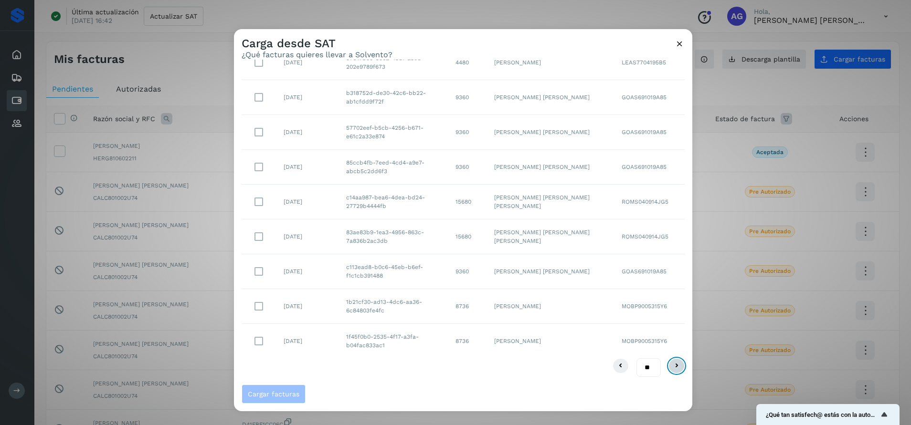
click at [671, 368] on icon at bounding box center [676, 365] width 11 height 11
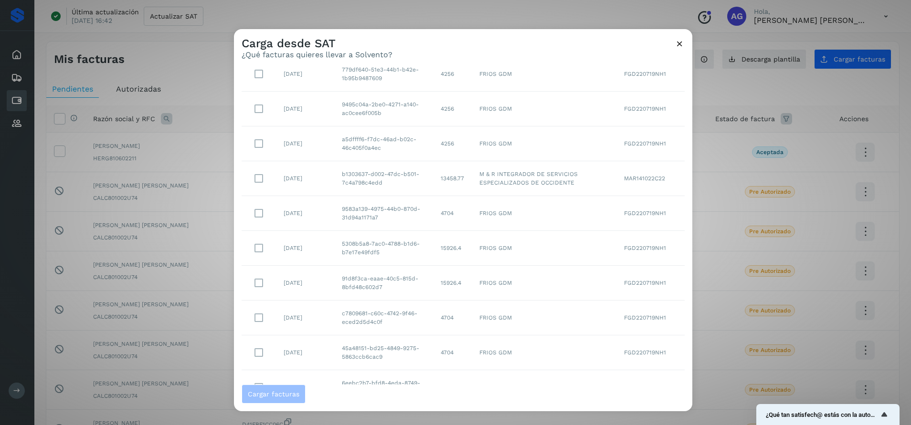
scroll to position [0, 0]
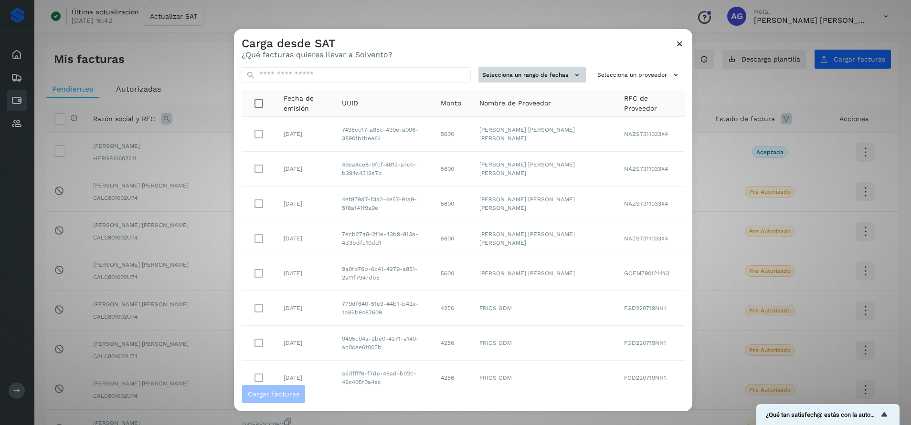
click at [537, 71] on button "Selecciona un rango de fechas" at bounding box center [531, 75] width 107 height 16
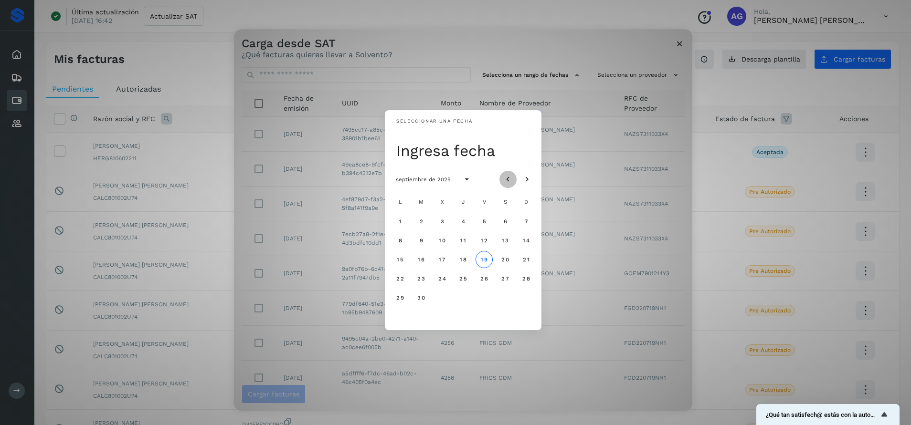
click at [511, 181] on icon "Mes anterior" at bounding box center [508, 180] width 10 height 10
click at [402, 281] on span "18" at bounding box center [399, 278] width 7 height 7
click at [425, 278] on button "19" at bounding box center [420, 278] width 17 height 17
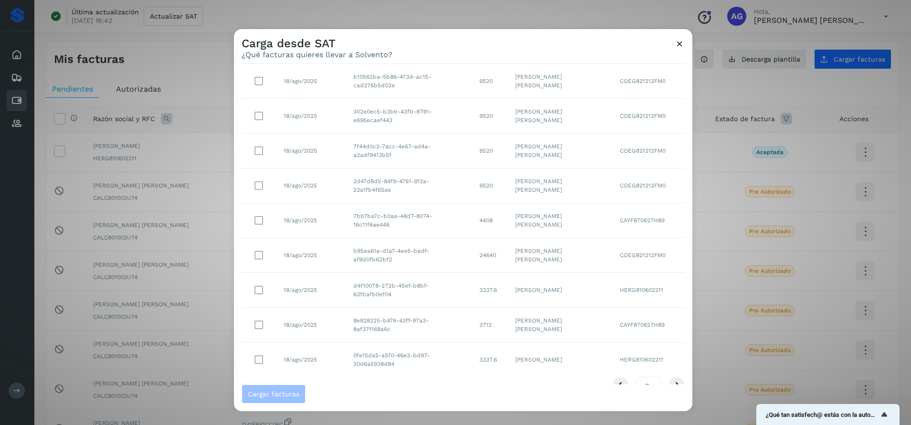
scroll to position [629, 0]
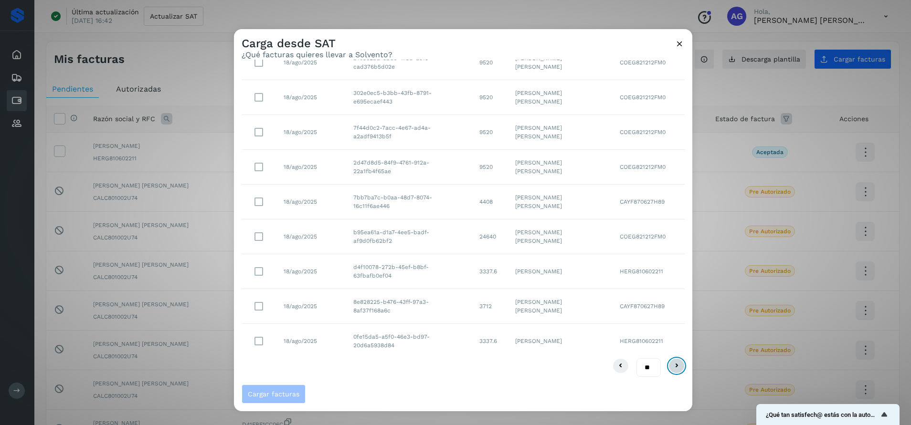
click at [671, 364] on icon at bounding box center [676, 365] width 11 height 11
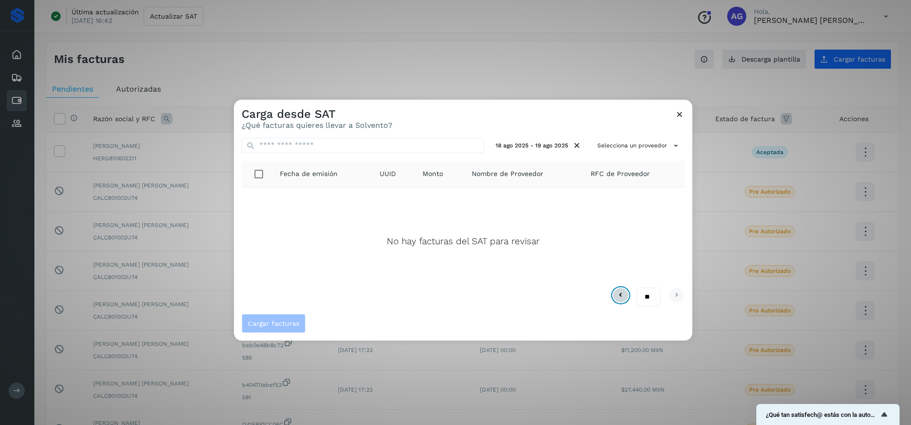
click at [623, 292] on icon at bounding box center [620, 295] width 11 height 11
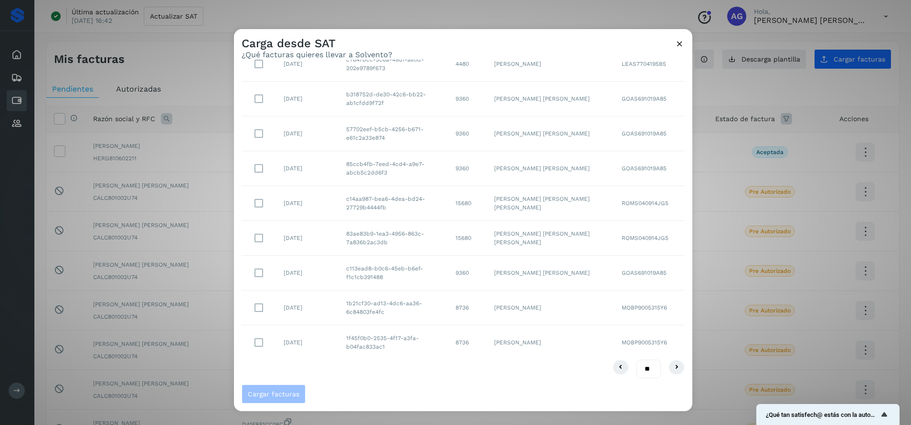
scroll to position [629, 0]
click at [671, 368] on icon at bounding box center [676, 365] width 11 height 11
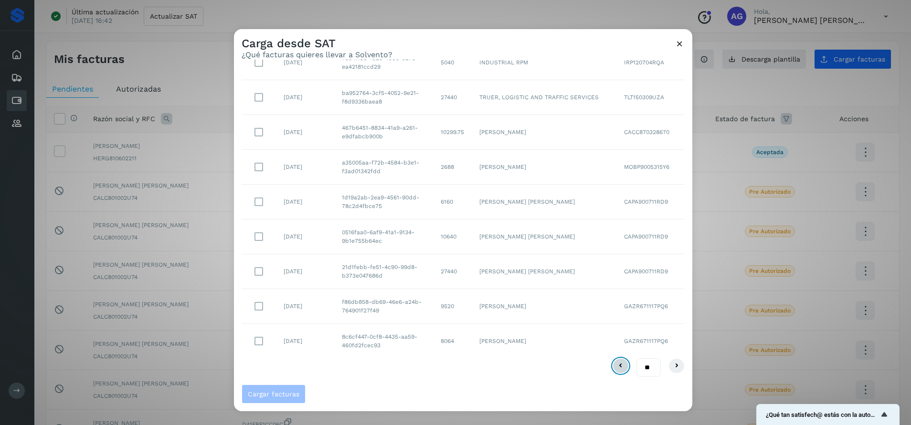
click at [615, 365] on icon at bounding box center [620, 365] width 11 height 11
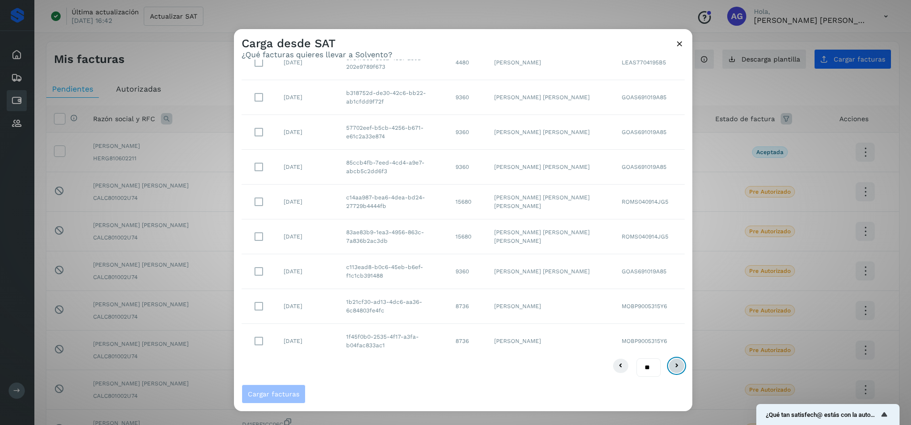
click at [671, 370] on icon at bounding box center [676, 365] width 11 height 11
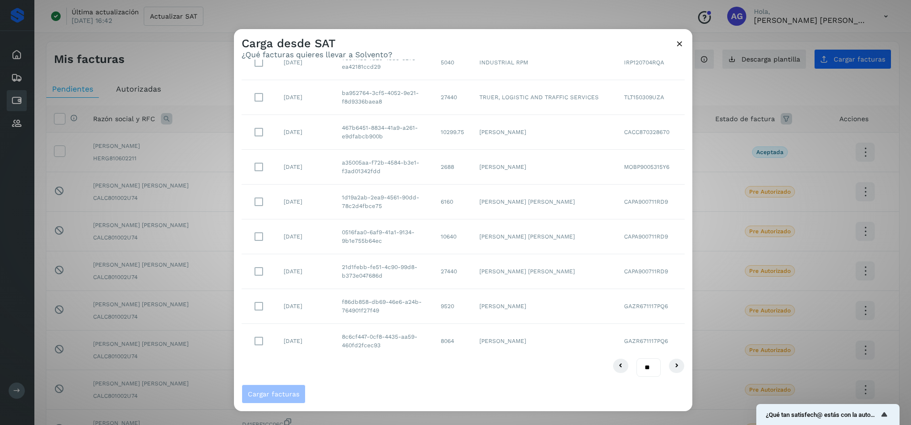
click at [681, 47] on icon at bounding box center [680, 44] width 10 height 10
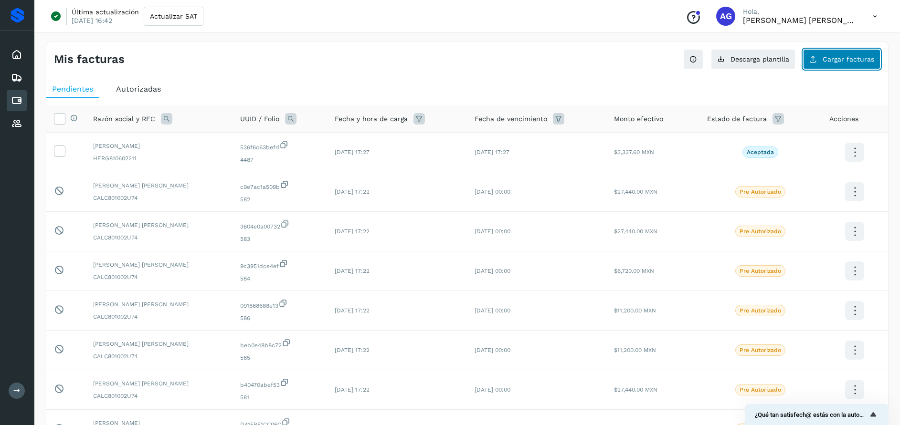
click at [832, 61] on span "Cargar facturas" at bounding box center [849, 59] width 52 height 7
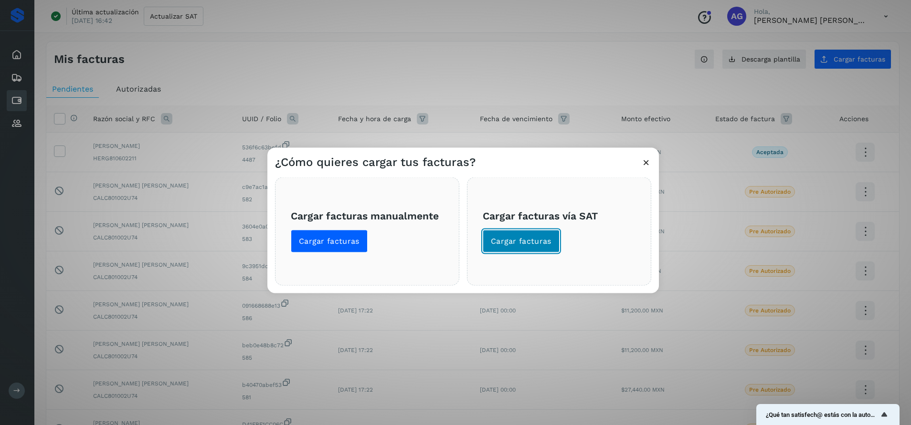
click at [535, 238] on span "Cargar facturas" at bounding box center [521, 241] width 61 height 11
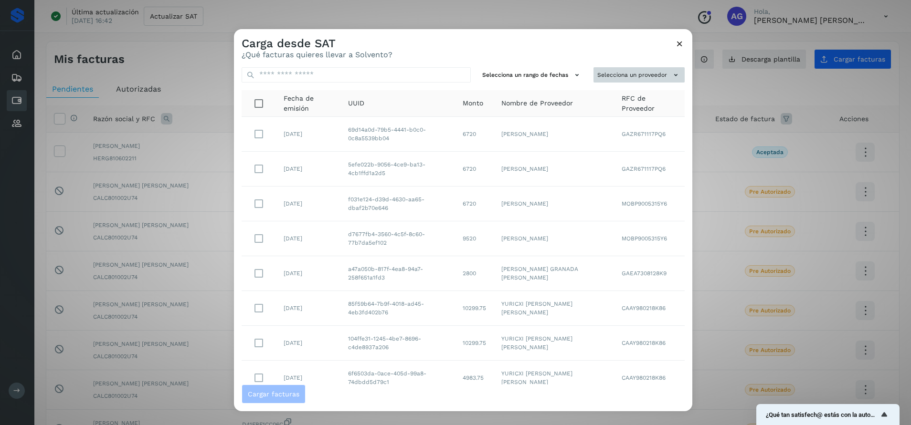
click at [623, 76] on button "Selecciona un proveedor" at bounding box center [638, 75] width 91 height 16
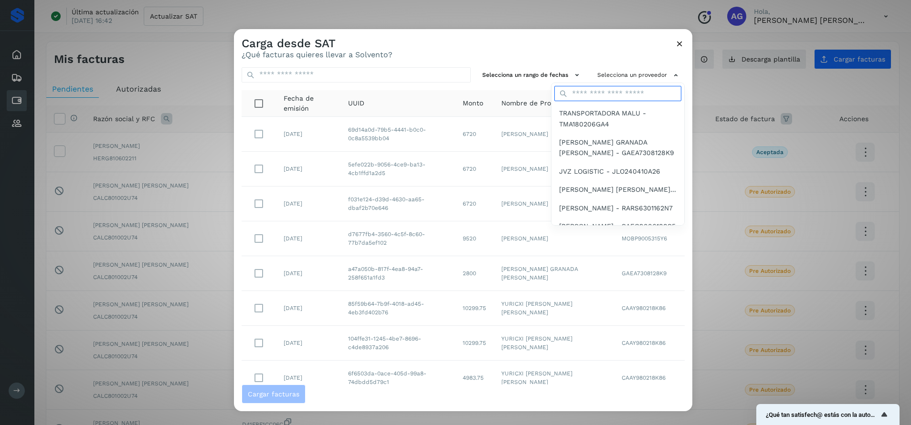
click at [592, 91] on input "text" at bounding box center [617, 93] width 127 height 15
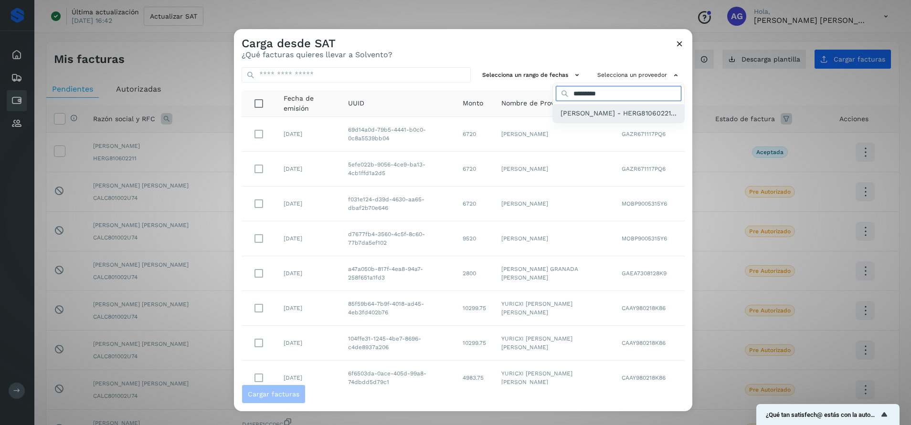
type input "*********"
click at [607, 118] on span "[PERSON_NAME] - HERG81060221..." at bounding box center [618, 113] width 116 height 11
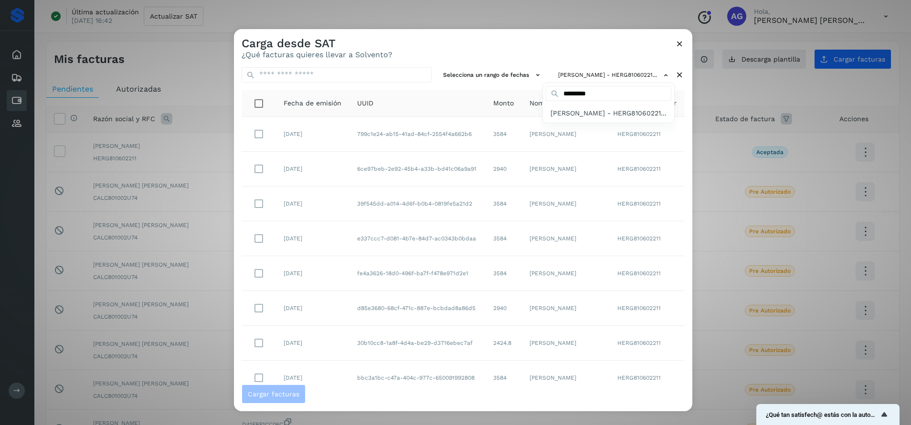
click at [337, 75] on div at bounding box center [689, 241] width 911 height 425
click at [311, 74] on input "text" at bounding box center [337, 74] width 190 height 15
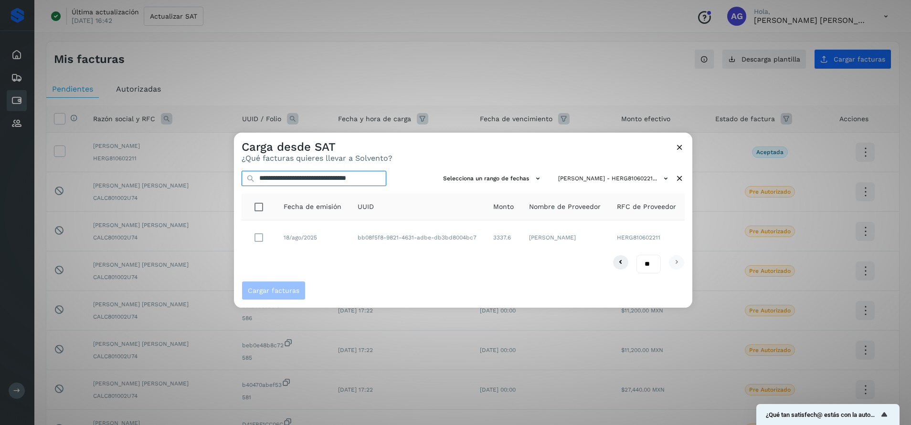
type input "**********"
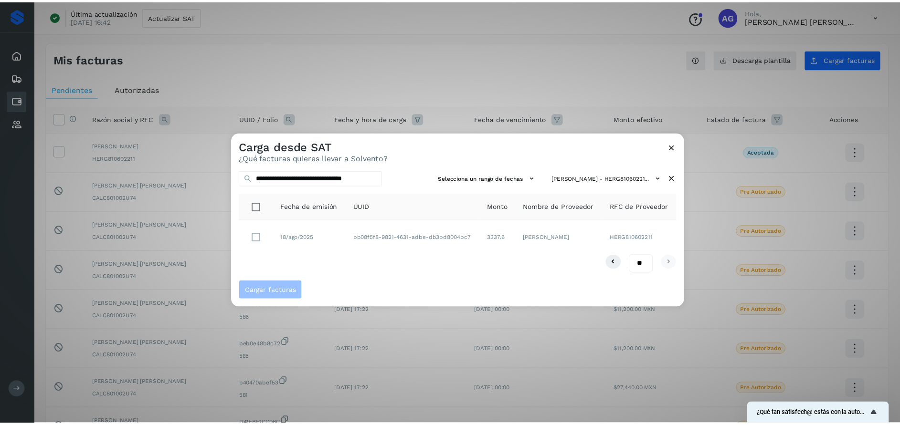
scroll to position [0, 0]
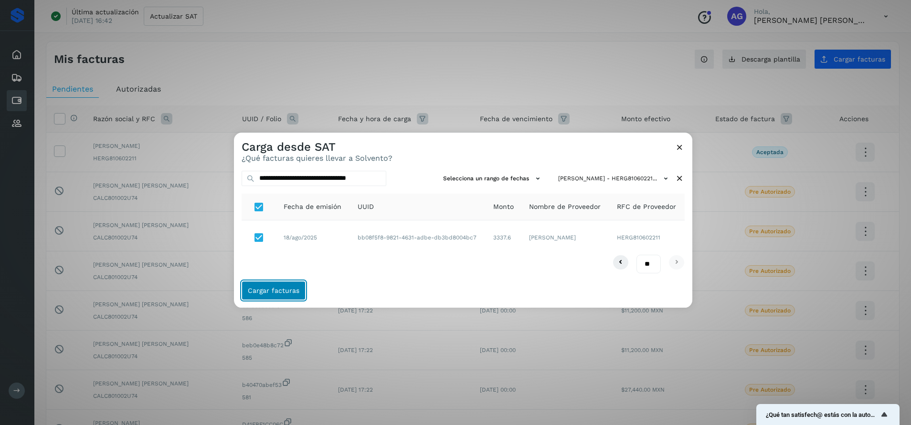
click at [287, 289] on span "Cargar facturas" at bounding box center [274, 290] width 52 height 7
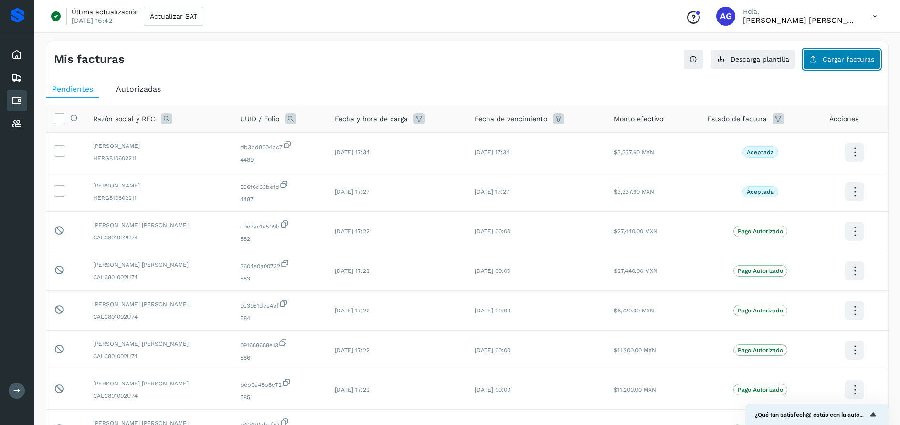
click at [840, 65] on button "Cargar facturas" at bounding box center [841, 59] width 77 height 20
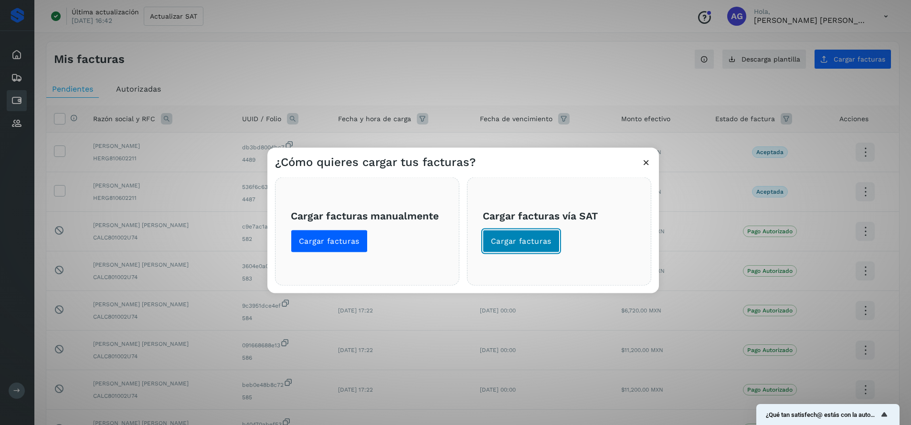
click at [546, 243] on span "Cargar facturas" at bounding box center [521, 241] width 61 height 11
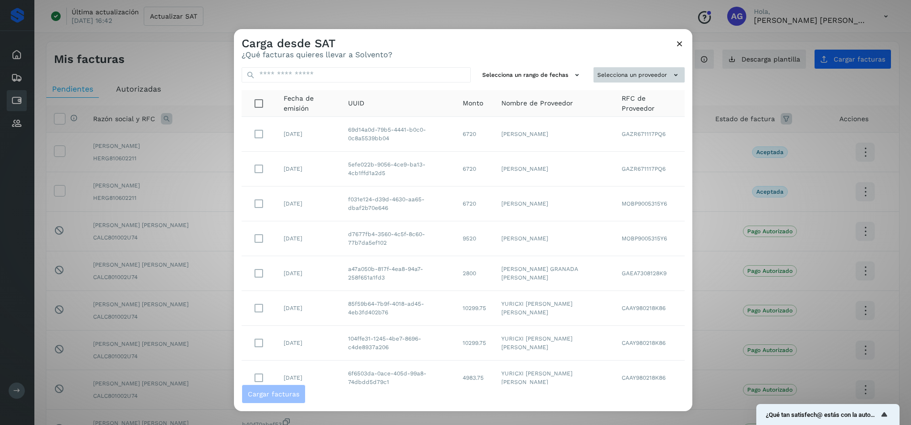
click at [615, 74] on button "Selecciona un proveedor" at bounding box center [638, 75] width 91 height 16
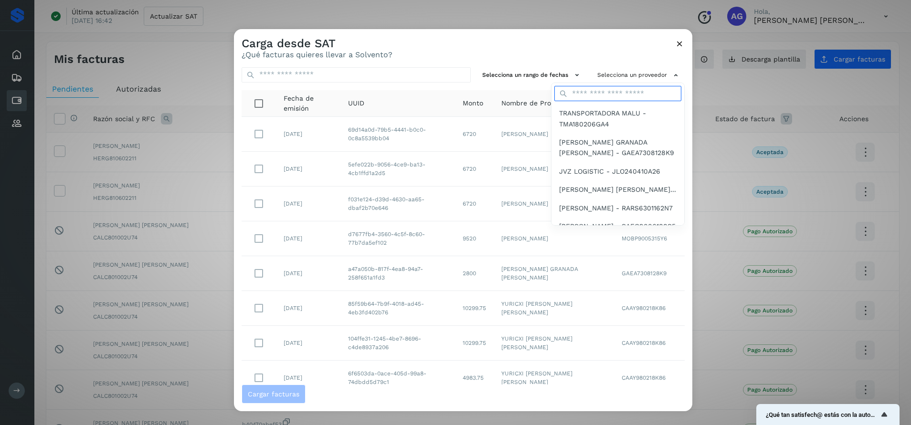
click at [606, 95] on input "text" at bounding box center [617, 93] width 127 height 15
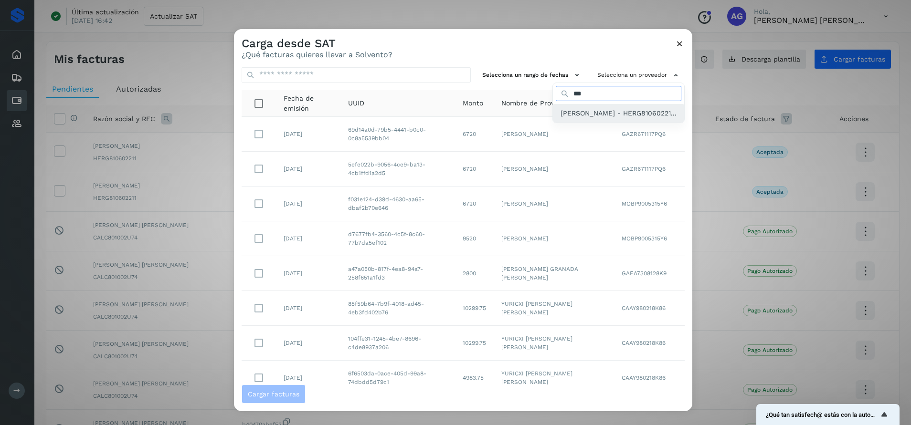
type input "***"
click at [560, 118] on span "[PERSON_NAME] - HERG81060221..." at bounding box center [618, 113] width 116 height 11
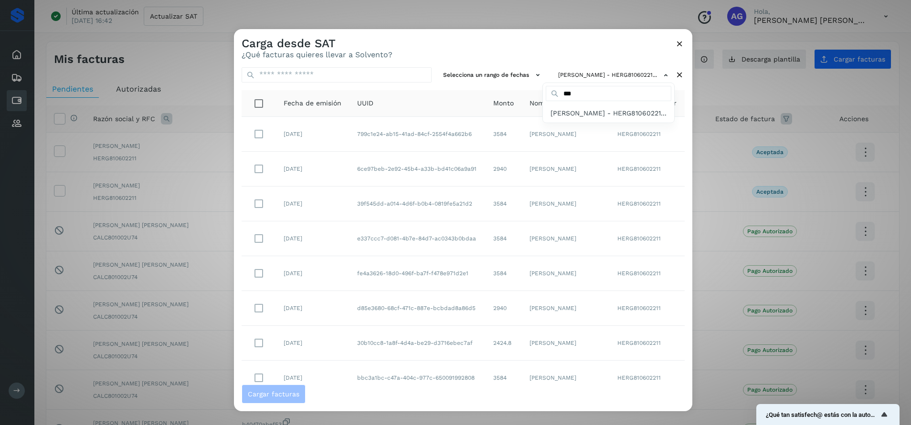
click at [455, 75] on div at bounding box center [689, 241] width 911 height 425
click at [455, 75] on button "Selecciona un rango de fechas" at bounding box center [492, 75] width 107 height 16
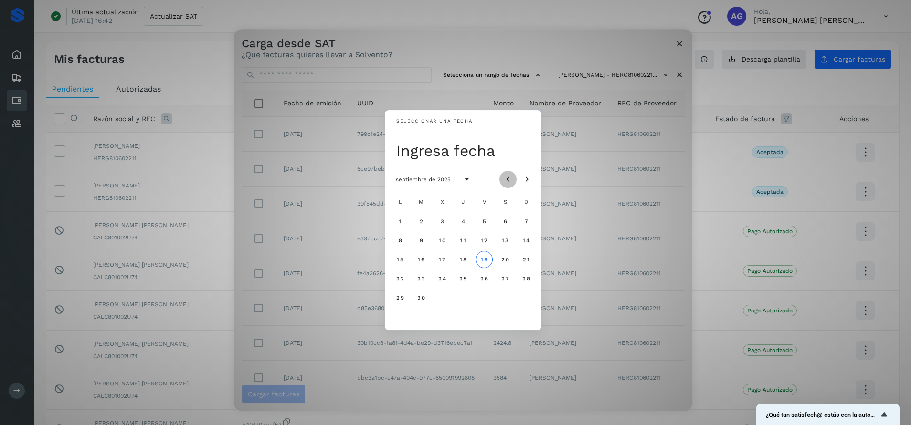
click at [506, 178] on icon "Mes anterior" at bounding box center [508, 180] width 10 height 10
click at [524, 260] on span "17" at bounding box center [525, 259] width 7 height 7
click at [424, 282] on span "19" at bounding box center [420, 278] width 7 height 7
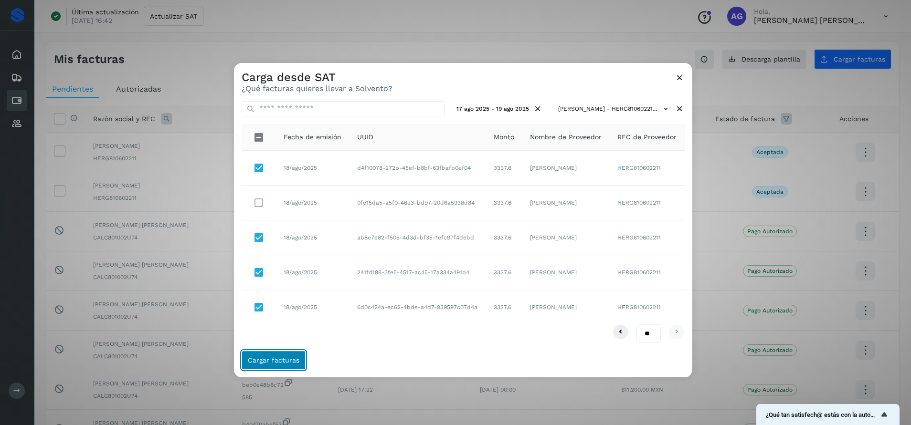
click at [275, 362] on span "Cargar facturas" at bounding box center [274, 360] width 52 height 7
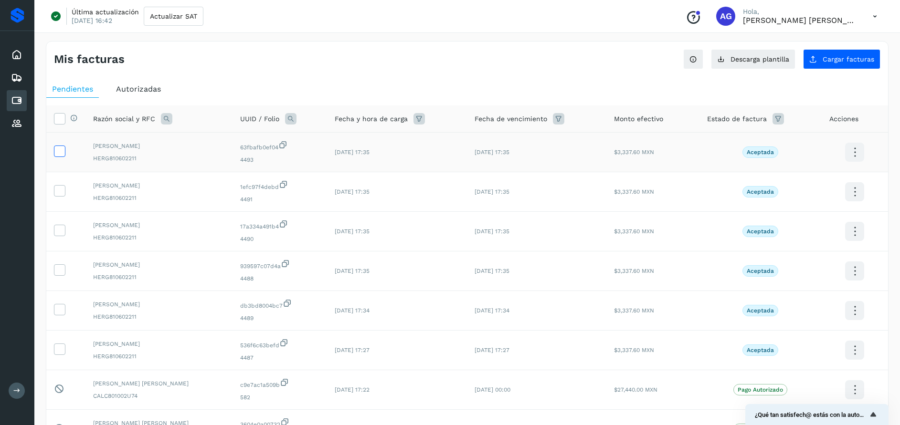
click at [61, 148] on icon at bounding box center [59, 151] width 10 height 10
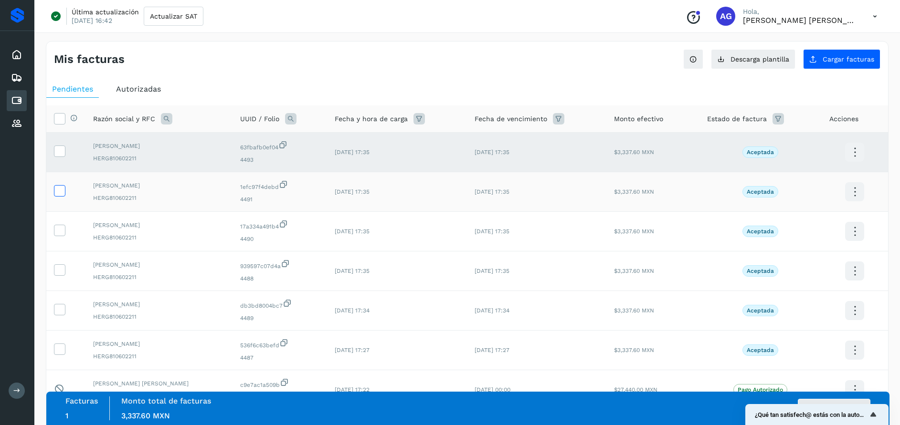
click at [64, 191] on icon at bounding box center [59, 190] width 10 height 10
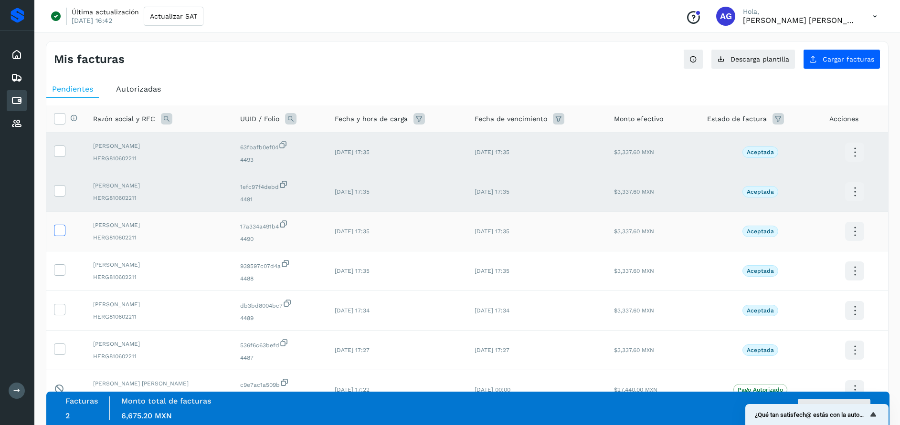
click at [62, 229] on icon at bounding box center [59, 230] width 10 height 10
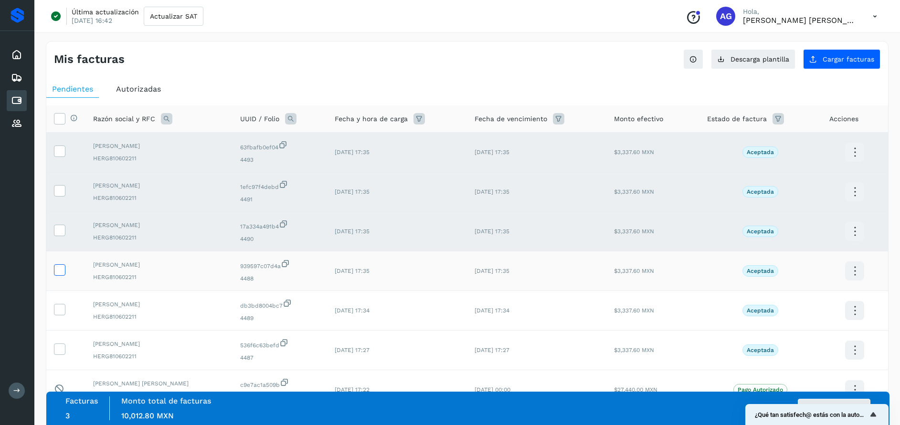
click at [61, 271] on icon at bounding box center [59, 269] width 10 height 10
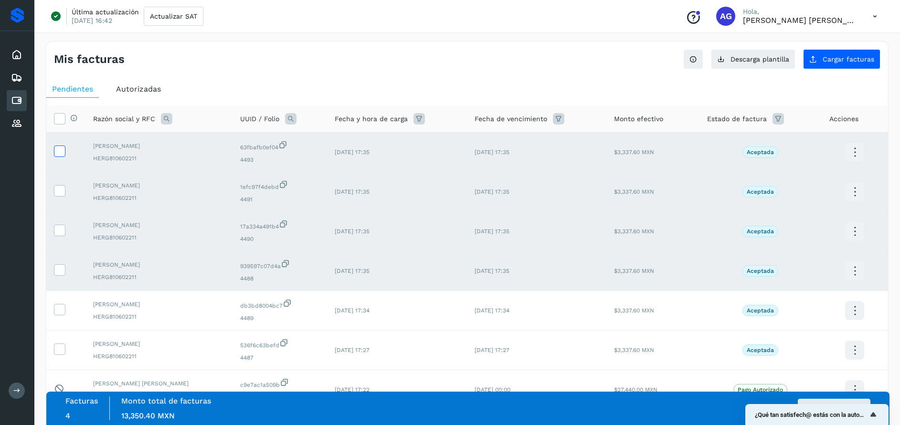
click at [61, 149] on icon at bounding box center [59, 151] width 10 height 10
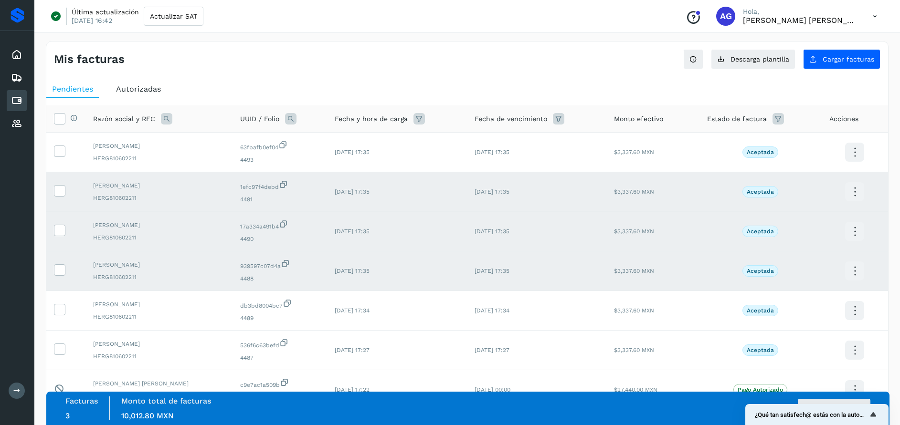
click at [66, 192] on td at bounding box center [65, 192] width 39 height 40
click at [58, 190] on icon at bounding box center [59, 190] width 10 height 10
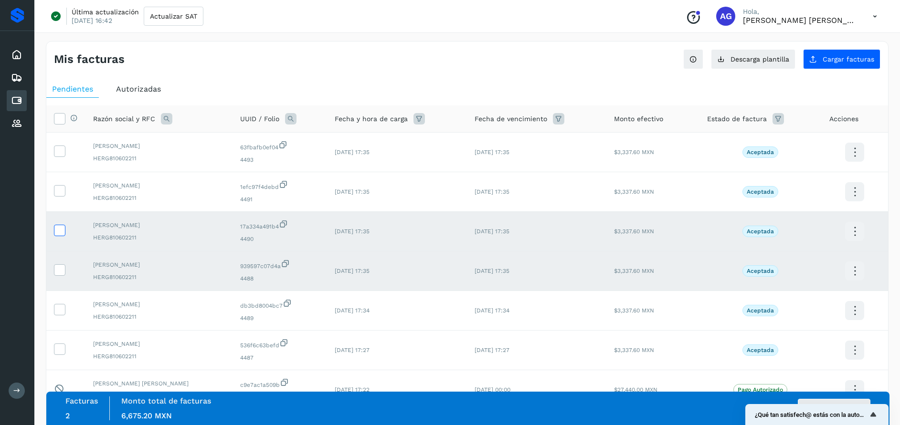
click at [62, 231] on icon at bounding box center [59, 230] width 10 height 10
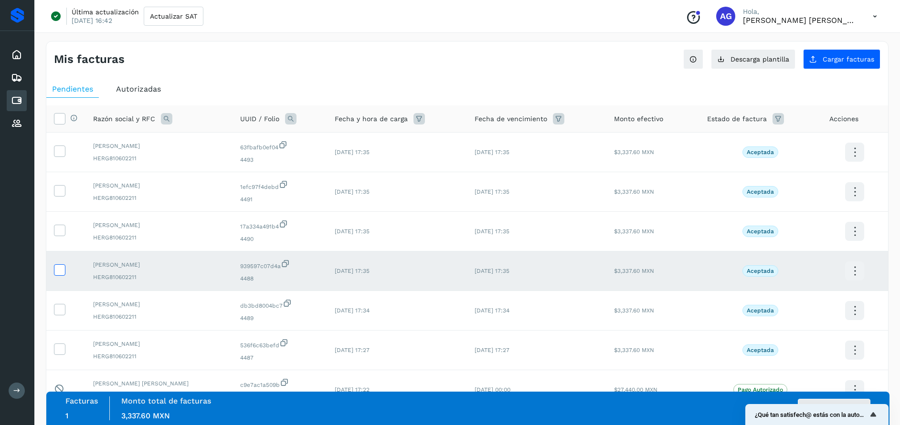
click at [58, 269] on icon at bounding box center [59, 269] width 10 height 10
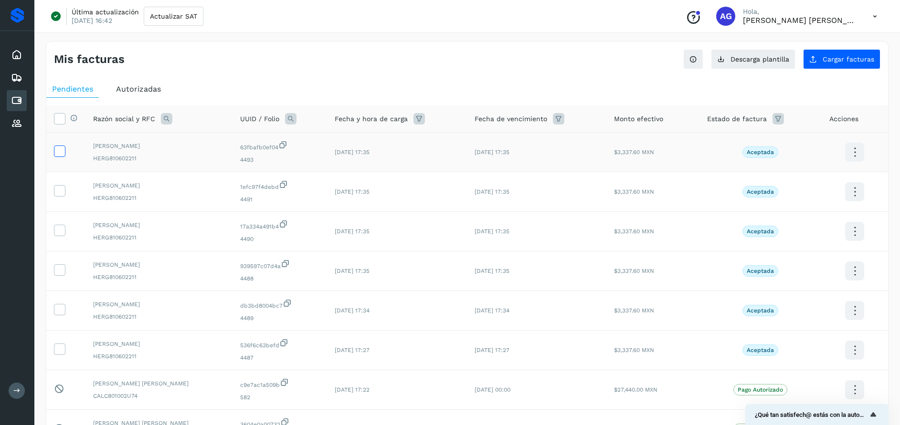
click at [59, 152] on icon at bounding box center [59, 151] width 10 height 10
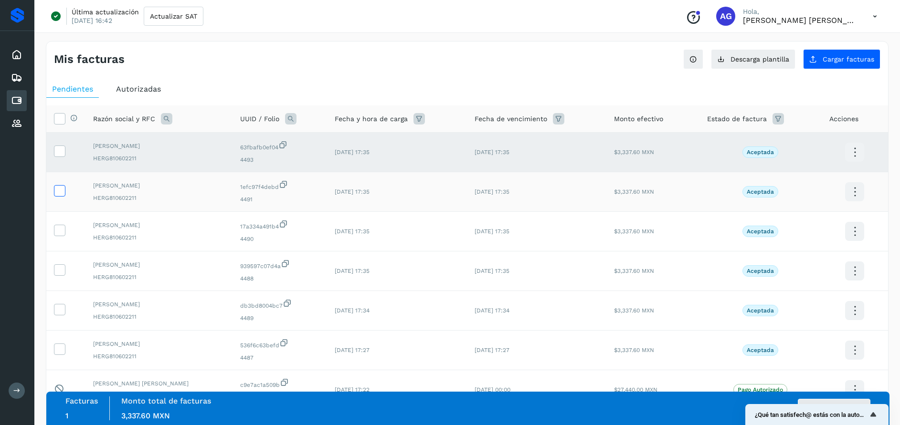
click at [57, 194] on icon at bounding box center [59, 190] width 10 height 10
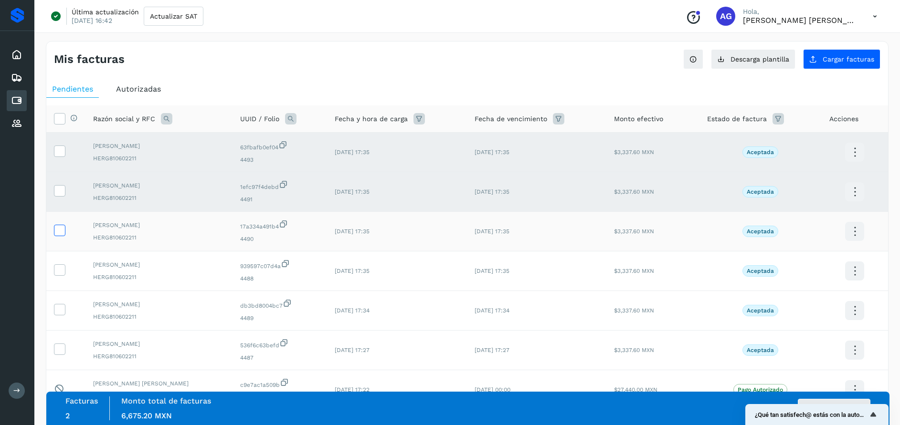
click at [60, 231] on icon at bounding box center [59, 230] width 10 height 10
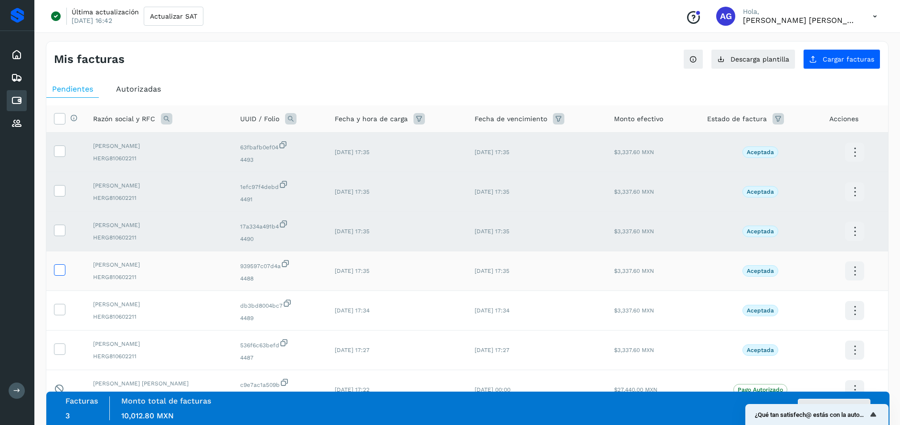
click at [61, 269] on icon at bounding box center [59, 269] width 10 height 10
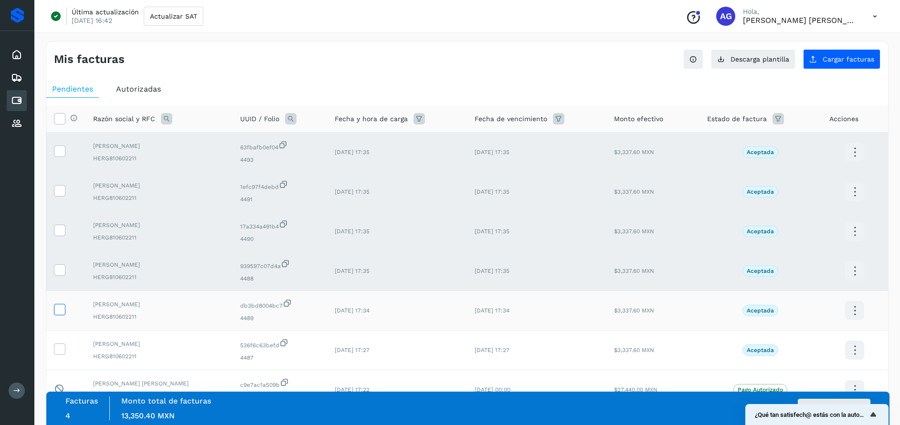
click at [62, 312] on icon at bounding box center [59, 309] width 10 height 10
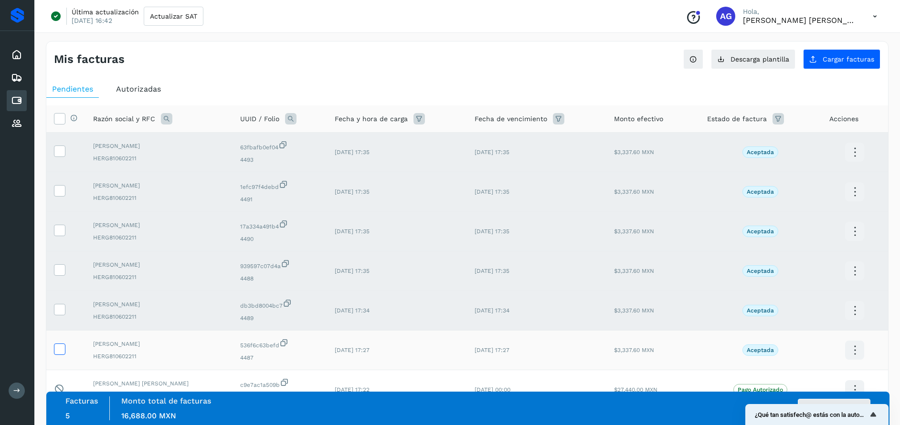
click at [59, 350] on icon at bounding box center [59, 349] width 10 height 10
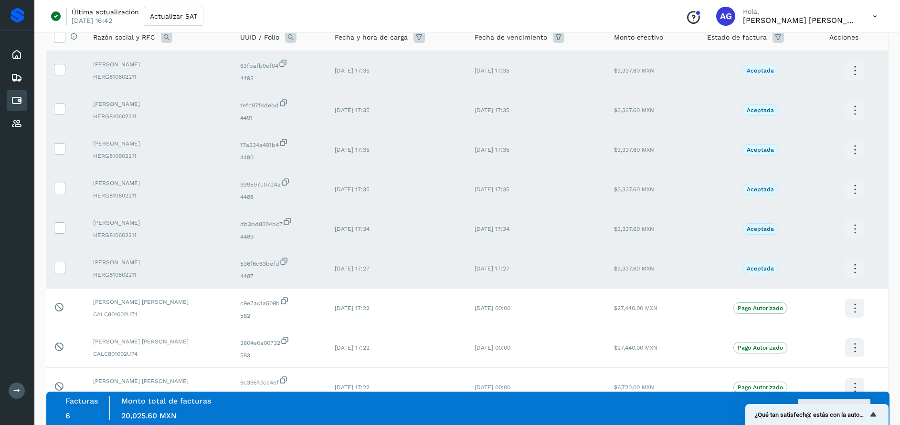
scroll to position [87, 0]
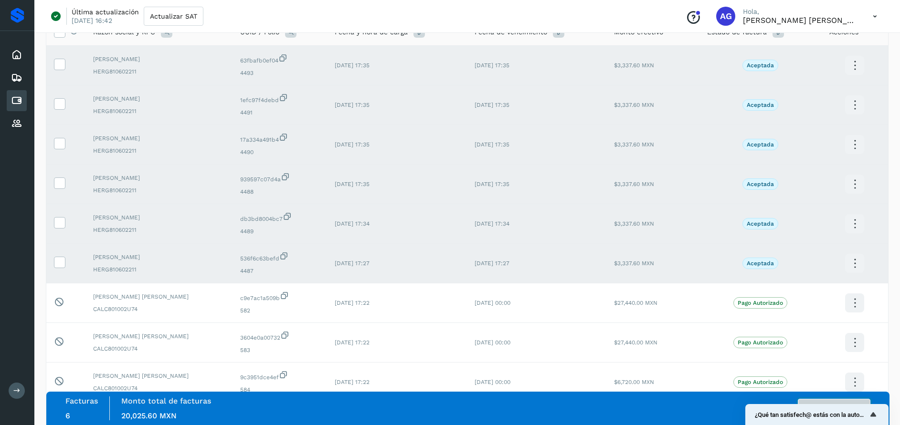
click at [854, 401] on button "Autorizar facturas" at bounding box center [834, 408] width 73 height 19
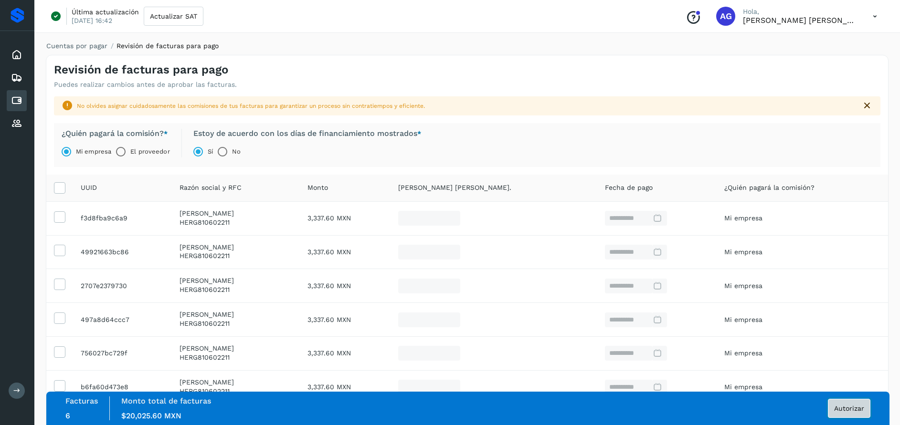
click at [852, 411] on span "Autorizar" at bounding box center [849, 408] width 30 height 7
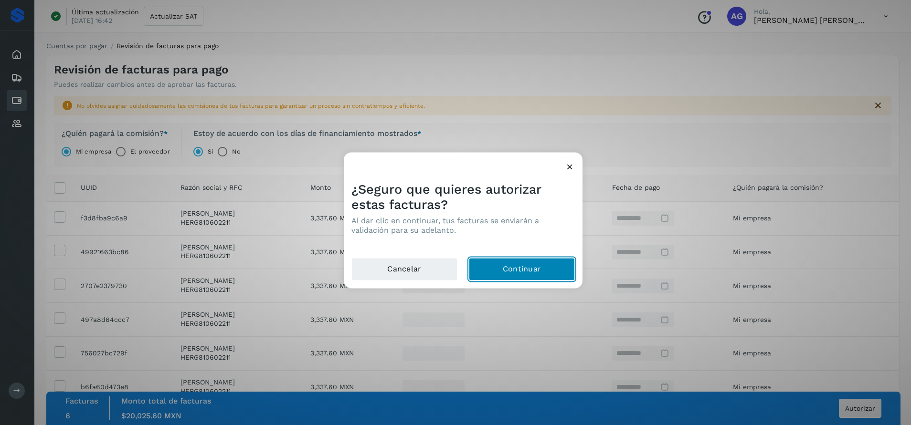
click at [546, 269] on button "Continuar" at bounding box center [522, 269] width 106 height 23
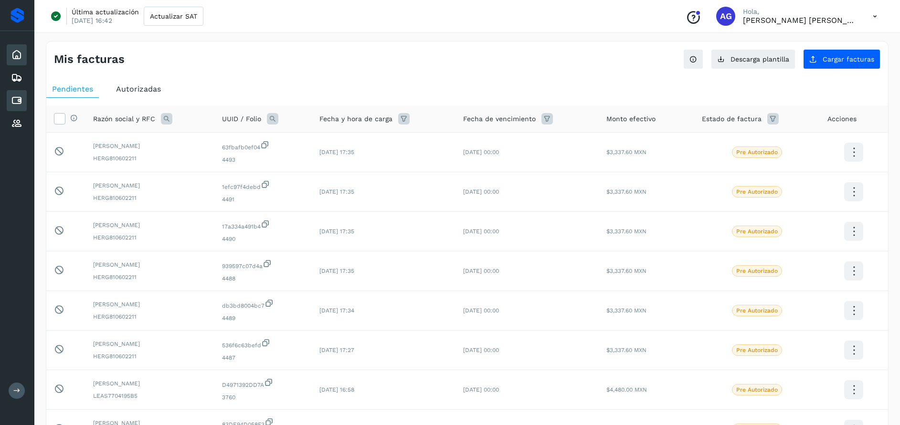
click at [17, 60] on icon at bounding box center [16, 54] width 11 height 11
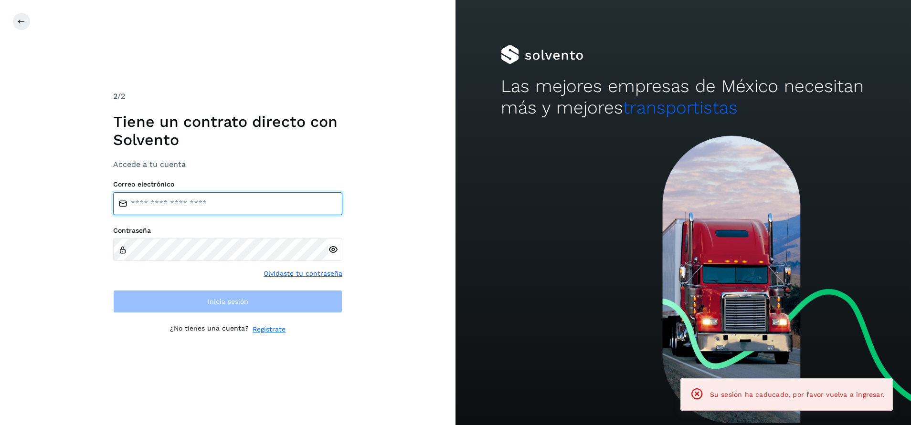
type input "**********"
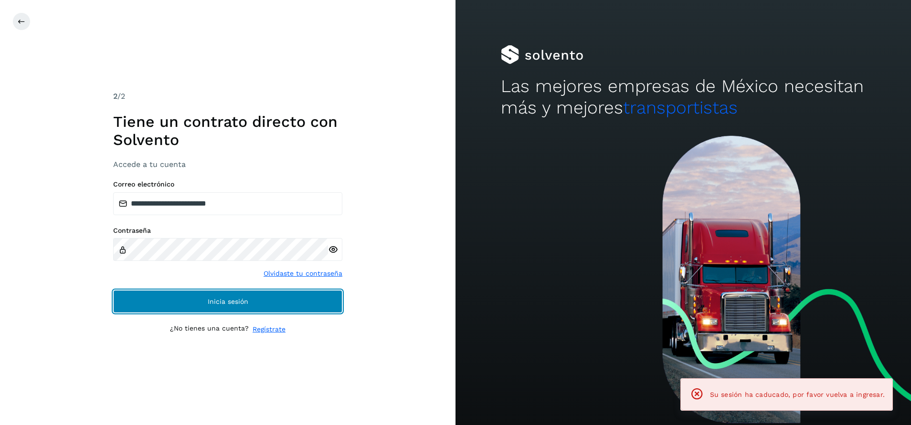
click at [307, 301] on button "Inicia sesión" at bounding box center [227, 301] width 229 height 23
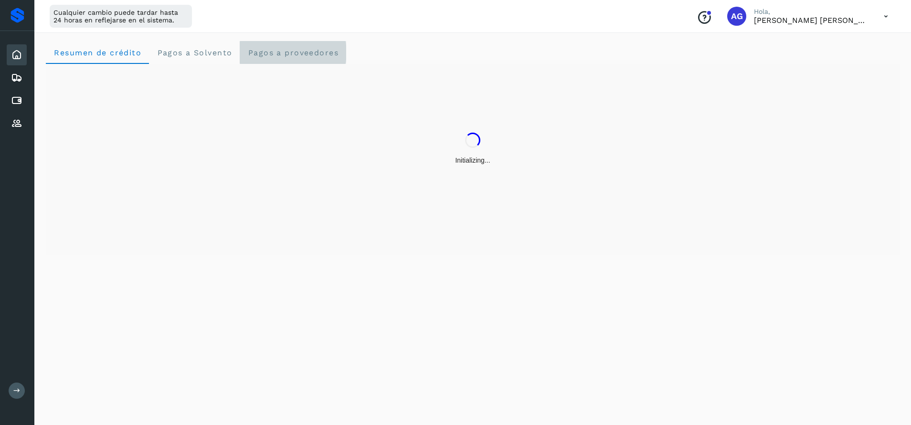
click at [279, 52] on span "Pagos a proveedores" at bounding box center [292, 52] width 91 height 9
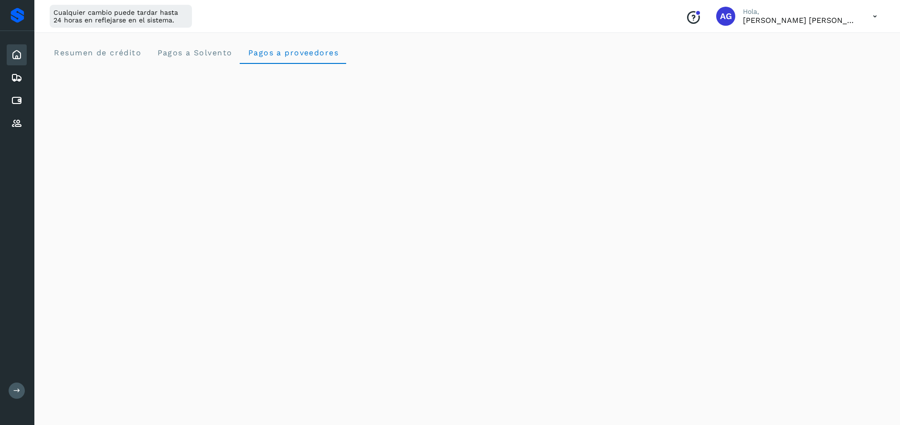
click at [24, 59] on div "Inicio" at bounding box center [17, 54] width 20 height 21
click at [189, 57] on Solvento "Pagos a Solvento" at bounding box center [194, 52] width 91 height 23
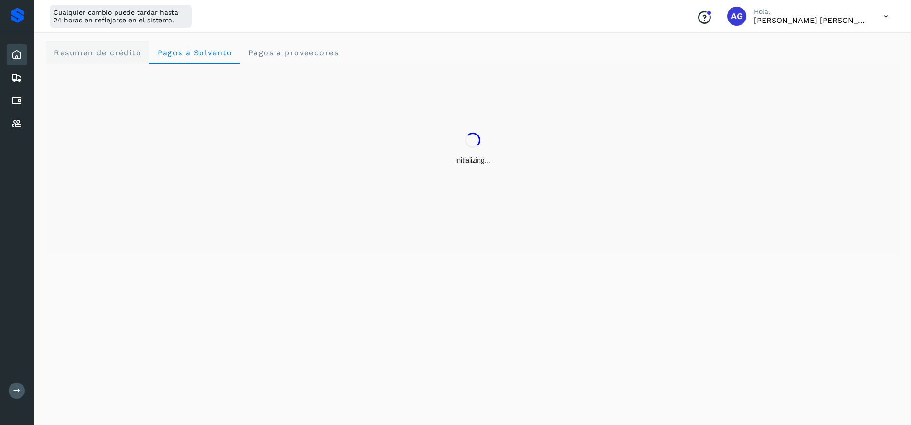
click at [125, 56] on span "Resumen de crédito" at bounding box center [97, 52] width 88 height 9
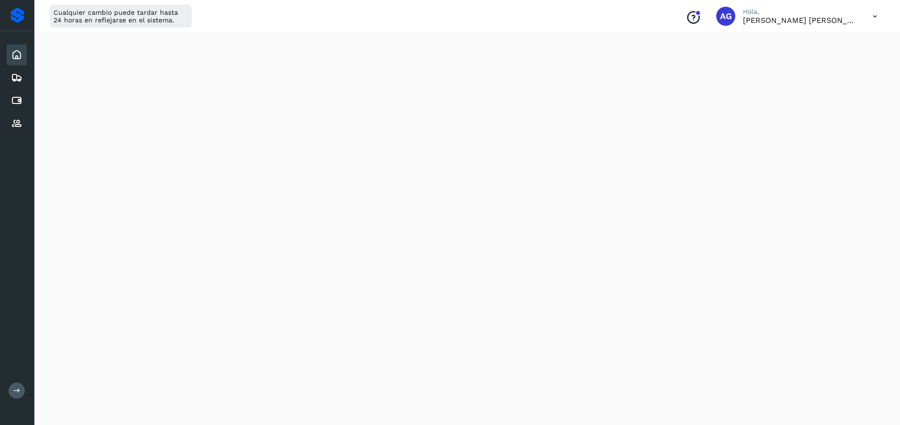
scroll to position [362, 0]
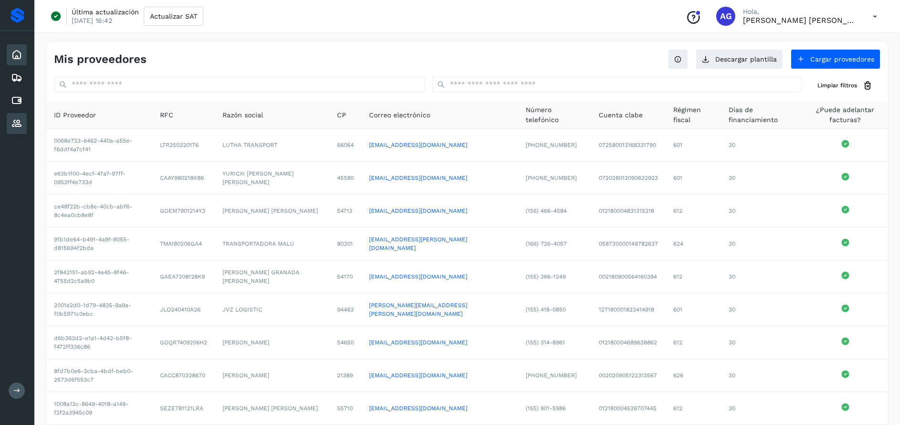
click at [19, 55] on icon at bounding box center [16, 54] width 11 height 11
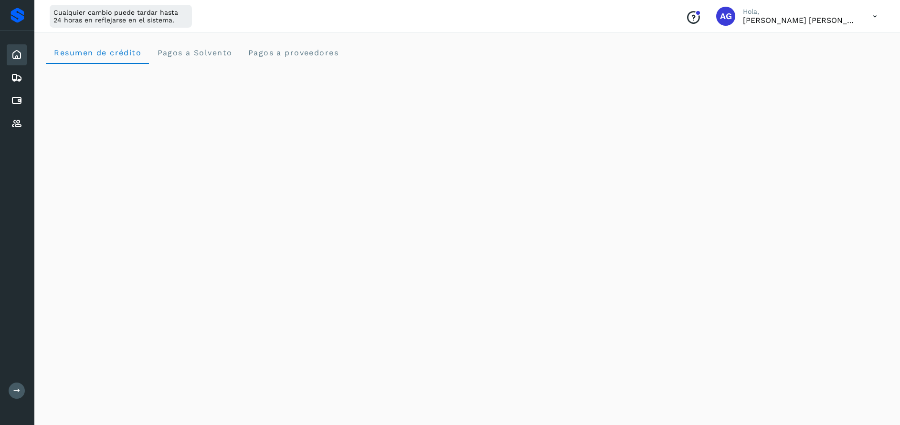
click at [870, 15] on icon at bounding box center [875, 17] width 20 height 20
click at [820, 61] on div "Cerrar sesión" at bounding box center [828, 62] width 114 height 18
